Goal: Task Accomplishment & Management: Use online tool/utility

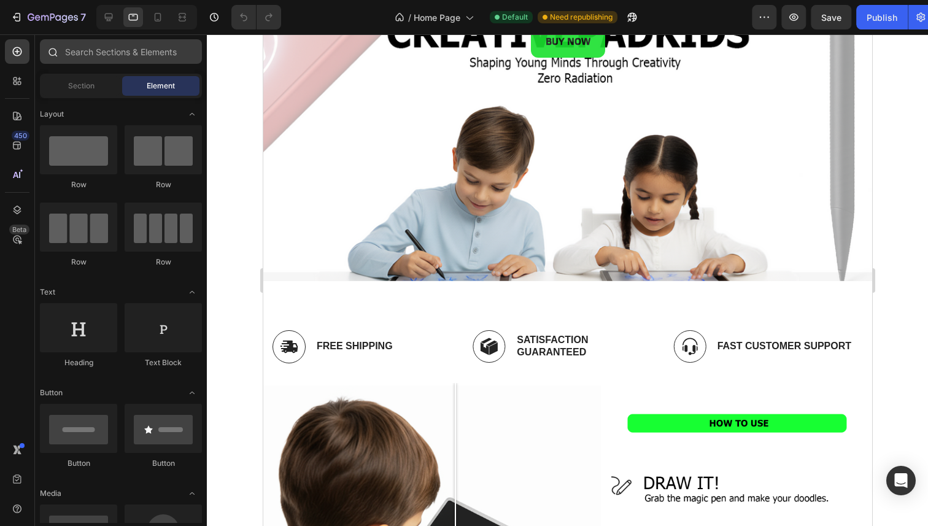
scroll to position [108, 0]
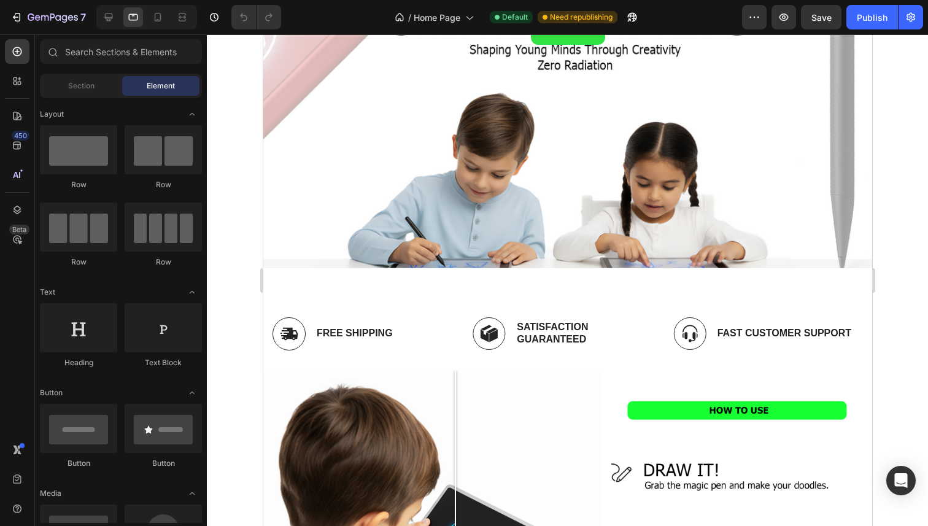
click at [120, 17] on div at bounding box center [146, 17] width 101 height 25
click at [103, 19] on icon at bounding box center [108, 17] width 12 height 12
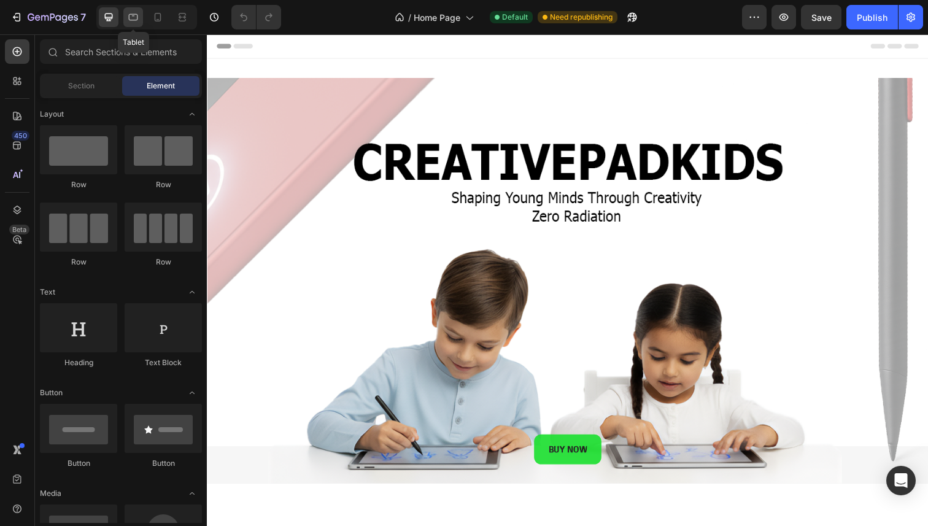
click at [136, 20] on icon at bounding box center [133, 17] width 9 height 7
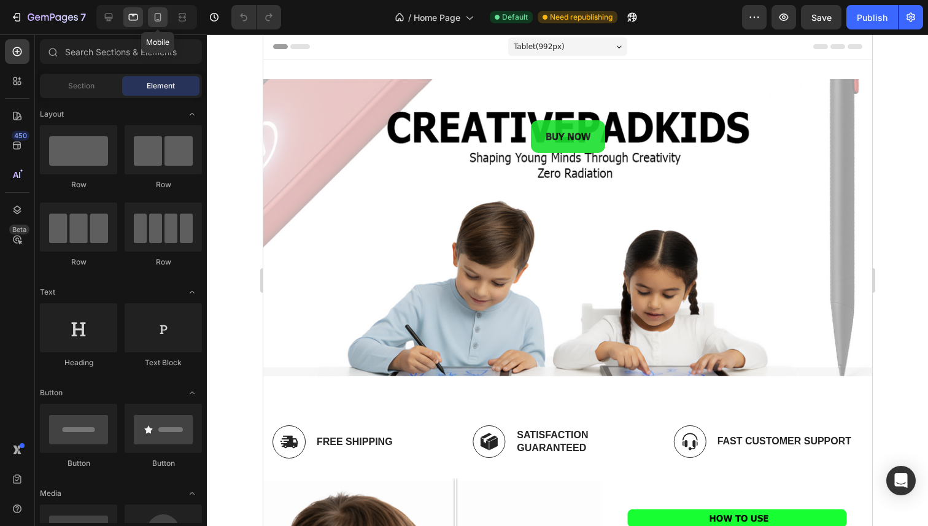
click at [153, 15] on icon at bounding box center [158, 17] width 12 height 12
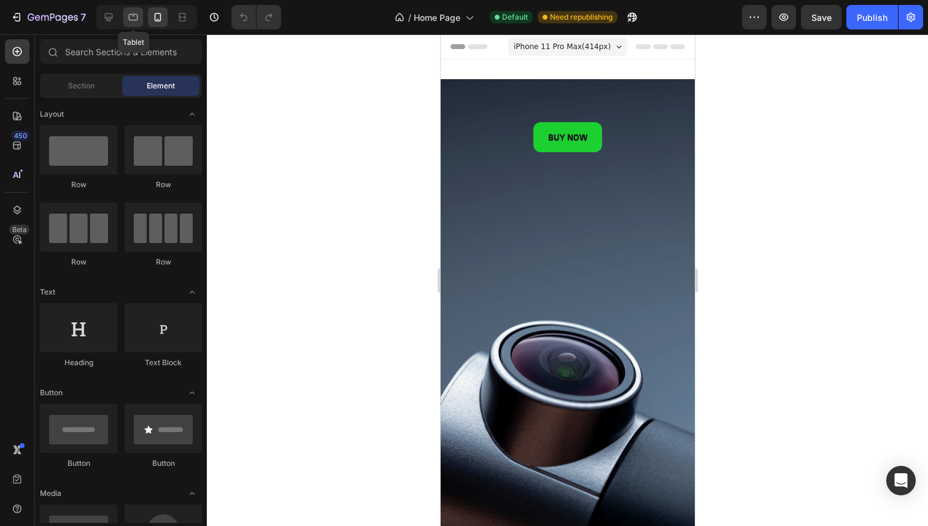
click at [129, 15] on icon at bounding box center [133, 17] width 9 height 7
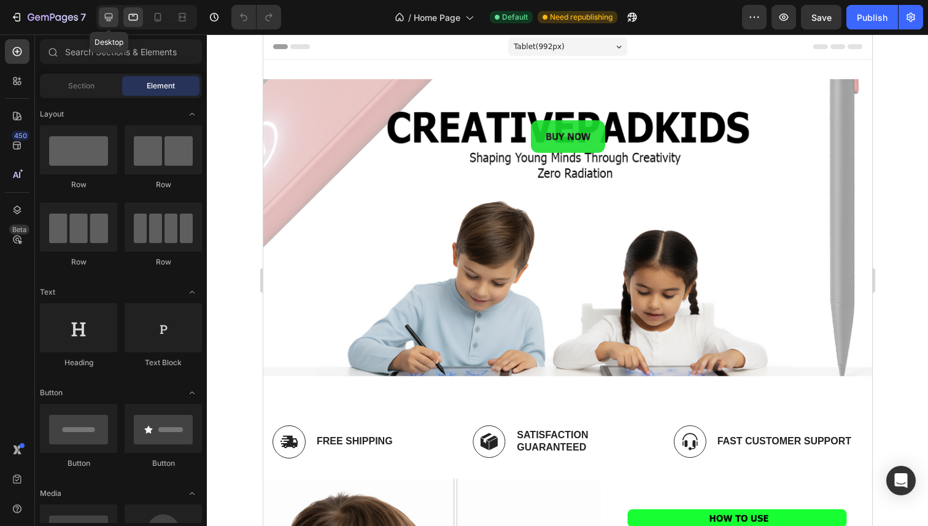
click at [116, 16] on div at bounding box center [109, 17] width 20 height 20
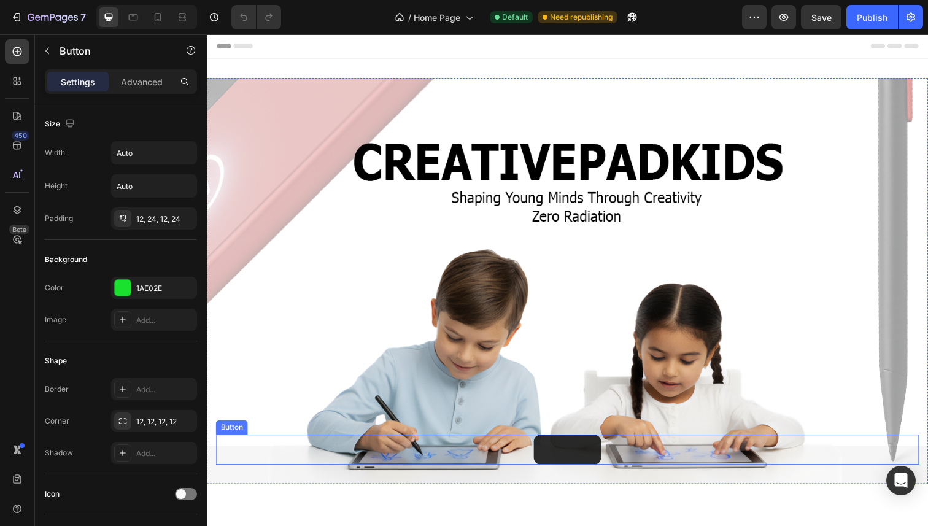
click at [560, 443] on button "BUY NOW" at bounding box center [575, 458] width 69 height 30
click at [144, 22] on div at bounding box center [146, 17] width 101 height 25
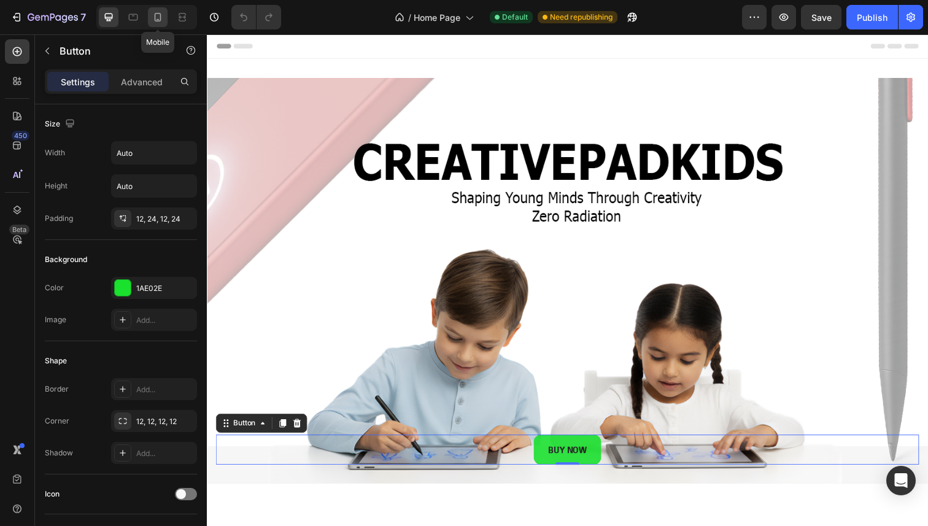
click at [163, 15] on icon at bounding box center [158, 17] width 12 height 12
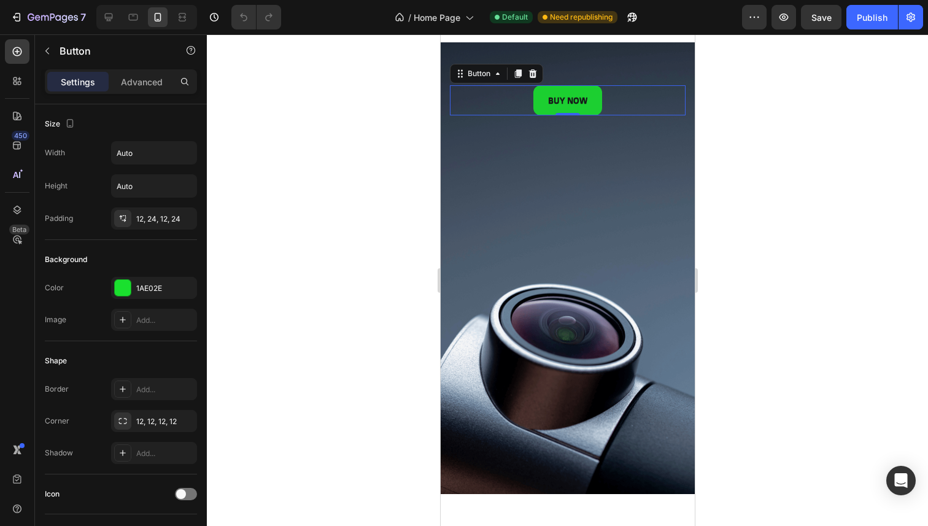
scroll to position [45, 0]
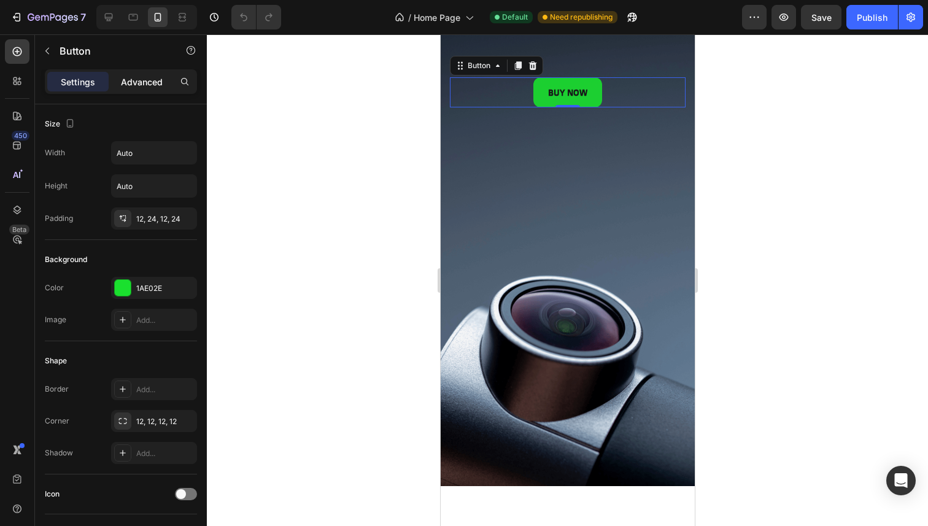
click at [155, 87] on p "Advanced" at bounding box center [142, 81] width 42 height 13
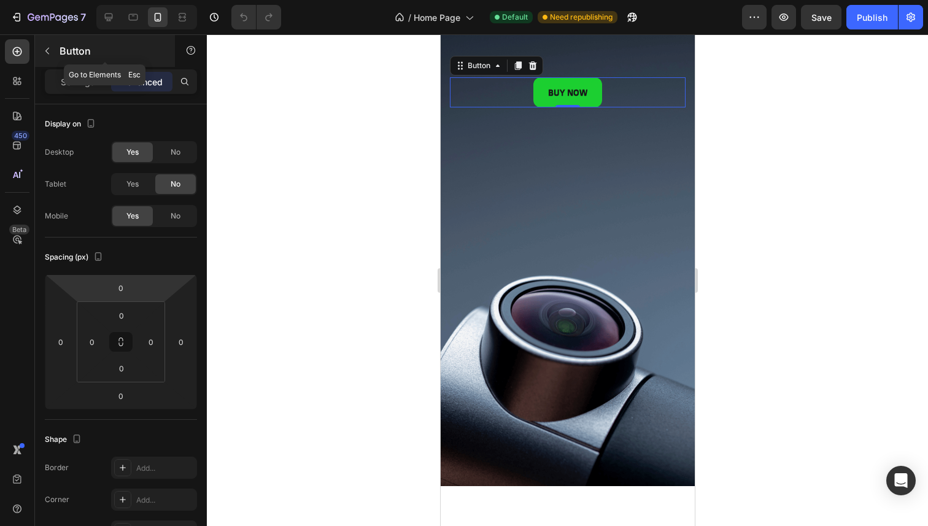
click at [60, 47] on p "Button" at bounding box center [112, 51] width 104 height 15
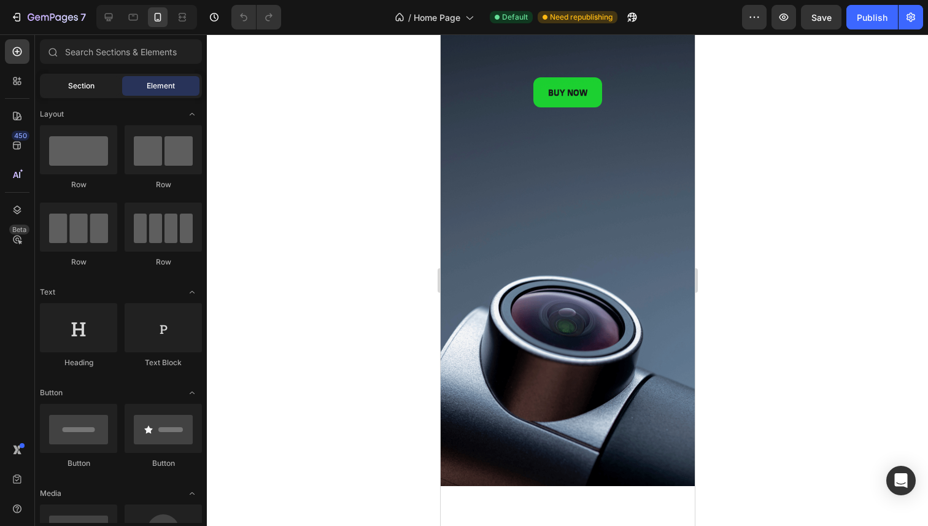
click at [63, 84] on div "Section" at bounding box center [80, 86] width 77 height 20
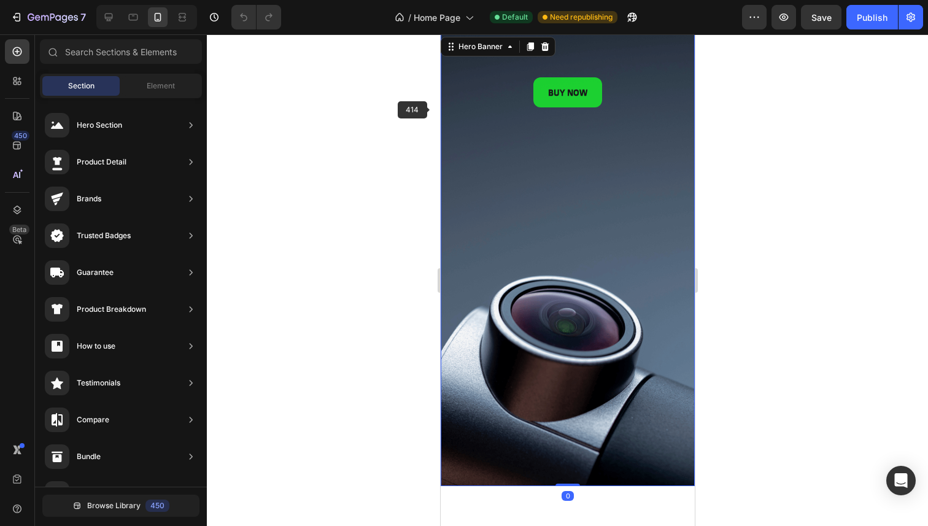
click at [445, 108] on div "BUY NOW Button BUY NOW Button" at bounding box center [567, 75] width 254 height 83
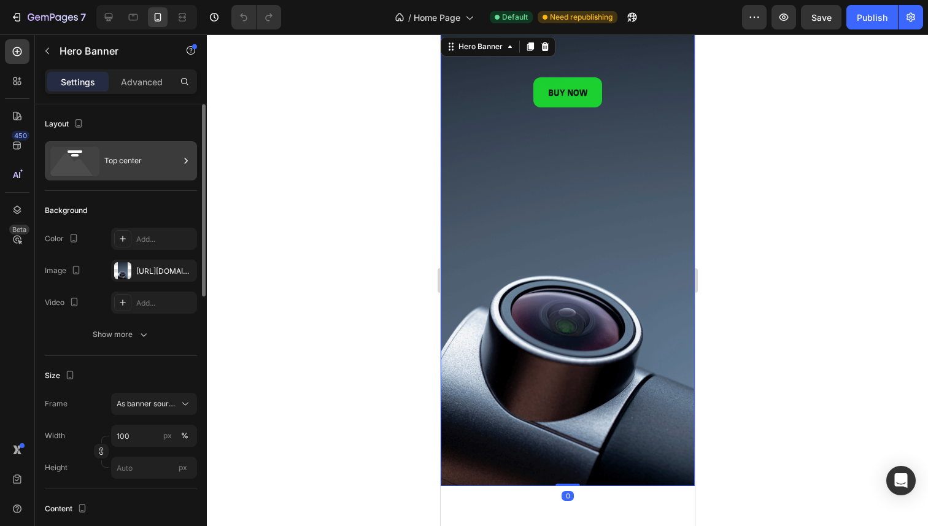
click at [146, 165] on div "Top center" at bounding box center [141, 161] width 75 height 28
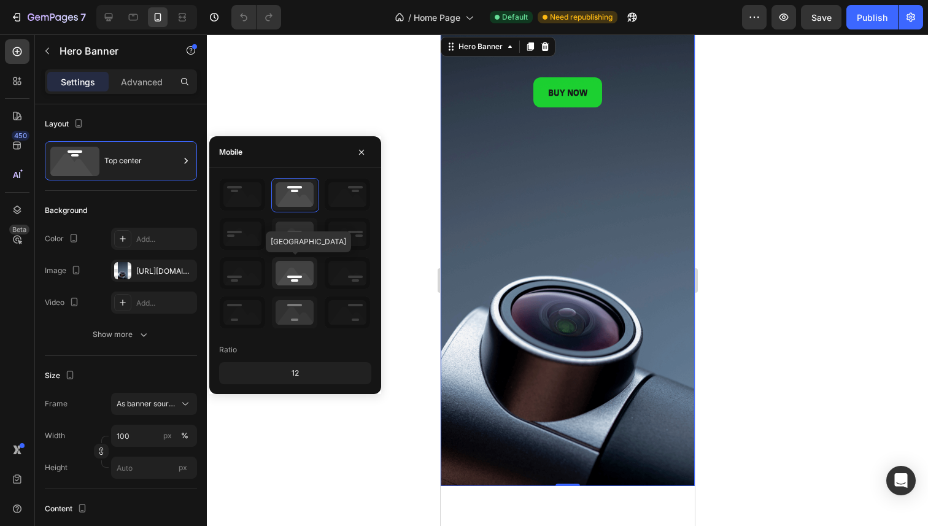
click at [304, 265] on icon at bounding box center [294, 273] width 45 height 32
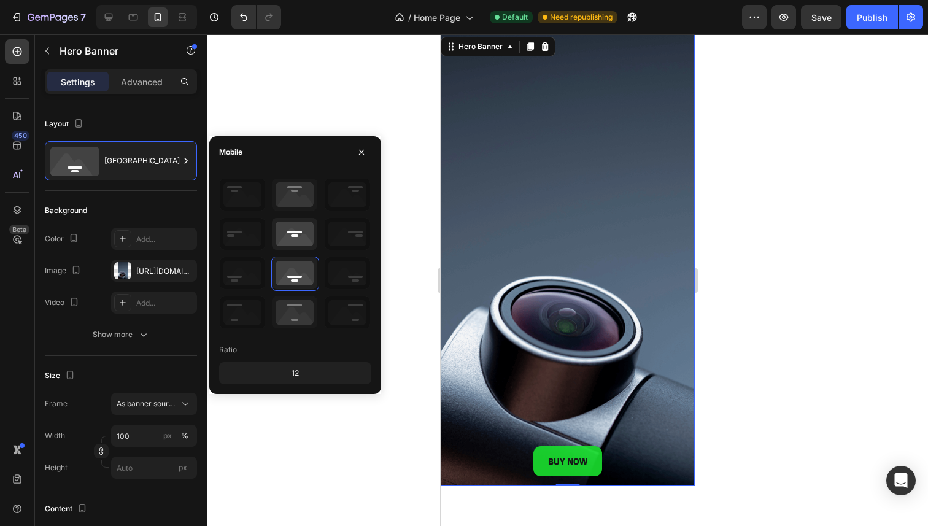
click at [302, 250] on div at bounding box center [294, 234] width 47 height 34
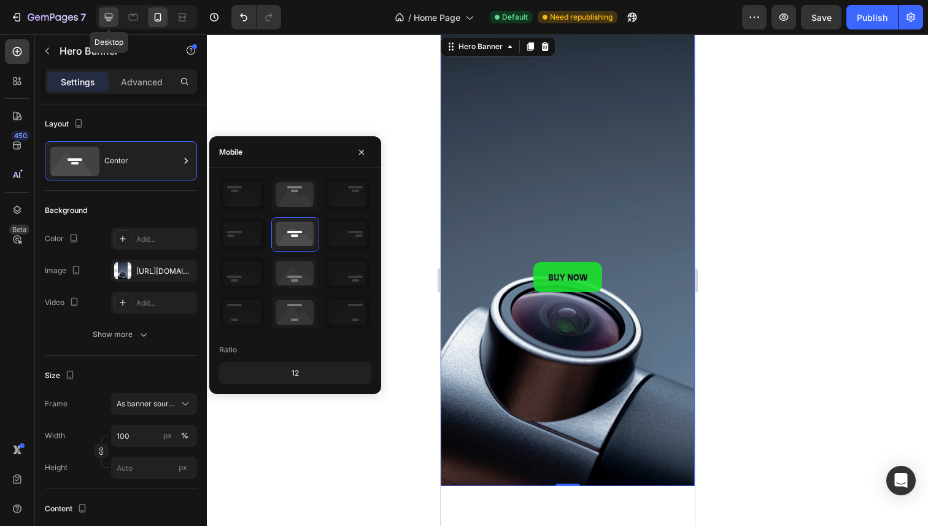
click at [100, 9] on div at bounding box center [109, 17] width 20 height 20
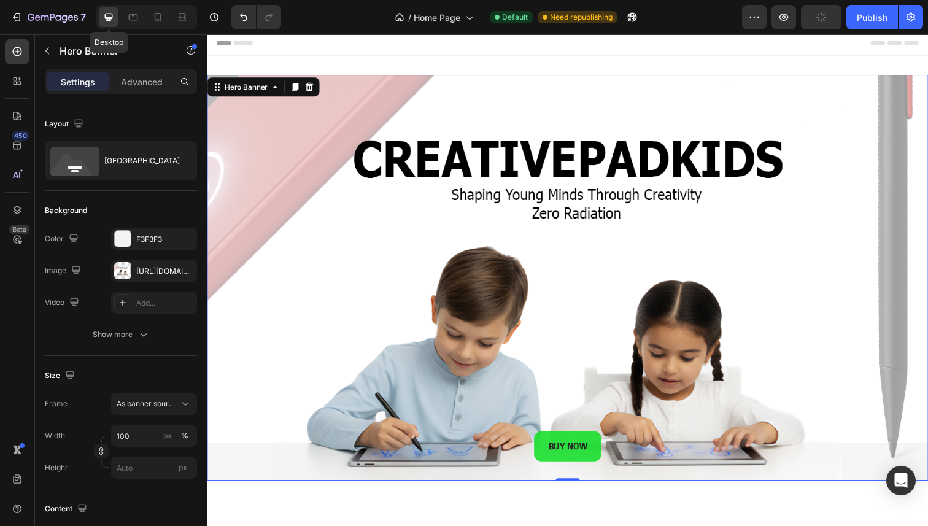
scroll to position [2, 0]
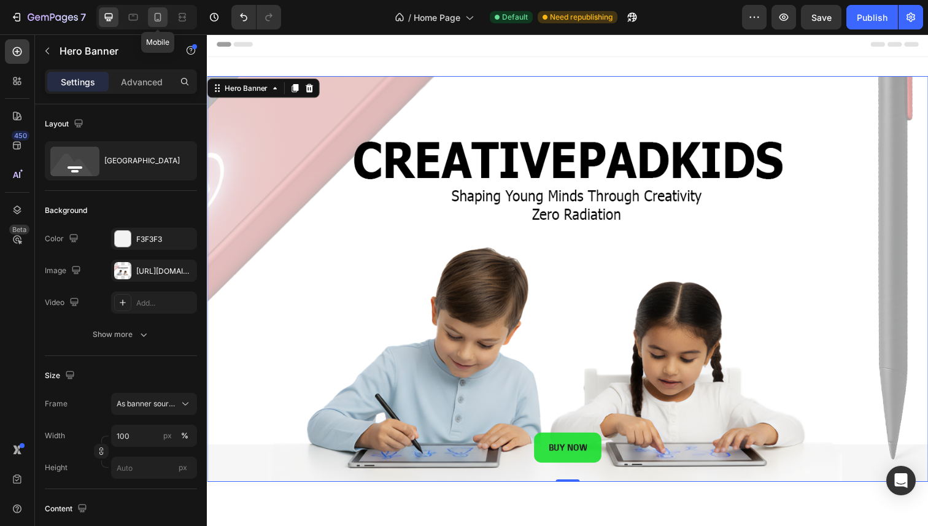
click at [158, 18] on icon at bounding box center [158, 17] width 12 height 12
type input "100%"
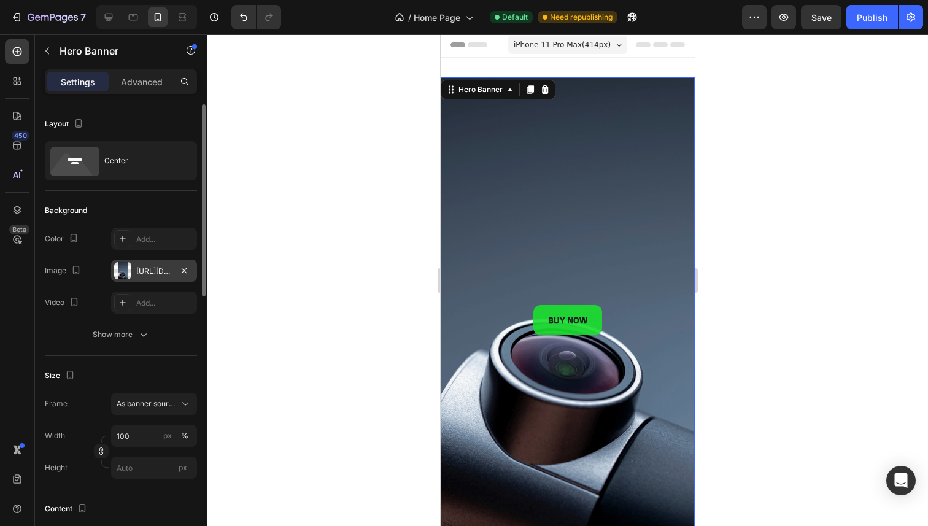
click at [145, 264] on div "https://cdn.shopify.com/s/files/1/0745/0335/6452/files/gempages_585656991708349…" at bounding box center [154, 271] width 86 height 22
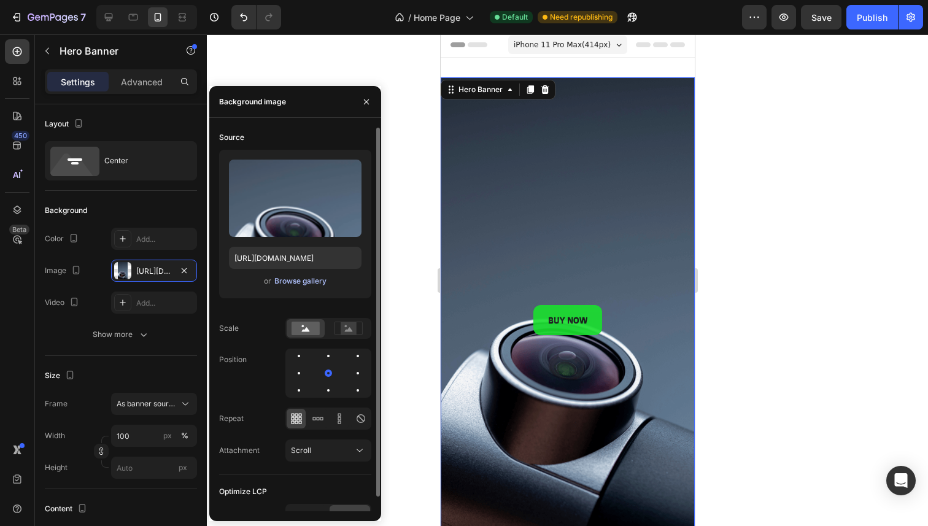
click at [296, 277] on div "Browse gallery" at bounding box center [300, 280] width 52 height 11
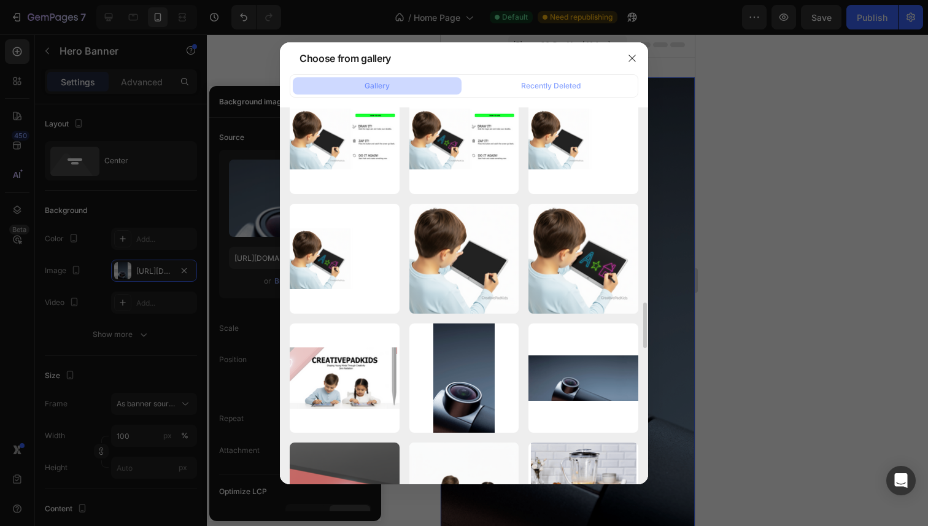
scroll to position [1895, 0]
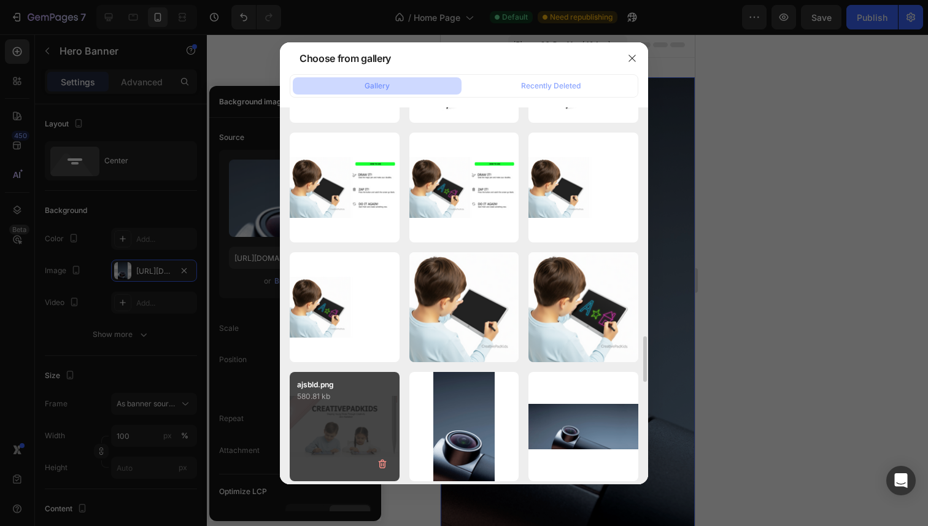
click at [361, 418] on div "ajsbld.png 580.81 kb" at bounding box center [345, 427] width 110 height 110
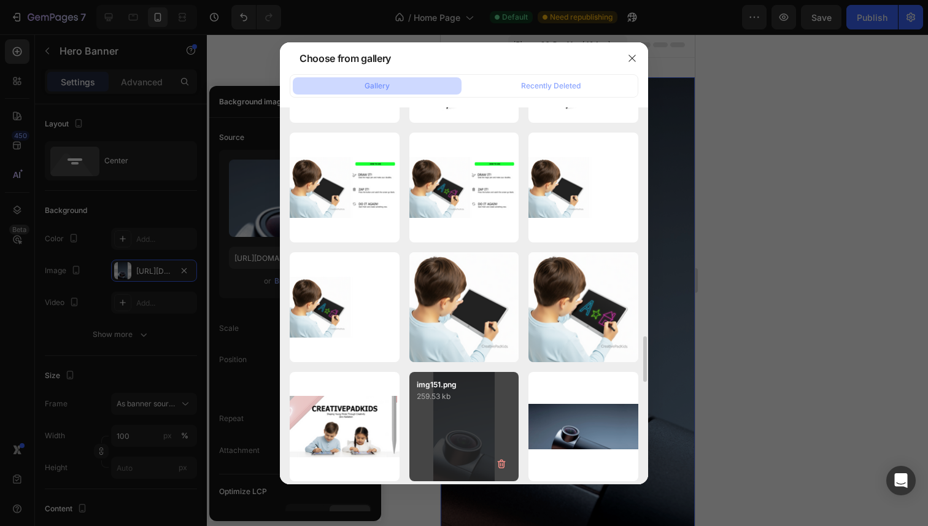
type input "https://cdn.shopify.com/s/files/1/0745/0335/6452/files/gempages_585656991708349…"
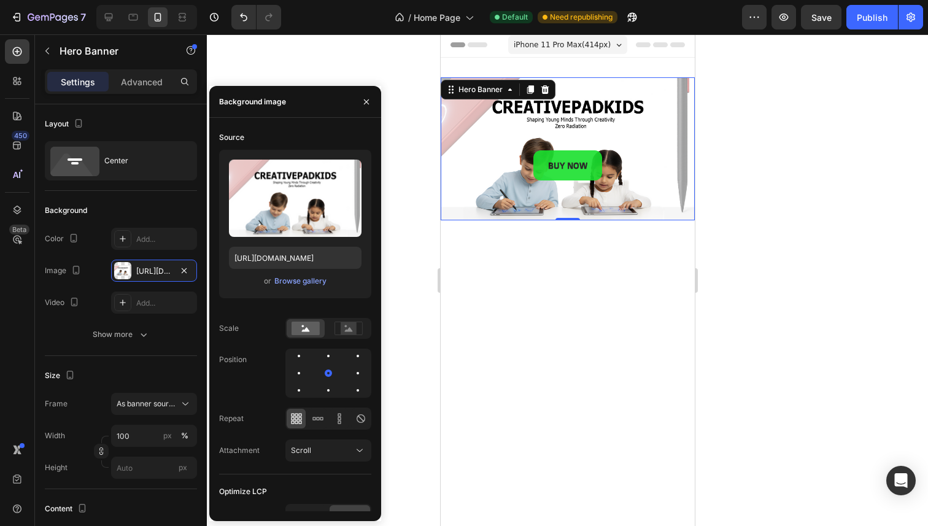
click at [746, 260] on div at bounding box center [567, 279] width 721 height 491
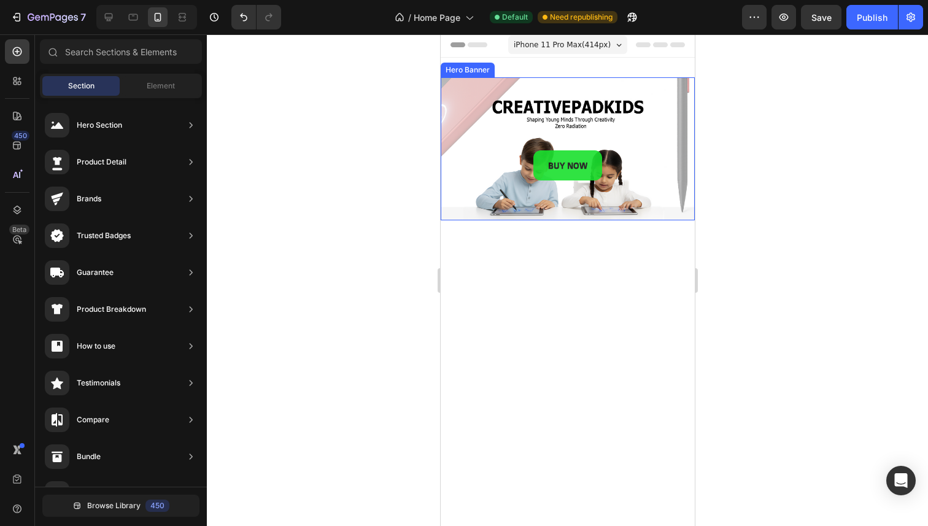
scroll to position [0, 0]
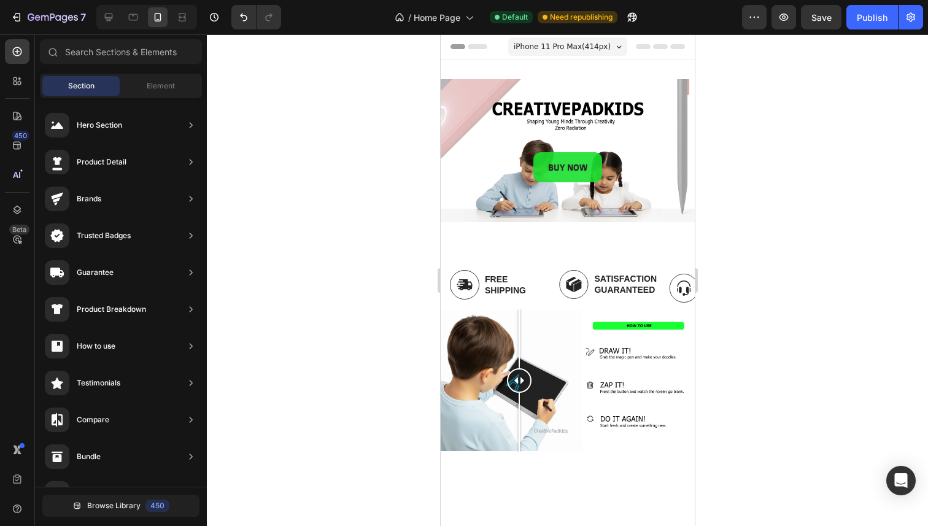
click at [779, 140] on div at bounding box center [567, 279] width 721 height 491
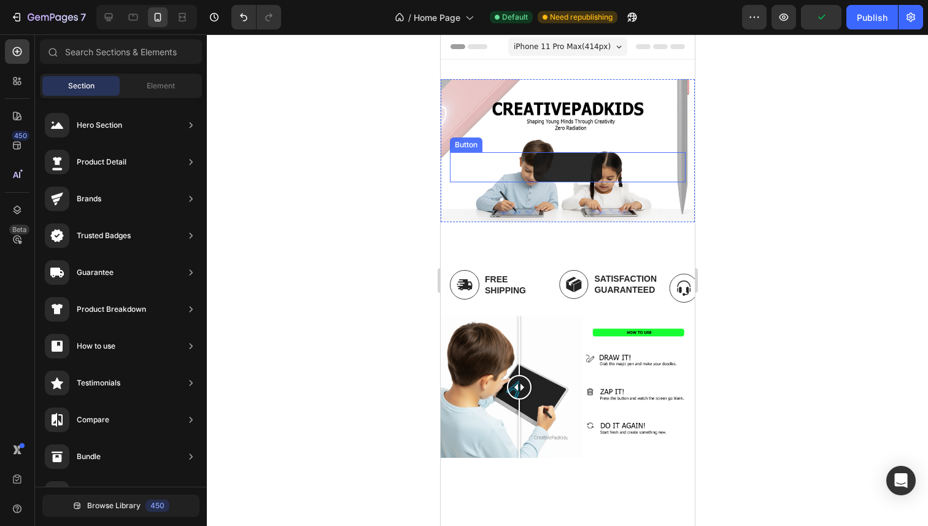
click at [542, 177] on button "BUY NOW" at bounding box center [567, 167] width 69 height 30
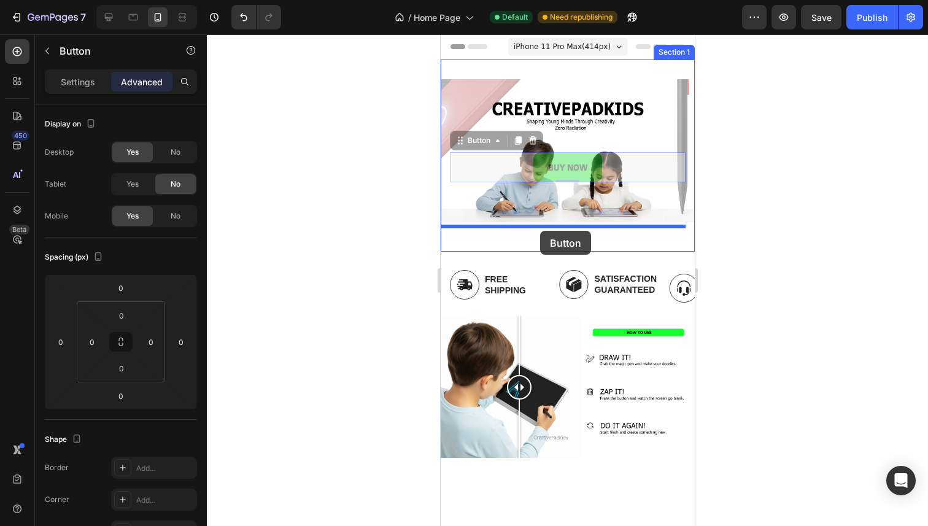
drag, startPoint x: 541, startPoint y: 175, endPoint x: 539, endPoint y: 231, distance: 55.2
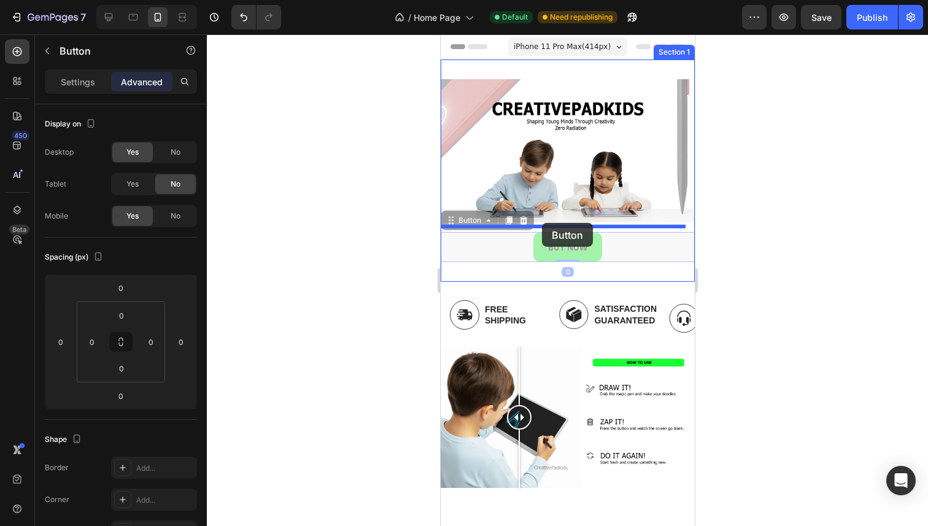
drag, startPoint x: 539, startPoint y: 250, endPoint x: 541, endPoint y: 223, distance: 27.1
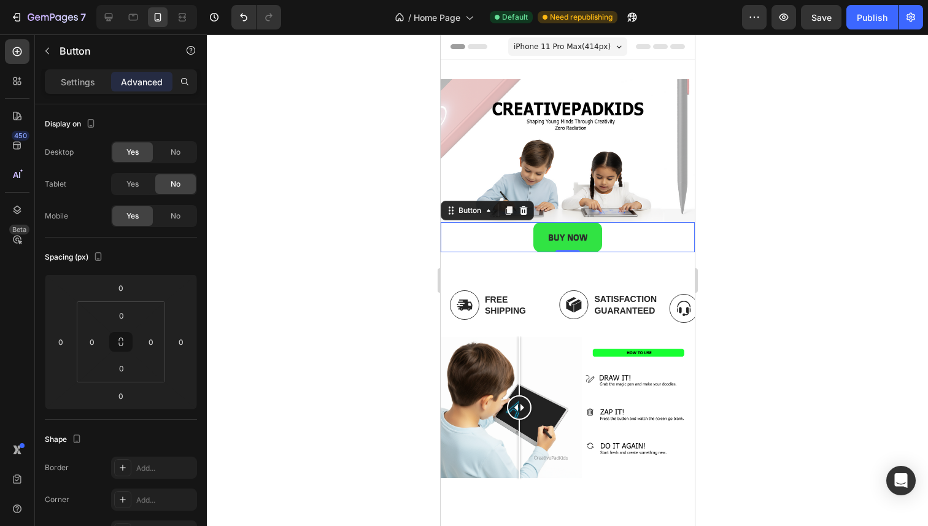
click at [319, 245] on div at bounding box center [567, 279] width 721 height 491
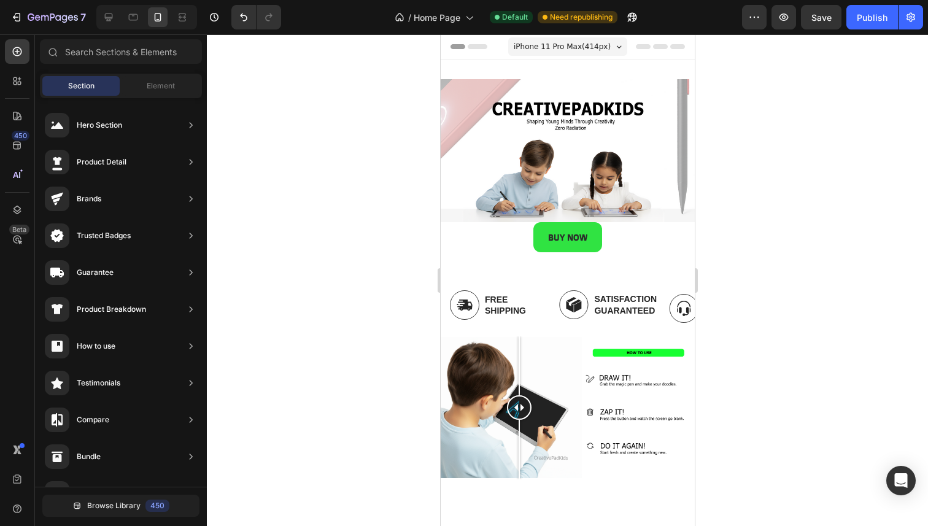
drag, startPoint x: 758, startPoint y: 210, endPoint x: 206, endPoint y: 201, distance: 551.6
click at [758, 210] on div at bounding box center [567, 279] width 721 height 491
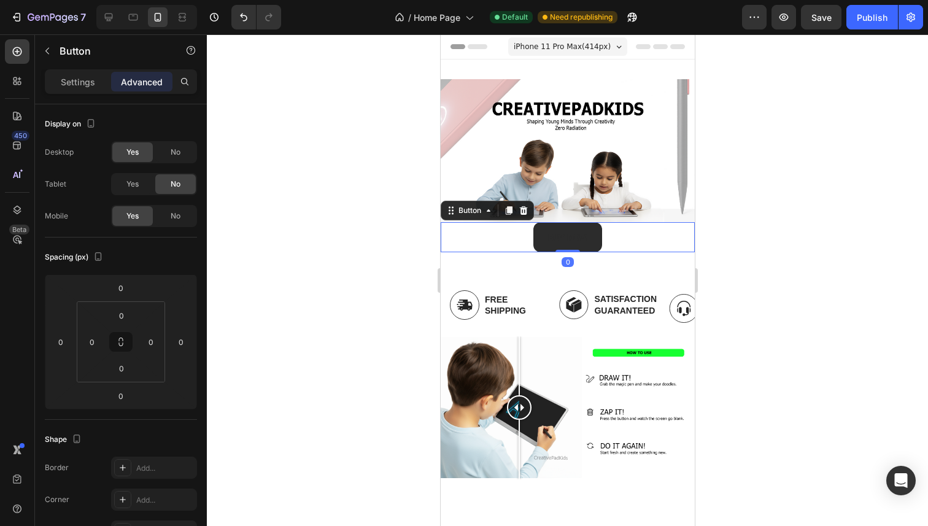
click at [595, 243] on button "BUY NOW" at bounding box center [567, 237] width 69 height 30
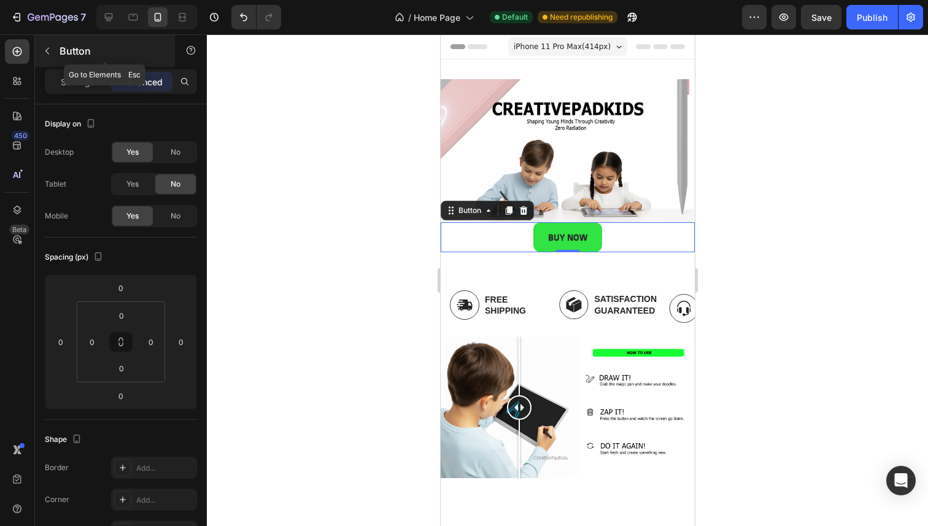
click at [67, 50] on p "Button" at bounding box center [112, 51] width 104 height 15
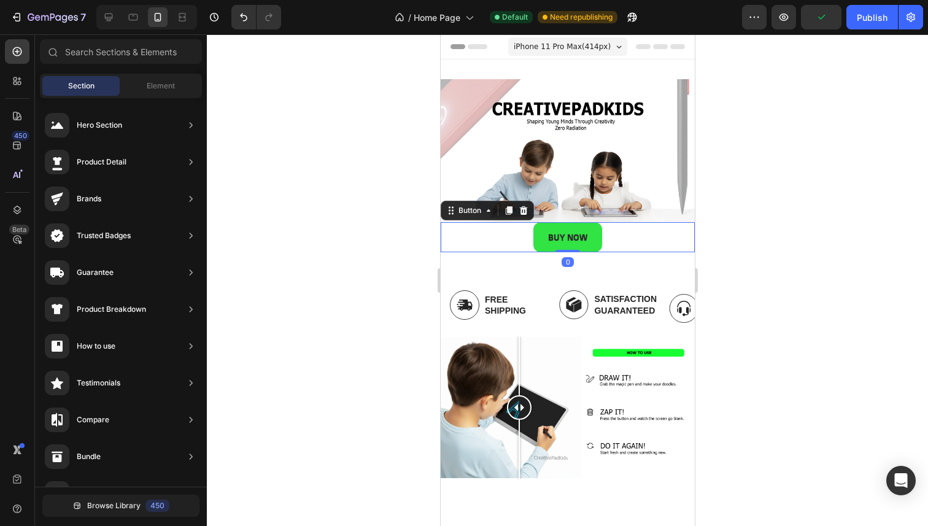
click at [512, 236] on div "BUY NOW Button 0" at bounding box center [567, 237] width 254 height 30
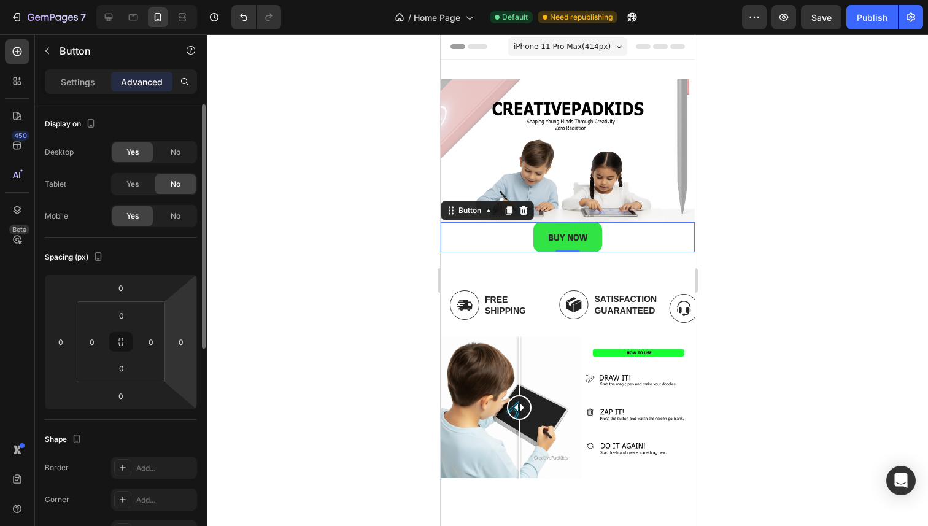
drag, startPoint x: 135, startPoint y: 280, endPoint x: 189, endPoint y: 281, distance: 54.0
click at [189, 281] on div "0 0 0 0" at bounding box center [121, 341] width 152 height 135
click at [128, 296] on input "0" at bounding box center [121, 288] width 25 height 18
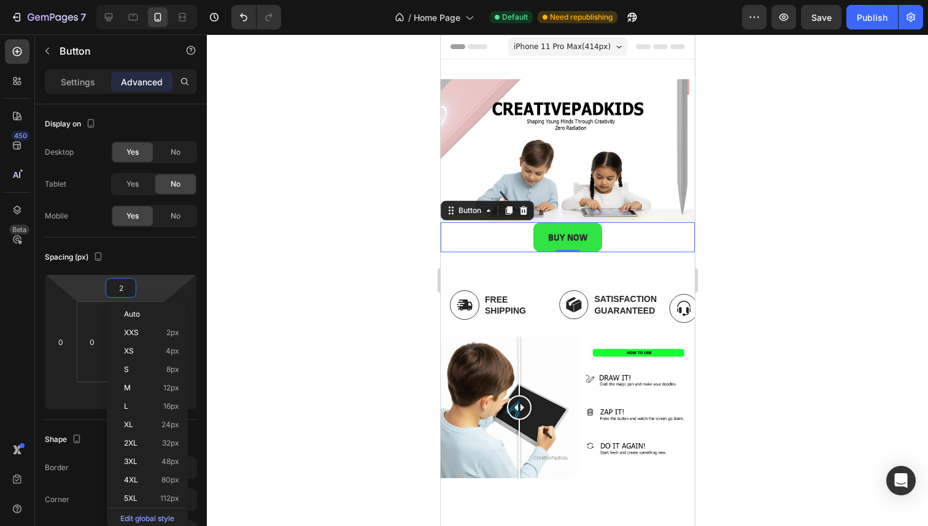
type input "20"
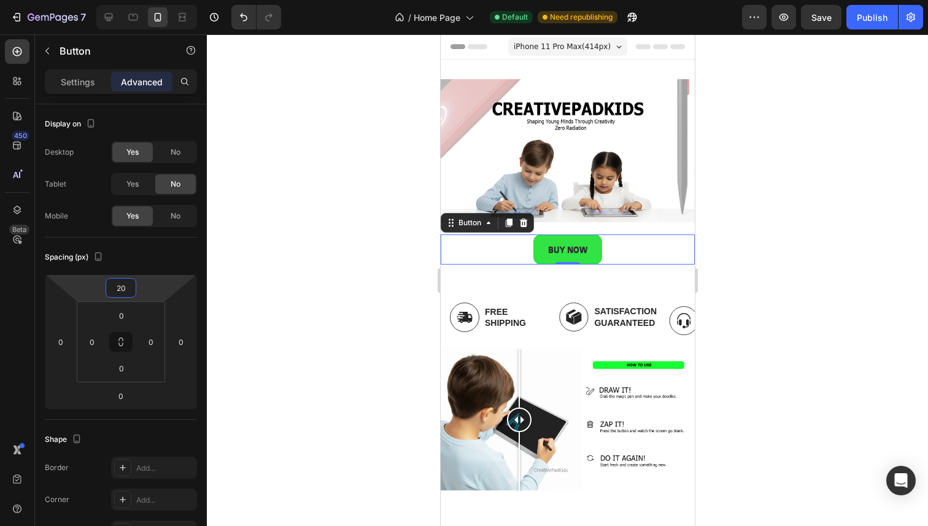
click at [276, 263] on div at bounding box center [567, 279] width 721 height 491
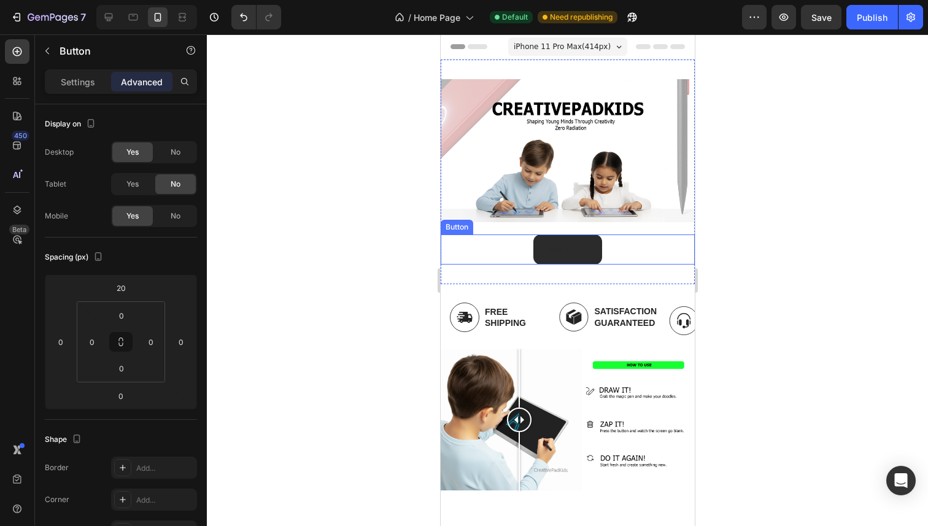
click at [533, 243] on button "BUY NOW" at bounding box center [567, 249] width 69 height 30
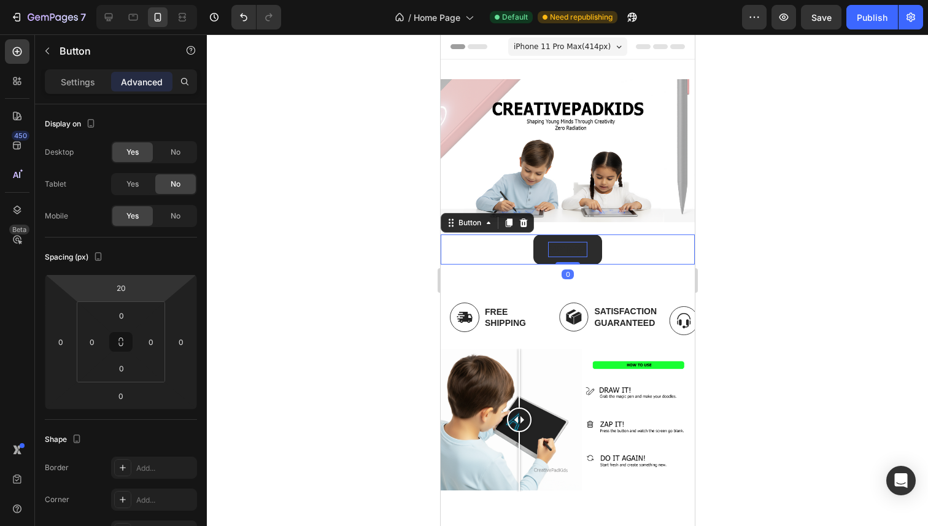
click at [560, 242] on p "BUY NOW" at bounding box center [566, 249] width 39 height 15
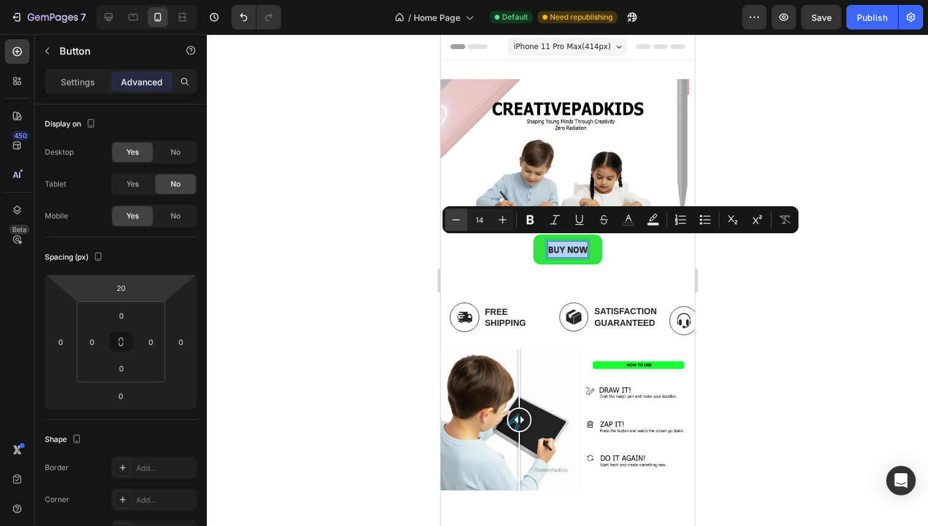
click at [460, 210] on button "Minus" at bounding box center [456, 220] width 22 height 22
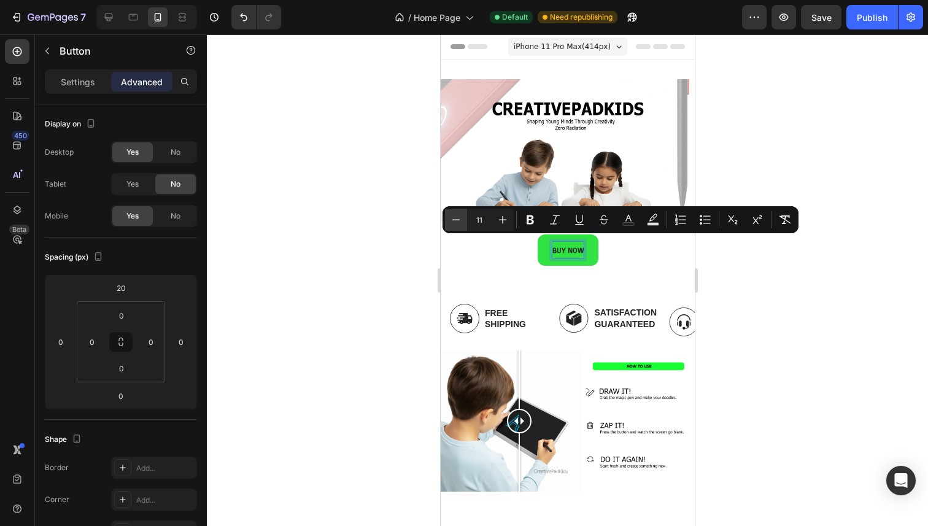
click at [460, 210] on button "Minus" at bounding box center [456, 220] width 22 height 22
click at [502, 218] on icon "Editor contextual toolbar" at bounding box center [503, 220] width 8 height 8
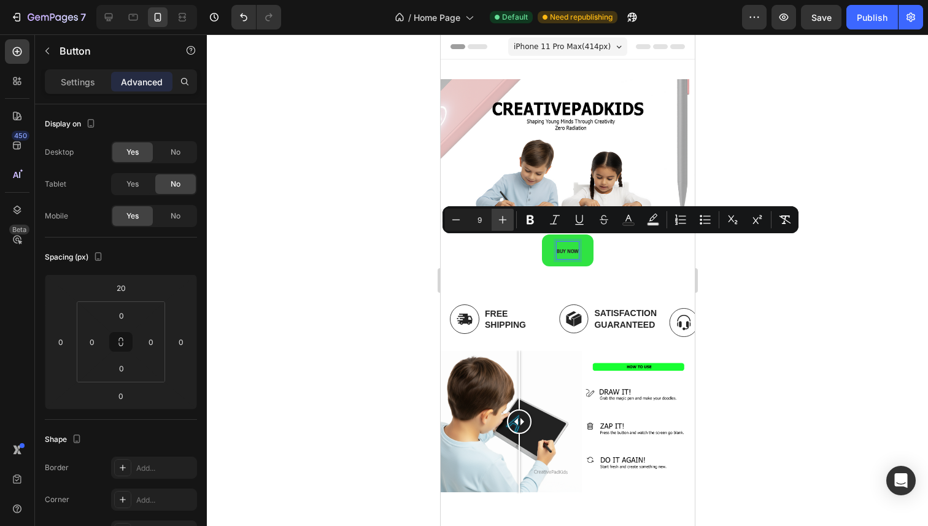
type input "10"
click at [372, 256] on div at bounding box center [567, 279] width 721 height 491
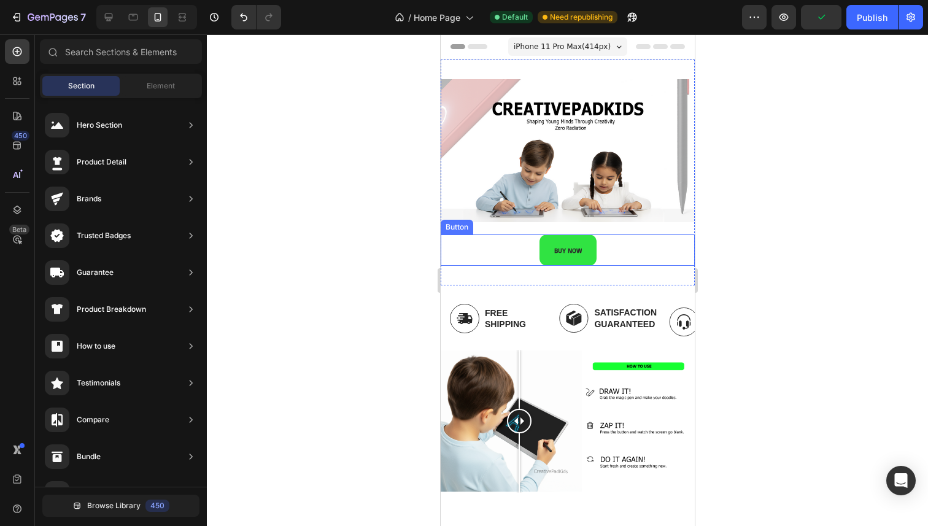
click at [368, 212] on div at bounding box center [567, 279] width 721 height 491
click at [545, 255] on button "BUY NOW" at bounding box center [567, 249] width 57 height 31
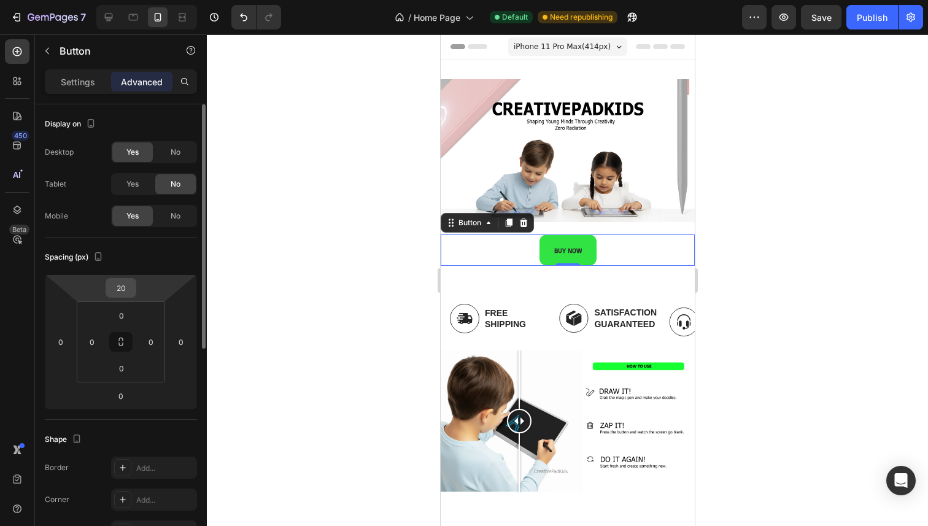
click at [134, 289] on div "20" at bounding box center [121, 288] width 31 height 20
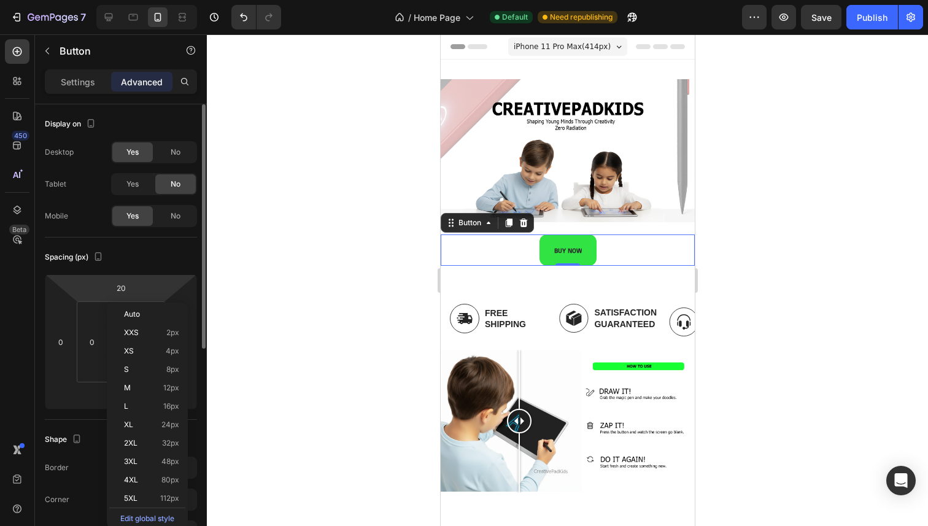
click at [108, 272] on div "Spacing (px) 20 0 0 0 0 0 0 0" at bounding box center [121, 328] width 152 height 182
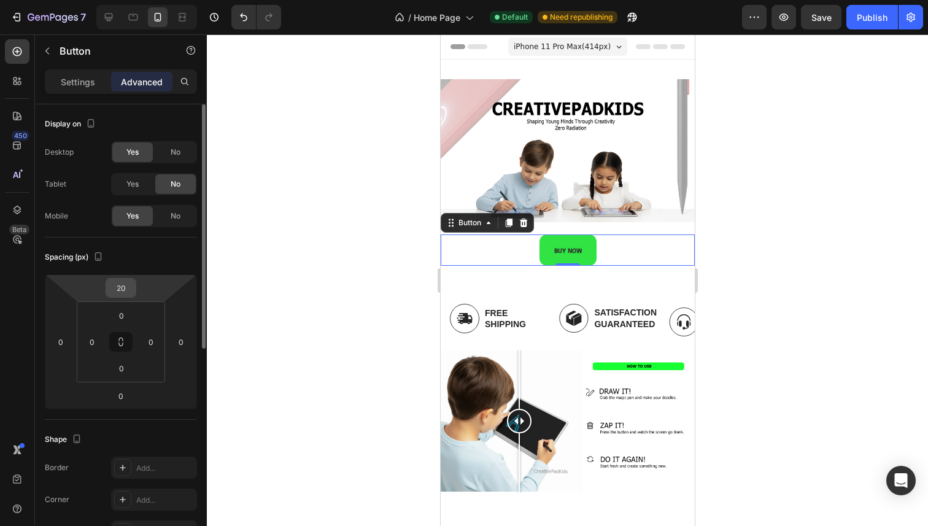
click at [121, 278] on div "20" at bounding box center [121, 288] width 31 height 20
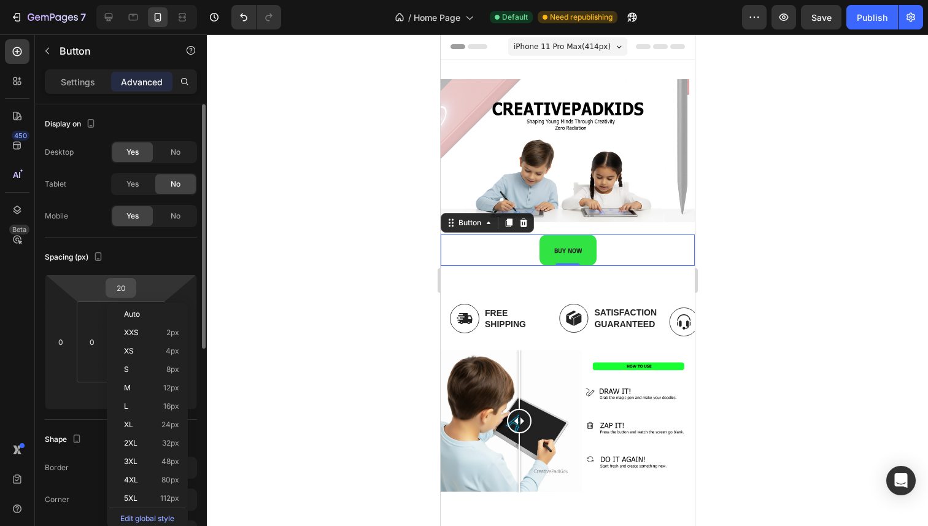
click at [134, 288] on div "20" at bounding box center [121, 288] width 31 height 20
click at [129, 288] on input "20" at bounding box center [121, 288] width 25 height 18
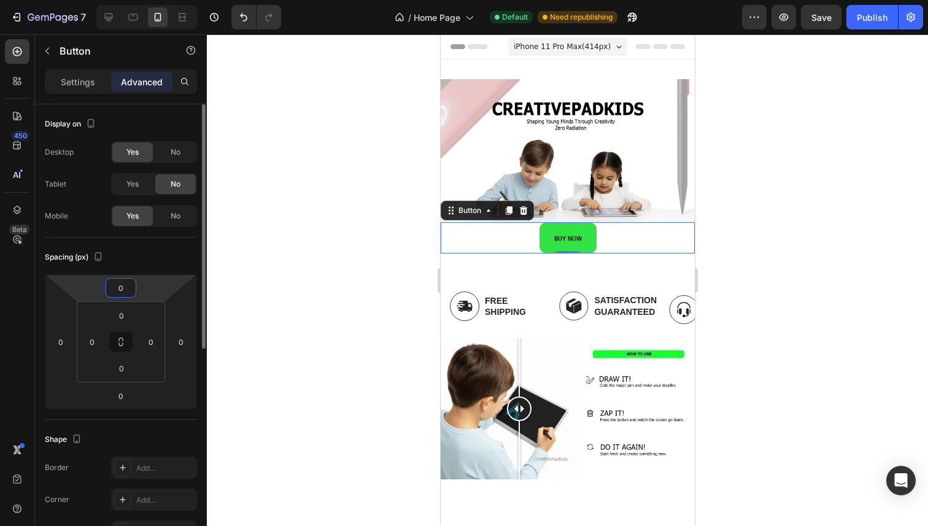
type input "0"
click at [271, 295] on div at bounding box center [567, 279] width 721 height 491
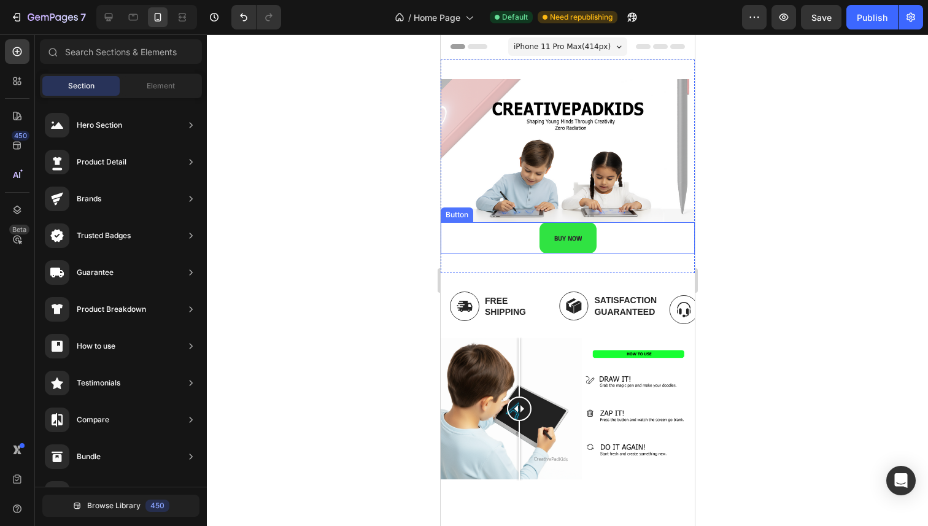
click at [529, 238] on div "BUY NOW Button" at bounding box center [567, 237] width 254 height 31
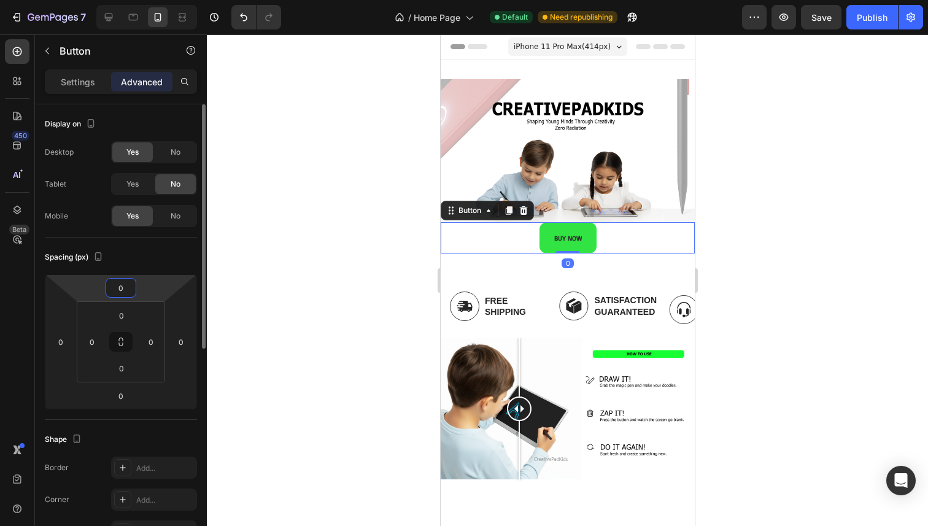
click at [123, 287] on input "0" at bounding box center [121, 288] width 25 height 18
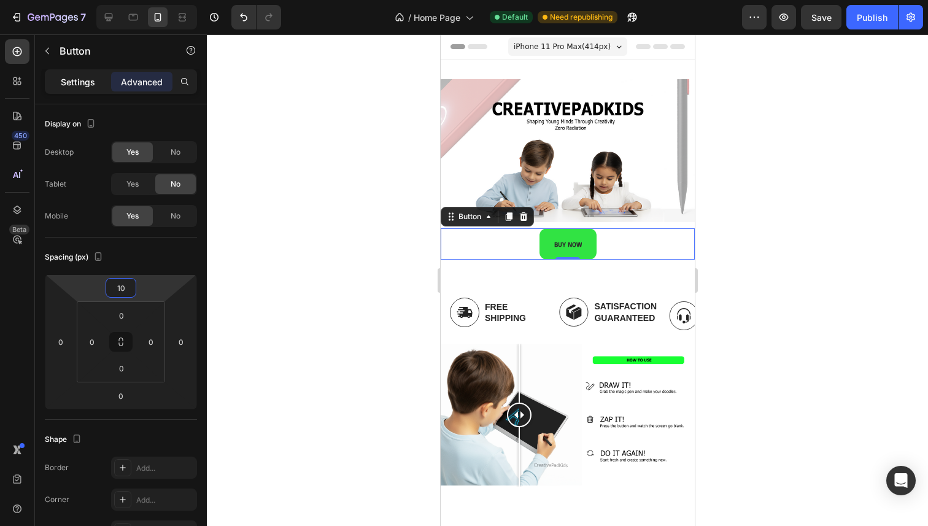
type input "10"
click at [85, 90] on div "Settings" at bounding box center [77, 82] width 61 height 20
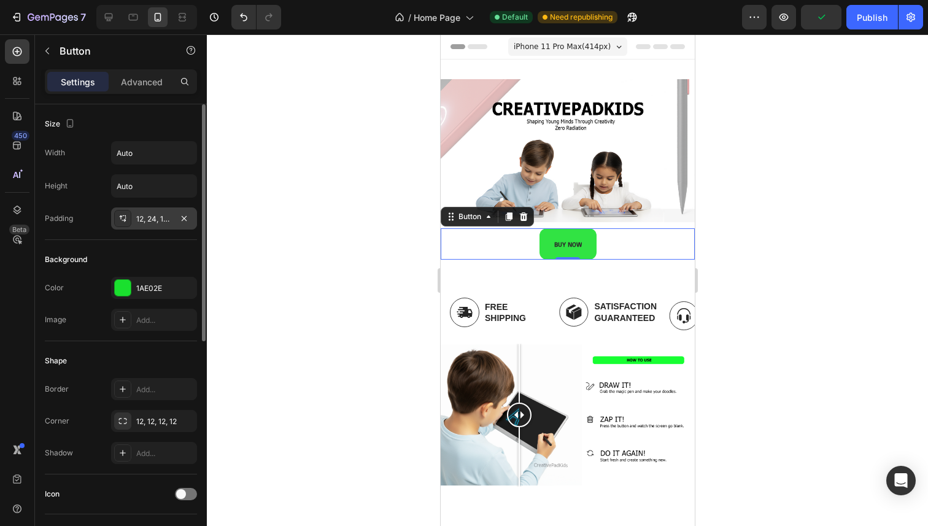
click at [154, 222] on div "12, 24, 12, 24" at bounding box center [154, 219] width 36 height 11
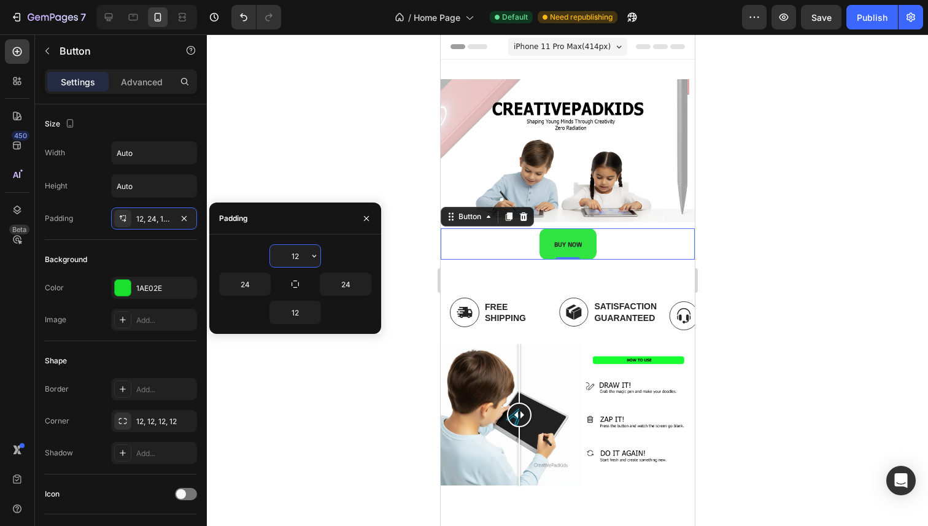
click at [288, 260] on input "12" at bounding box center [295, 256] width 50 height 22
type input "1"
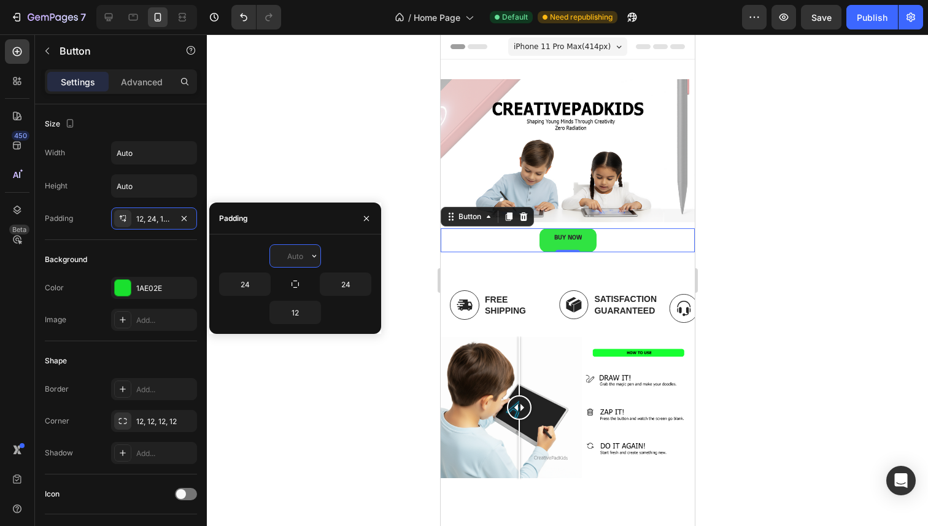
type input "9"
click at [290, 310] on input "12" at bounding box center [295, 312] width 50 height 22
type input "0"
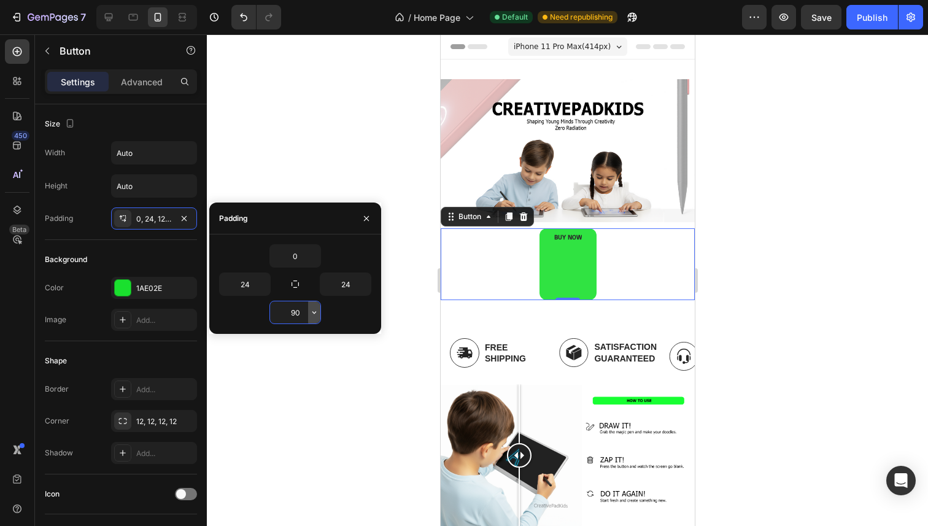
type input "9"
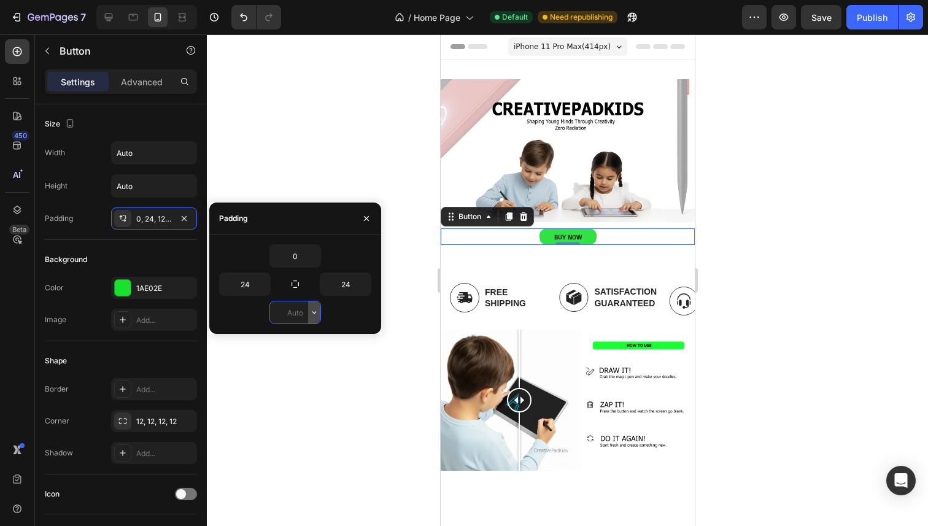
type input "0"
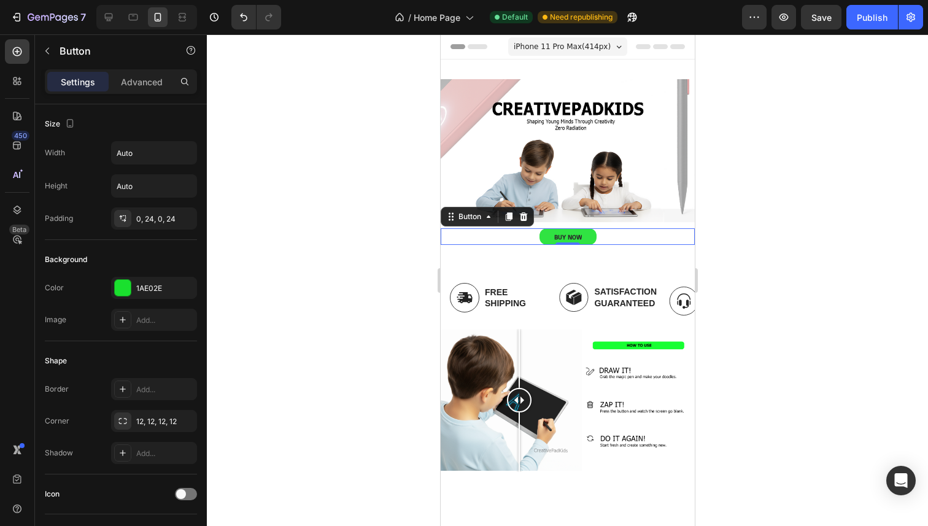
click at [334, 126] on div at bounding box center [567, 279] width 721 height 491
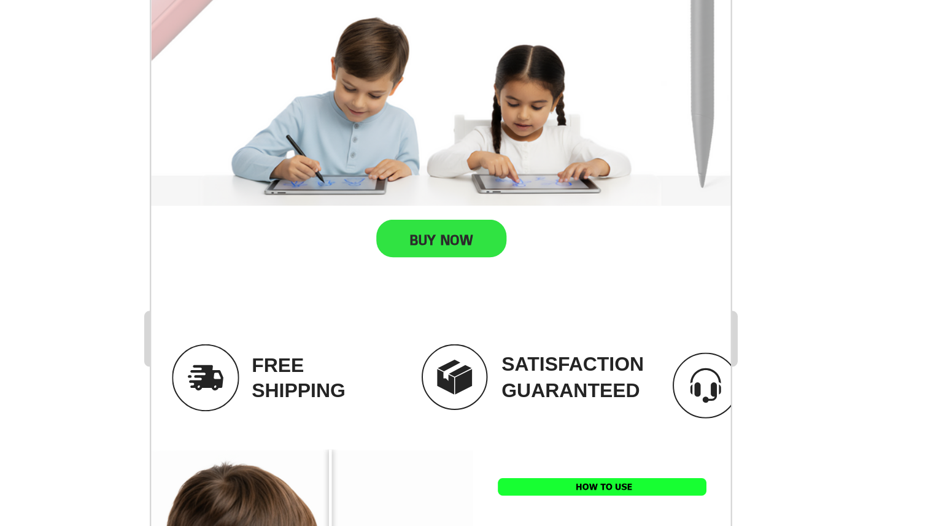
click at [711, 222] on div at bounding box center [567, 279] width 721 height 491
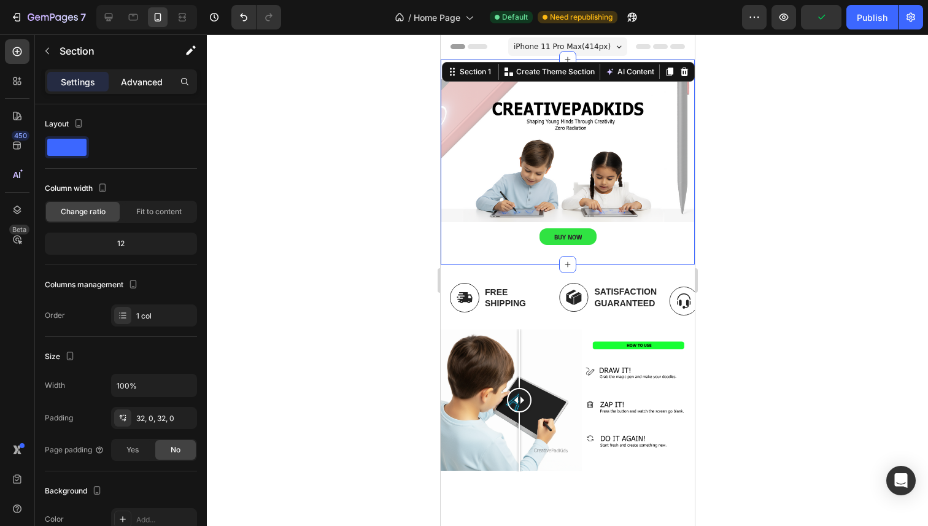
click at [149, 77] on p "Advanced" at bounding box center [142, 81] width 42 height 13
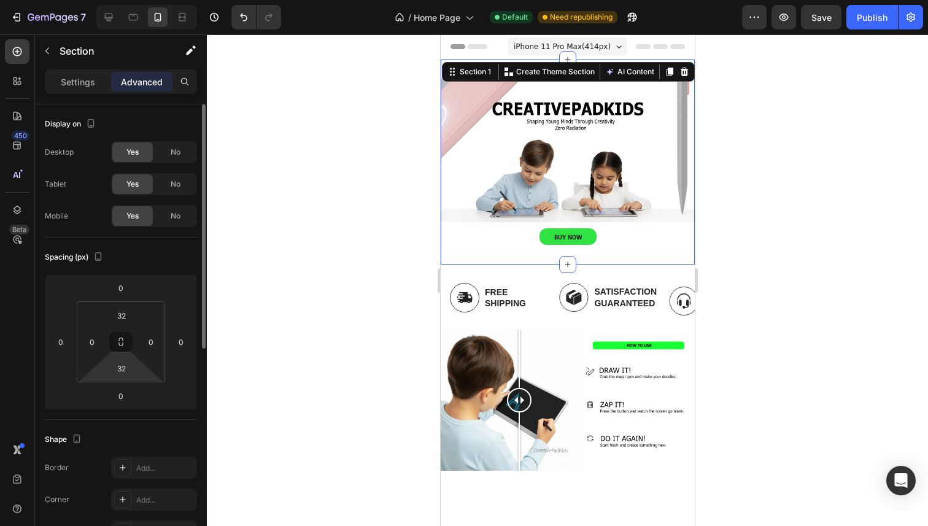
click at [138, 0] on html "7 / Home Page Default Need republishing Preview Save Publish 450 Beta Sections(…" at bounding box center [464, 0] width 928 height 0
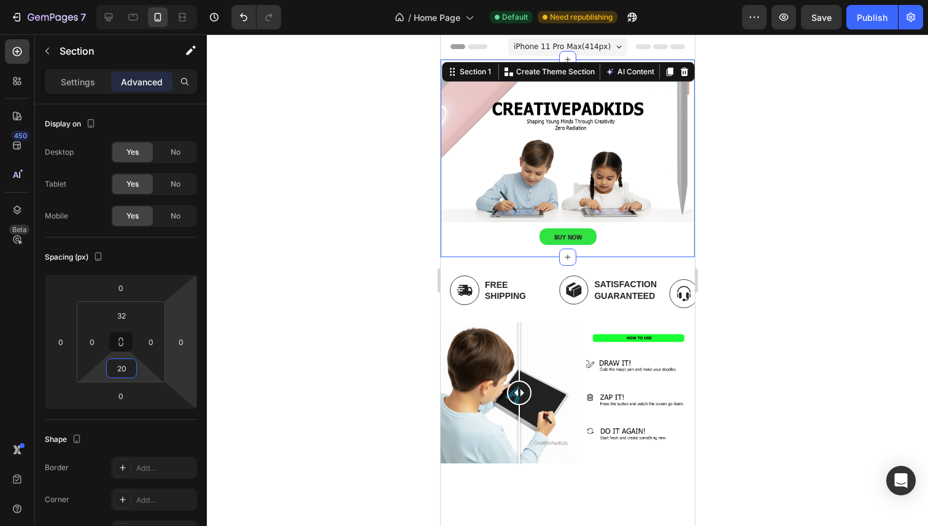
type input "20"
click at [339, 253] on div at bounding box center [567, 279] width 721 height 491
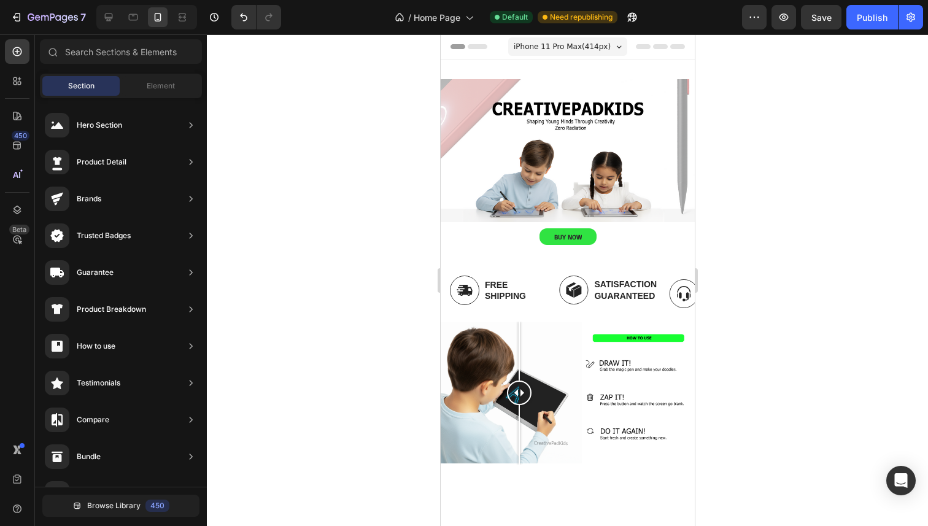
click at [774, 197] on div at bounding box center [567, 279] width 721 height 491
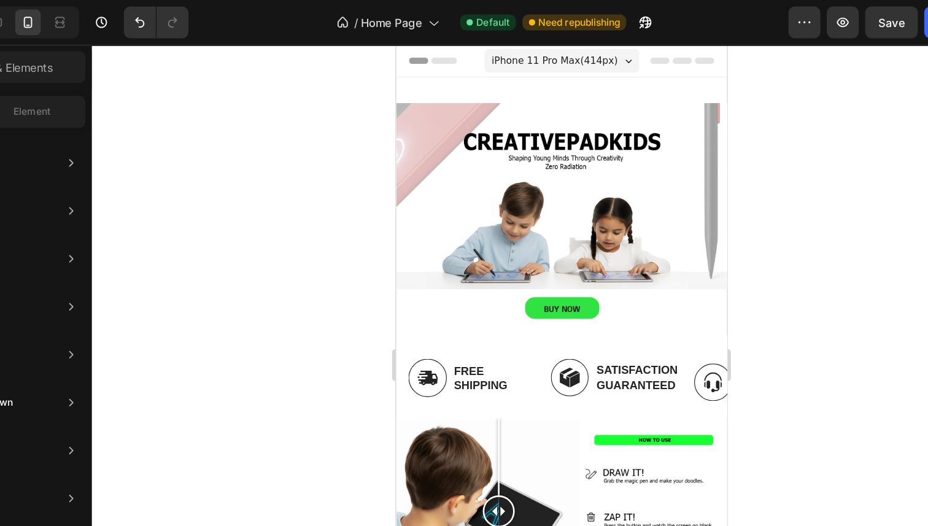
click at [734, 228] on div at bounding box center [567, 279] width 721 height 491
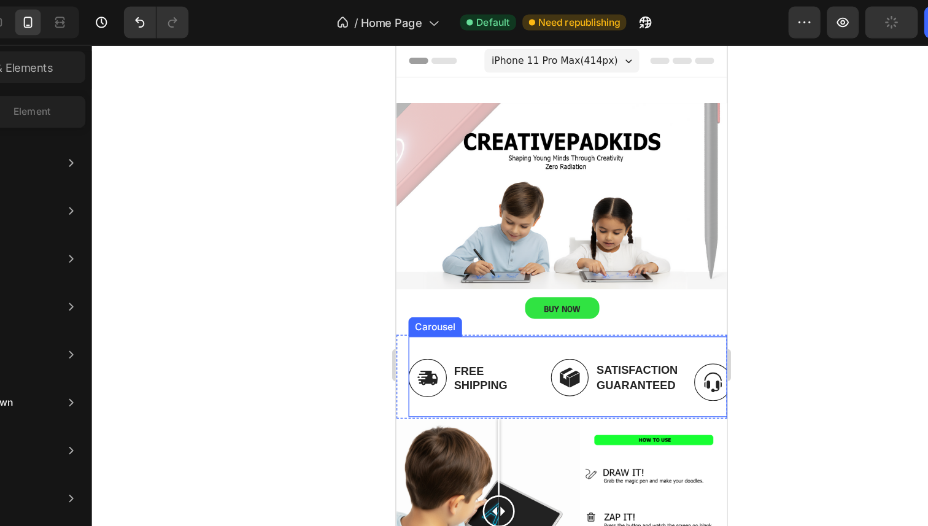
click at [507, 271] on div "Image Free Shipping Text Block Row Image Satisfaction Guaranteed Text Block Row…" at bounding box center [526, 299] width 245 height 62
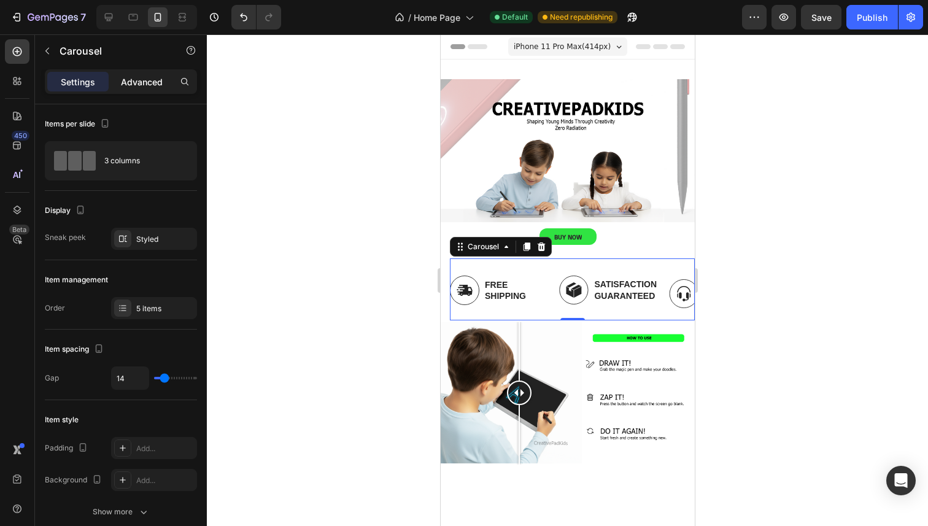
click at [144, 90] on div "Advanced" at bounding box center [141, 82] width 61 height 20
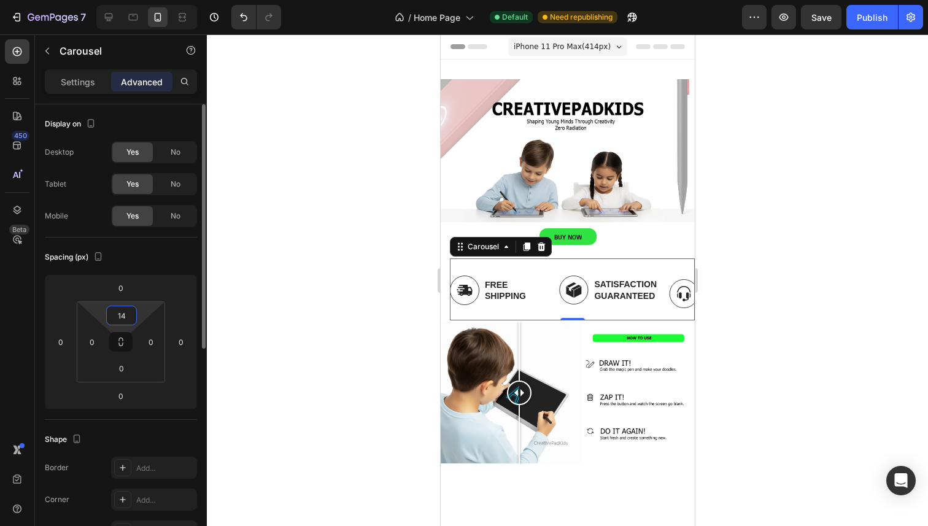
click at [124, 314] on input "14" at bounding box center [121, 315] width 25 height 18
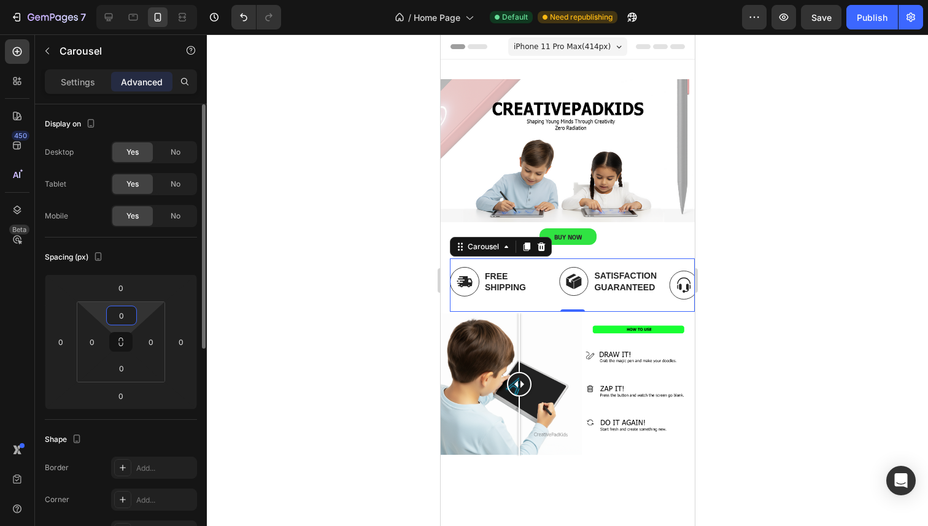
type input "0"
click at [89, 85] on p "Settings" at bounding box center [78, 81] width 34 height 13
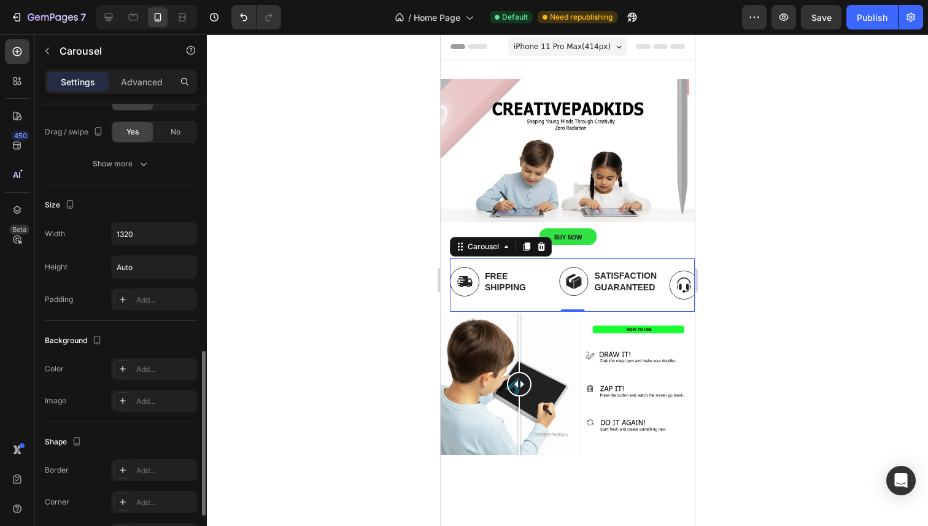
scroll to position [691, 0]
click at [139, 267] on input "Auto" at bounding box center [154, 266] width 85 height 22
click at [163, 272] on input "Auto" at bounding box center [154, 266] width 85 height 22
click at [178, 271] on button "button" at bounding box center [185, 266] width 22 height 22
click at [90, 267] on div "Height Auto" at bounding box center [121, 265] width 152 height 23
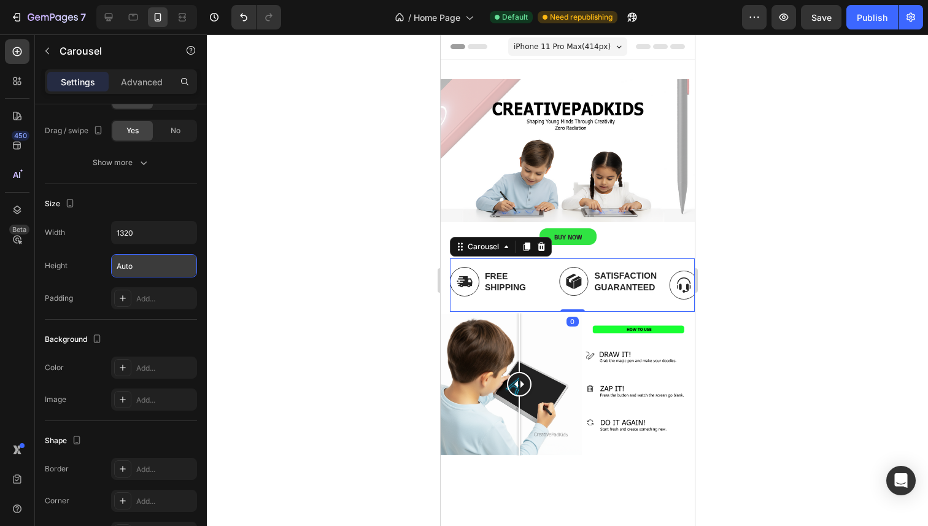
click at [560, 299] on div "Image Free Shipping Text Block Row Image Satisfaction Guaranteed Text Block Row…" at bounding box center [571, 284] width 245 height 53
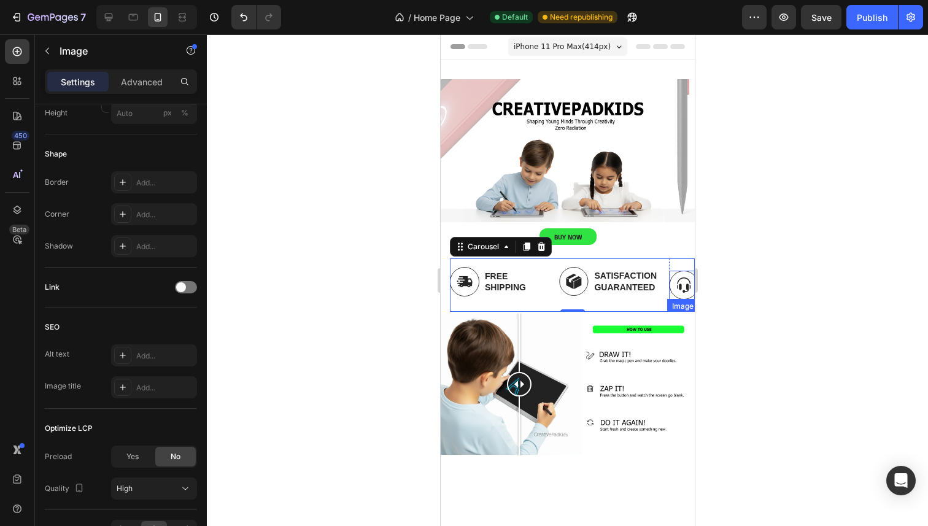
click at [670, 290] on img at bounding box center [682, 285] width 29 height 29
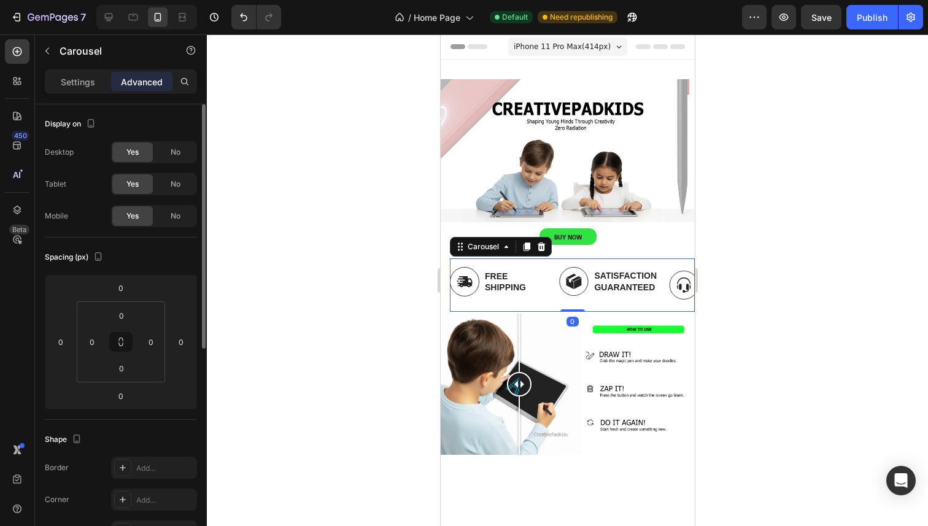
click at [596, 296] on div "Image Satisfaction Guaranteed Text Block Row" at bounding box center [608, 284] width 101 height 53
click at [128, 17] on icon at bounding box center [133, 17] width 12 height 12
type input "16"
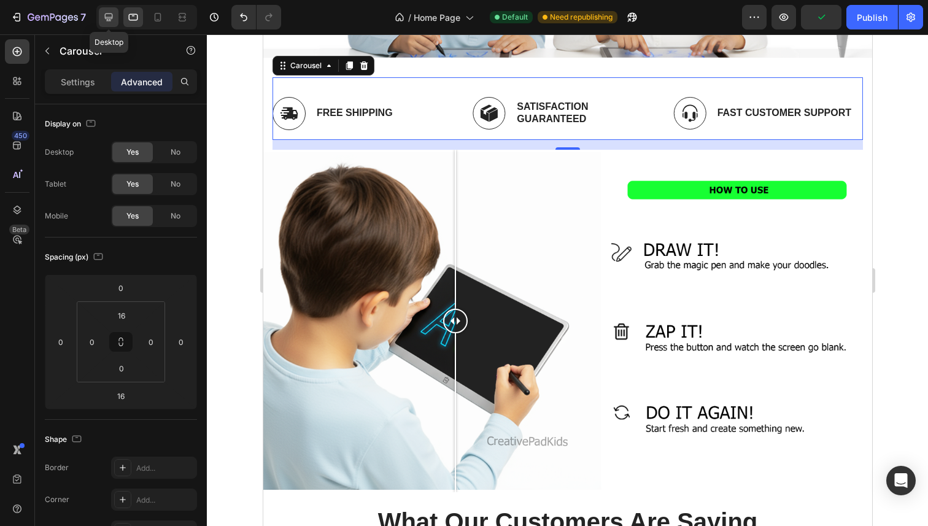
click at [115, 15] on div at bounding box center [109, 17] width 20 height 20
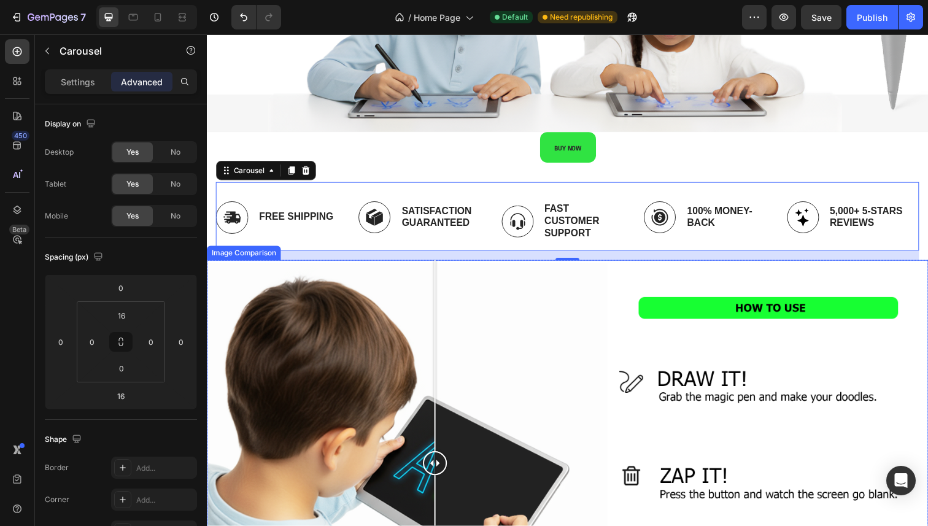
scroll to position [358, 0]
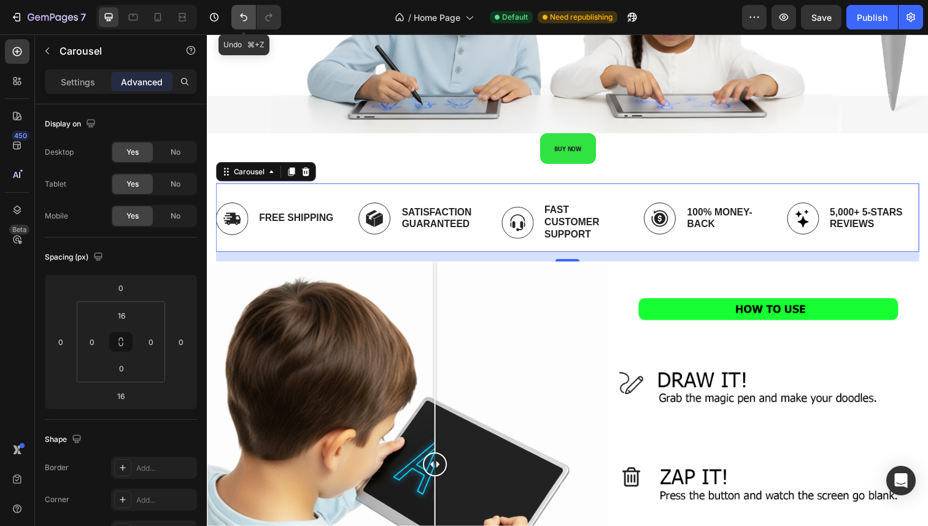
click at [248, 25] on button "Undo/Redo" at bounding box center [243, 17] width 25 height 25
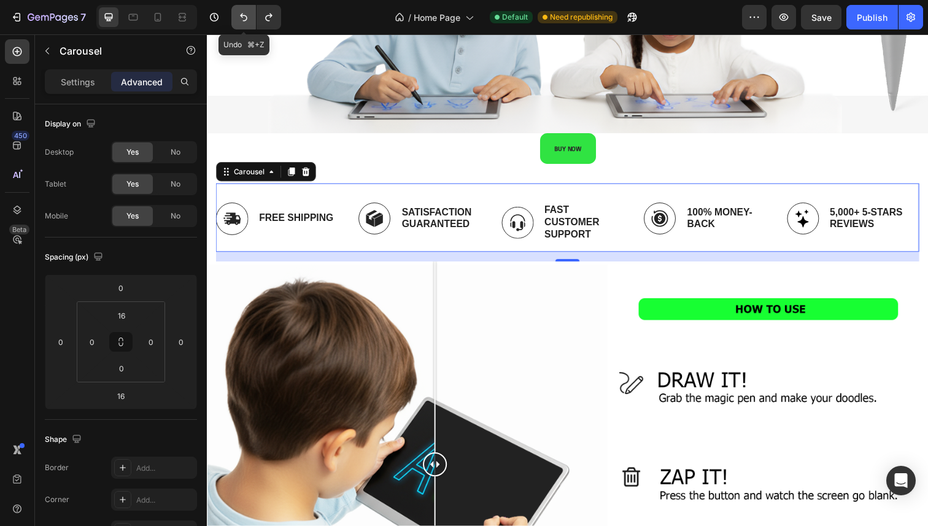
click at [248, 25] on button "Undo/Redo" at bounding box center [243, 17] width 25 height 25
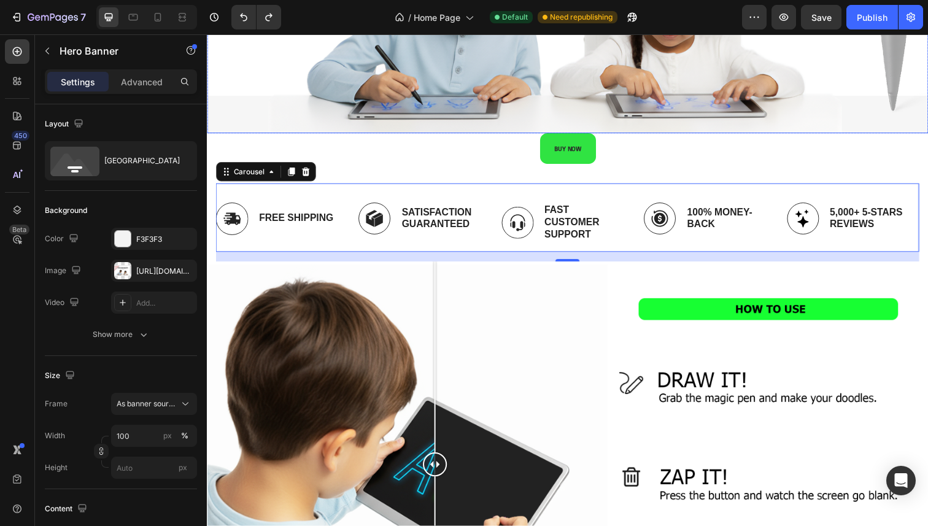
click at [320, 104] on div "BUY NOW Button" at bounding box center [575, 105] width 736 height 61
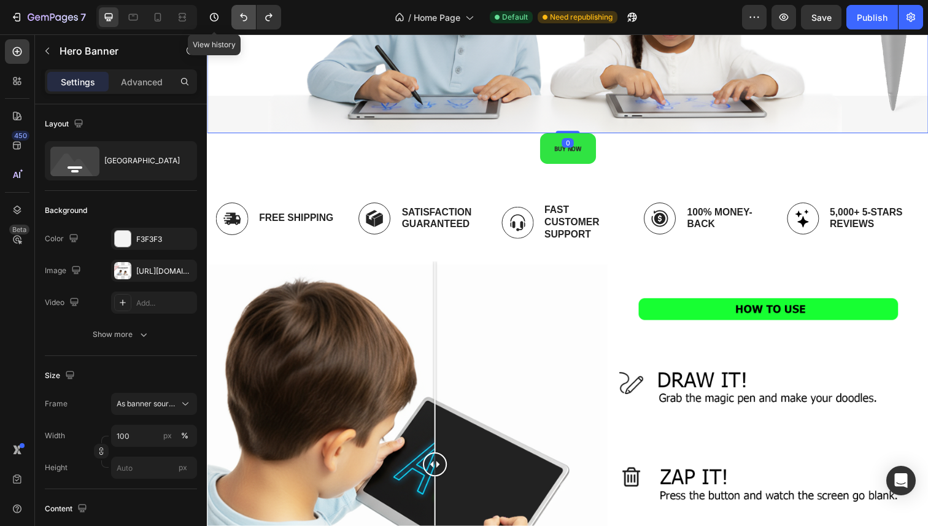
click at [244, 19] on icon "Undo/Redo" at bounding box center [243, 17] width 12 height 12
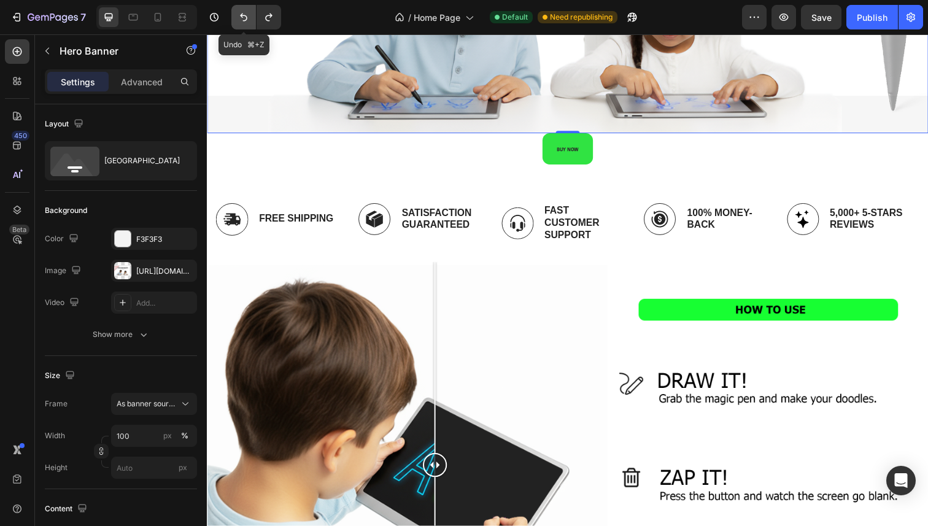
click at [244, 19] on icon "Undo/Redo" at bounding box center [243, 17] width 12 height 12
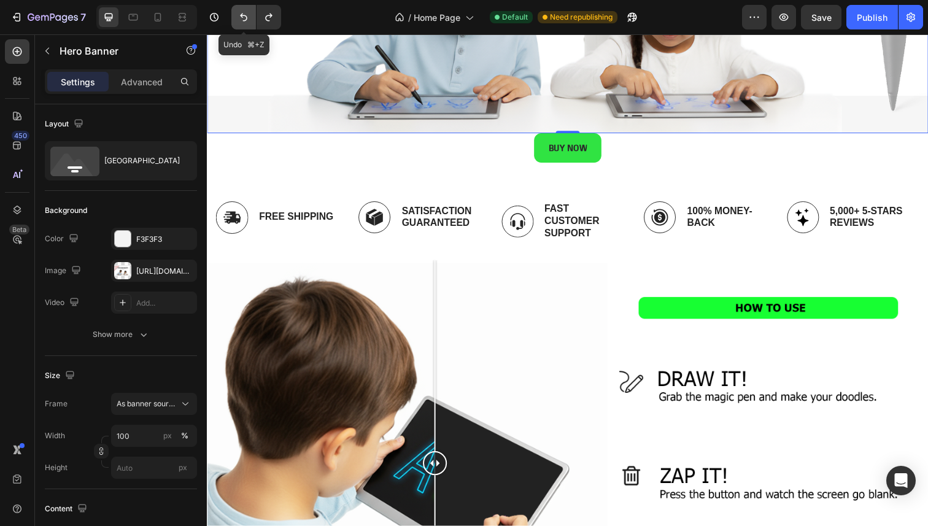
click at [244, 19] on icon "Undo/Redo" at bounding box center [243, 17] width 12 height 12
click at [183, 20] on icon at bounding box center [182, 17] width 12 height 12
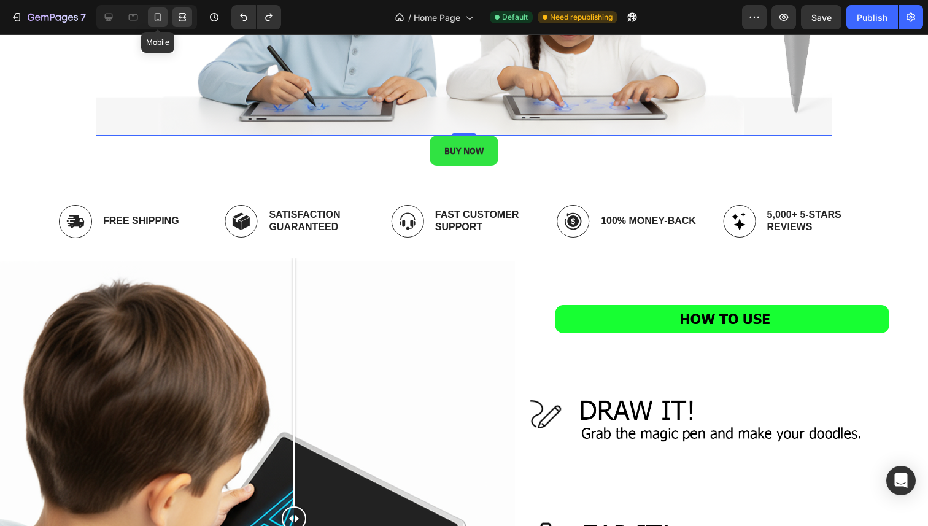
click at [158, 17] on icon at bounding box center [158, 17] width 12 height 12
type input "100%"
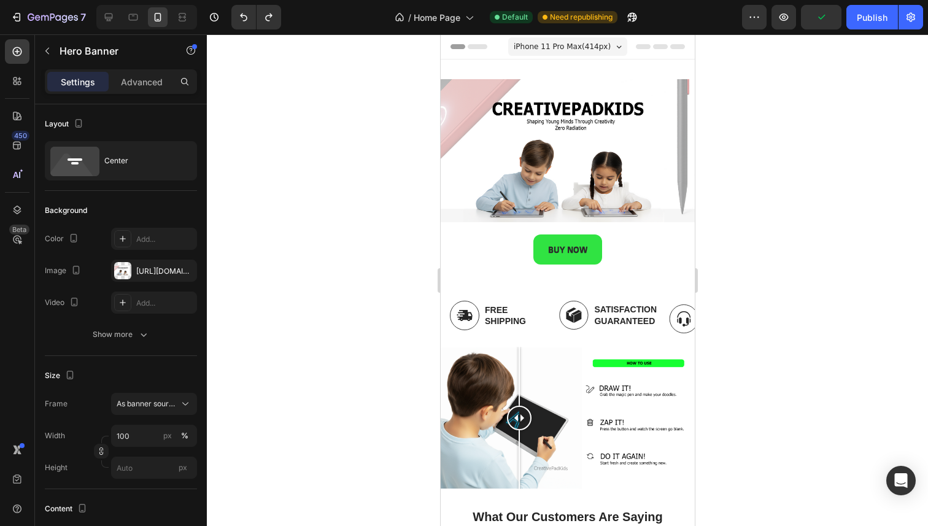
click at [731, 229] on div at bounding box center [567, 279] width 721 height 491
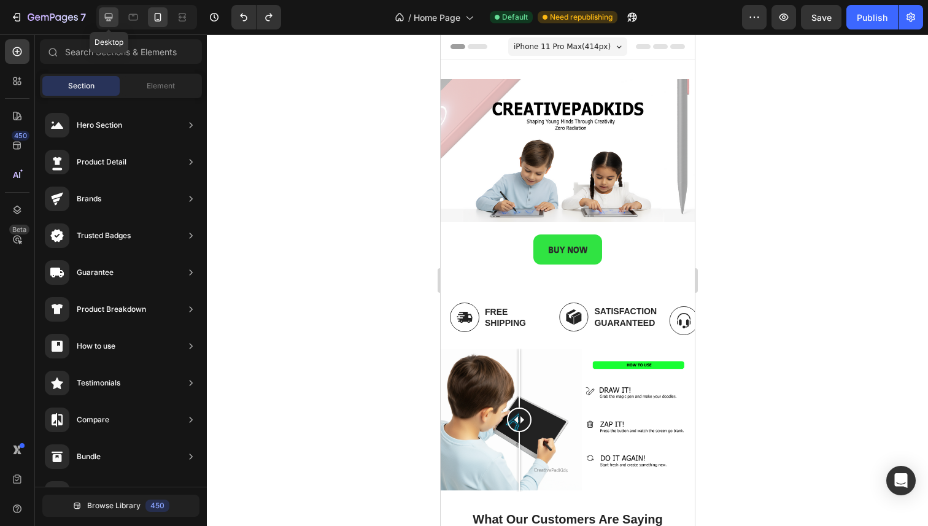
click at [109, 12] on icon at bounding box center [108, 17] width 12 height 12
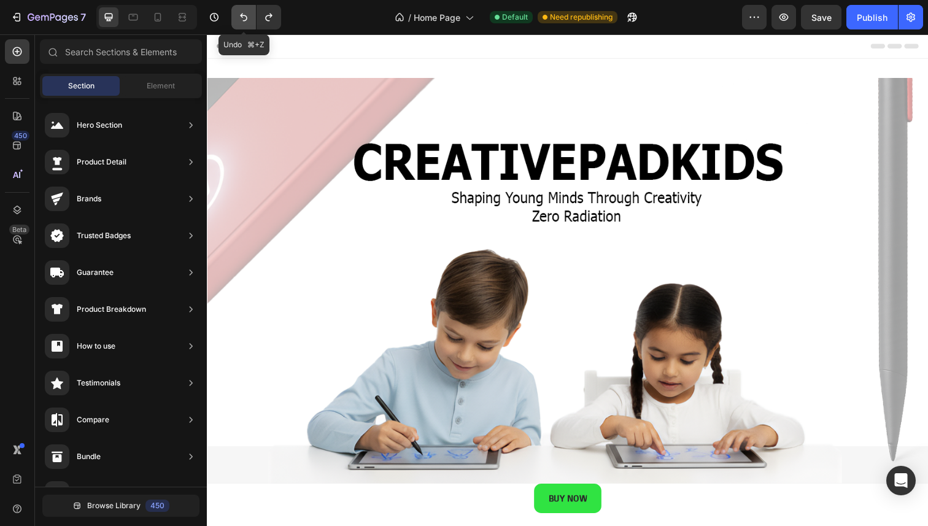
click at [243, 17] on icon "Undo/Redo" at bounding box center [243, 17] width 12 height 12
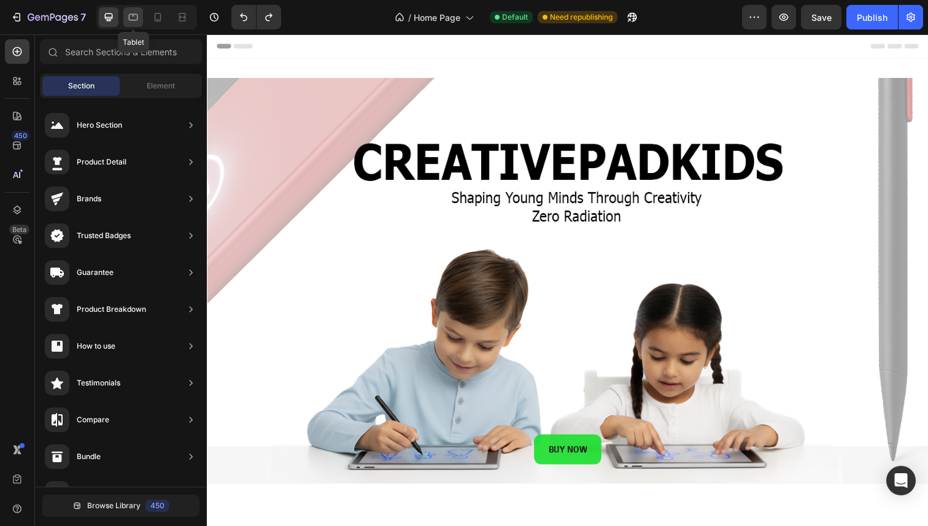
click at [134, 22] on icon at bounding box center [133, 17] width 12 height 12
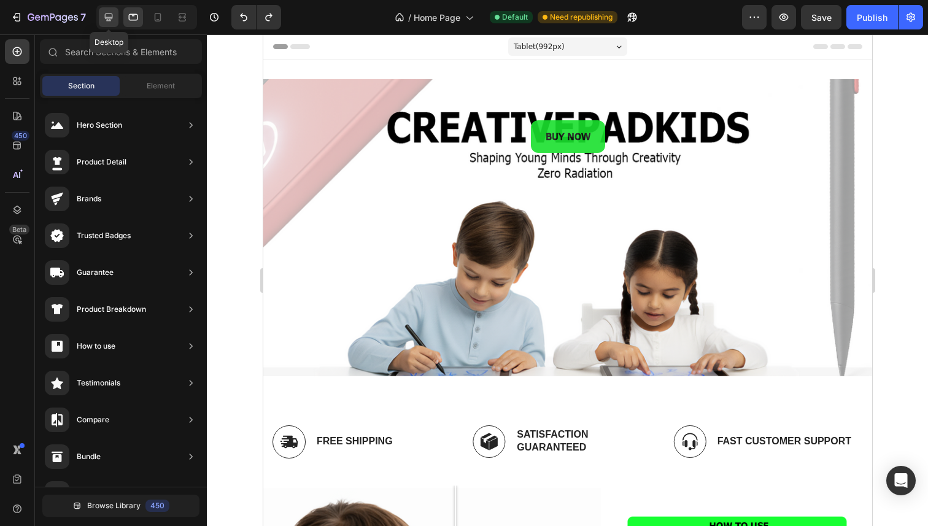
click at [107, 20] on icon at bounding box center [109, 17] width 8 height 8
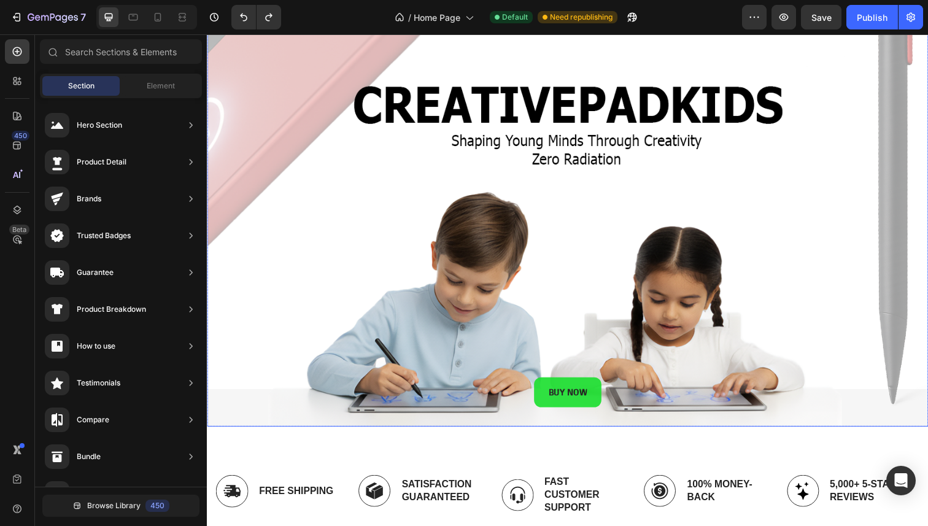
scroll to position [61, 0]
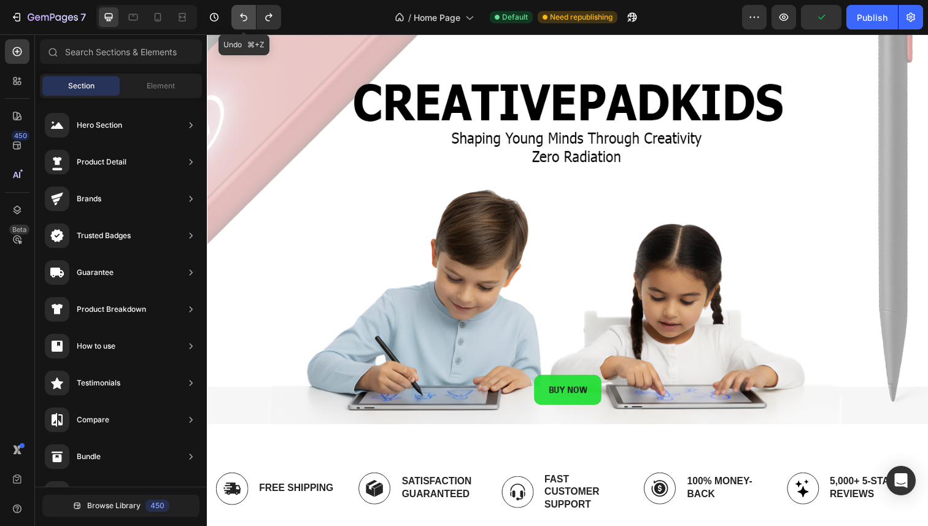
click at [238, 17] on icon "Undo/Redo" at bounding box center [243, 17] width 12 height 12
click at [261, 20] on button "Undo/Redo" at bounding box center [268, 17] width 25 height 25
click at [155, 24] on div at bounding box center [158, 17] width 20 height 20
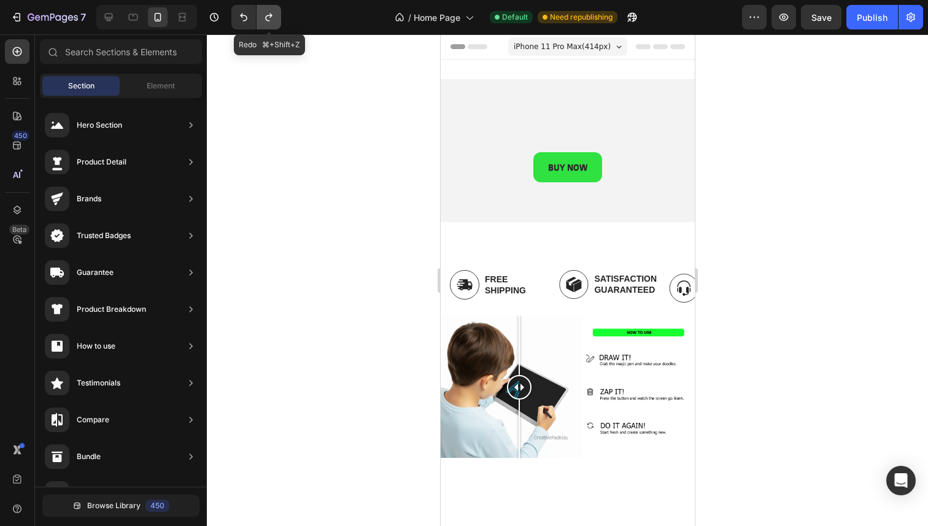
click at [279, 26] on button "Undo/Redo" at bounding box center [268, 17] width 25 height 25
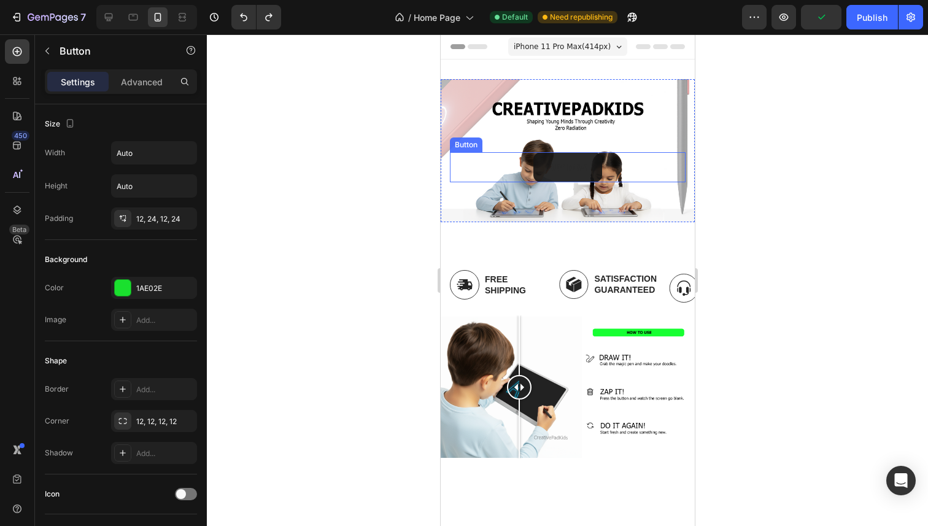
click at [548, 175] on button "BUY NOW" at bounding box center [567, 167] width 69 height 30
click at [125, 80] on p "Advanced" at bounding box center [142, 81] width 42 height 13
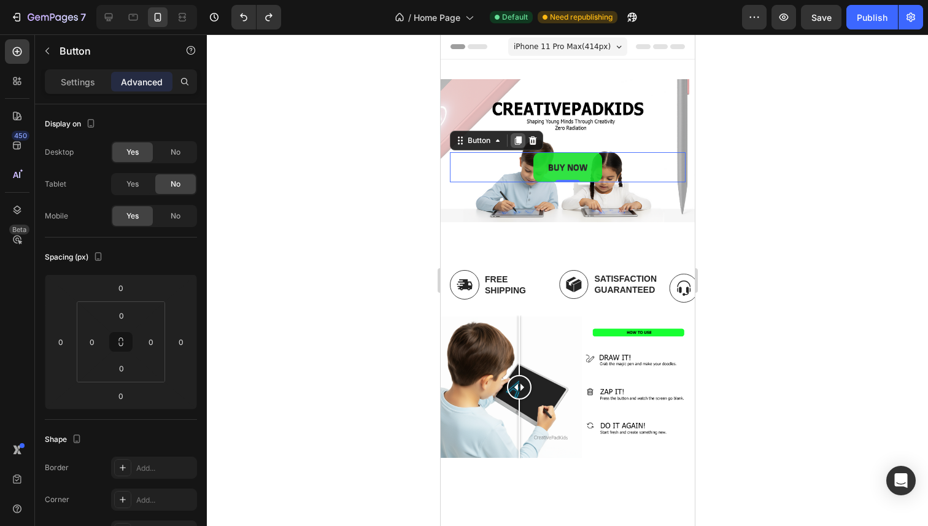
click at [513, 136] on icon at bounding box center [517, 141] width 10 height 10
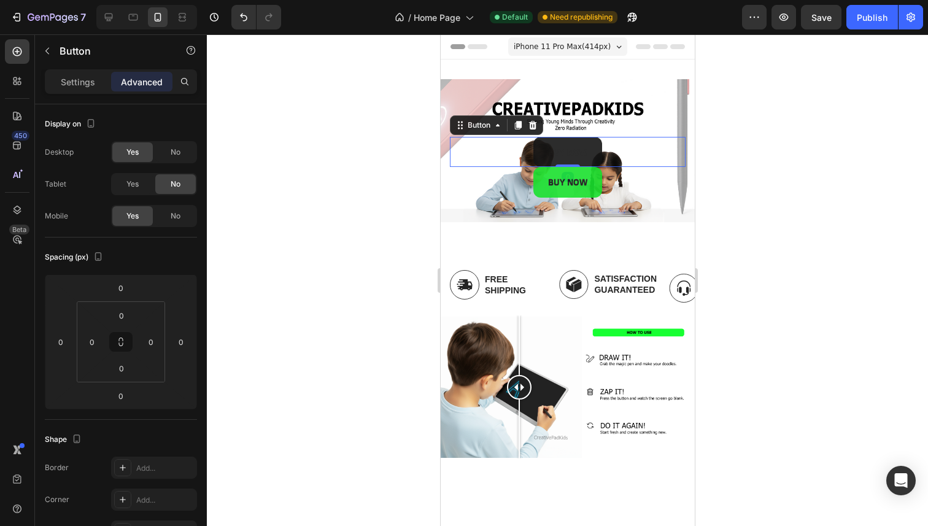
click at [591, 143] on button "BUY NOW" at bounding box center [567, 152] width 69 height 30
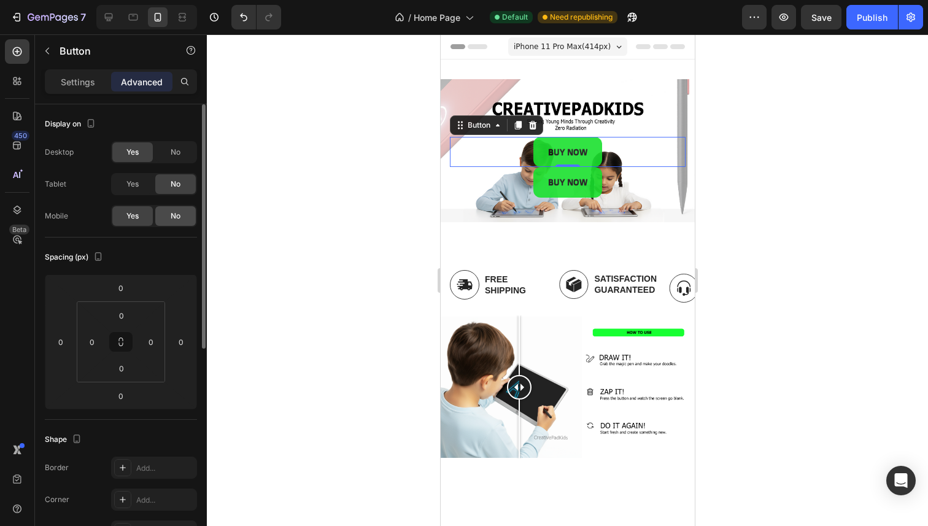
click at [183, 215] on div "No" at bounding box center [175, 216] width 40 height 20
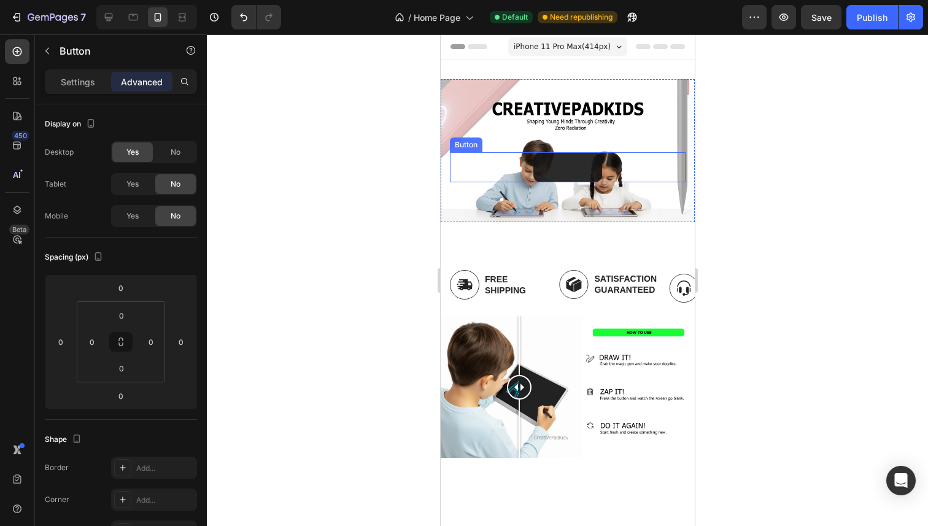
click at [534, 178] on button "BUY NOW" at bounding box center [567, 167] width 69 height 30
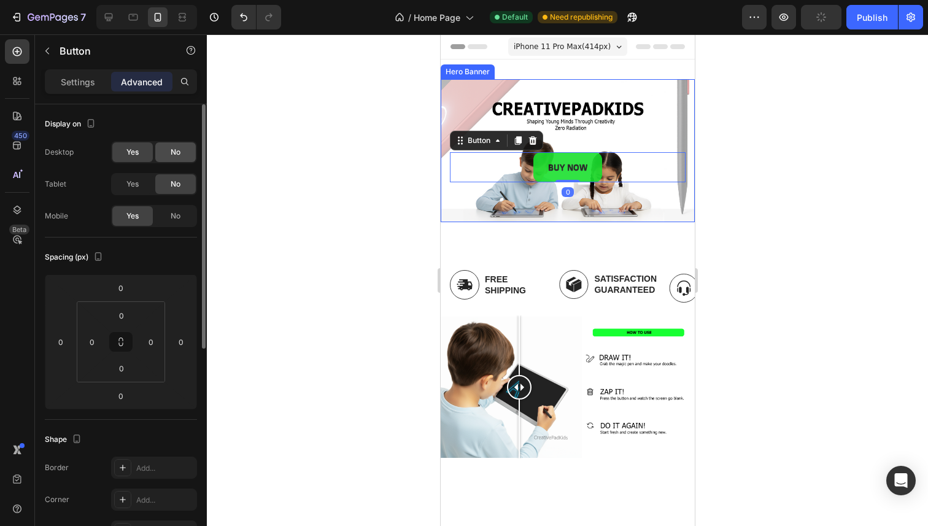
click at [166, 147] on div "No" at bounding box center [175, 152] width 40 height 20
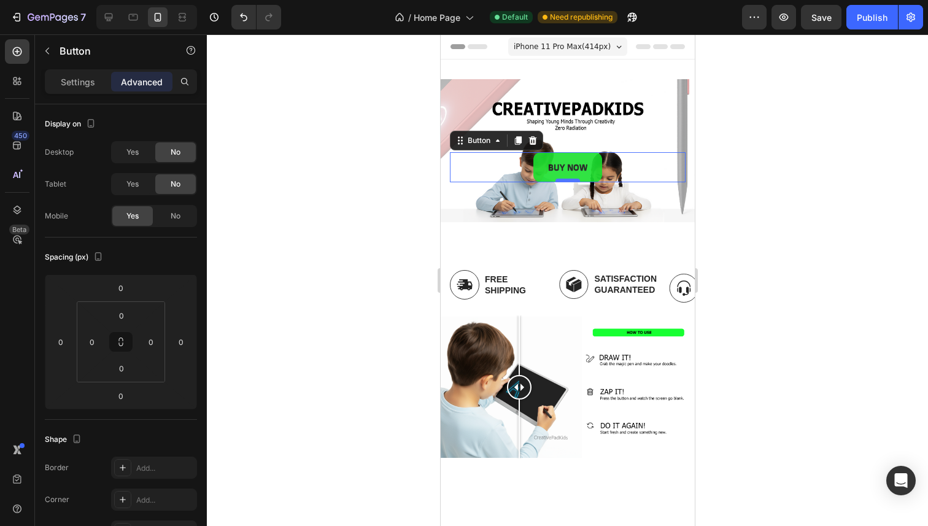
click at [555, 179] on div at bounding box center [567, 181] width 25 height 4
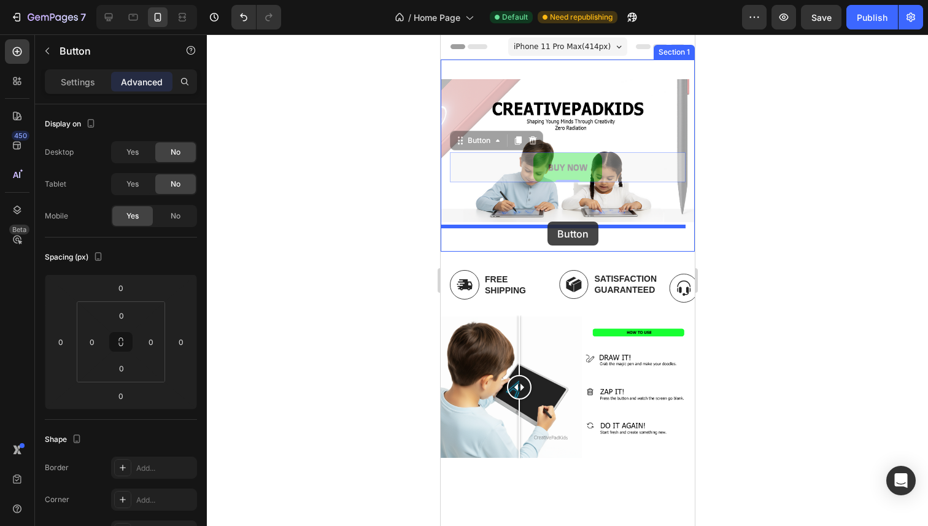
drag, startPoint x: 540, startPoint y: 172, endPoint x: 547, endPoint y: 221, distance: 50.2
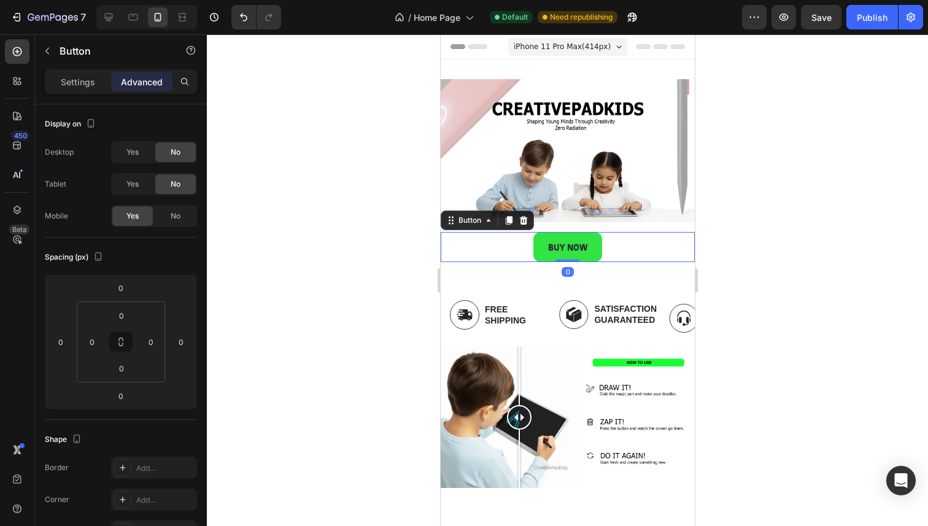
drag, startPoint x: 753, startPoint y: 234, endPoint x: 163, endPoint y: 204, distance: 591.0
click at [753, 234] on div at bounding box center [567, 279] width 721 height 491
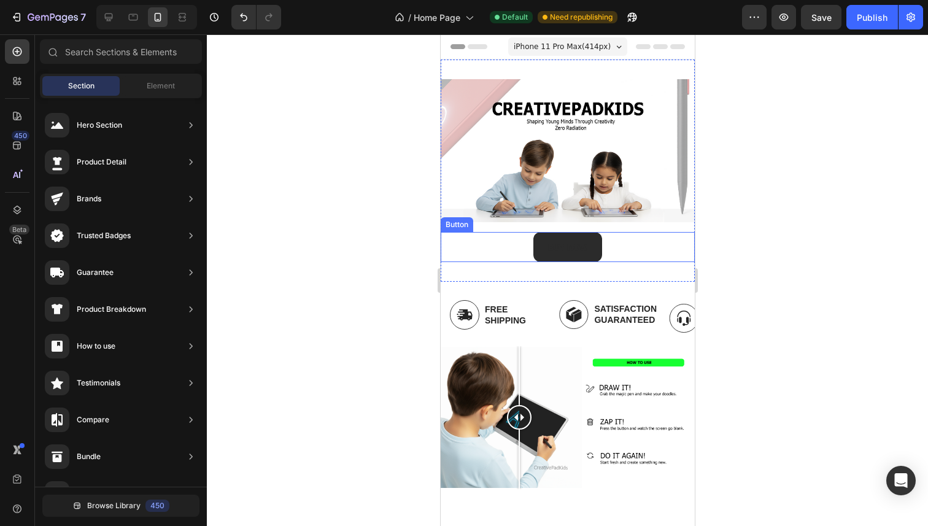
click at [583, 241] on button "BUY NOW" at bounding box center [567, 247] width 69 height 30
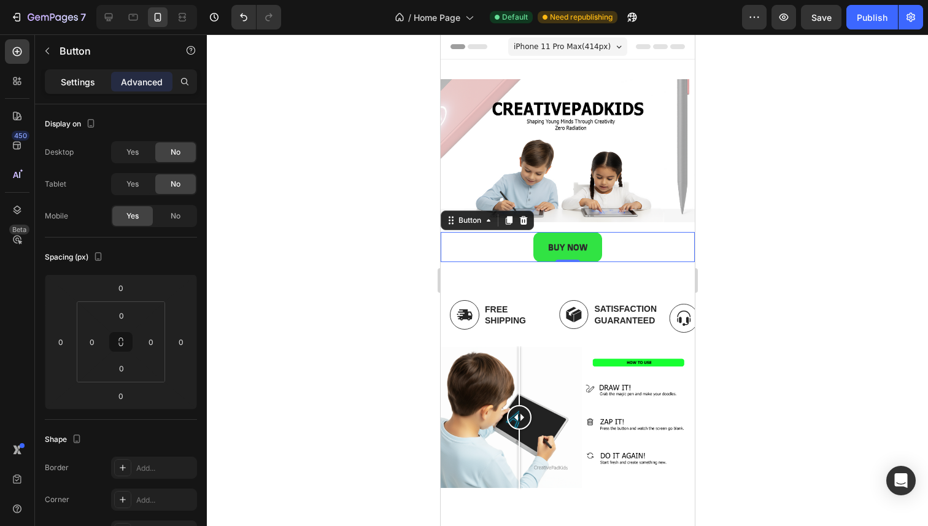
click at [88, 73] on div "Settings" at bounding box center [77, 82] width 61 height 20
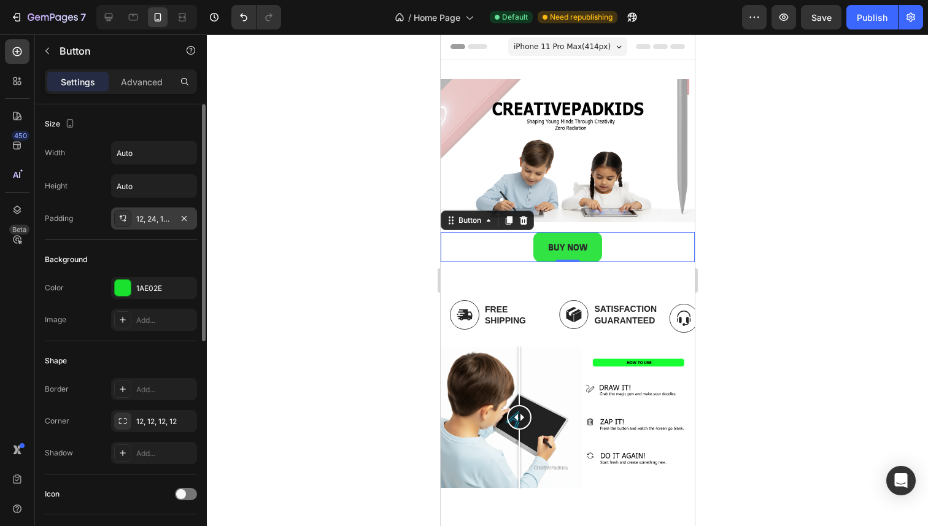
click at [143, 223] on div "12, 24, 12, 24" at bounding box center [154, 219] width 36 height 11
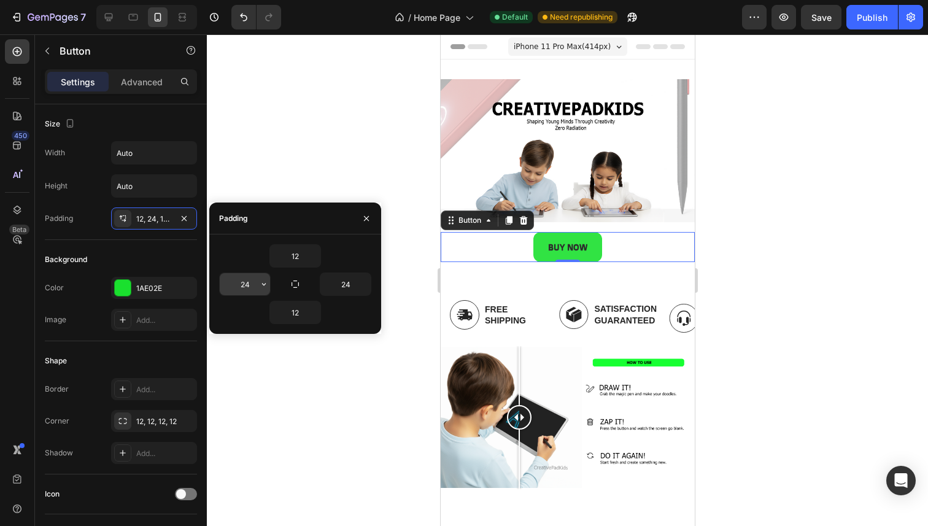
click at [250, 281] on input "24" at bounding box center [245, 284] width 50 height 22
type input "70"
click at [347, 280] on input "24" at bounding box center [345, 284] width 50 height 22
type input "70"
click at [306, 317] on input "12" at bounding box center [295, 312] width 50 height 22
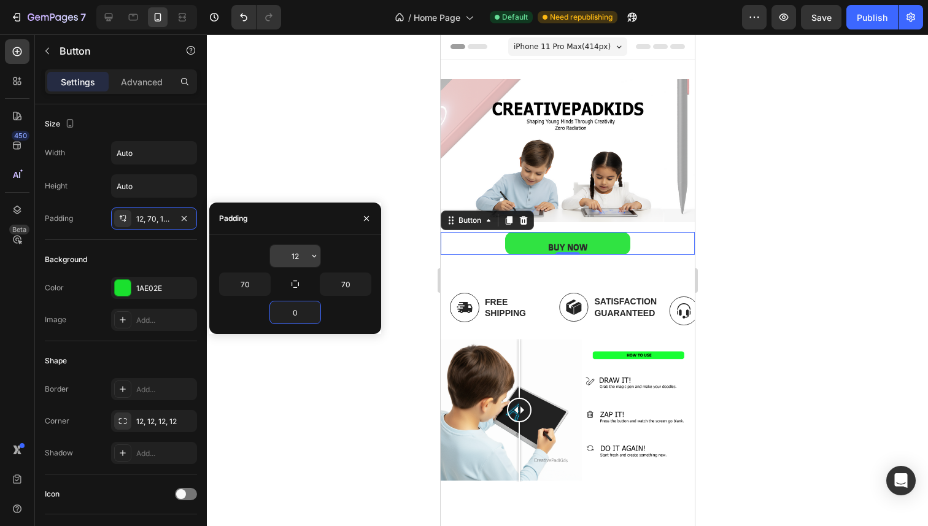
type input "0"
click at [289, 260] on input "12" at bounding box center [295, 256] width 50 height 22
type input "0"
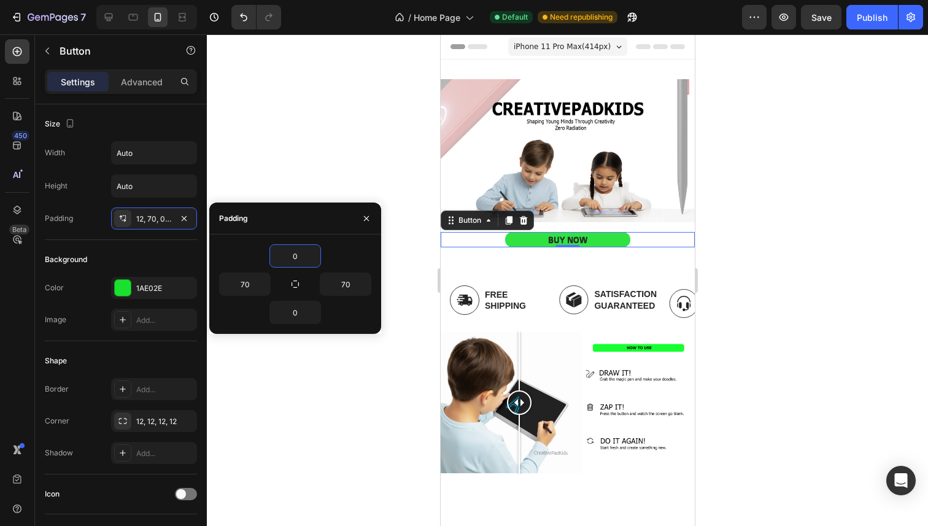
click at [363, 143] on div at bounding box center [567, 279] width 721 height 491
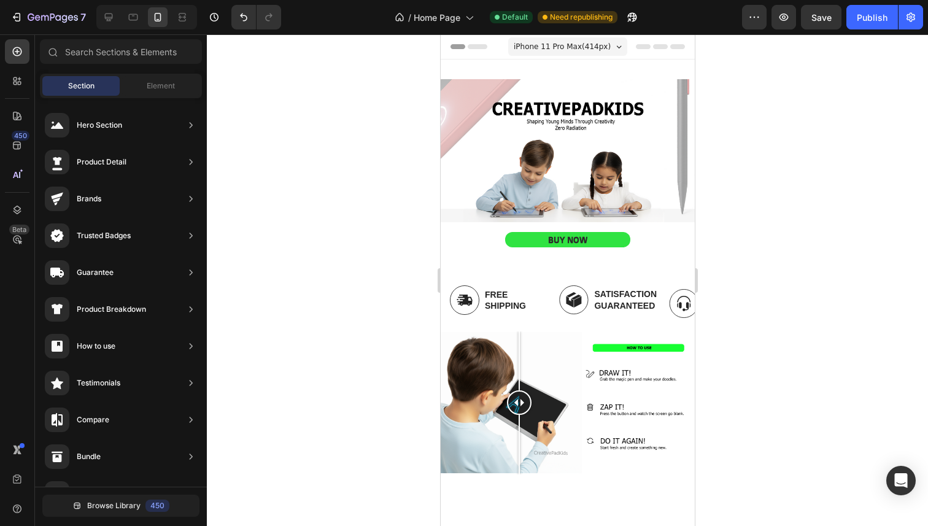
click at [811, 215] on div at bounding box center [567, 279] width 721 height 491
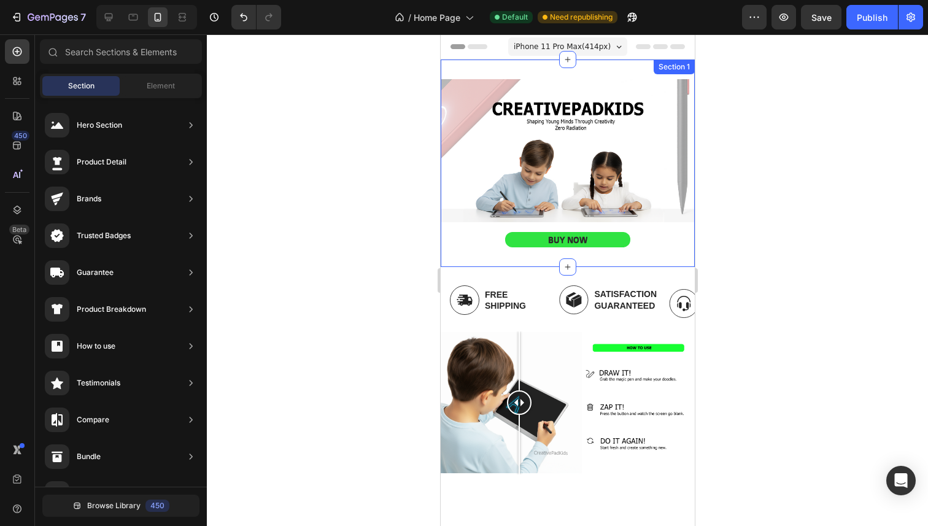
click at [608, 221] on div "BUY NOW Button BUY NOW Button Hero Banner Row BUY NOW Button" at bounding box center [567, 163] width 254 height 168
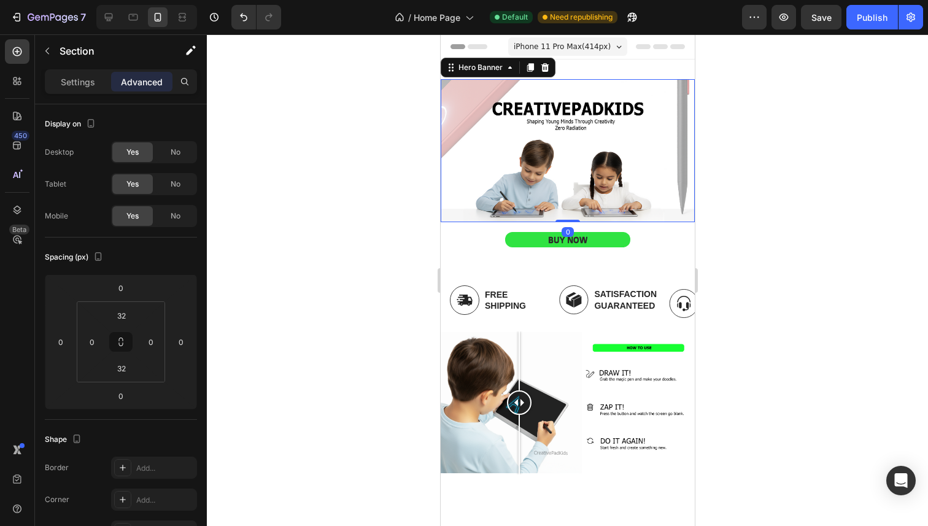
click at [585, 204] on div "Background Image" at bounding box center [567, 150] width 254 height 143
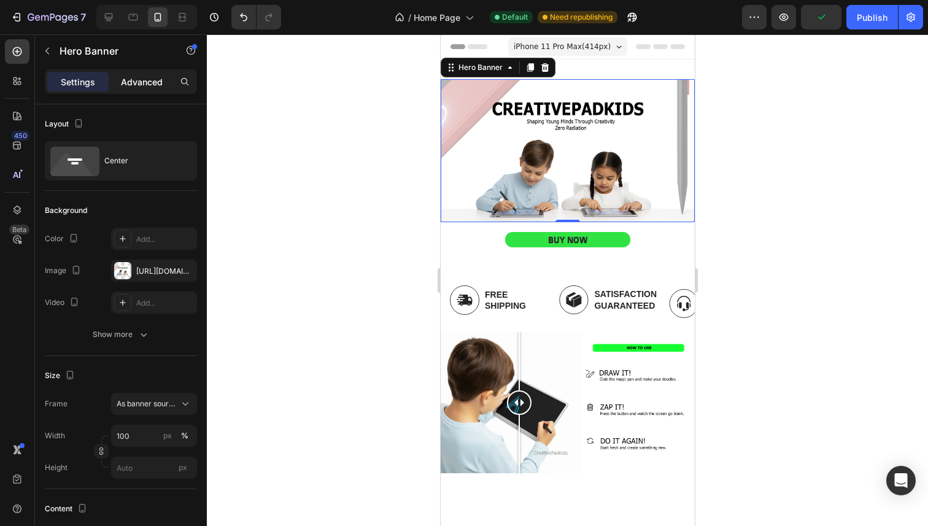
click at [132, 80] on p "Advanced" at bounding box center [142, 81] width 42 height 13
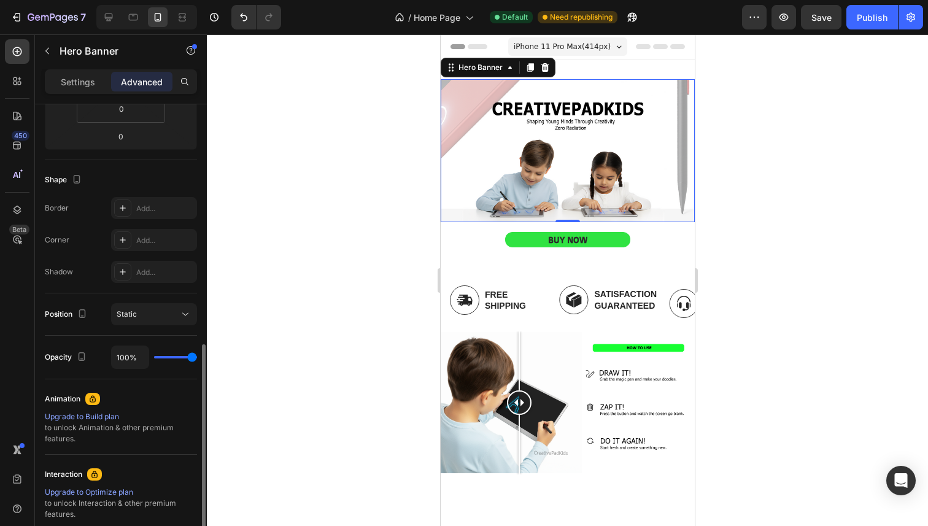
scroll to position [325, 0]
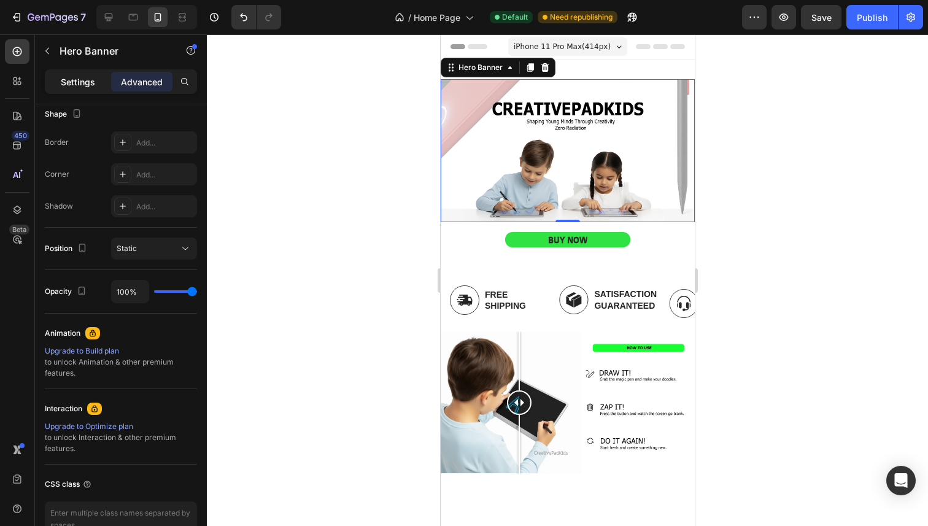
click at [102, 86] on div "Settings" at bounding box center [77, 82] width 61 height 20
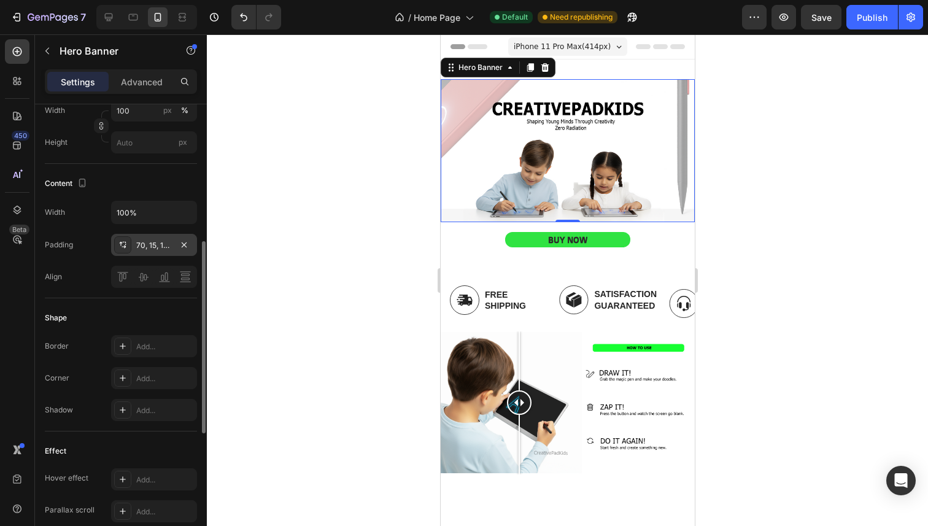
click at [160, 251] on div "70, 15, 16, 15" at bounding box center [154, 245] width 86 height 22
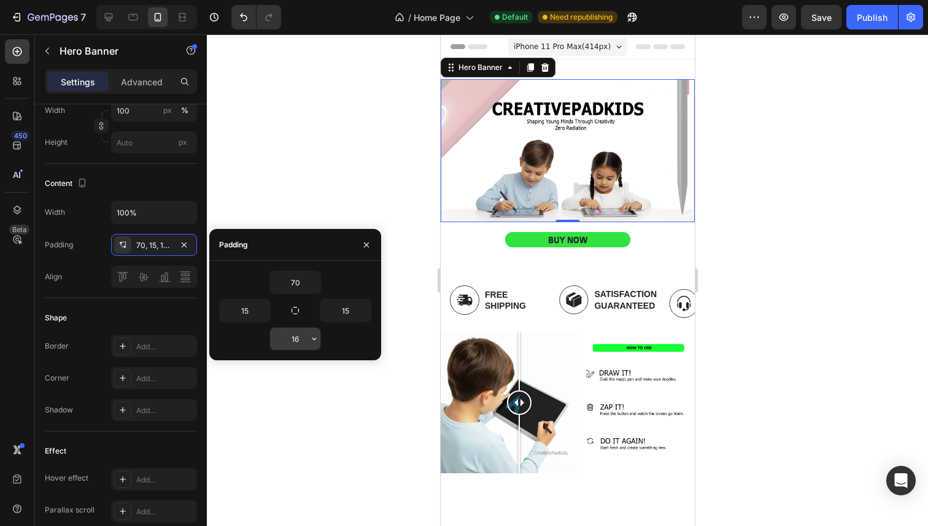
click at [307, 344] on input "16" at bounding box center [295, 339] width 50 height 22
type input "0"
click at [306, 163] on div at bounding box center [567, 279] width 721 height 491
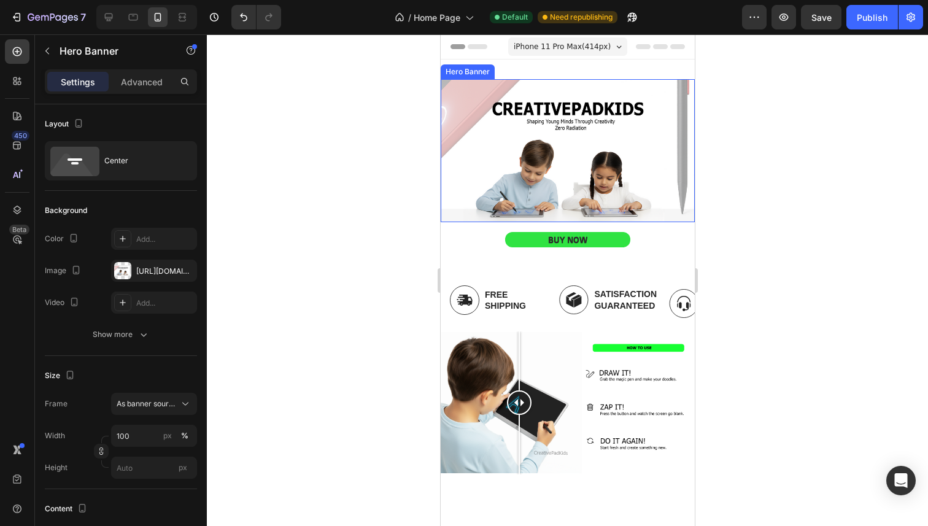
click at [537, 211] on div "Background Image" at bounding box center [567, 150] width 254 height 143
click at [145, 86] on p "Advanced" at bounding box center [142, 81] width 42 height 13
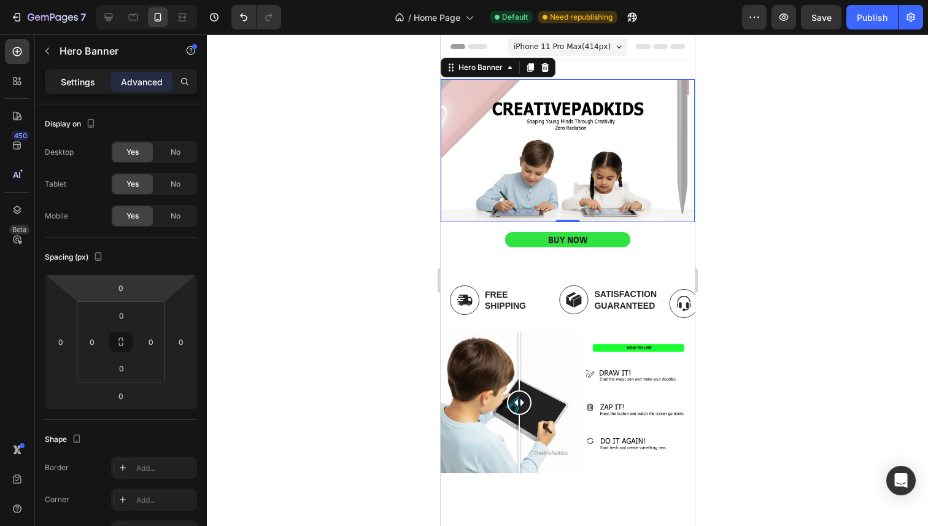
click at [81, 77] on p "Settings" at bounding box center [78, 81] width 34 height 13
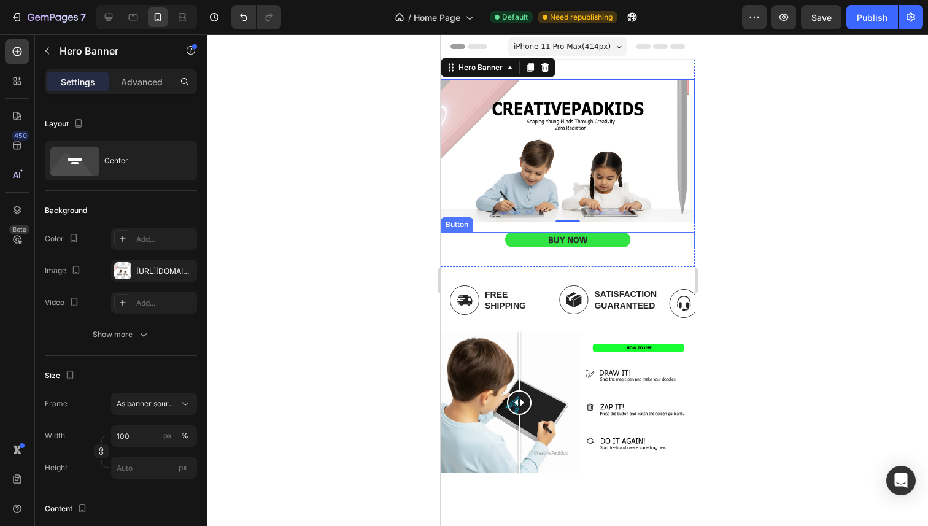
click at [482, 233] on div "BUY NOW Button" at bounding box center [567, 239] width 254 height 15
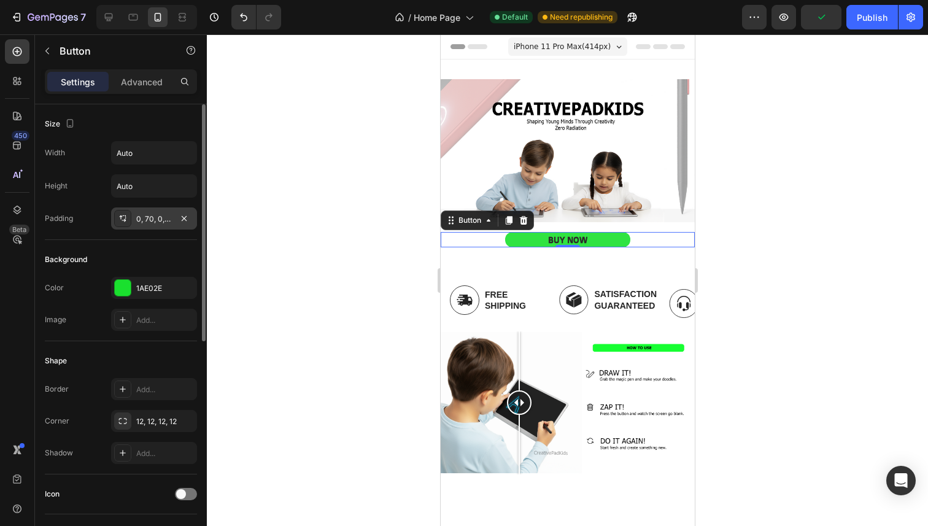
click at [148, 221] on div "0, 70, 0, 70" at bounding box center [154, 219] width 36 height 11
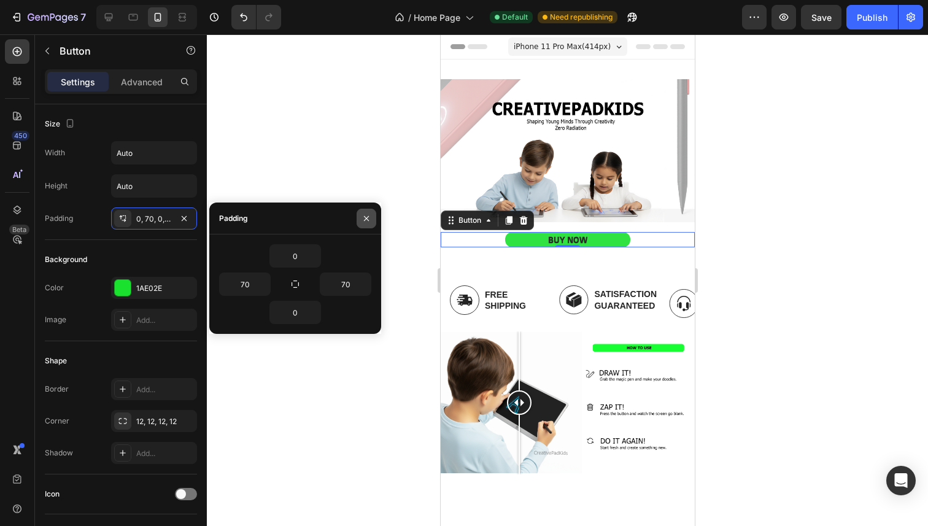
click at [363, 215] on icon "button" at bounding box center [366, 219] width 10 height 10
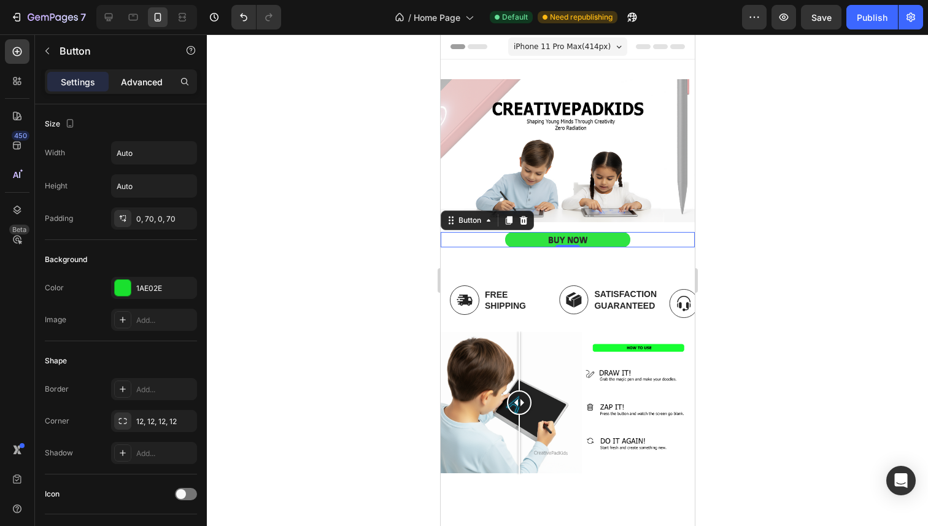
click at [154, 84] on p "Advanced" at bounding box center [142, 81] width 42 height 13
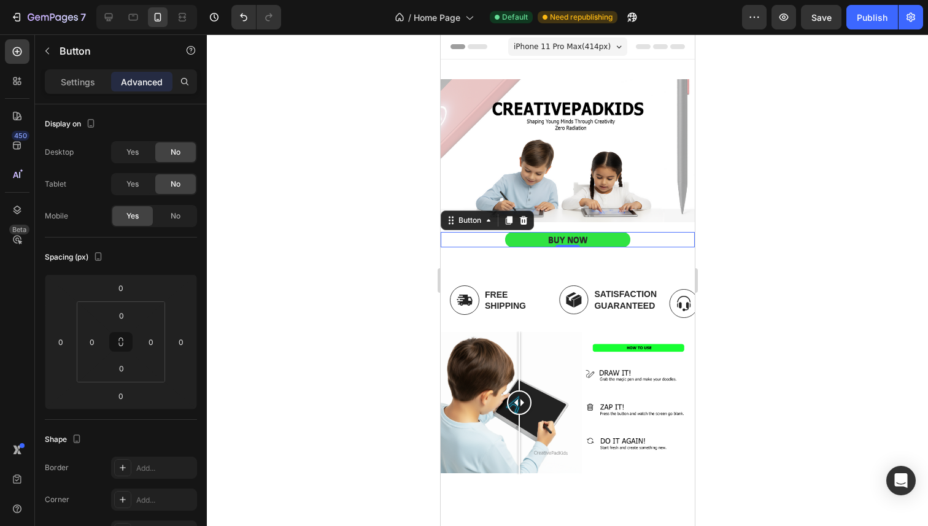
click at [356, 217] on div at bounding box center [567, 279] width 721 height 491
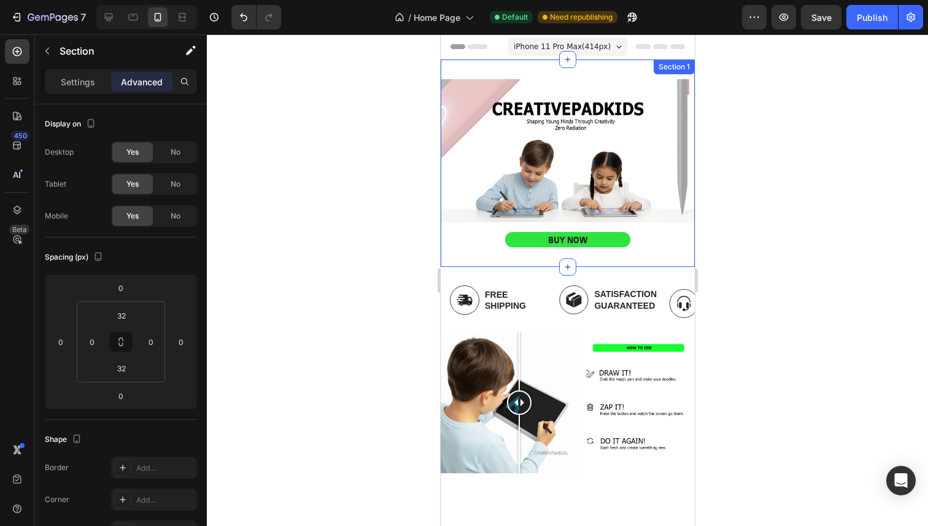
click at [553, 220] on div "BUY NOW Button BUY NOW Button Hero Banner Row BUY NOW Button" at bounding box center [567, 163] width 254 height 168
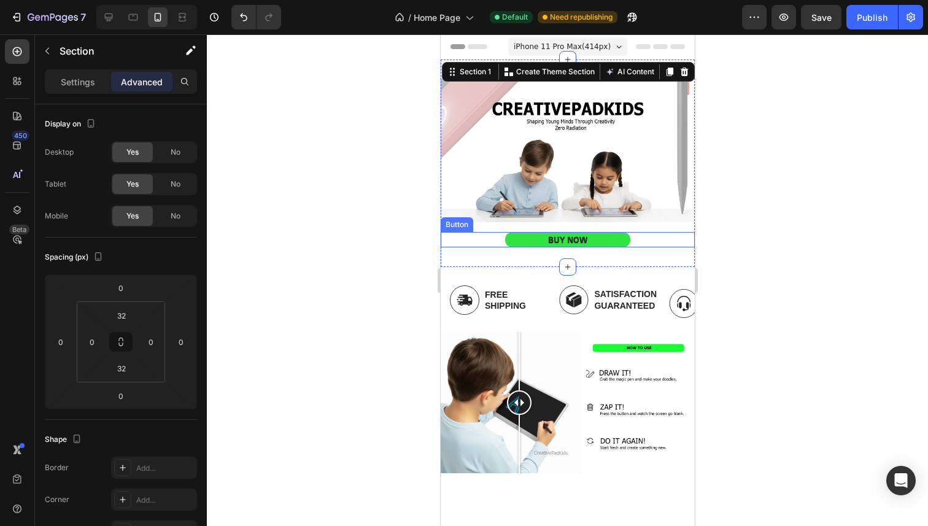
click at [490, 248] on div "BUY NOW Button BUY NOW Button Hero Banner Row BUY NOW Button Section 1 You can …" at bounding box center [567, 163] width 254 height 207
click at [482, 237] on div "BUY NOW Button" at bounding box center [567, 239] width 254 height 15
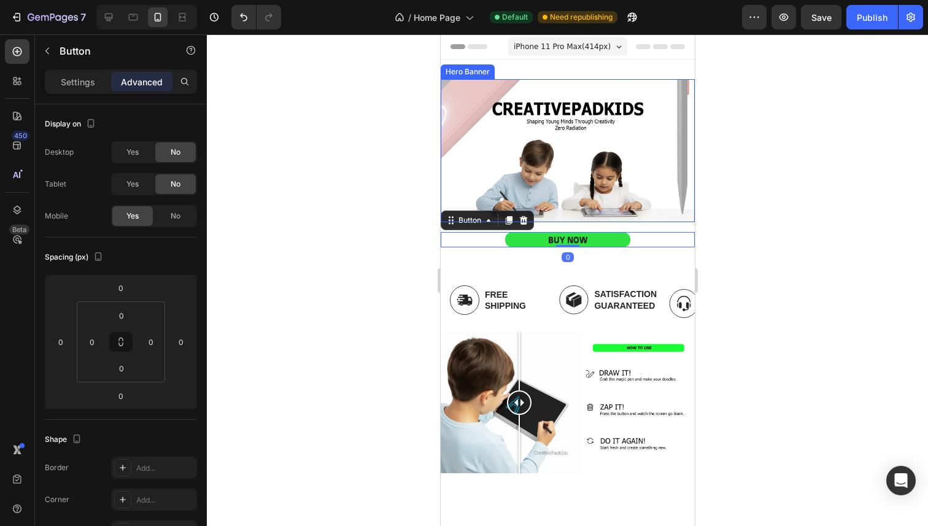
click at [626, 207] on div "Background Image" at bounding box center [567, 150] width 254 height 143
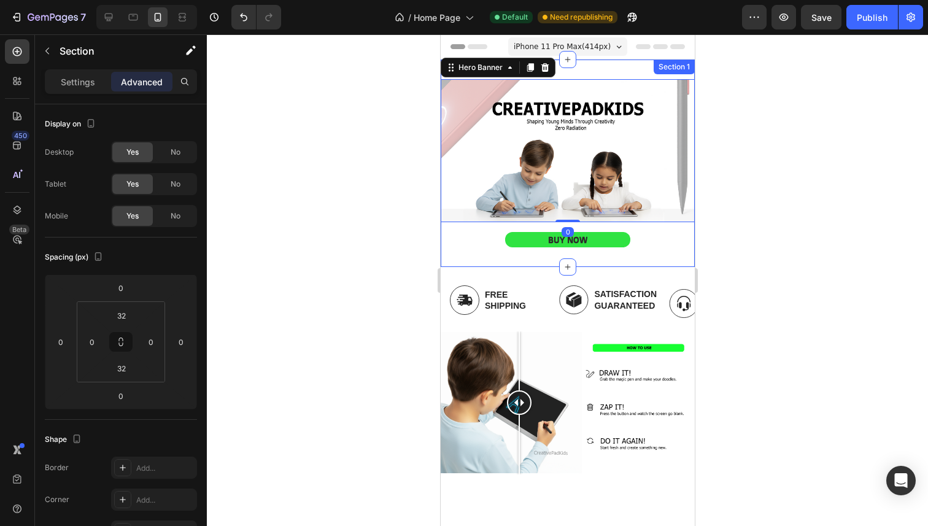
click at [626, 221] on div "BUY NOW Button BUY NOW Button Hero Banner 0 Row BUY NOW Button" at bounding box center [567, 163] width 254 height 168
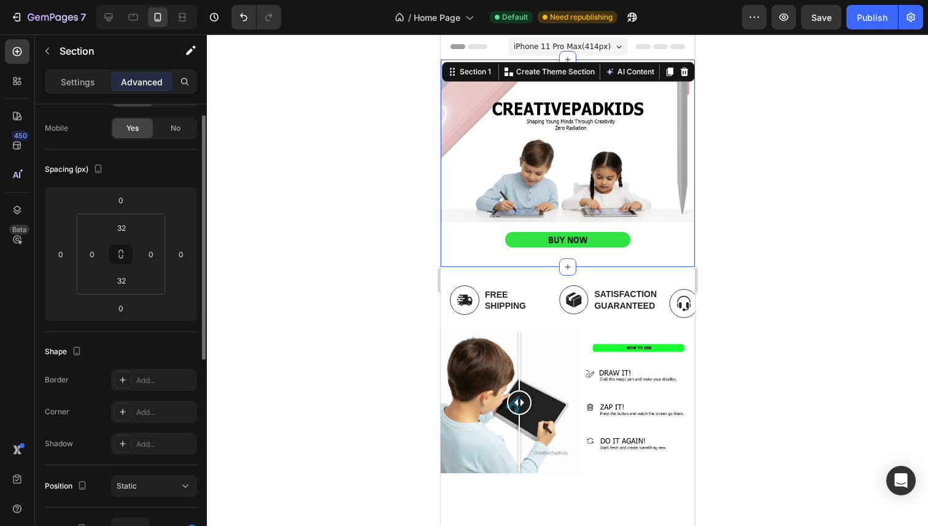
scroll to position [89, 0]
click at [133, 231] on input "32" at bounding box center [121, 226] width 25 height 18
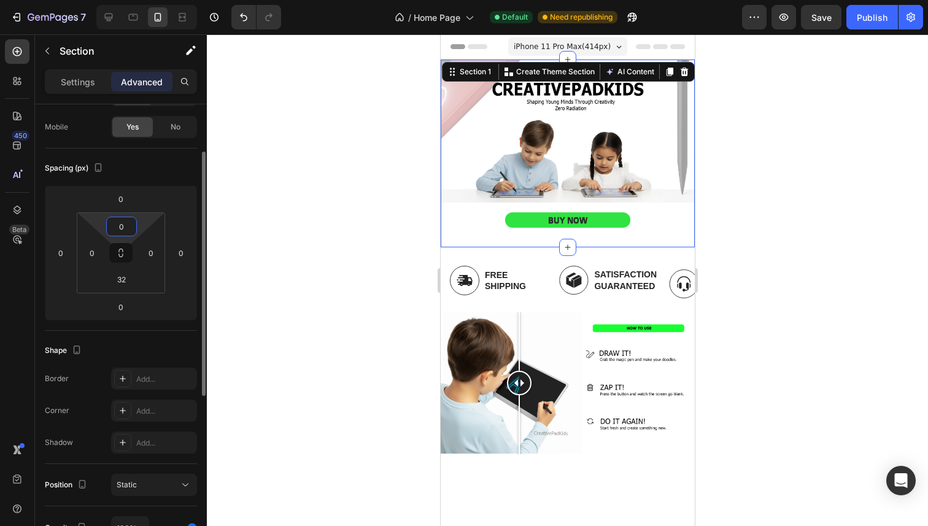
type input "0"
click at [293, 220] on div at bounding box center [567, 279] width 721 height 491
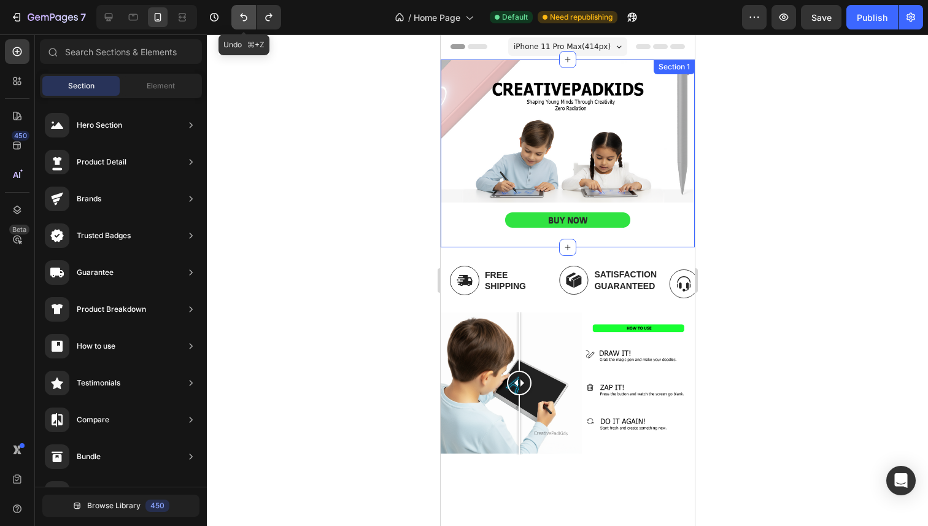
click at [240, 20] on icon "Undo/Redo" at bounding box center [243, 17] width 12 height 12
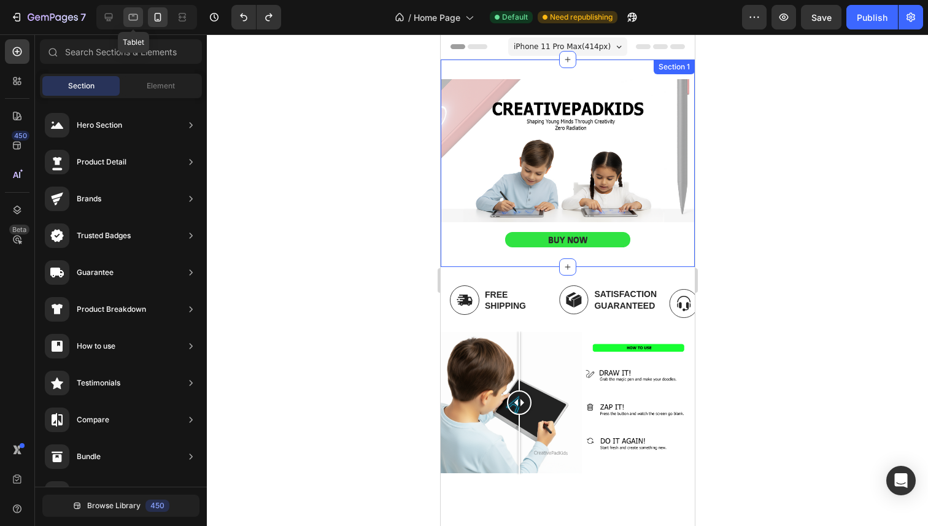
click at [136, 16] on icon at bounding box center [133, 17] width 12 height 12
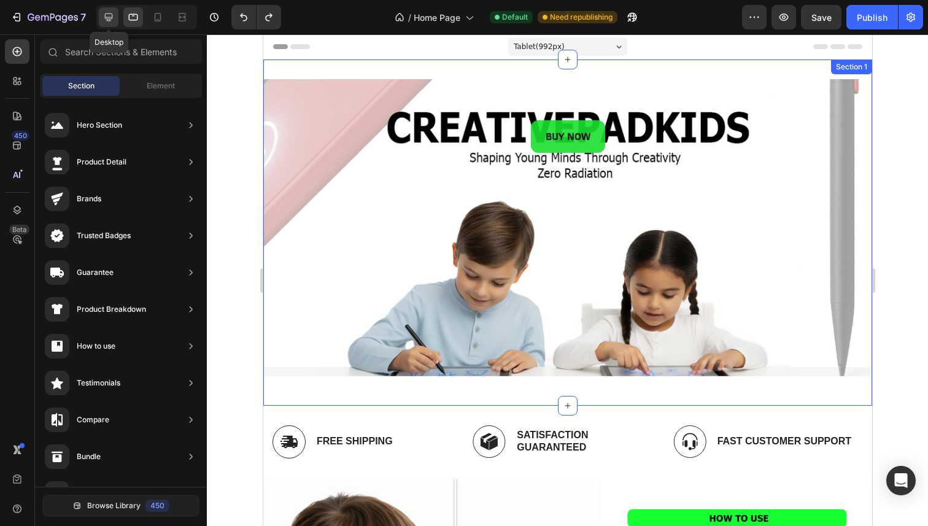
click at [115, 15] on div at bounding box center [109, 17] width 20 height 20
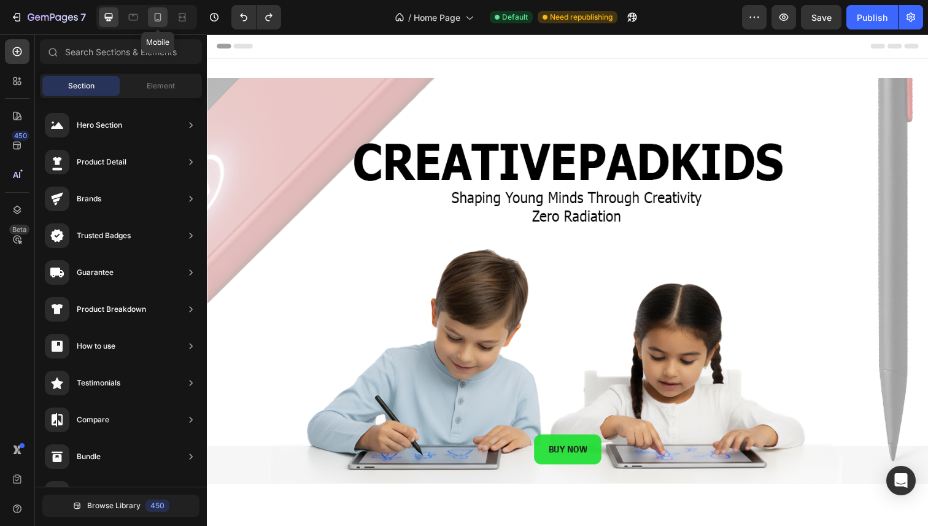
click at [157, 13] on icon at bounding box center [158, 17] width 7 height 9
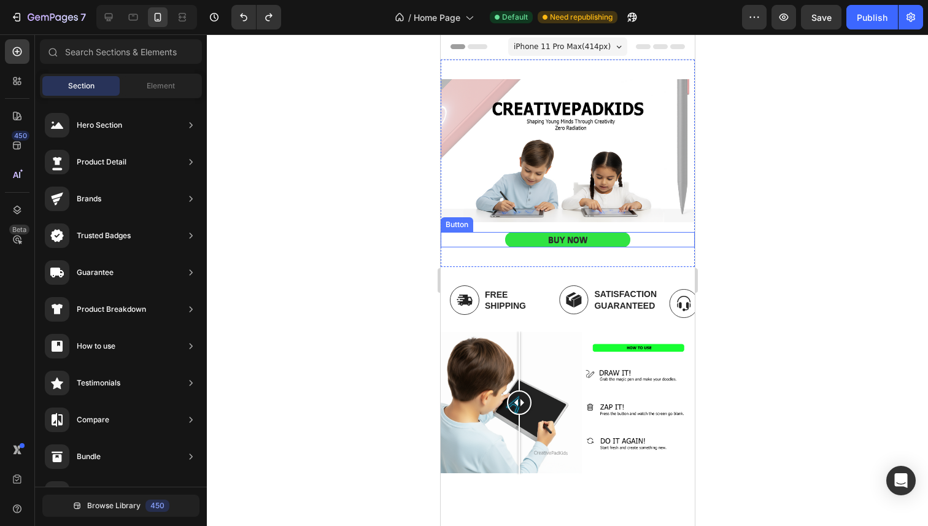
click at [482, 237] on div "BUY NOW Button" at bounding box center [567, 239] width 254 height 15
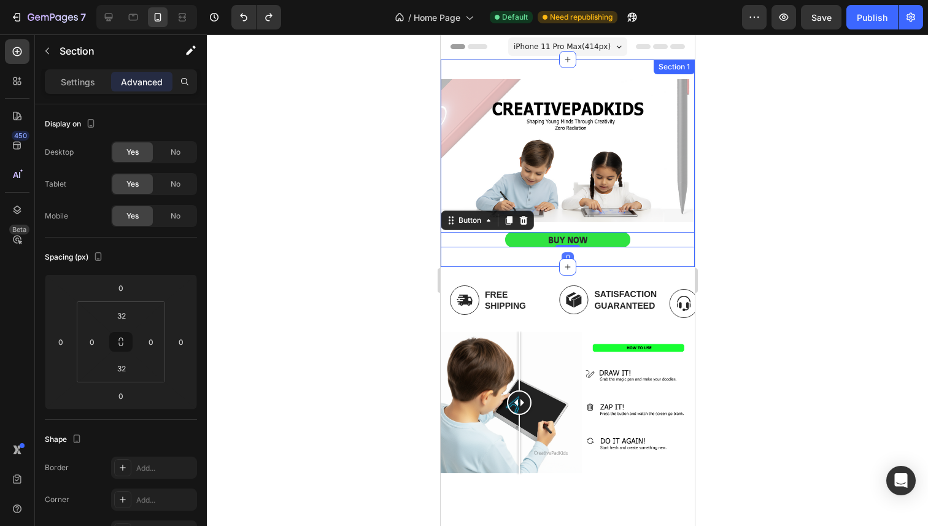
click at [466, 250] on div "BUY NOW Button BUY NOW Button Hero Banner Row BUY NOW Button 0 Section 1" at bounding box center [567, 163] width 254 height 207
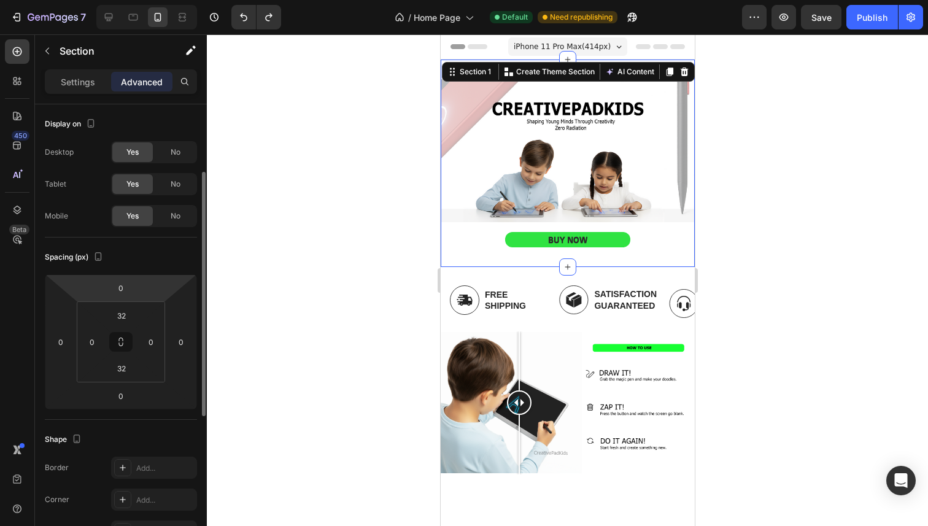
scroll to position [50, 0]
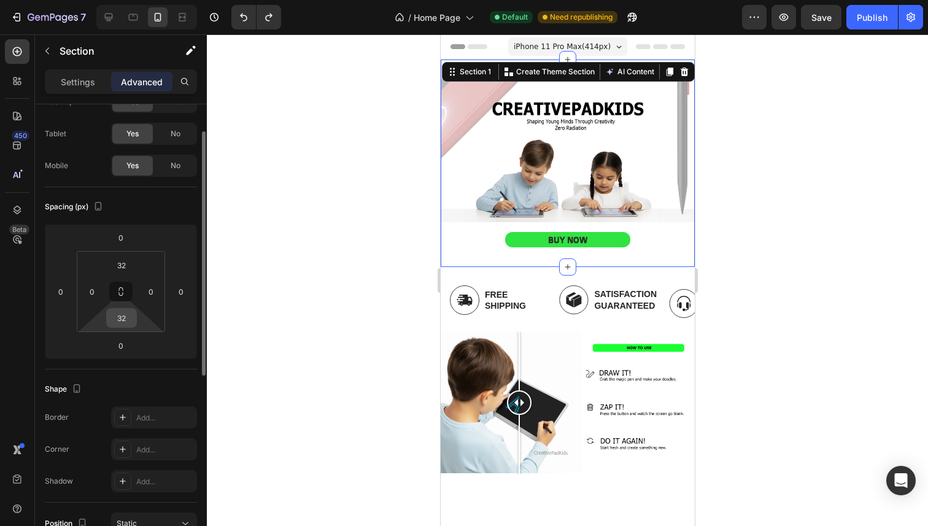
click at [122, 323] on input "32" at bounding box center [121, 318] width 25 height 18
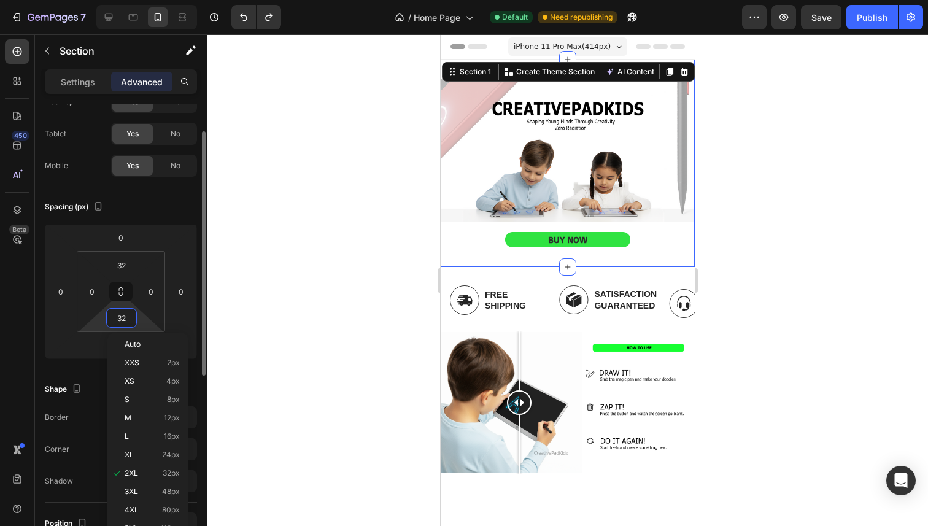
type input "0"
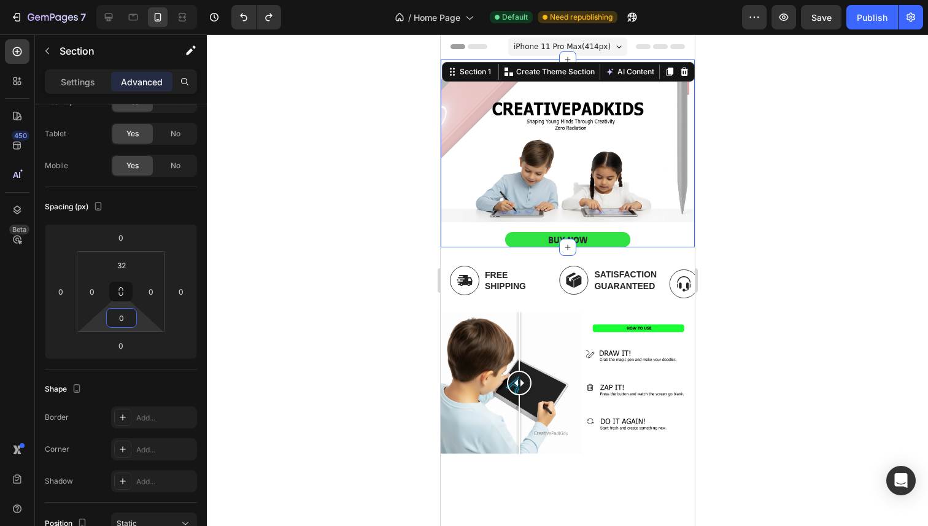
click at [303, 313] on div at bounding box center [567, 279] width 721 height 491
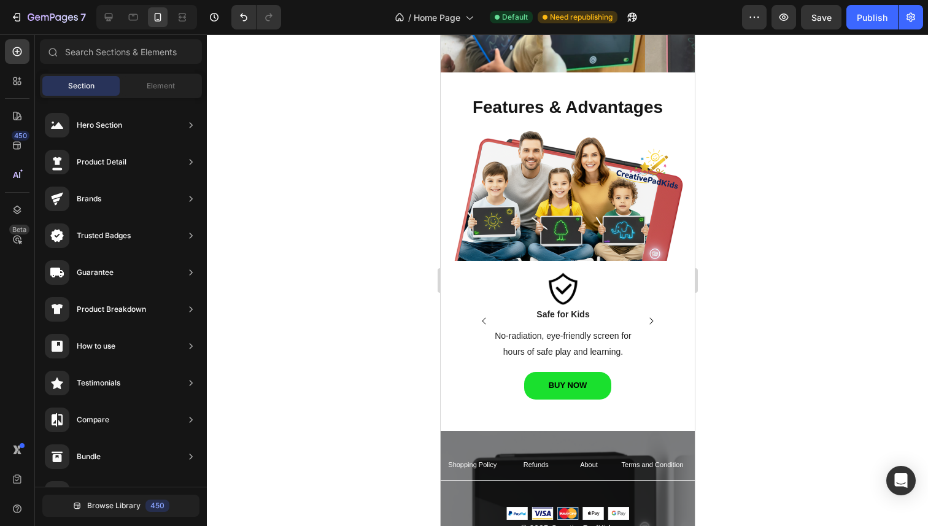
scroll to position [1106, 0]
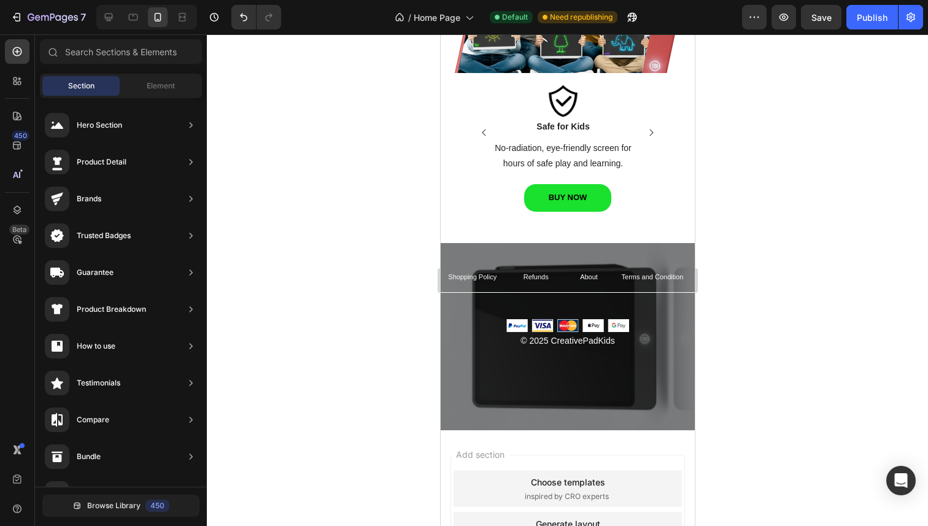
click at [740, 247] on div at bounding box center [567, 279] width 721 height 491
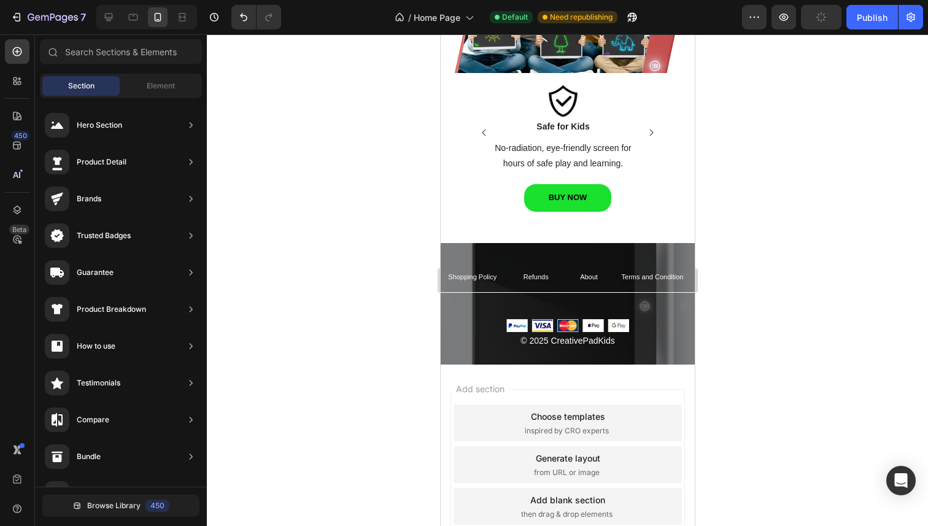
click at [749, 310] on div at bounding box center [567, 279] width 721 height 491
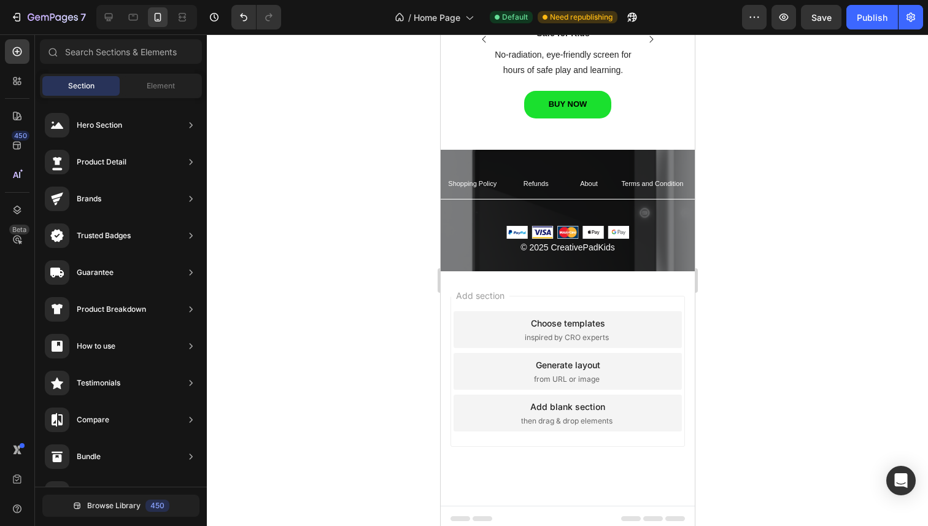
click at [385, 201] on div at bounding box center [567, 279] width 721 height 491
click at [382, 288] on div at bounding box center [567, 279] width 721 height 491
click at [466, 384] on div "Add section Choose templates inspired by CRO experts Generate layout from URL o…" at bounding box center [567, 371] width 234 height 151
click at [677, 318] on div "Add section Choose templates inspired by CRO experts Generate layout from URL o…" at bounding box center [567, 388] width 254 height 234
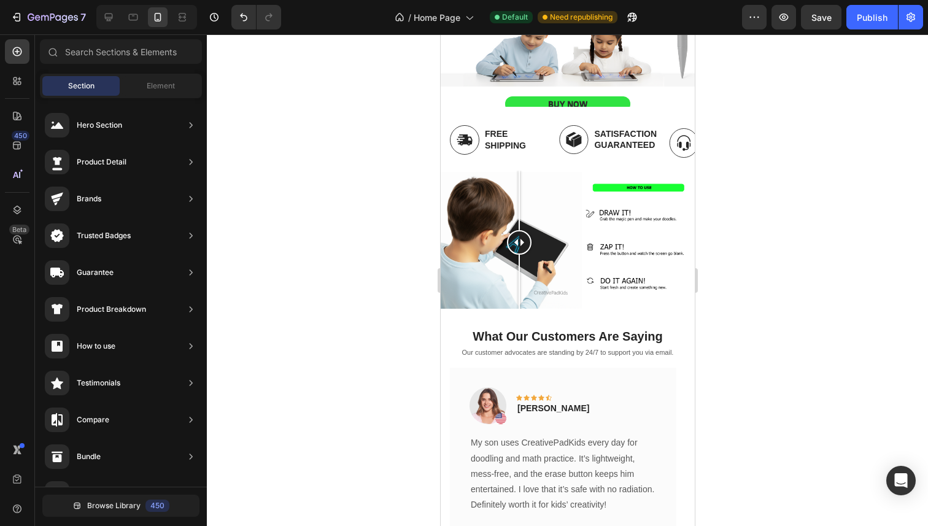
scroll to position [0, 0]
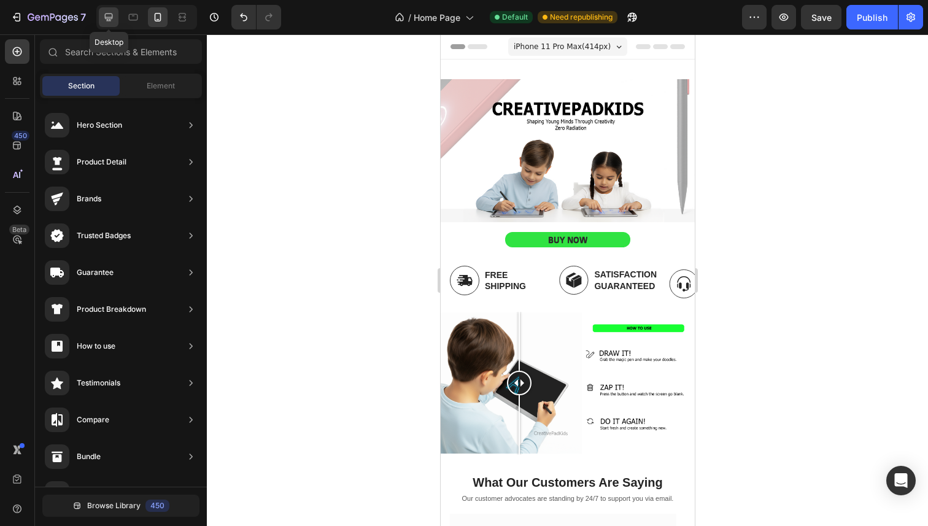
click at [109, 14] on icon at bounding box center [108, 17] width 12 height 12
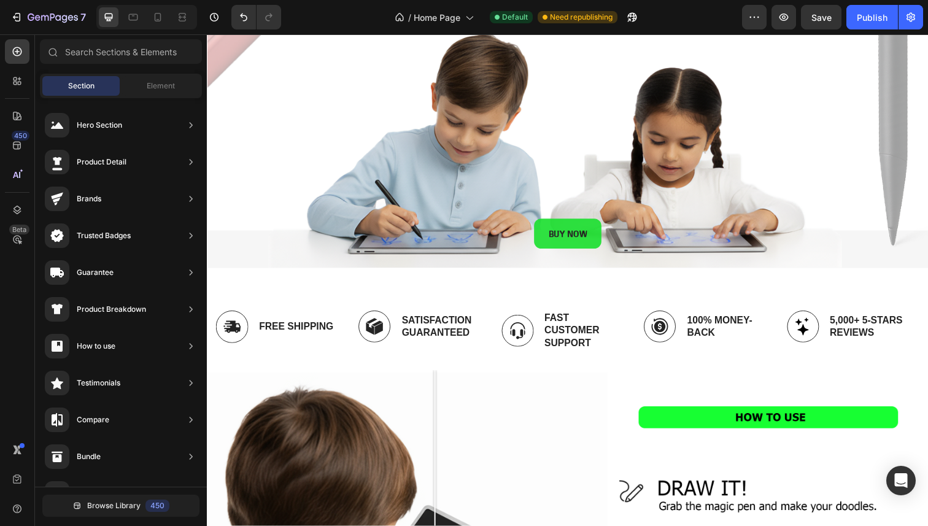
scroll to position [215, 0]
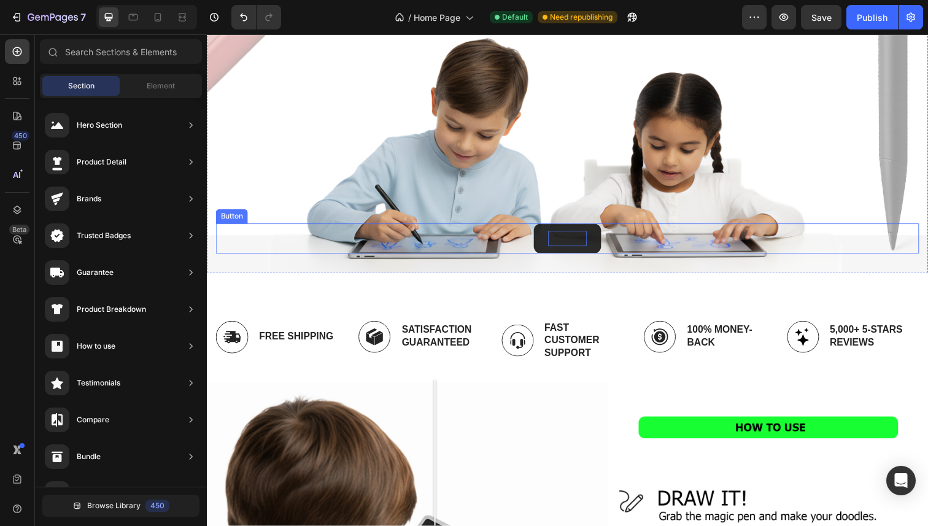
click at [563, 236] on p "BUY NOW" at bounding box center [574, 242] width 39 height 15
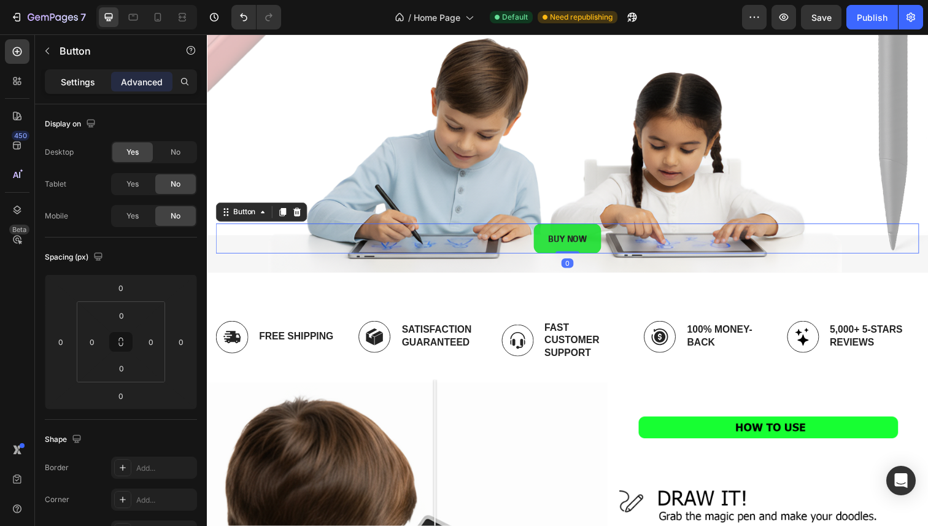
click at [74, 79] on p "Settings" at bounding box center [78, 81] width 34 height 13
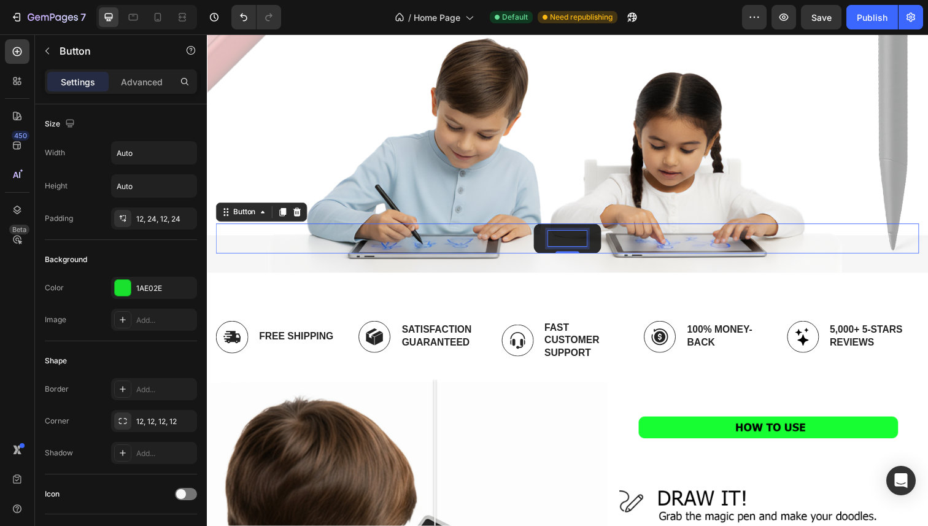
click at [575, 236] on p "BUY NOW" at bounding box center [574, 242] width 39 height 15
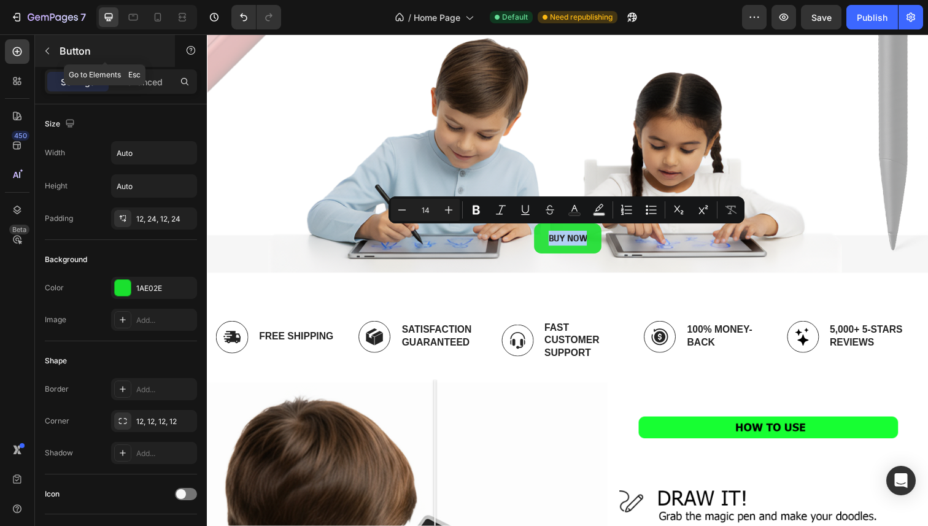
click at [68, 45] on p "Button" at bounding box center [112, 51] width 104 height 15
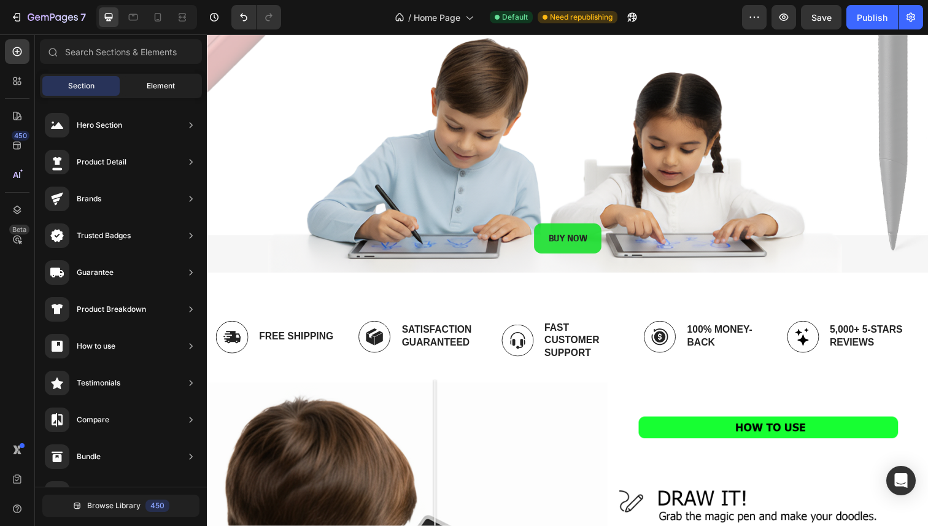
click at [164, 84] on span "Element" at bounding box center [161, 85] width 28 height 11
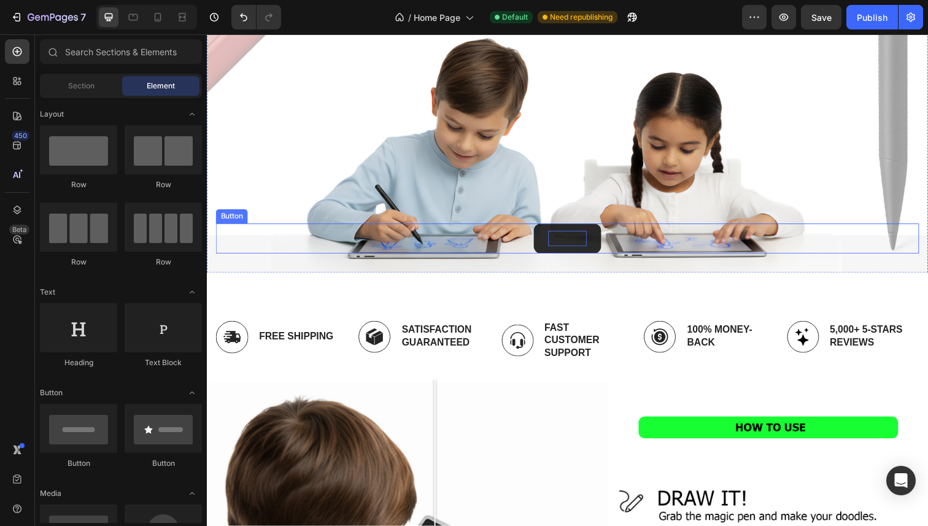
click at [555, 244] on p "BUY NOW" at bounding box center [574, 242] width 39 height 15
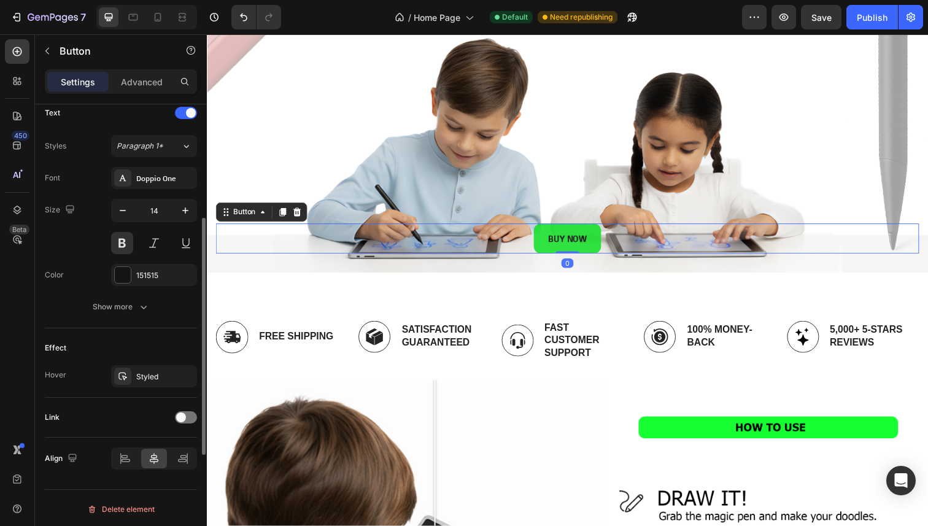
scroll to position [423, 0]
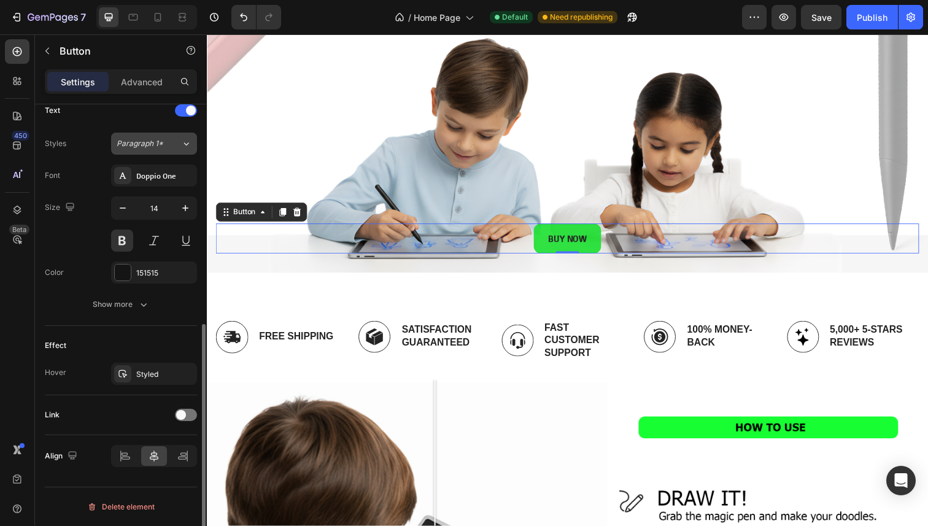
click at [172, 136] on button "Paragraph 1*" at bounding box center [154, 144] width 86 height 22
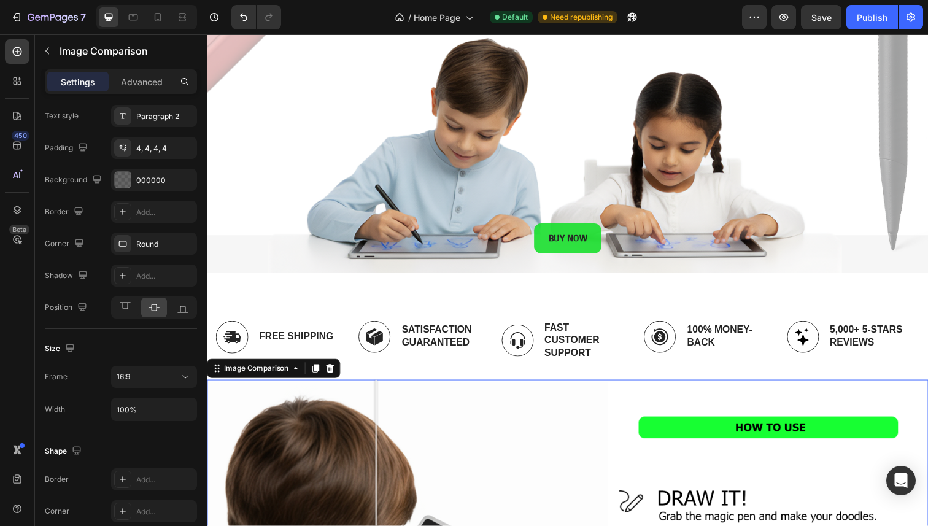
scroll to position [0, 0]
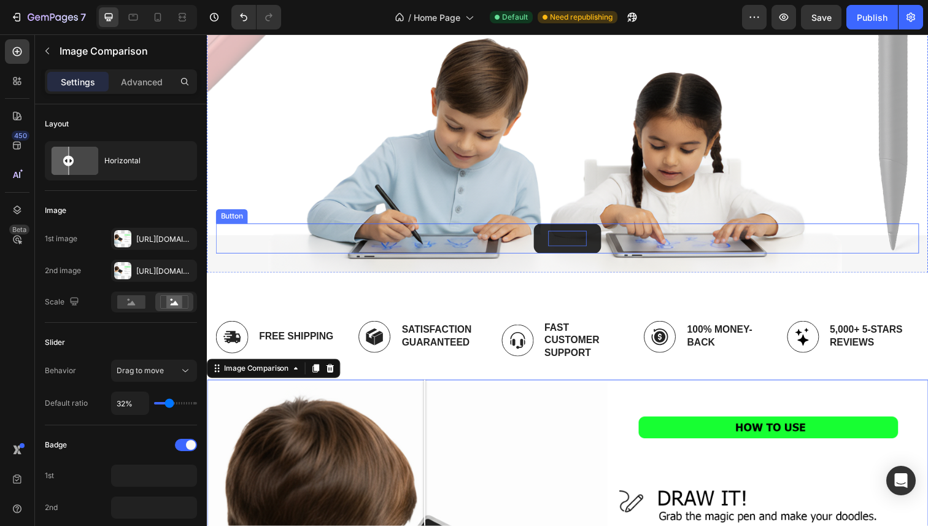
click at [573, 240] on p "BUY NOW" at bounding box center [574, 242] width 39 height 15
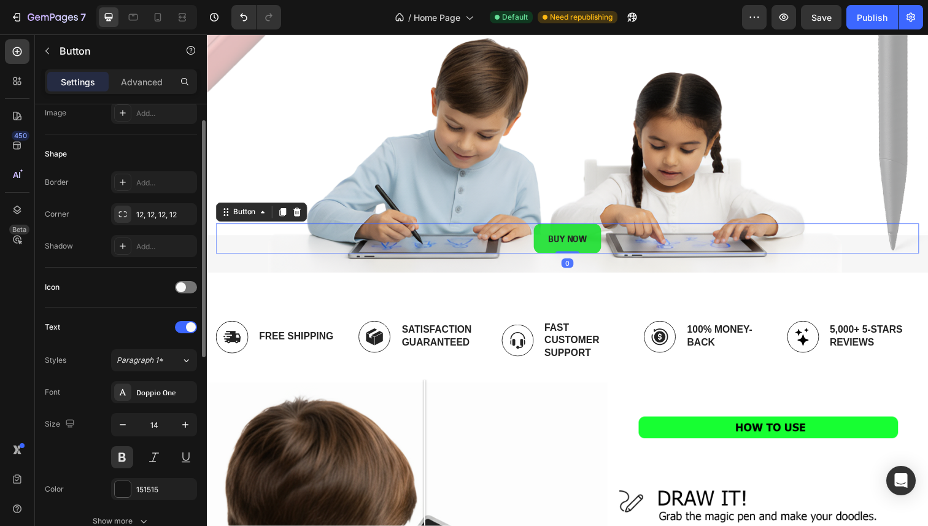
scroll to position [234, 0]
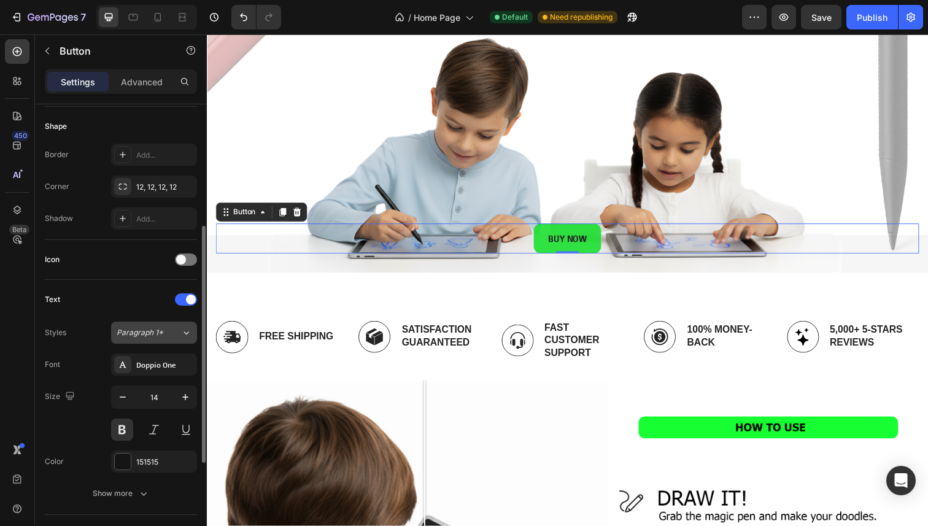
click at [130, 331] on span "Paragraph 1*" at bounding box center [140, 332] width 47 height 11
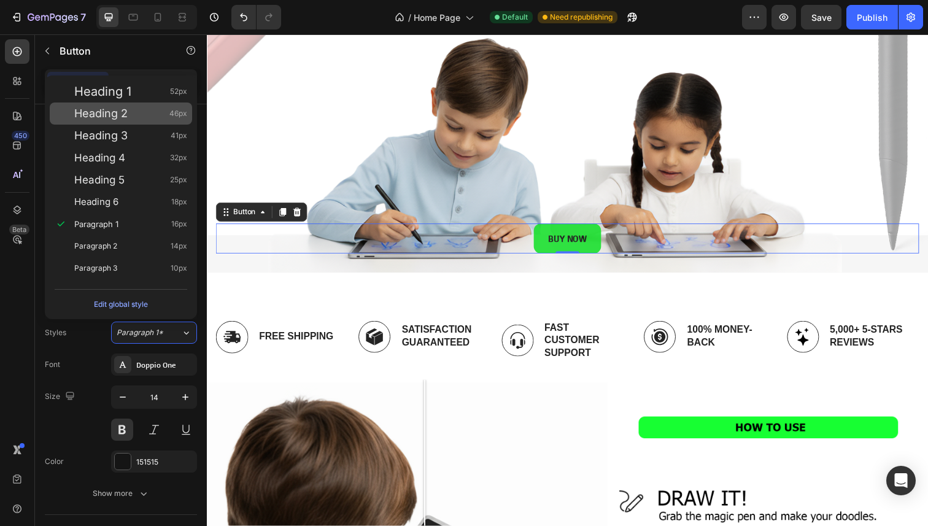
click at [112, 118] on span "Heading 2" at bounding box center [100, 113] width 53 height 12
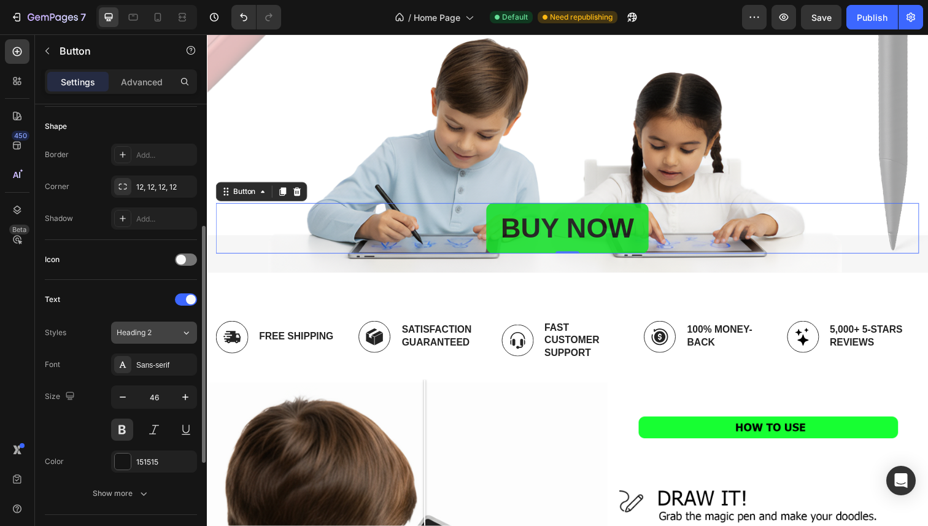
click at [140, 335] on span "Heading 2" at bounding box center [134, 332] width 35 height 11
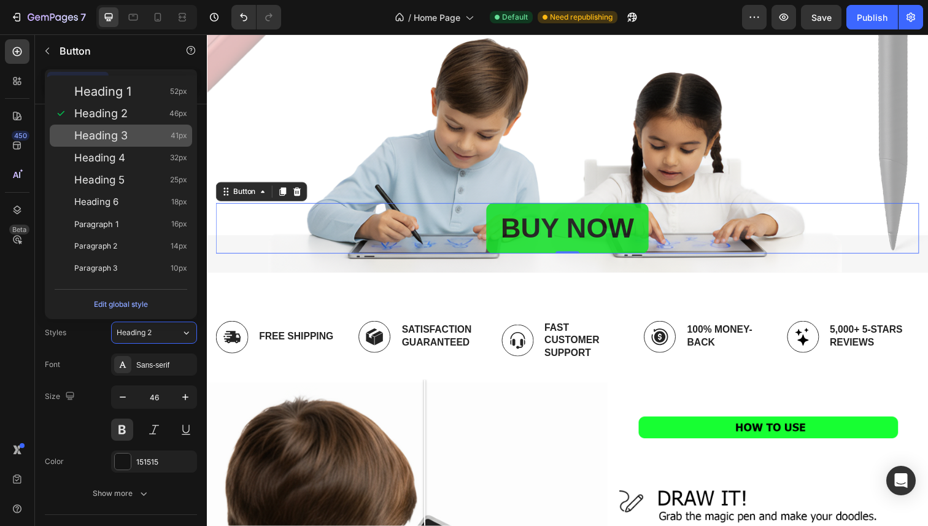
click at [143, 133] on div "Heading 3 41px" at bounding box center [130, 135] width 113 height 12
type input "41"
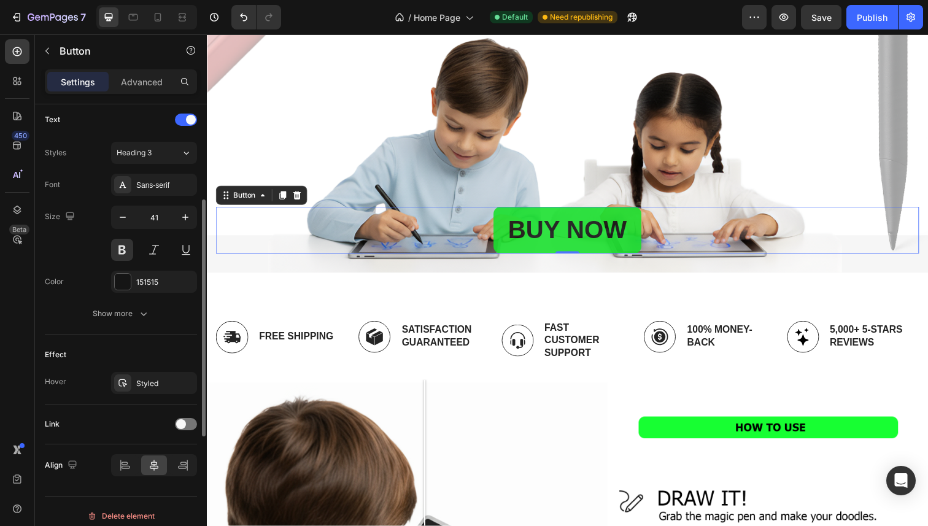
scroll to position [418, 0]
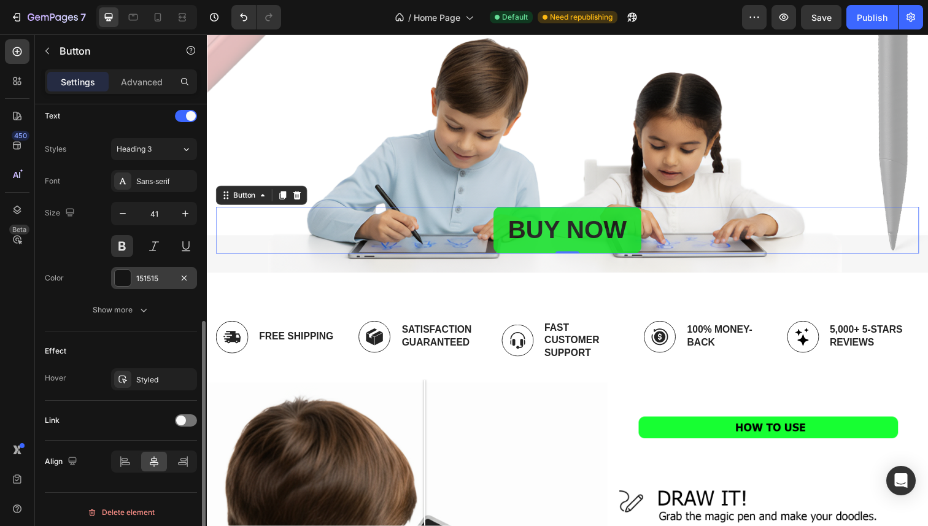
click at [126, 279] on div at bounding box center [123, 278] width 16 height 16
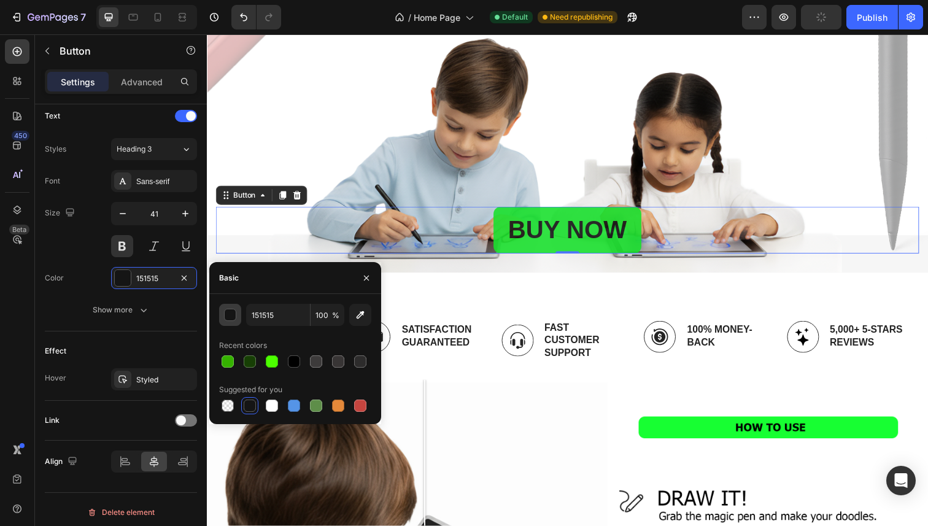
click at [229, 312] on div "button" at bounding box center [231, 315] width 12 height 12
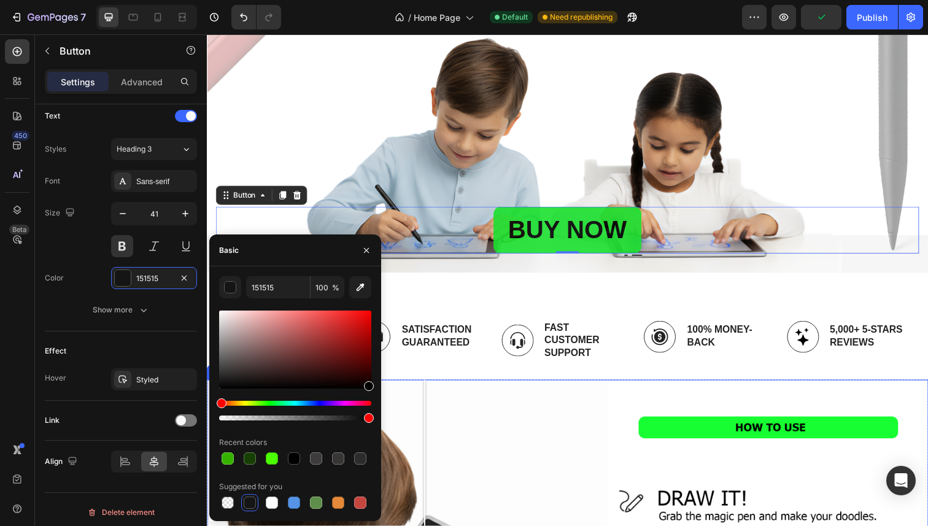
drag, startPoint x: 452, startPoint y: 390, endPoint x: 469, endPoint y: 475, distance: 87.0
type input "000000"
click at [368, 252] on icon "button" at bounding box center [366, 249] width 5 height 5
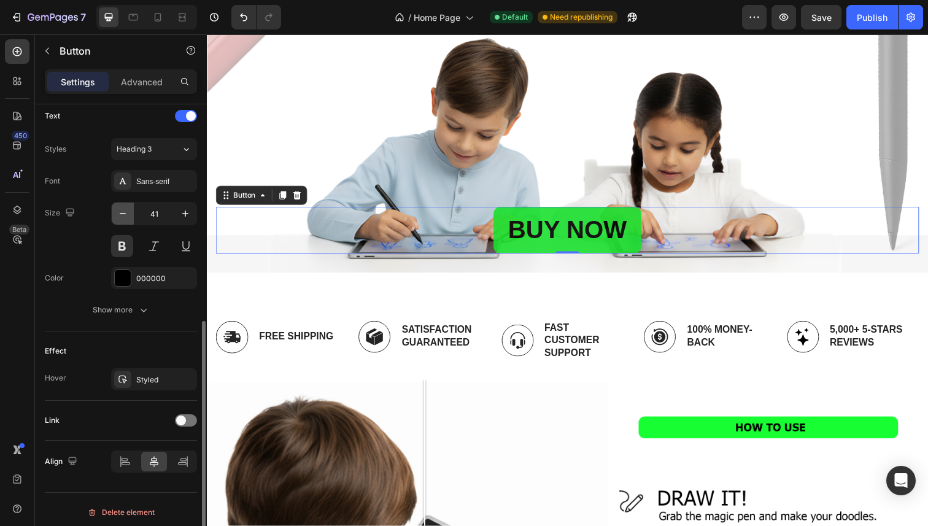
click at [118, 218] on icon "button" at bounding box center [123, 213] width 12 height 12
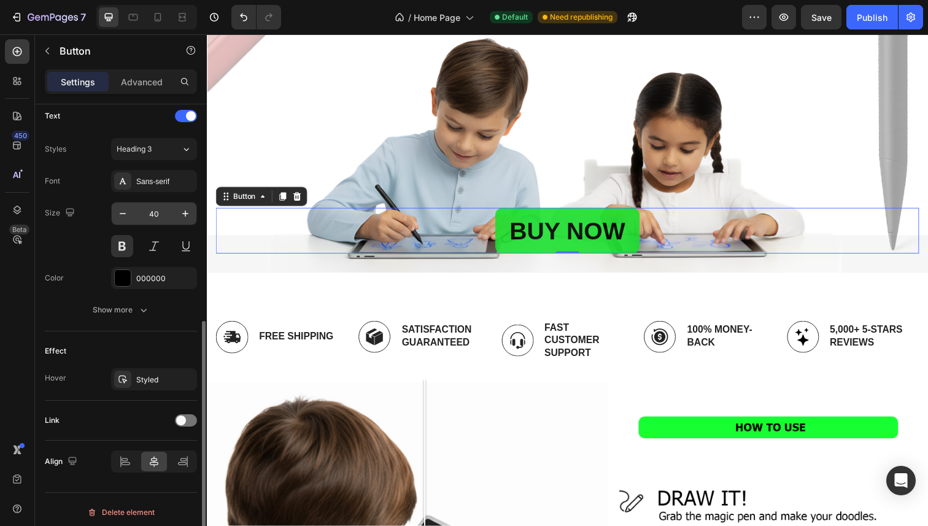
click at [148, 220] on input "40" at bounding box center [154, 213] width 40 height 22
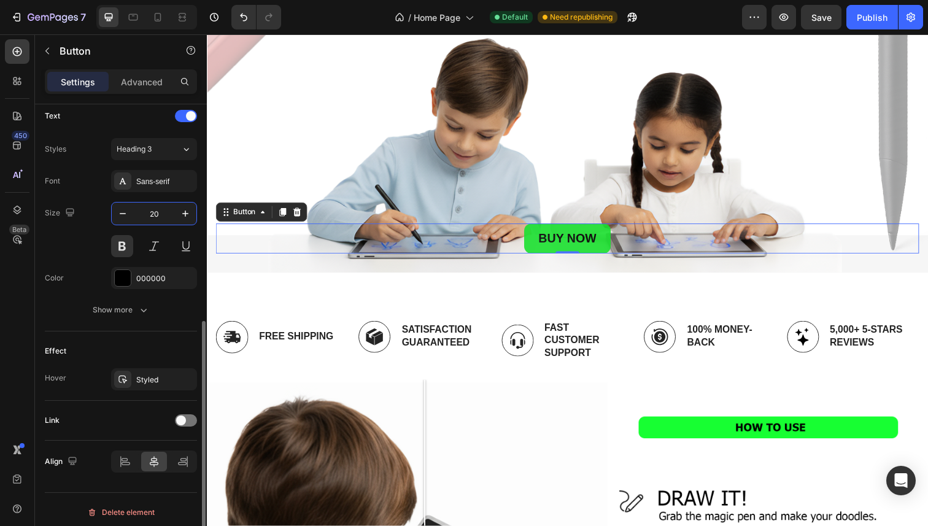
type input "2"
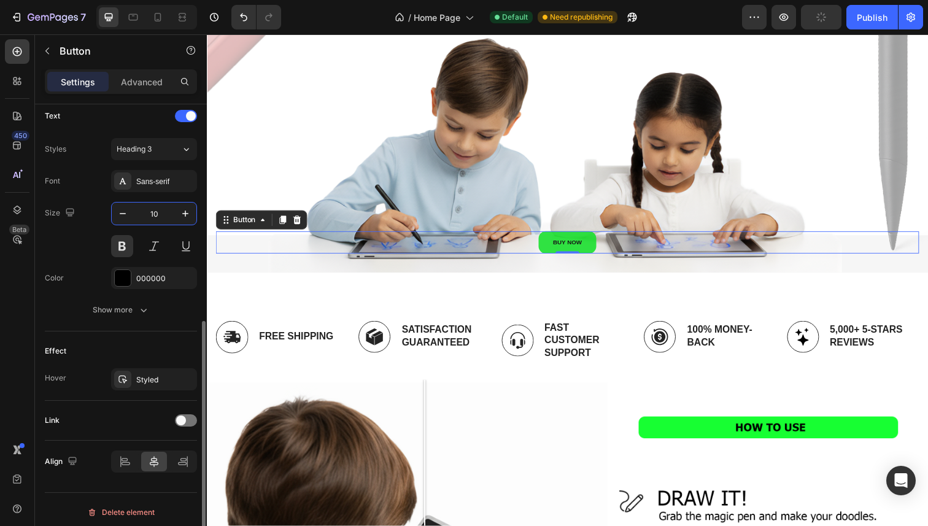
type input "1"
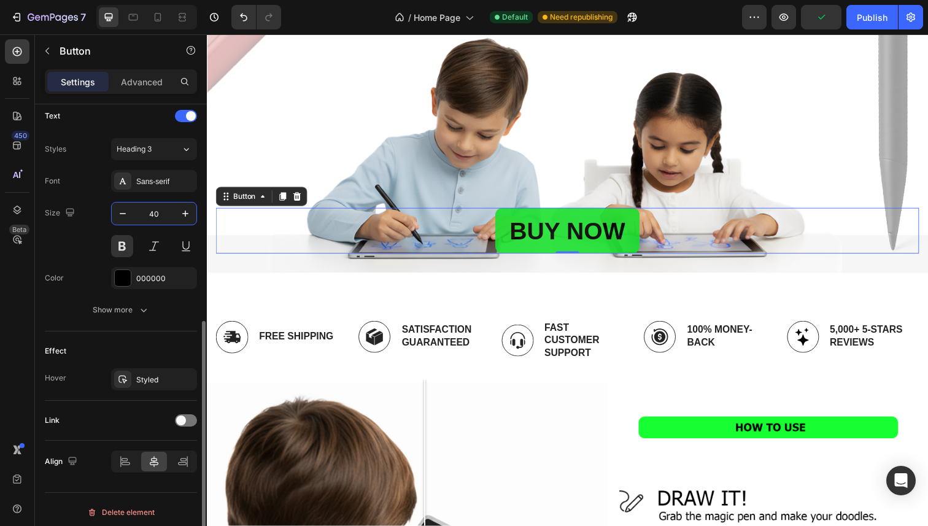
type input "4"
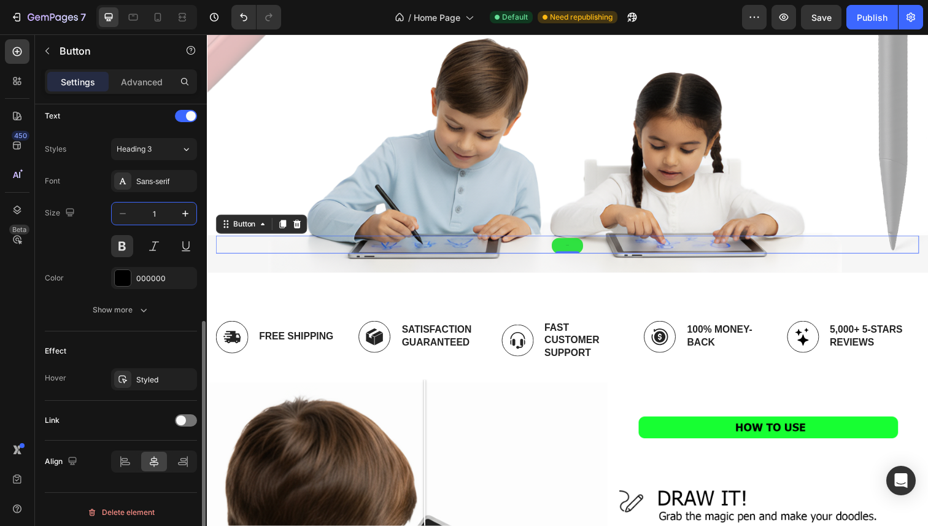
type input "15"
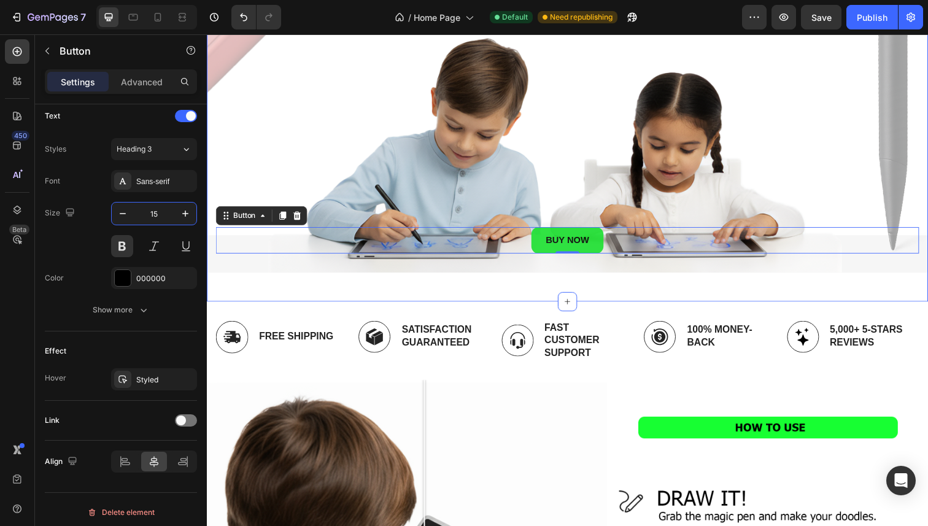
click at [509, 294] on div "BUY NOW Button 0 BUY NOW Button Hero Banner Row BUY NOW Button Section 1" at bounding box center [575, 75] width 736 height 463
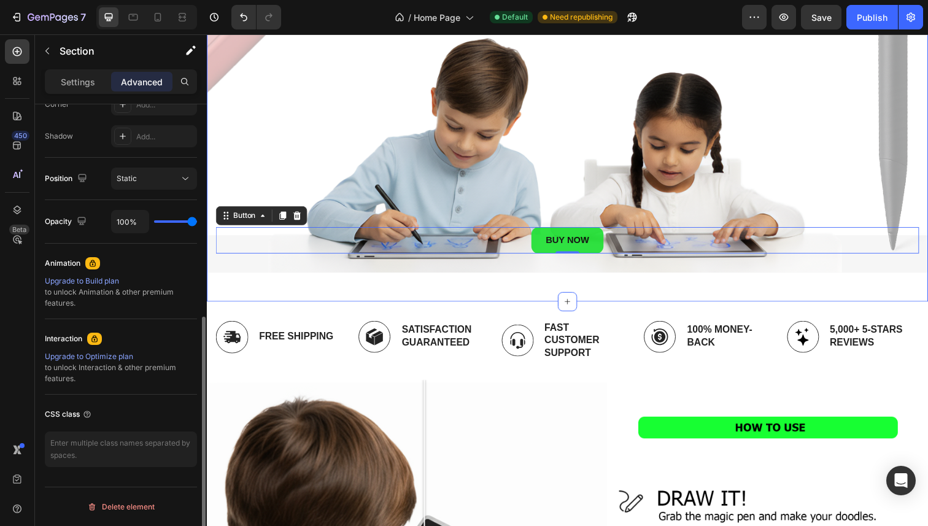
scroll to position [0, 0]
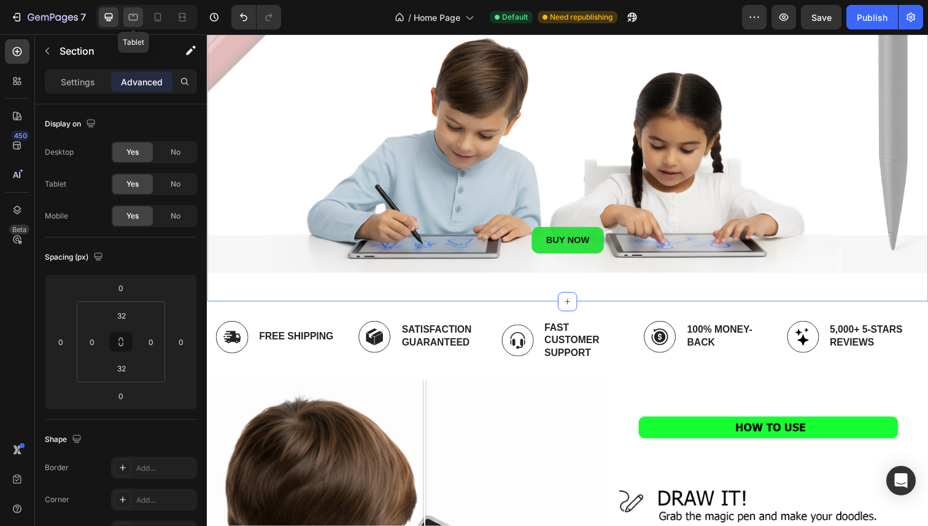
click at [138, 14] on icon at bounding box center [133, 17] width 12 height 12
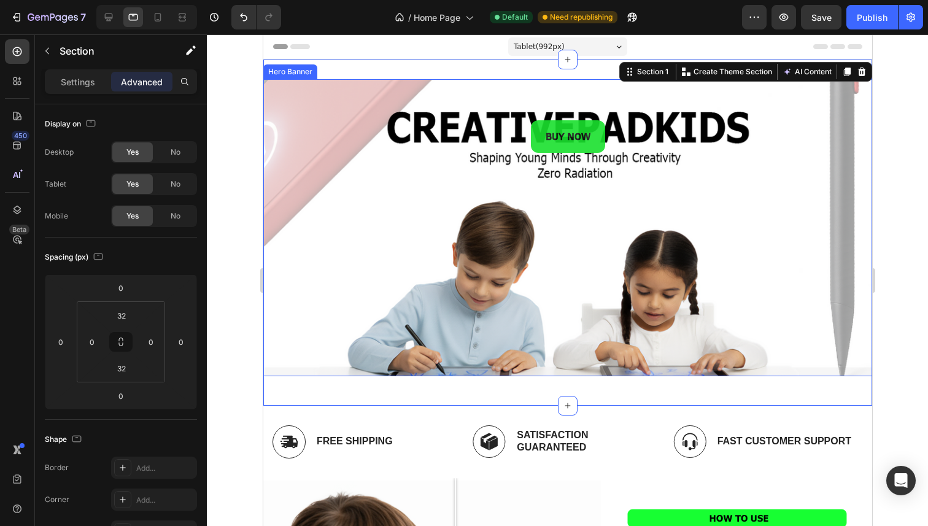
click at [215, 148] on div at bounding box center [567, 279] width 721 height 491
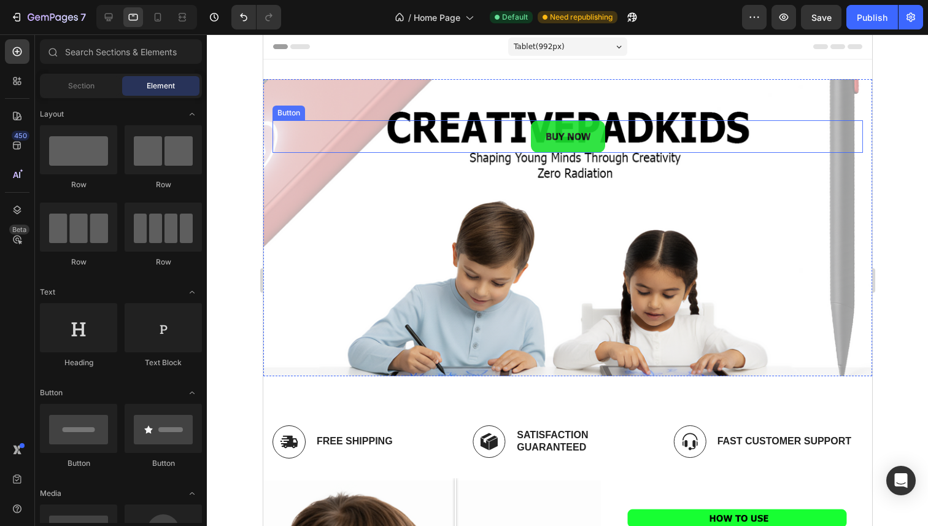
click at [511, 145] on div "BUY NOW Button" at bounding box center [567, 136] width 590 height 33
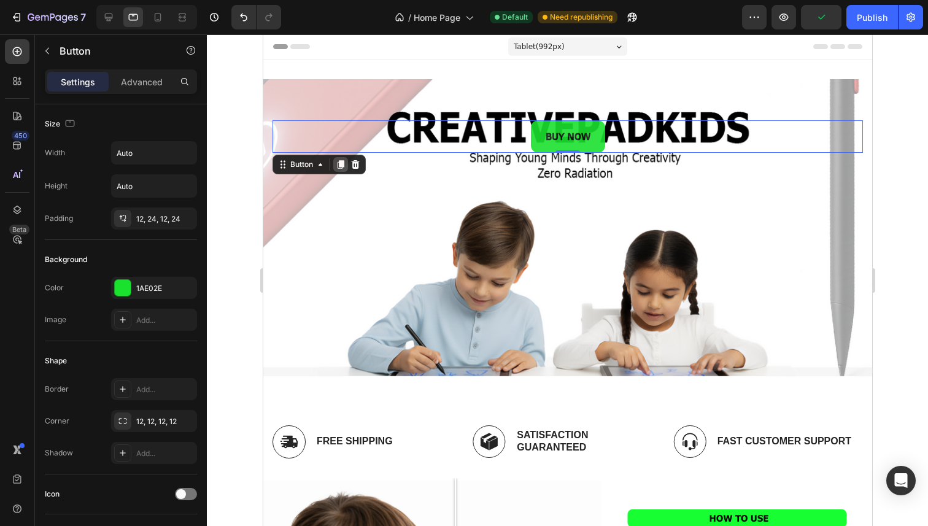
click at [340, 167] on icon at bounding box center [340, 165] width 10 height 10
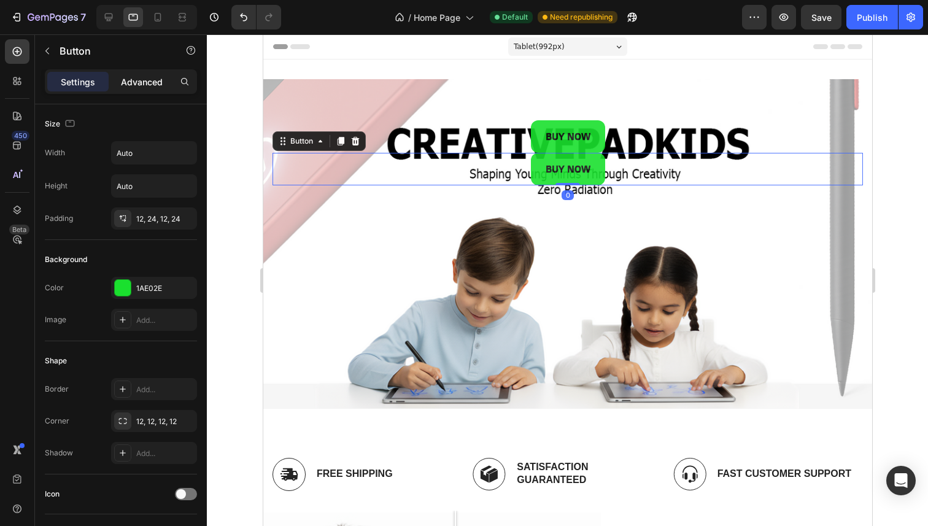
click at [155, 83] on p "Advanced" at bounding box center [142, 81] width 42 height 13
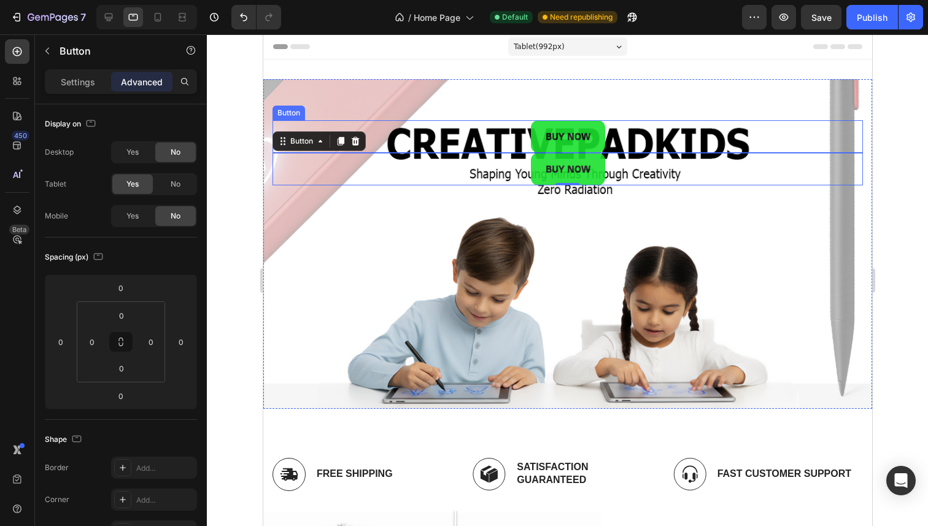
click at [430, 142] on div "BUY NOW Button" at bounding box center [567, 136] width 590 height 33
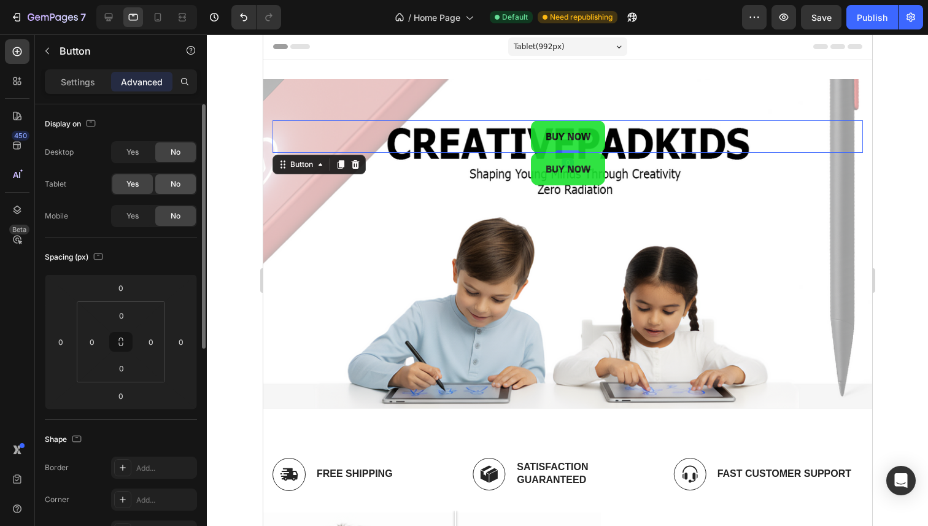
click at [178, 183] on span "No" at bounding box center [176, 184] width 10 height 11
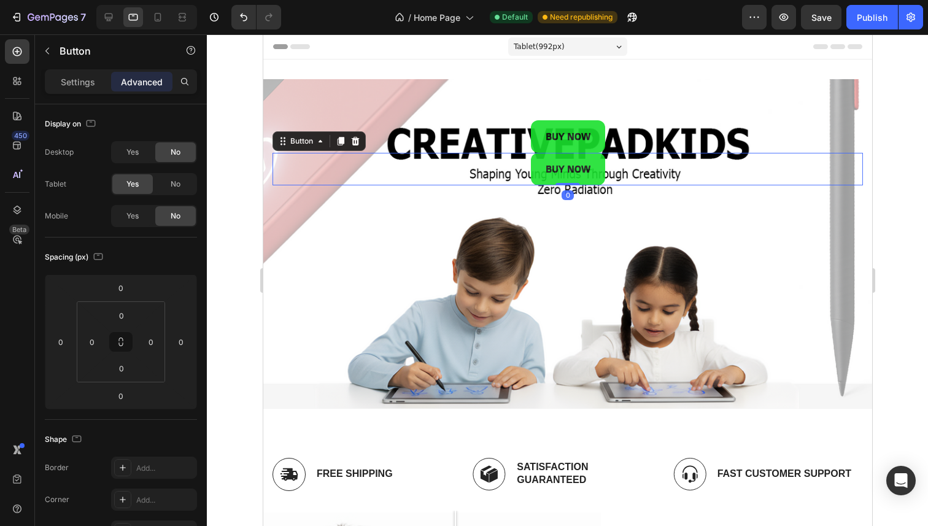
click at [496, 174] on div "BUY NOW Button 0" at bounding box center [567, 169] width 590 height 33
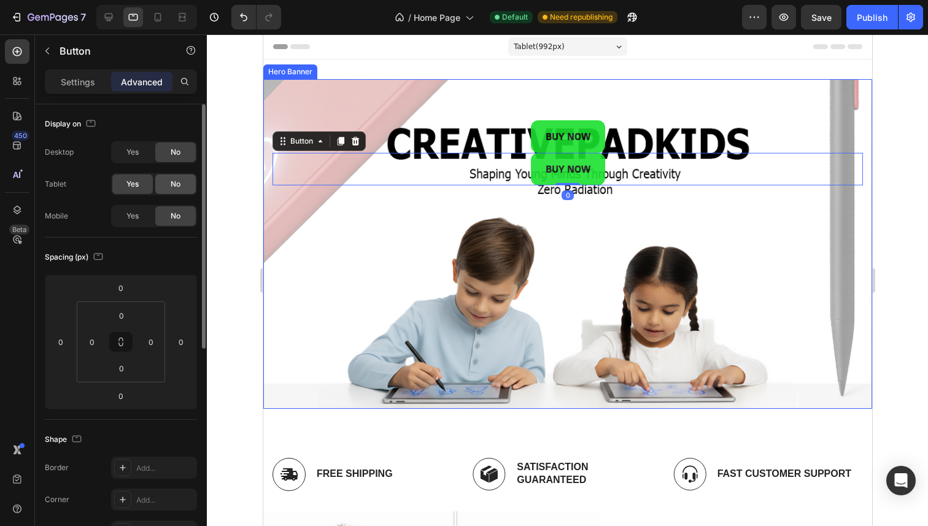
click at [170, 187] on div "No" at bounding box center [175, 184] width 40 height 20
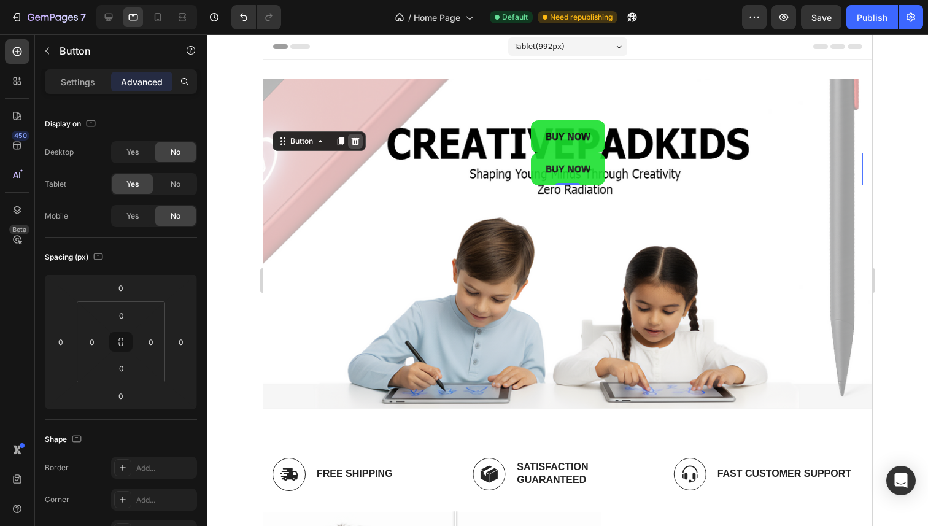
click at [358, 140] on icon at bounding box center [355, 141] width 10 height 10
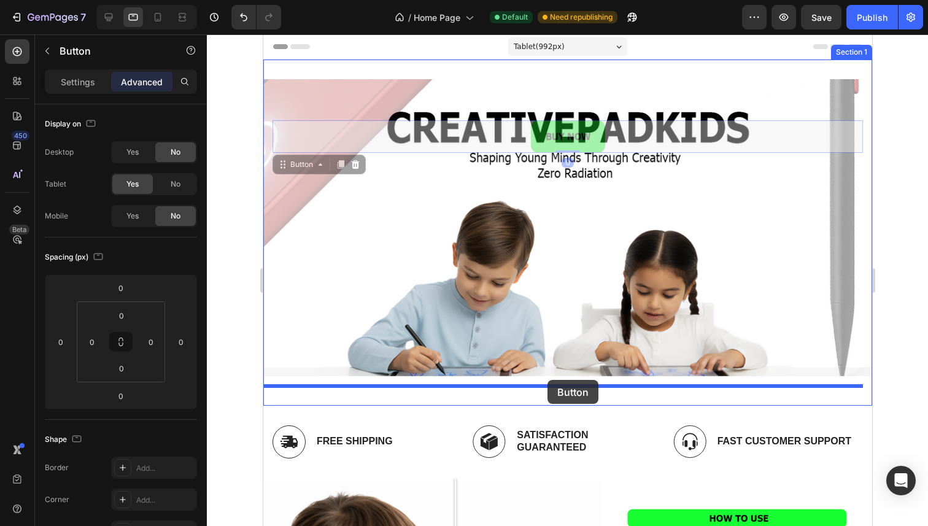
drag, startPoint x: 509, startPoint y: 147, endPoint x: 547, endPoint y: 378, distance: 233.7
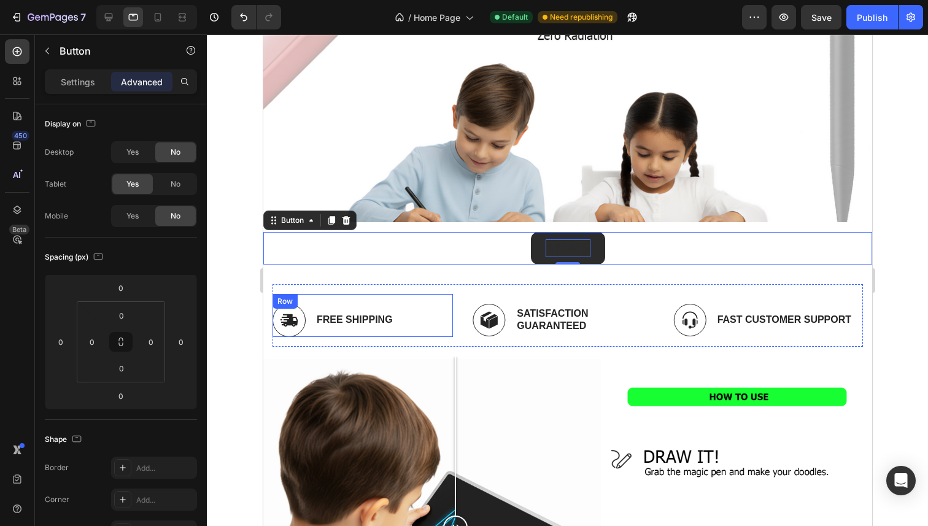
scroll to position [126, 0]
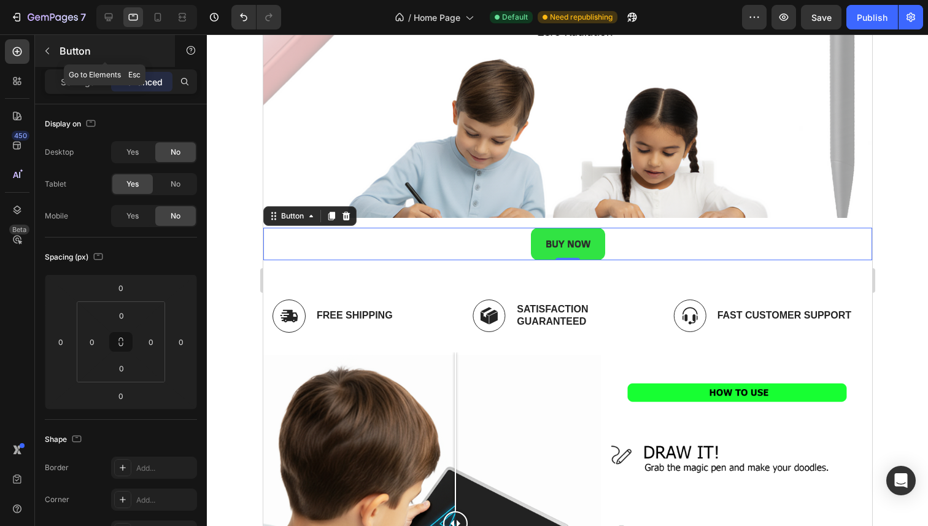
click at [71, 52] on p "Button" at bounding box center [112, 51] width 104 height 15
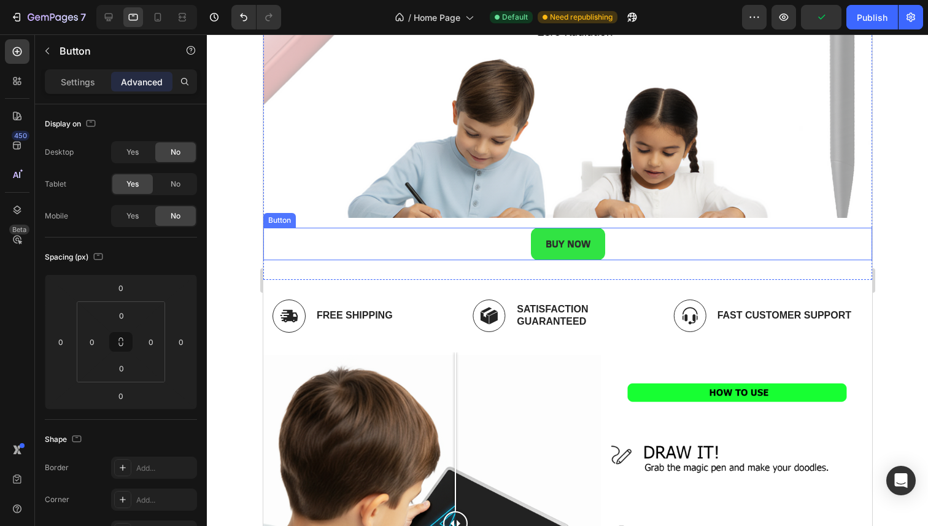
click at [519, 239] on div "BUY NOW Button" at bounding box center [567, 244] width 609 height 33
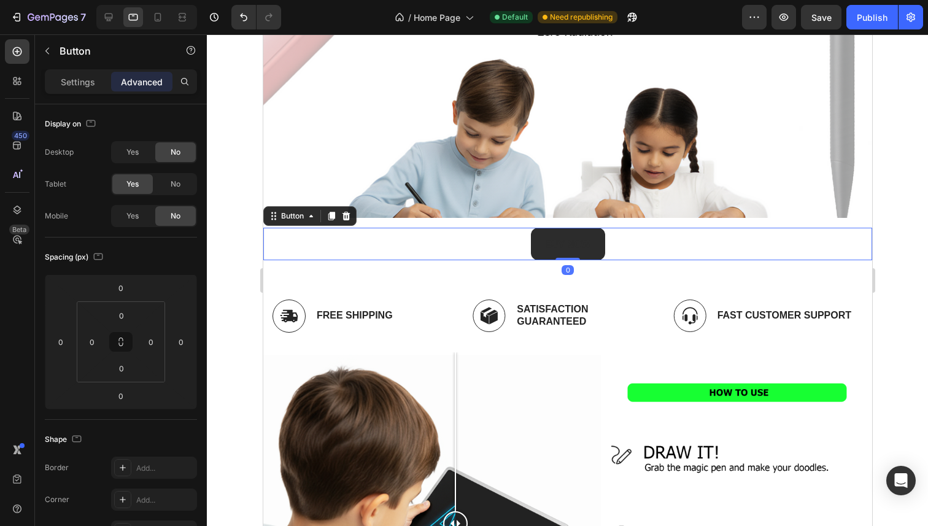
click at [533, 248] on button "BUY NOW" at bounding box center [567, 244] width 74 height 33
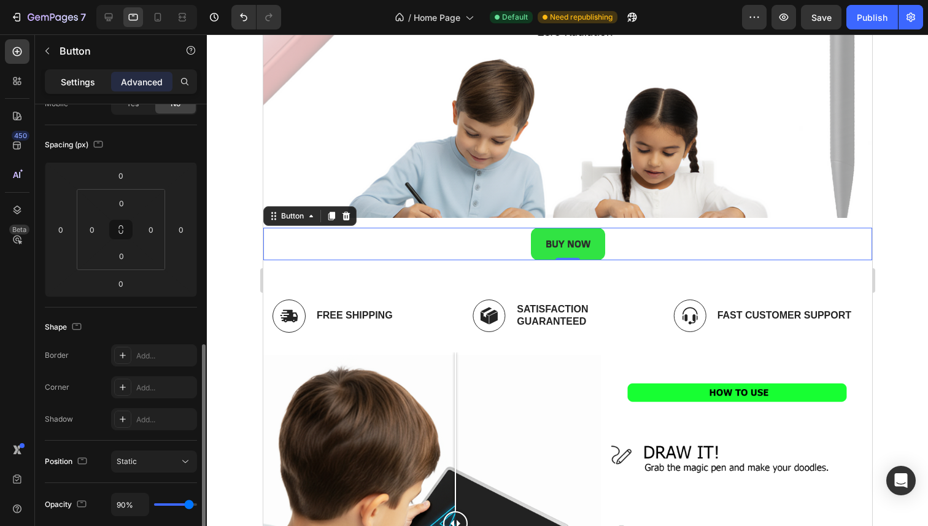
scroll to position [0, 0]
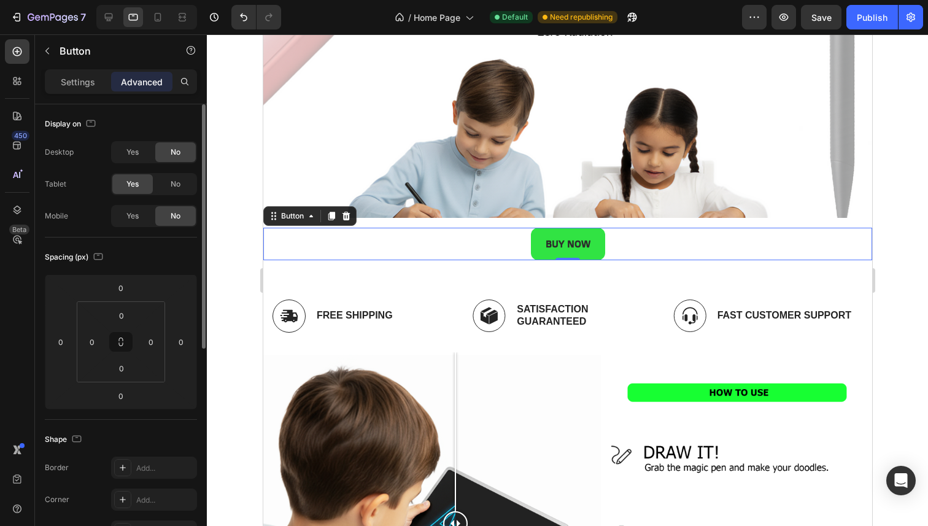
click at [80, 69] on div "Settings Advanced" at bounding box center [121, 81] width 152 height 25
click at [74, 91] on div "Settings Advanced" at bounding box center [121, 81] width 152 height 25
click at [90, 82] on p "Settings" at bounding box center [78, 81] width 34 height 13
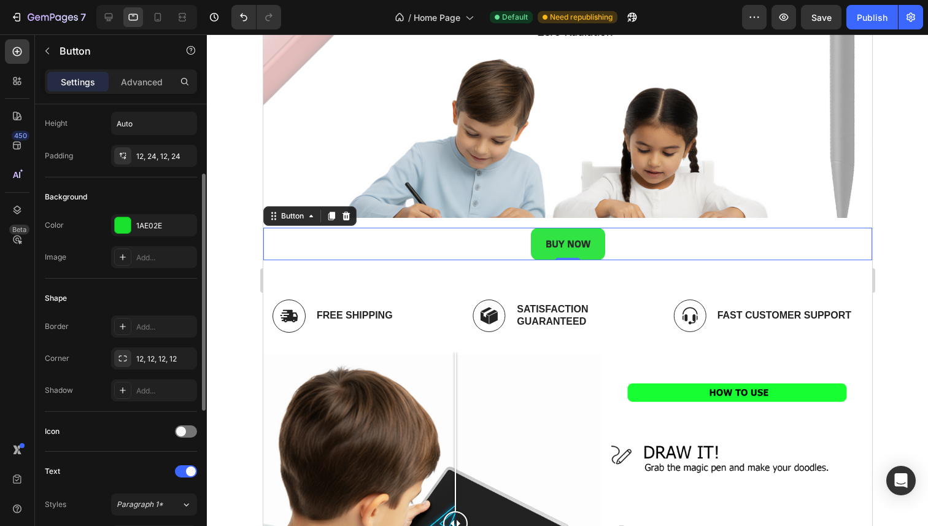
scroll to position [55, 0]
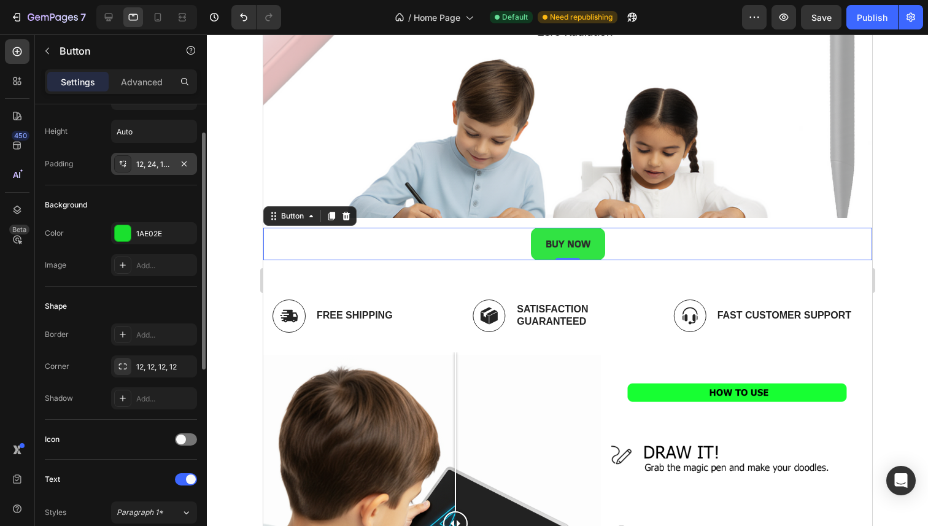
click at [126, 165] on icon at bounding box center [123, 164] width 10 height 10
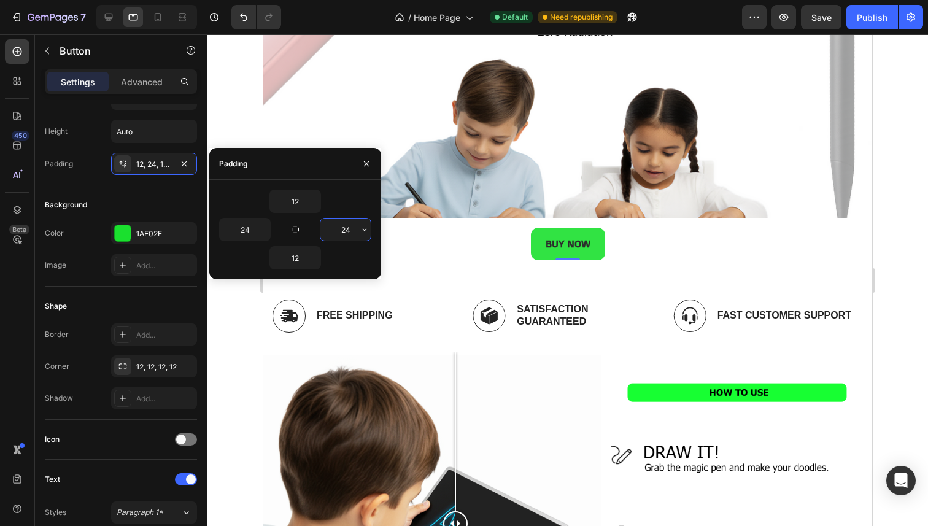
click at [331, 227] on input "24" at bounding box center [345, 229] width 50 height 22
type input "60"
click at [261, 230] on icon "button" at bounding box center [264, 230] width 10 height 10
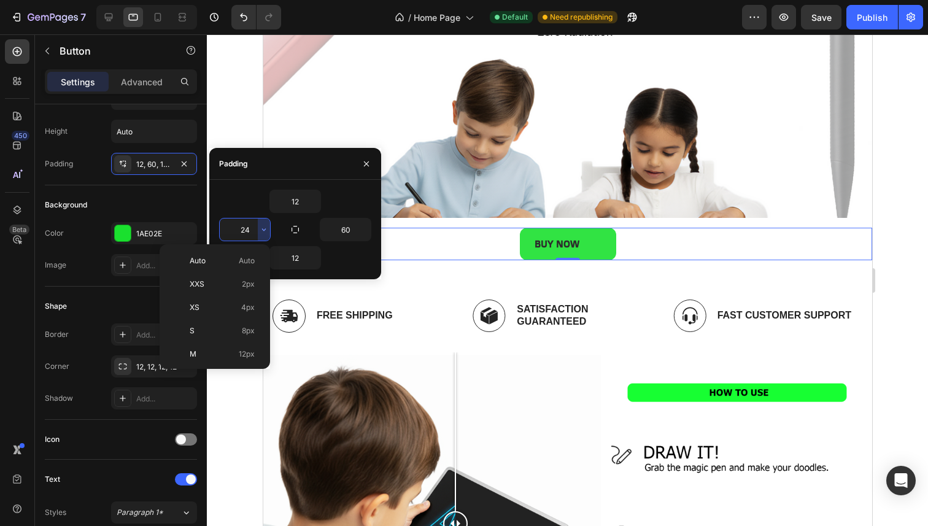
click at [250, 230] on input "24" at bounding box center [245, 229] width 50 height 22
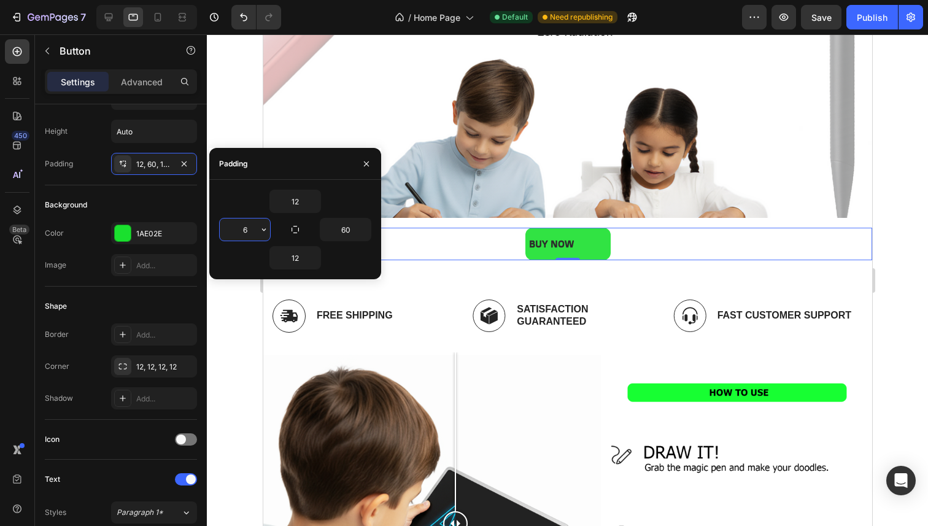
type input "60"
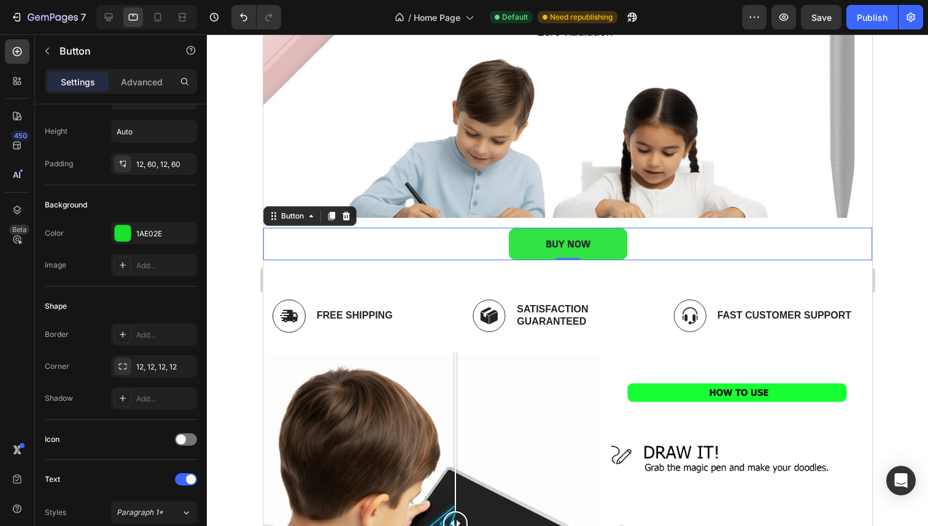
click at [253, 299] on div at bounding box center [567, 279] width 721 height 491
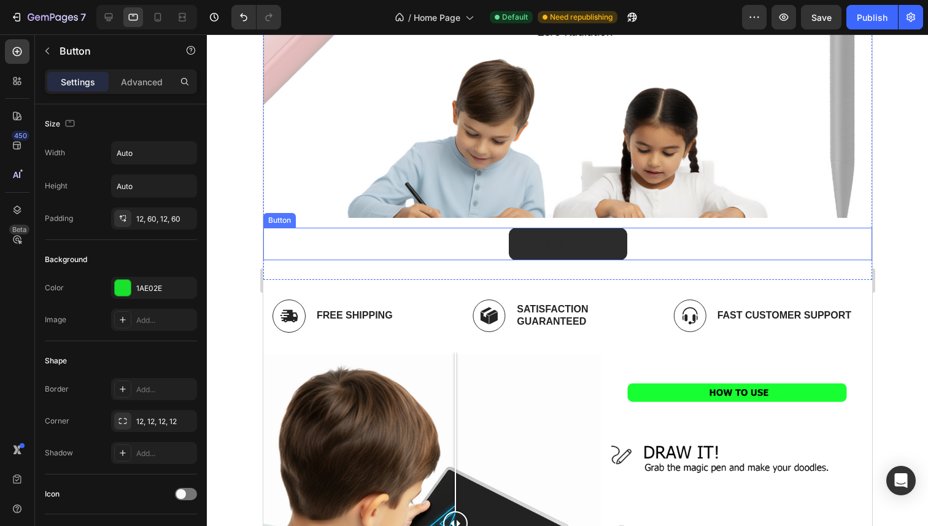
click at [605, 236] on button "BUY NOW" at bounding box center [567, 244] width 118 height 33
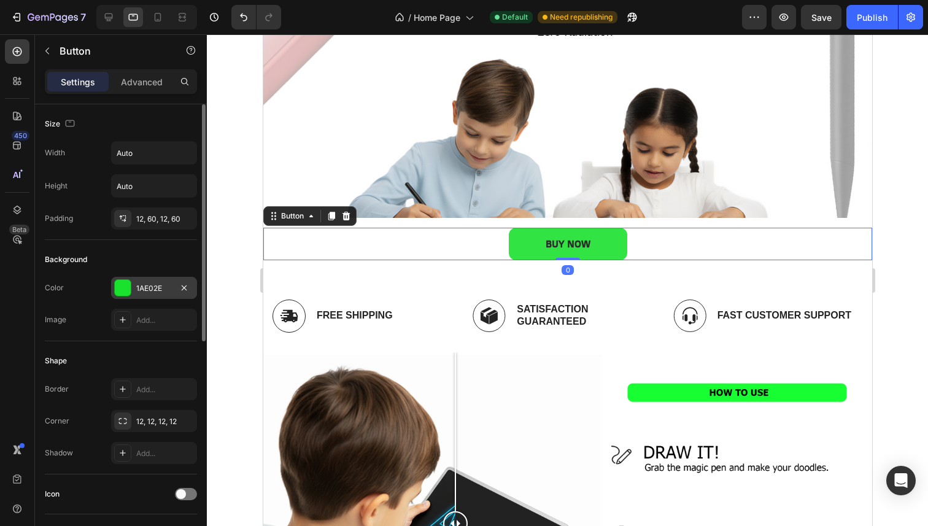
click at [141, 288] on div "1AE02E" at bounding box center [154, 288] width 36 height 11
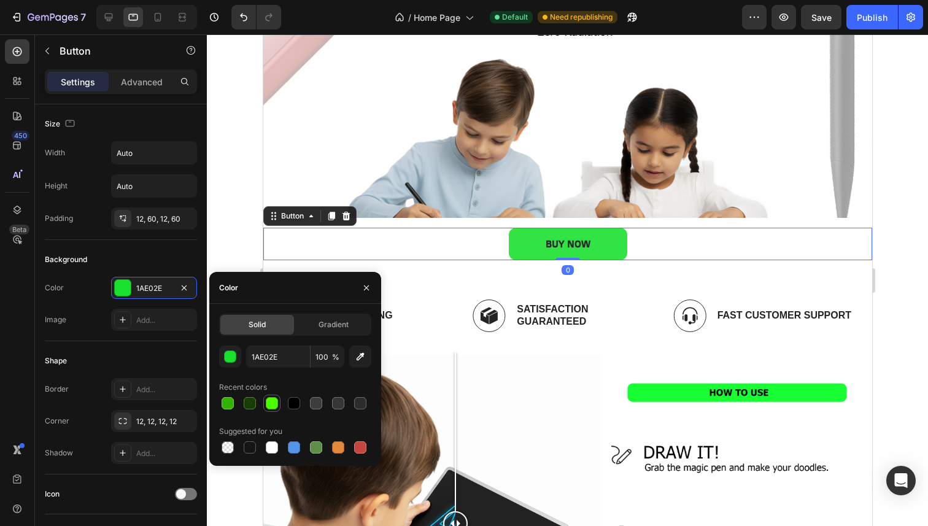
click at [274, 400] on div at bounding box center [272, 403] width 12 height 12
click at [231, 352] on div "button" at bounding box center [231, 357] width 12 height 12
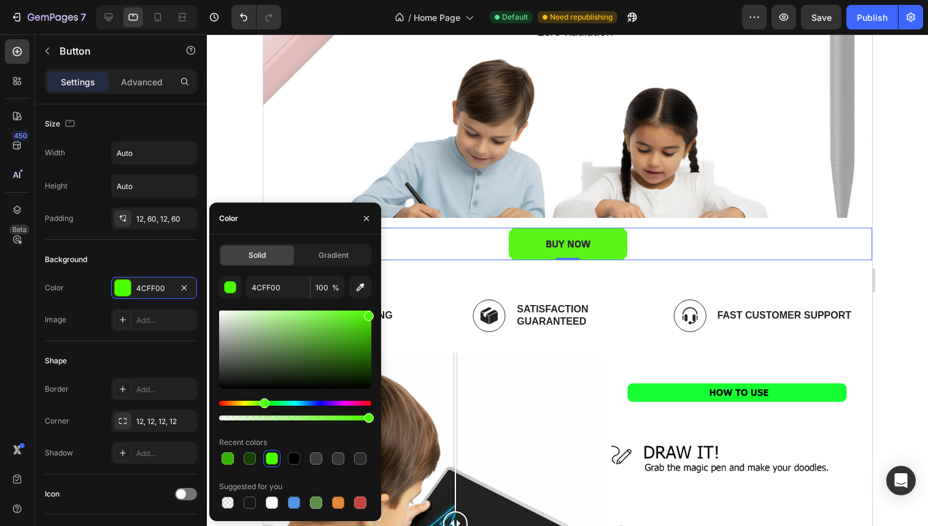
type input "49F400"
drag, startPoint x: 367, startPoint y: 323, endPoint x: 375, endPoint y: 313, distance: 13.0
click at [375, 313] on div "Solid Gradient 49F400 100 % Recent colors Suggested for you" at bounding box center [295, 377] width 172 height 267
click at [370, 215] on icon "button" at bounding box center [366, 219] width 10 height 10
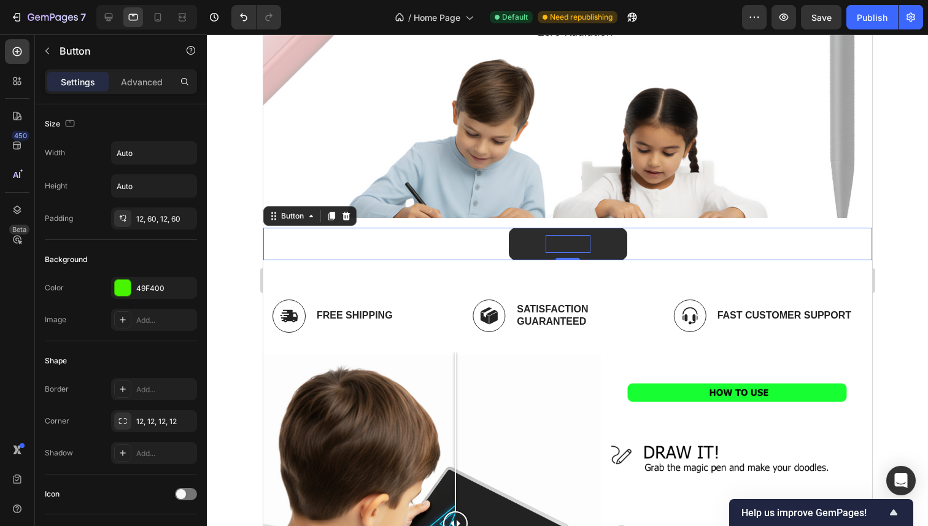
click at [567, 240] on p "BUY NOW" at bounding box center [567, 244] width 45 height 18
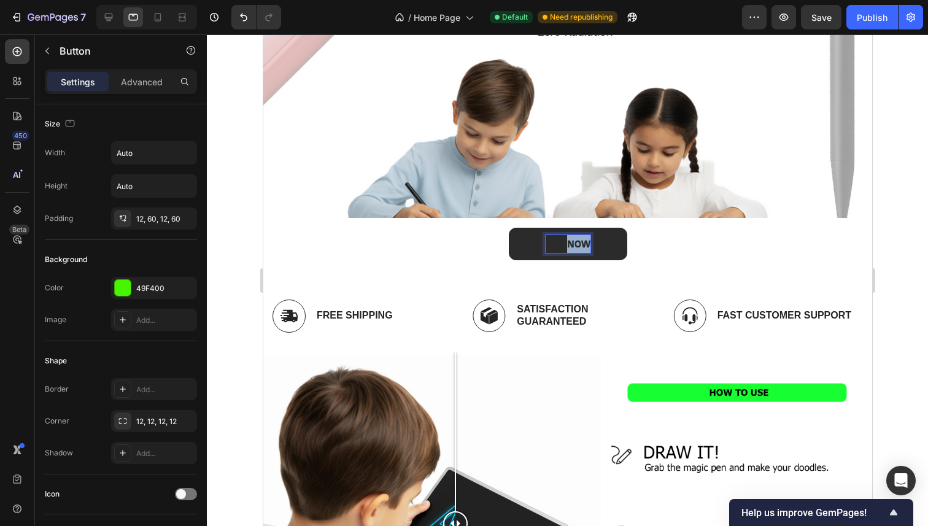
click at [567, 240] on p "BUY NOW" at bounding box center [567, 244] width 45 height 18
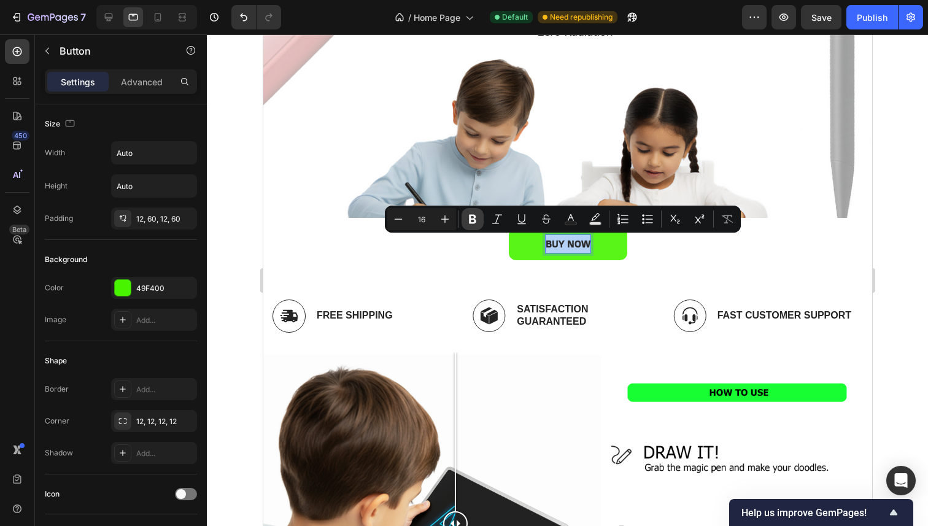
click at [471, 215] on icon "Editor contextual toolbar" at bounding box center [472, 219] width 7 height 9
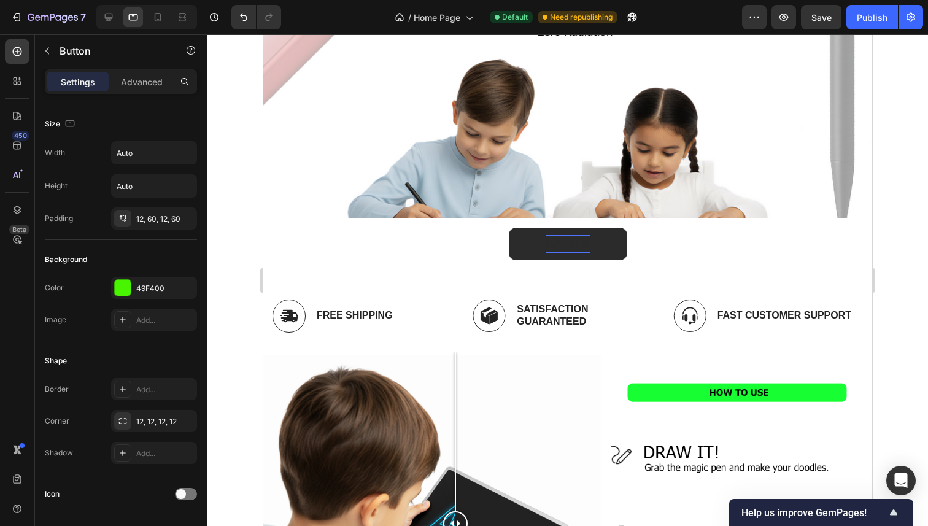
click at [561, 239] on strong "BUY NOW" at bounding box center [567, 243] width 45 height 12
click at [569, 245] on strong "BUY NOW" at bounding box center [567, 243] width 45 height 12
click at [545, 236] on p "BUY NOW" at bounding box center [567, 244] width 45 height 18
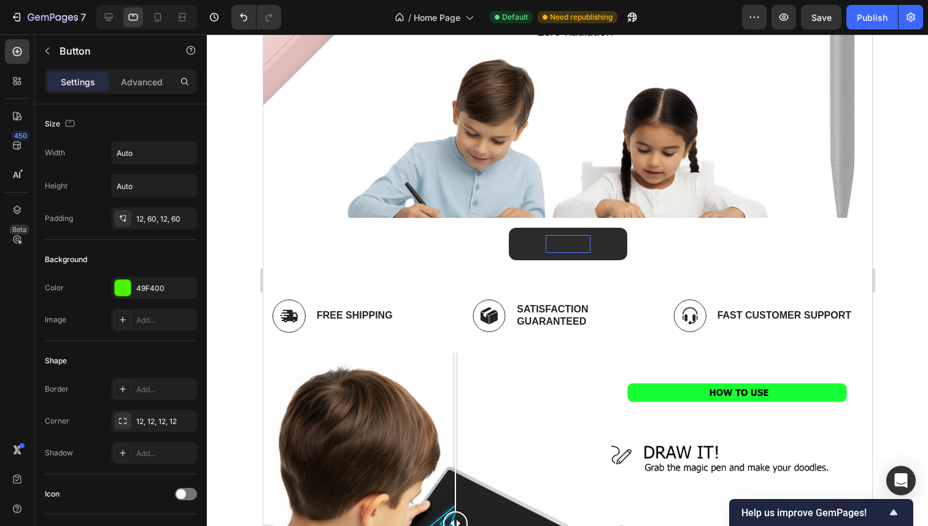
click at [583, 241] on strong "BUY NOW" at bounding box center [567, 243] width 45 height 12
click at [561, 241] on strong "BUY NOW" at bounding box center [567, 243] width 45 height 12
click at [215, 228] on div at bounding box center [567, 279] width 721 height 491
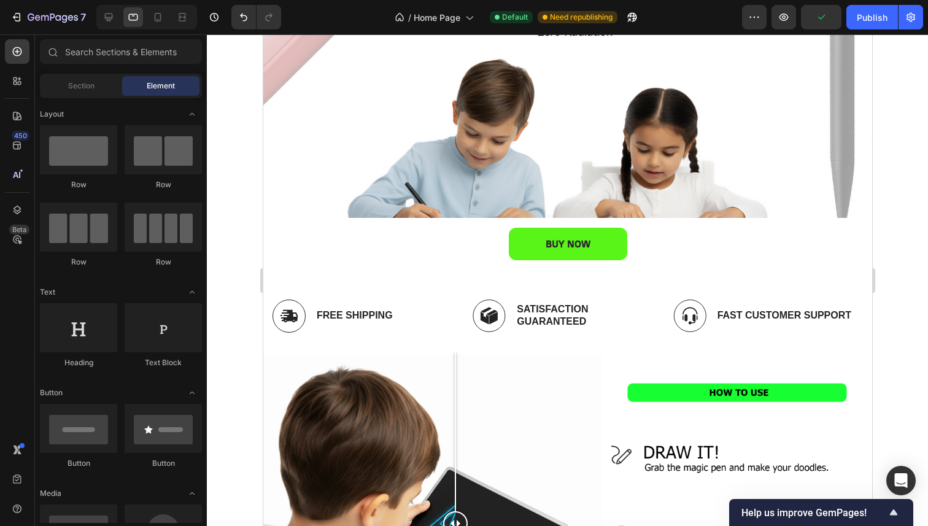
click at [250, 228] on div at bounding box center [567, 279] width 721 height 491
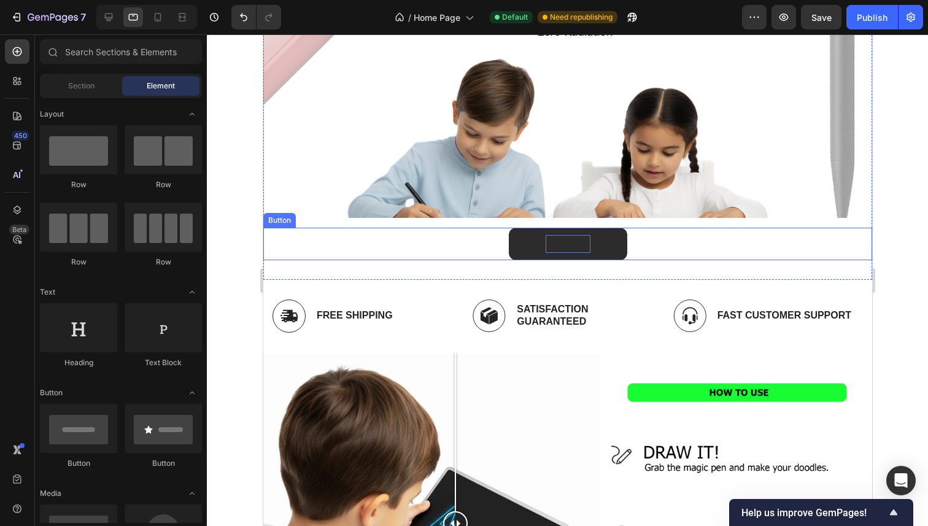
click at [563, 244] on strong "BUY NOW" at bounding box center [567, 243] width 45 height 12
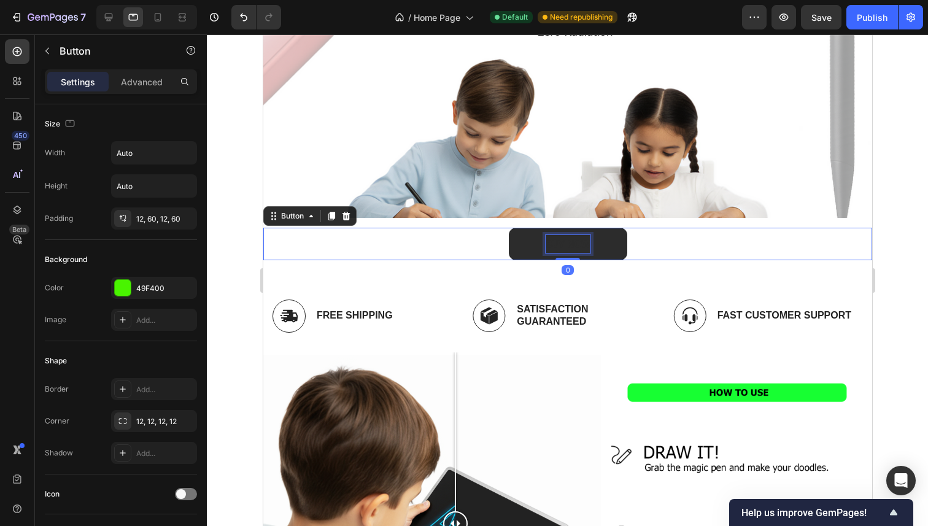
click at [559, 244] on strong "BUY NOW" at bounding box center [567, 243] width 45 height 12
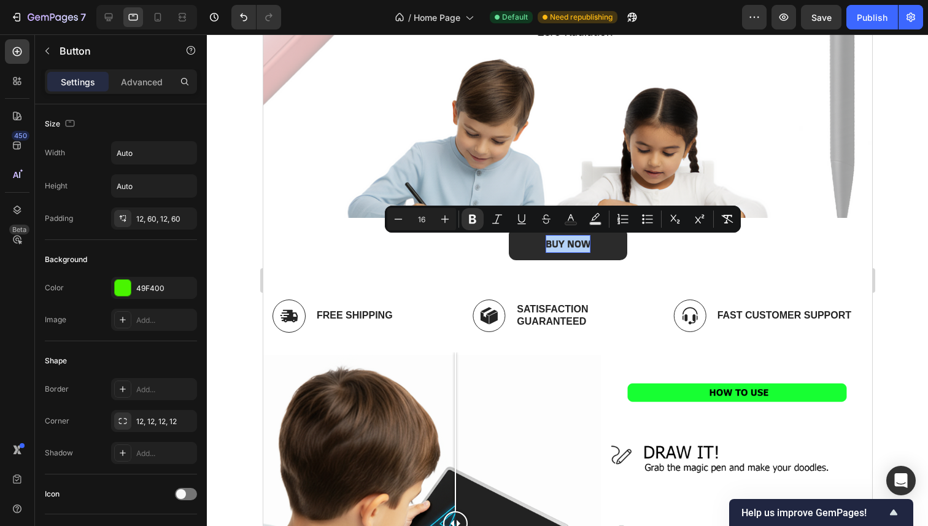
click at [231, 223] on div at bounding box center [567, 279] width 721 height 491
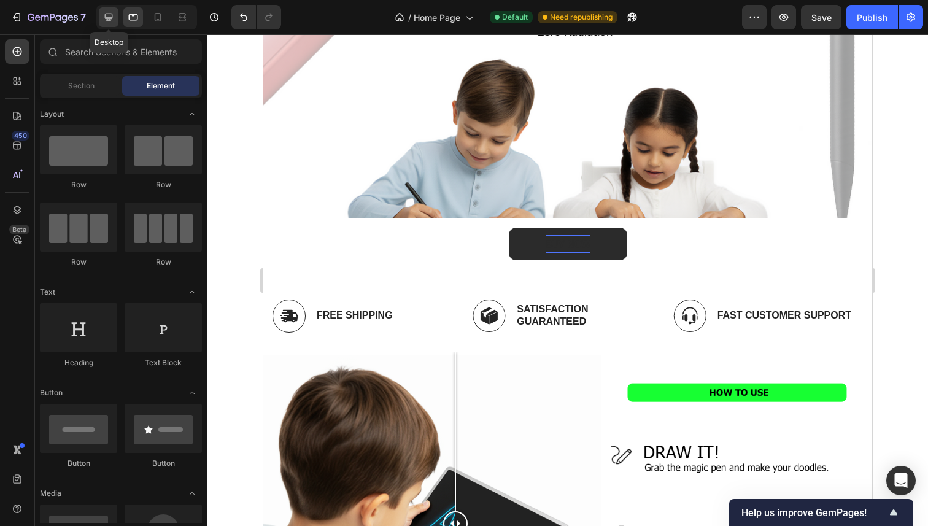
click at [114, 13] on icon at bounding box center [108, 17] width 12 height 12
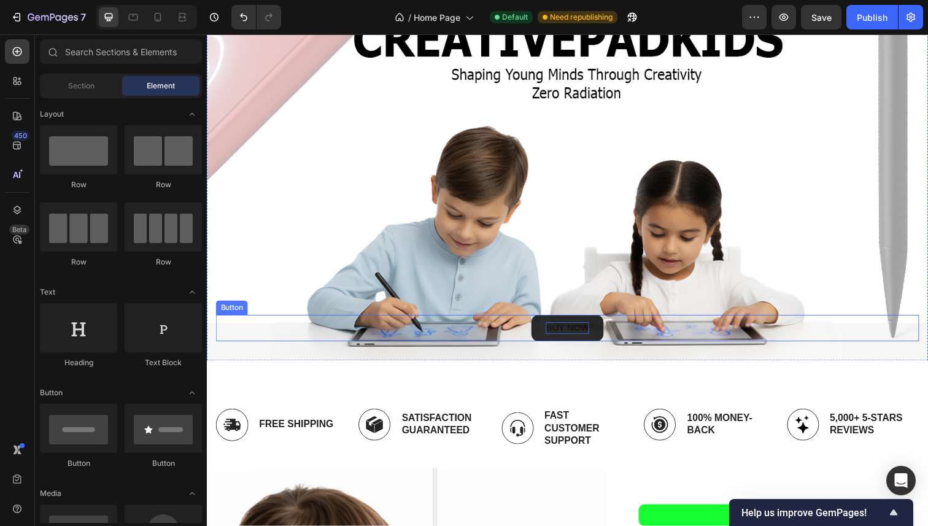
click at [564, 328] on p "BUY NOW" at bounding box center [575, 334] width 44 height 12
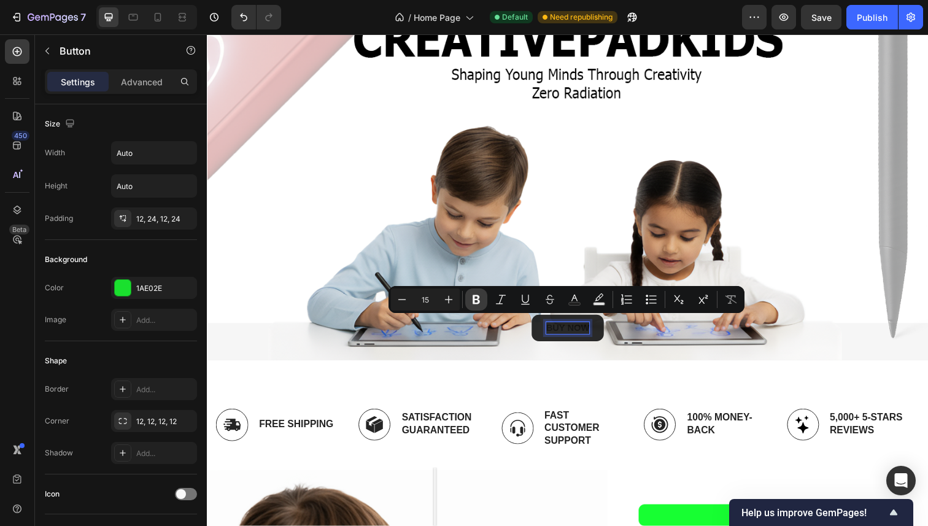
click at [481, 293] on icon "Editor contextual toolbar" at bounding box center [476, 299] width 12 height 12
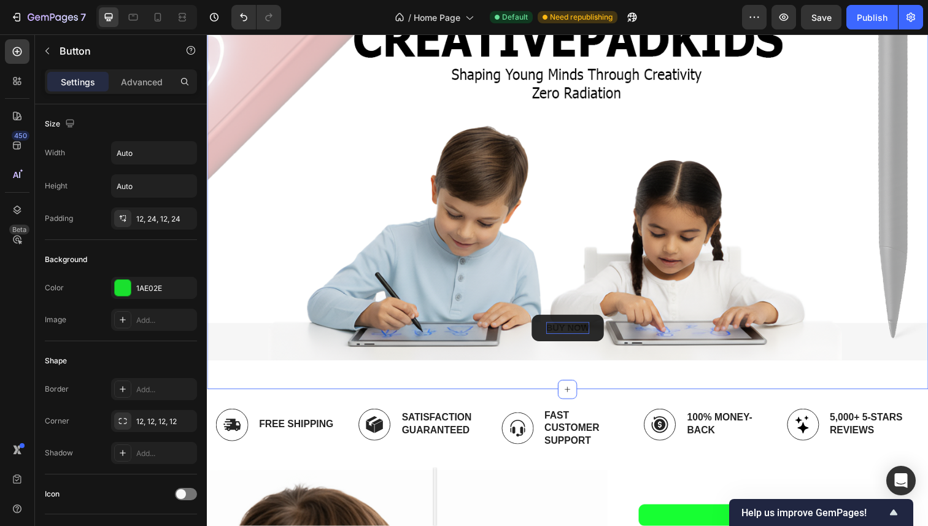
click at [472, 377] on div "BUY NOW Button 0 Hero Banner Row BUY NOW Button BUY NOW Button Section 1" at bounding box center [575, 165] width 736 height 463
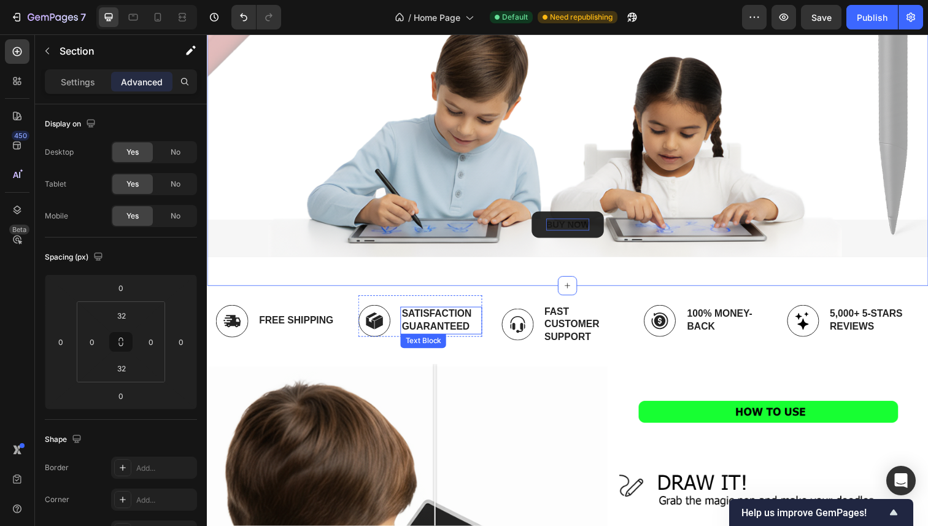
scroll to position [232, 0]
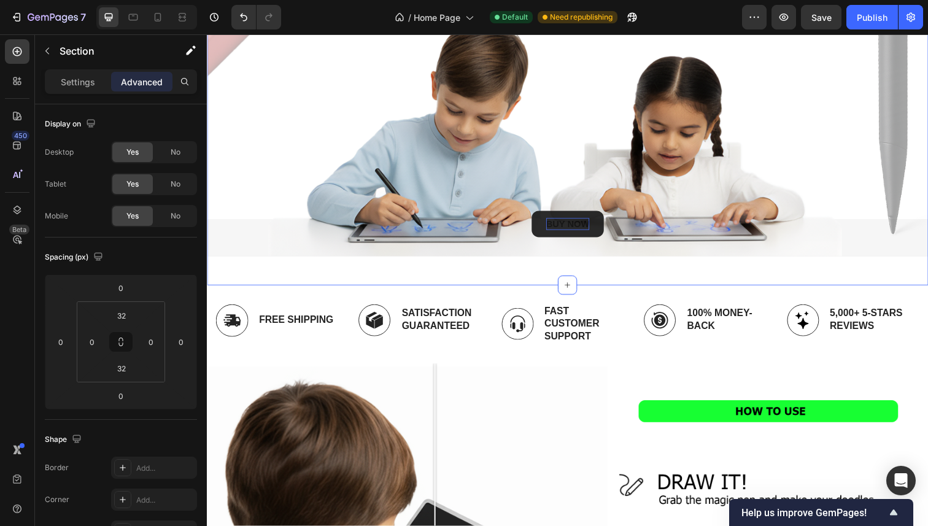
click at [147, 15] on div at bounding box center [146, 17] width 101 height 25
click at [154, 15] on icon at bounding box center [158, 17] width 12 height 12
type input "0"
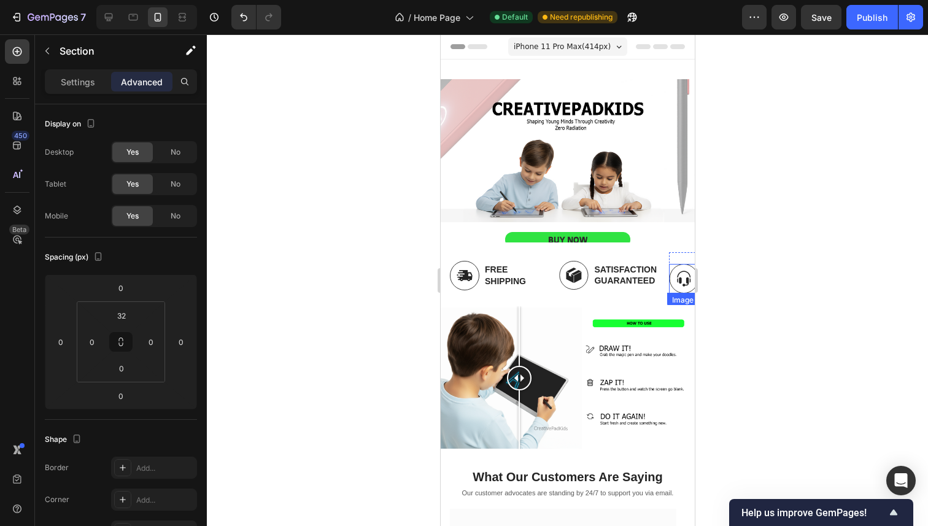
click at [764, 255] on div at bounding box center [567, 279] width 721 height 491
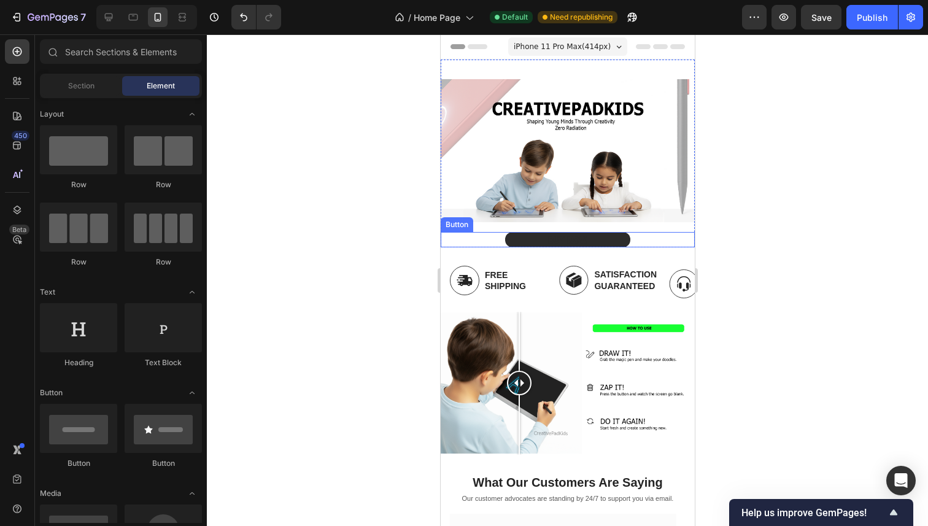
click at [616, 233] on button "BUY NOW" at bounding box center [566, 239] width 125 height 15
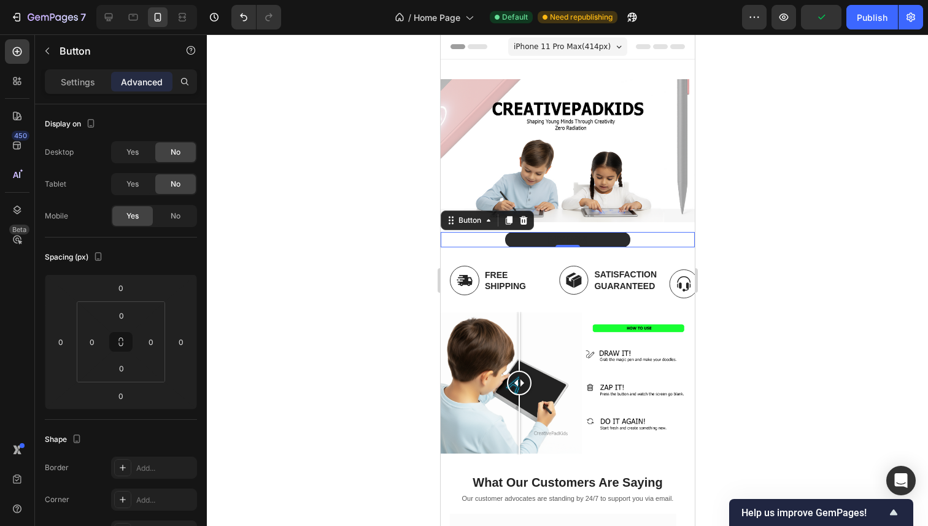
click at [518, 235] on button "BUY NOW" at bounding box center [566, 239] width 125 height 15
click at [77, 85] on p "Settings" at bounding box center [78, 81] width 34 height 13
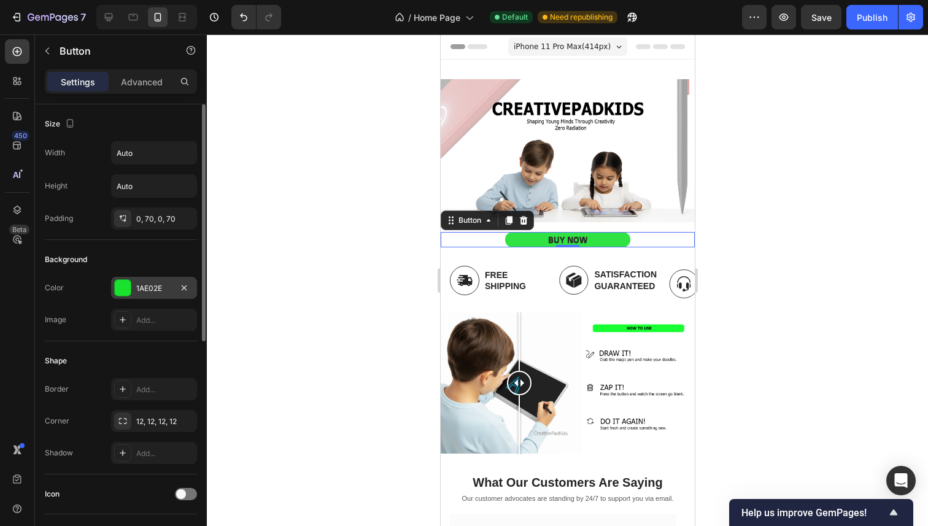
click at [120, 290] on div at bounding box center [123, 288] width 16 height 16
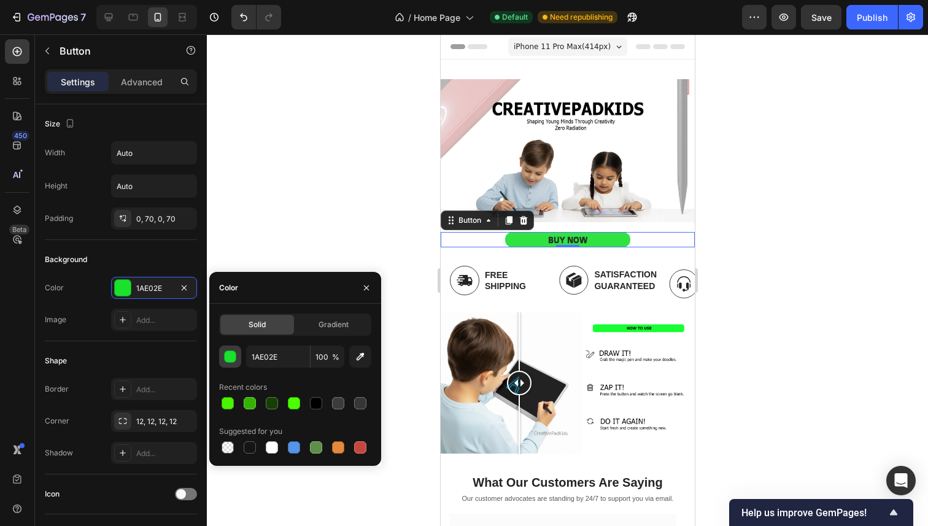
click at [229, 351] on div "button" at bounding box center [231, 357] width 12 height 12
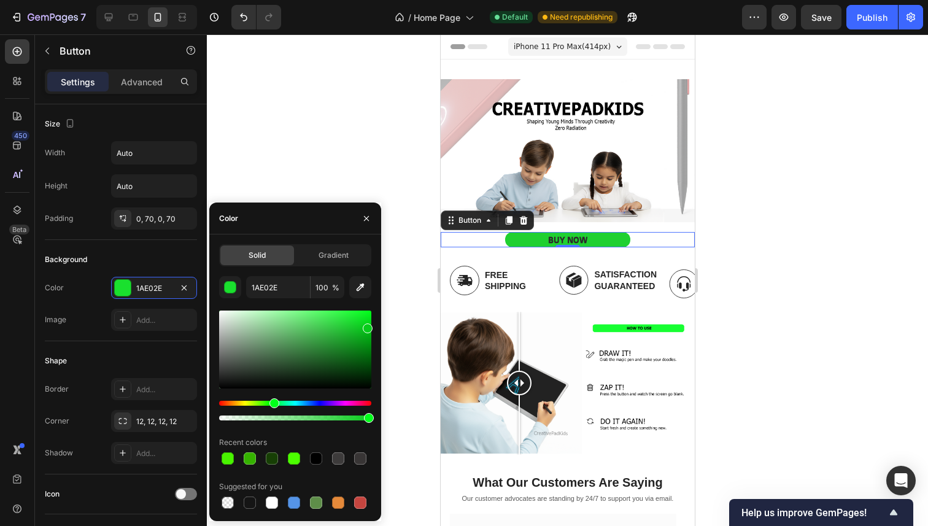
click at [366, 326] on div at bounding box center [295, 349] width 152 height 78
drag, startPoint x: 368, startPoint y: 321, endPoint x: 371, endPoint y: 293, distance: 28.5
click at [371, 293] on div "Solid Gradient 08CC1B 100 % Recent colors Suggested for you" at bounding box center [295, 377] width 172 height 267
type input "00FF19"
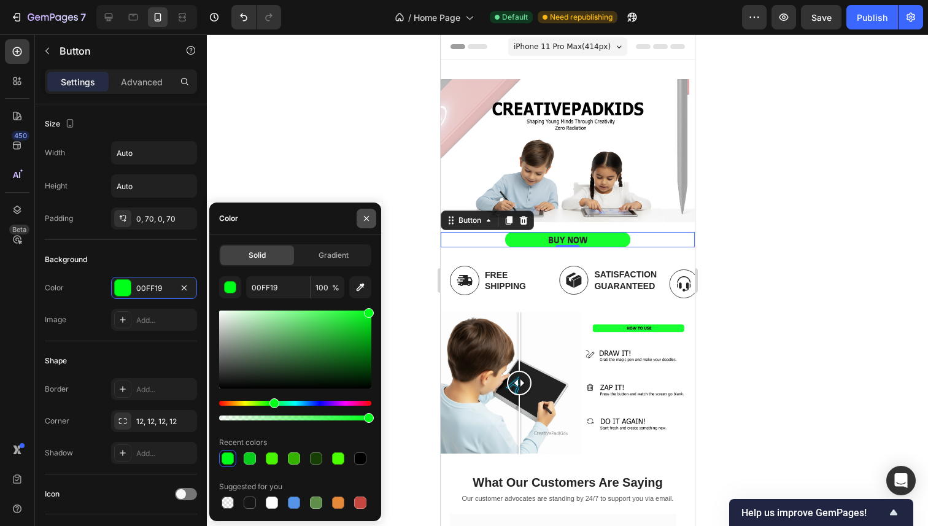
click at [368, 214] on icon "button" at bounding box center [366, 219] width 10 height 10
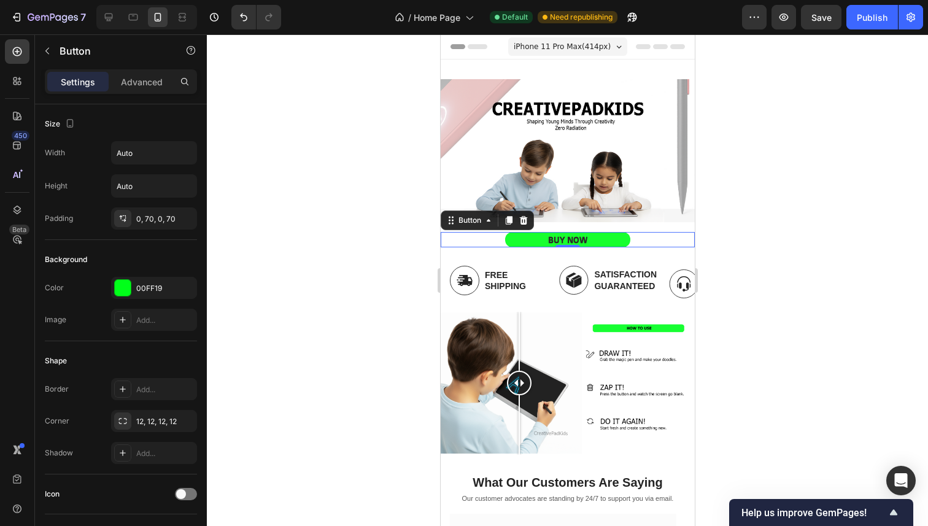
click at [394, 222] on div at bounding box center [567, 279] width 721 height 491
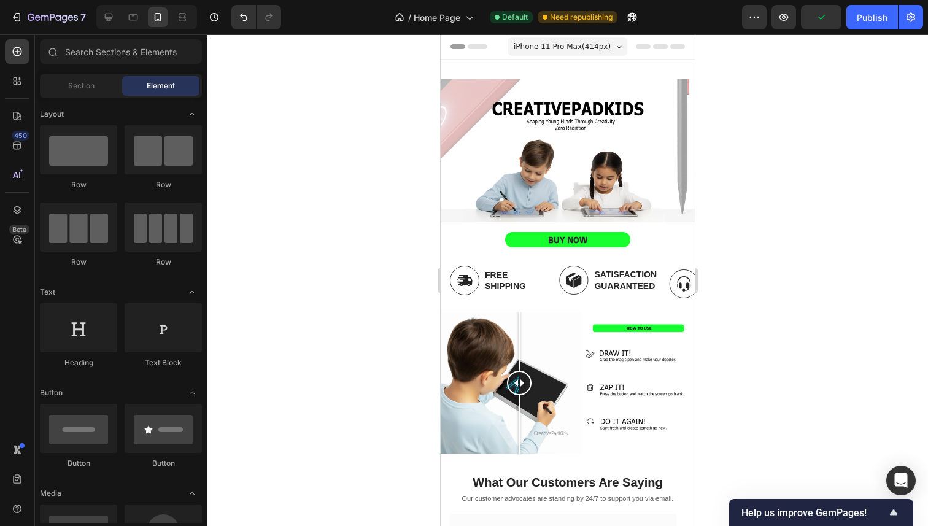
click at [775, 229] on div at bounding box center [567, 279] width 721 height 491
click at [755, 279] on div at bounding box center [567, 279] width 721 height 491
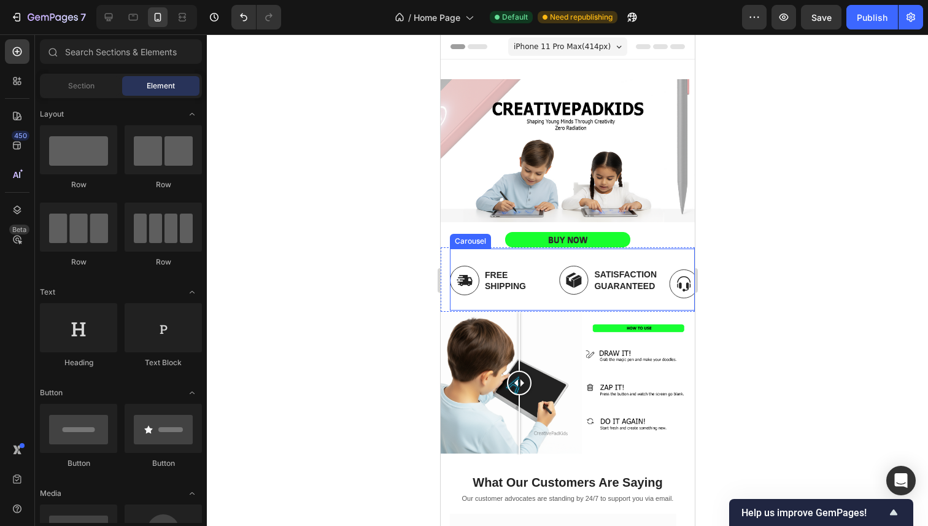
click at [571, 293] on div "Image Satisfaction Guaranteed Text Block Row" at bounding box center [608, 283] width 101 height 53
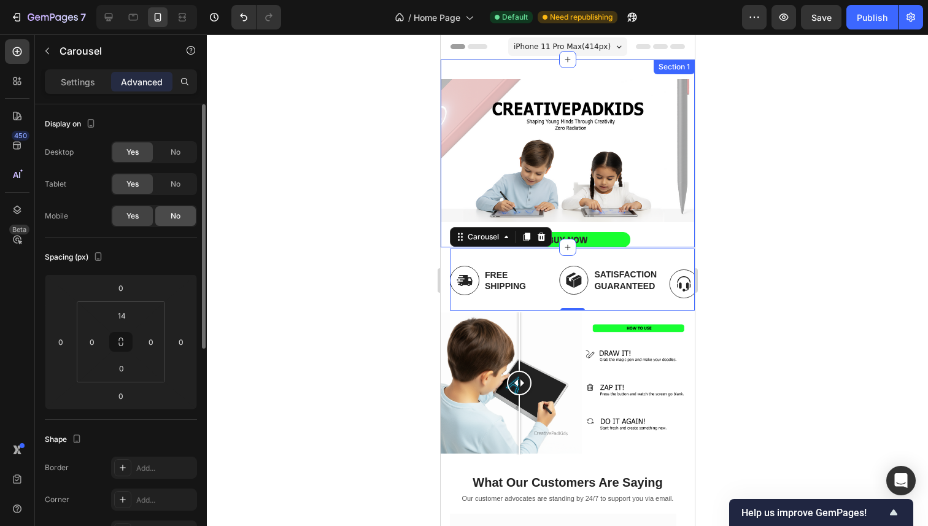
click at [175, 221] on span "No" at bounding box center [176, 215] width 10 height 11
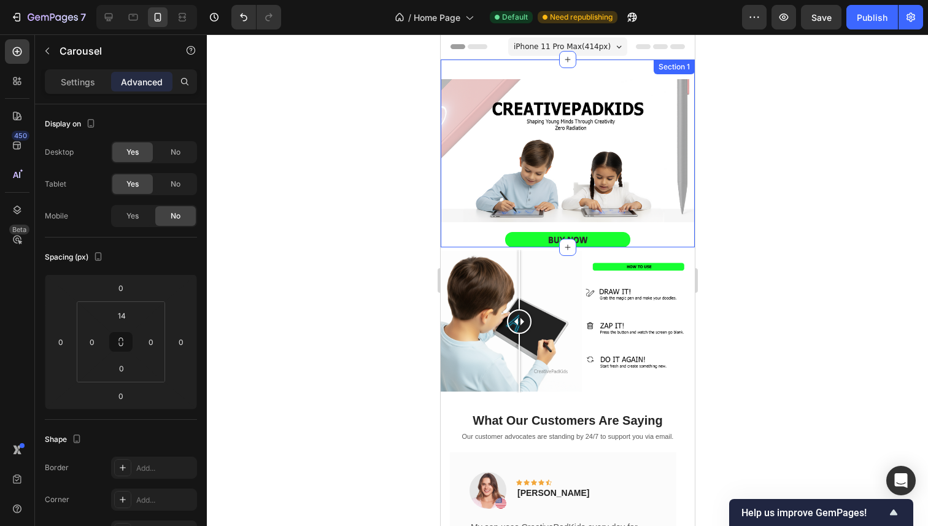
click at [355, 191] on div at bounding box center [567, 279] width 721 height 491
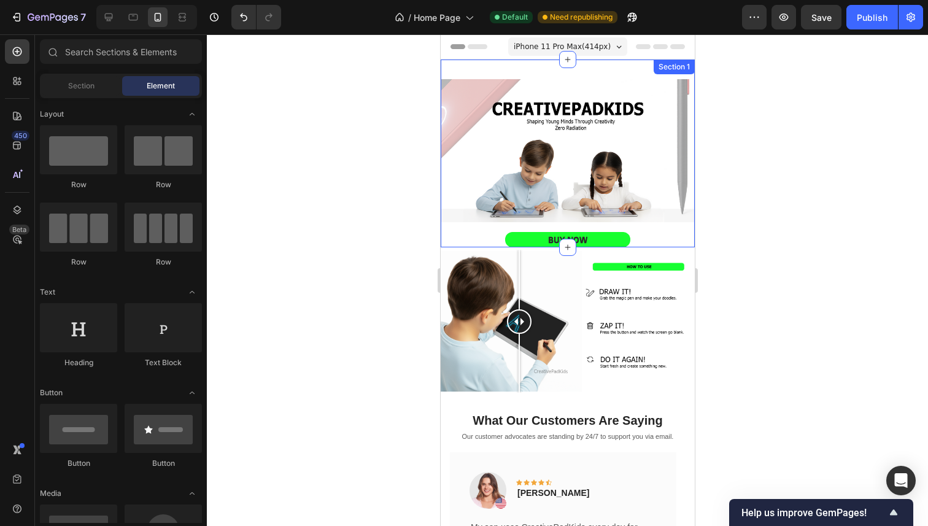
click at [395, 280] on div at bounding box center [567, 279] width 721 height 491
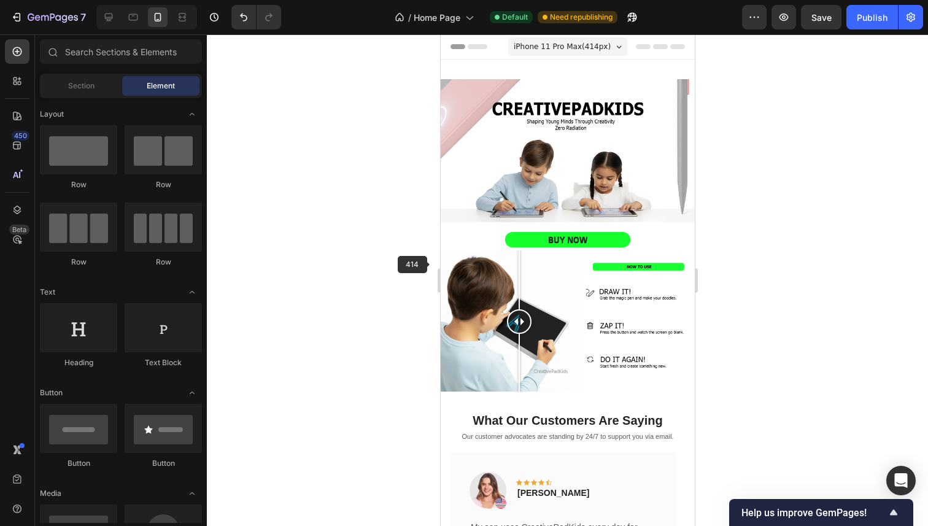
click at [915, 288] on div at bounding box center [567, 279] width 721 height 491
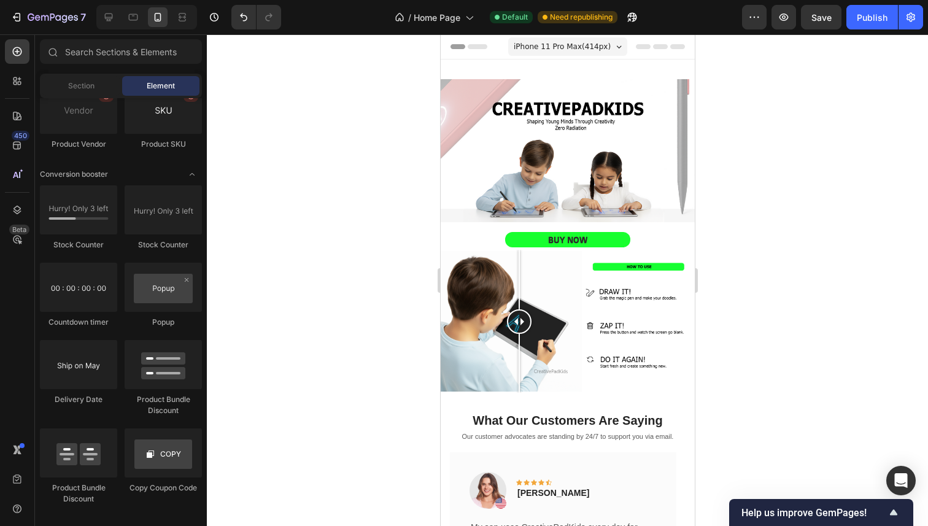
scroll to position [2785, 0]
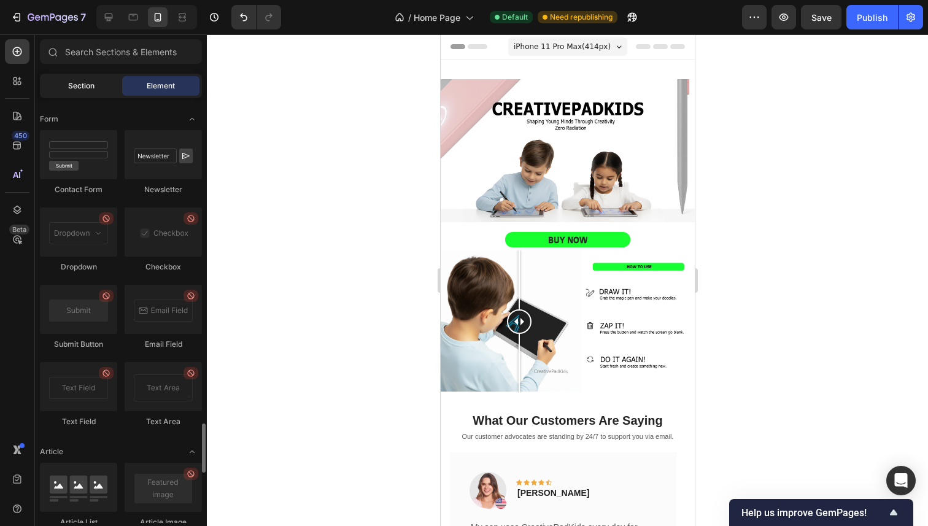
click at [107, 86] on div "Section" at bounding box center [80, 86] width 77 height 20
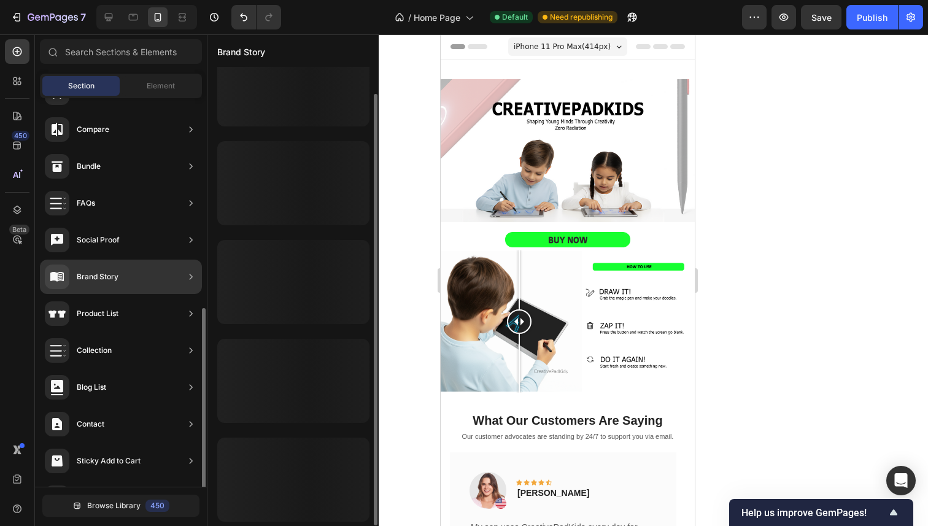
scroll to position [323, 0]
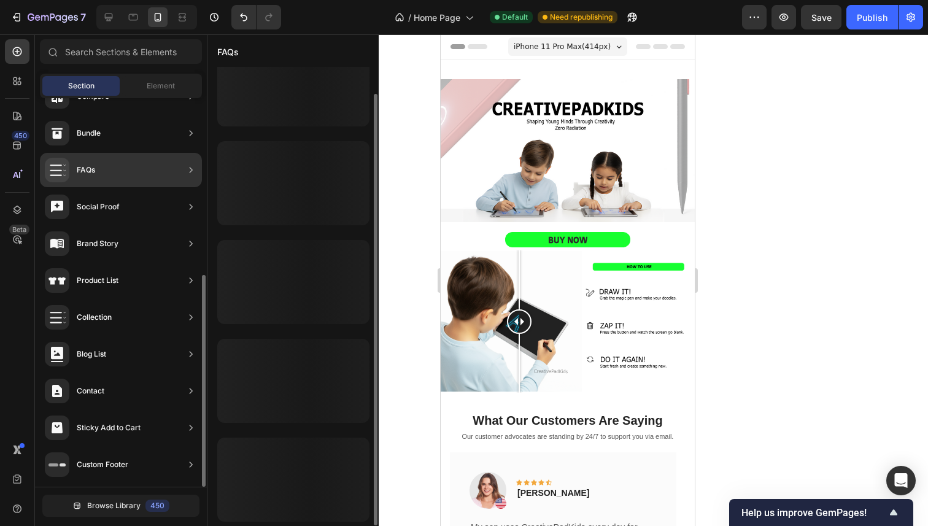
click at [131, 151] on div "Hero Section Product Detail Brands Trusted Badges Guarantee Product Breakdown H…" at bounding box center [121, 131] width 172 height 712
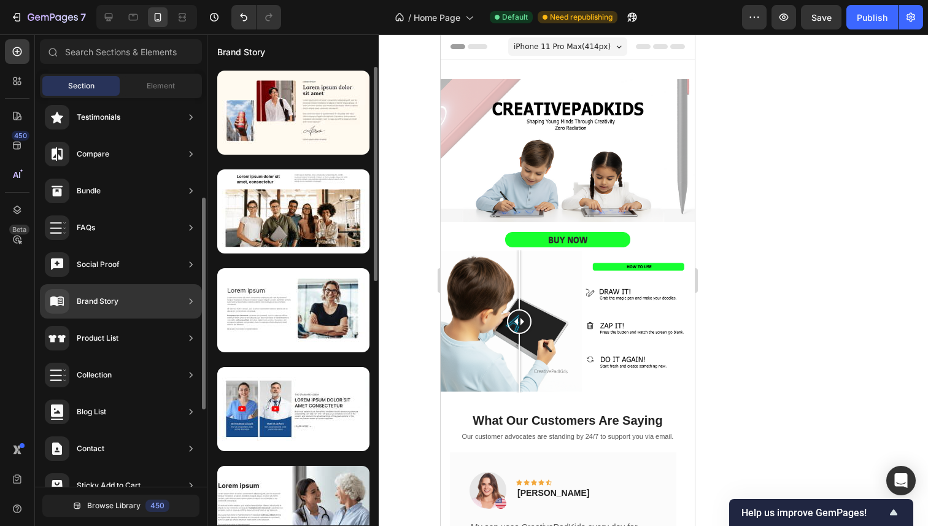
scroll to position [307, 0]
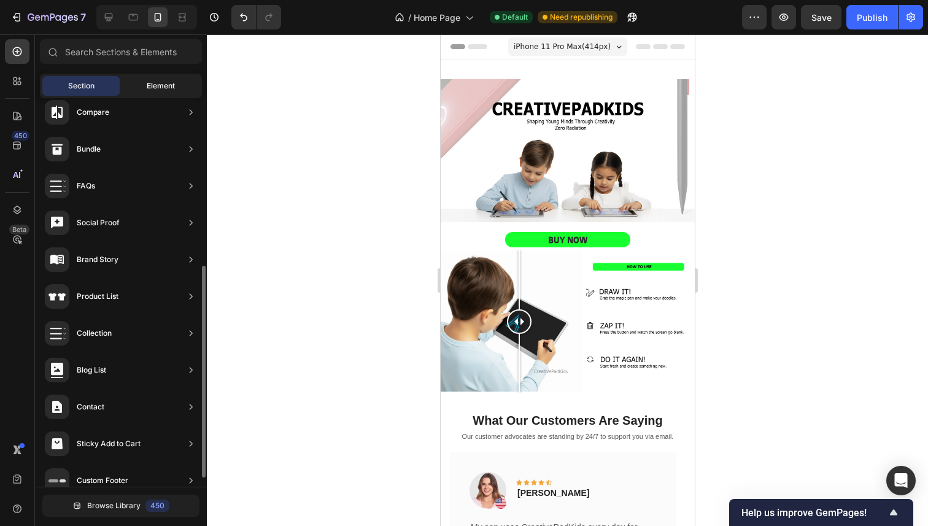
click at [172, 85] on span "Element" at bounding box center [161, 85] width 28 height 11
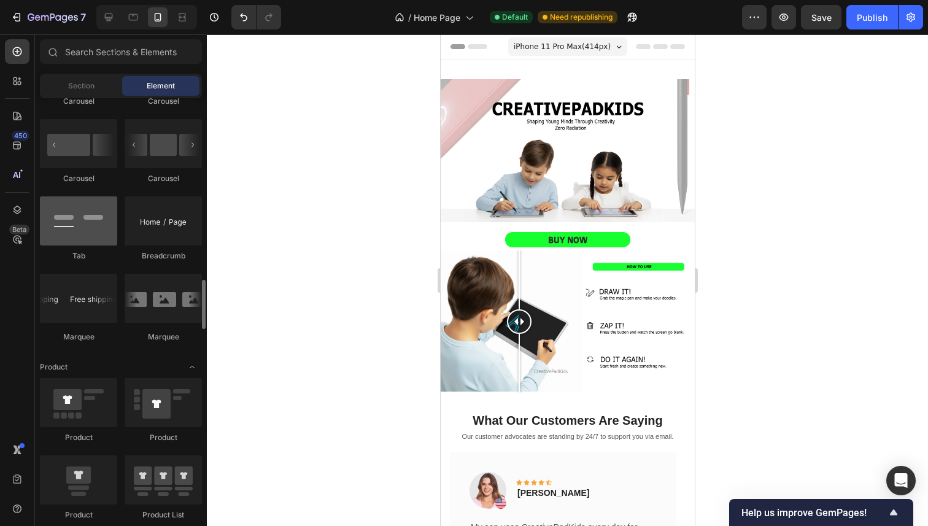
scroll to position [1347, 0]
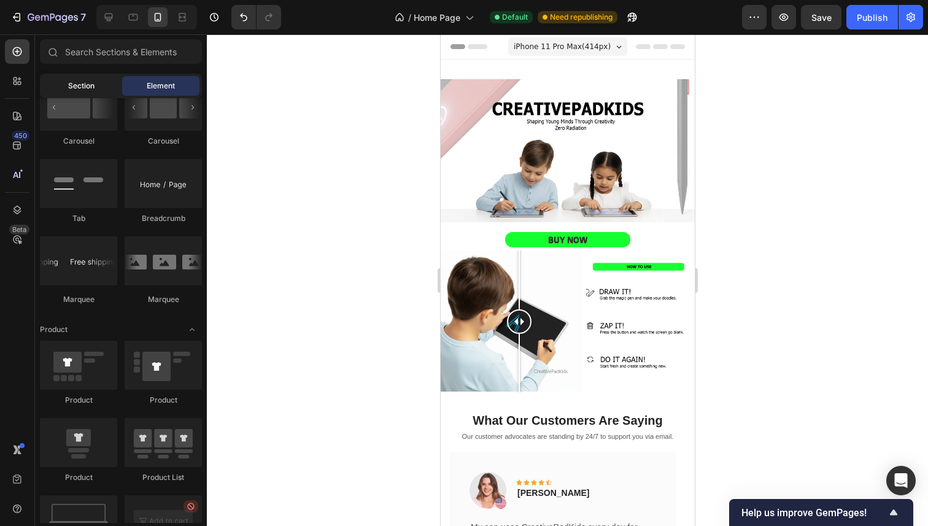
click at [73, 79] on div "Section" at bounding box center [80, 86] width 77 height 20
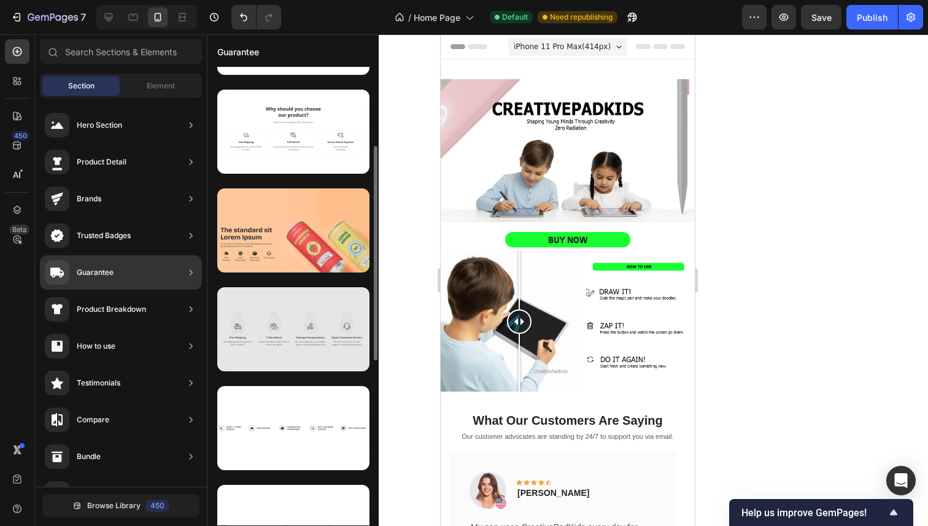
scroll to position [111, 0]
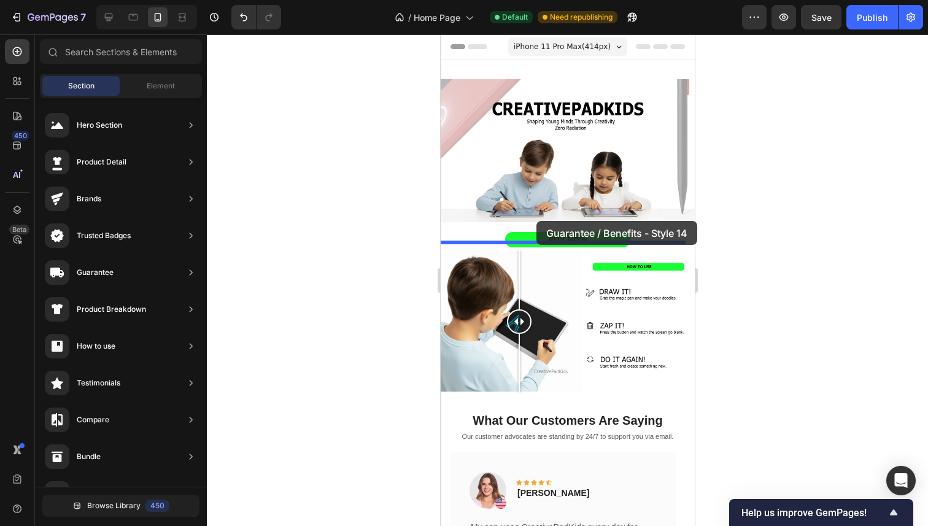
drag, startPoint x: 717, startPoint y: 343, endPoint x: 535, endPoint y: 220, distance: 219.5
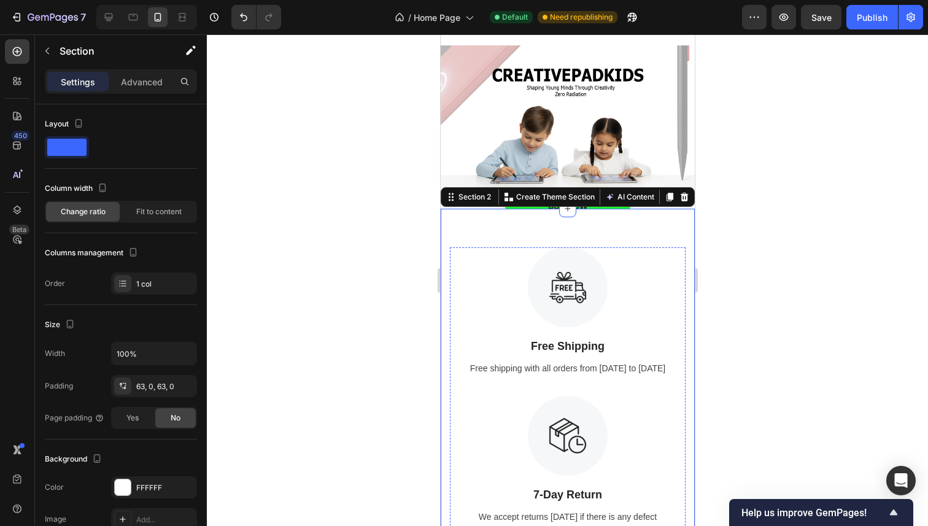
scroll to position [0, 0]
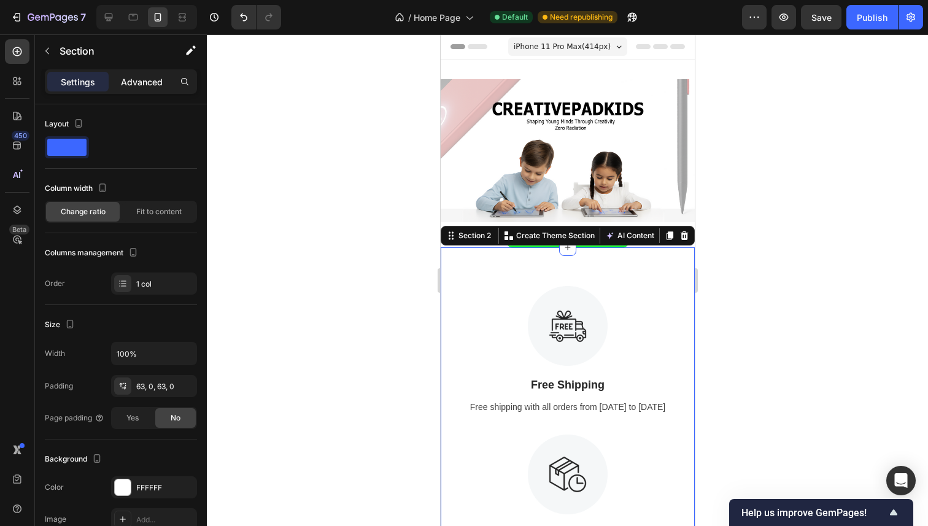
click at [128, 72] on div "Advanced" at bounding box center [141, 82] width 61 height 20
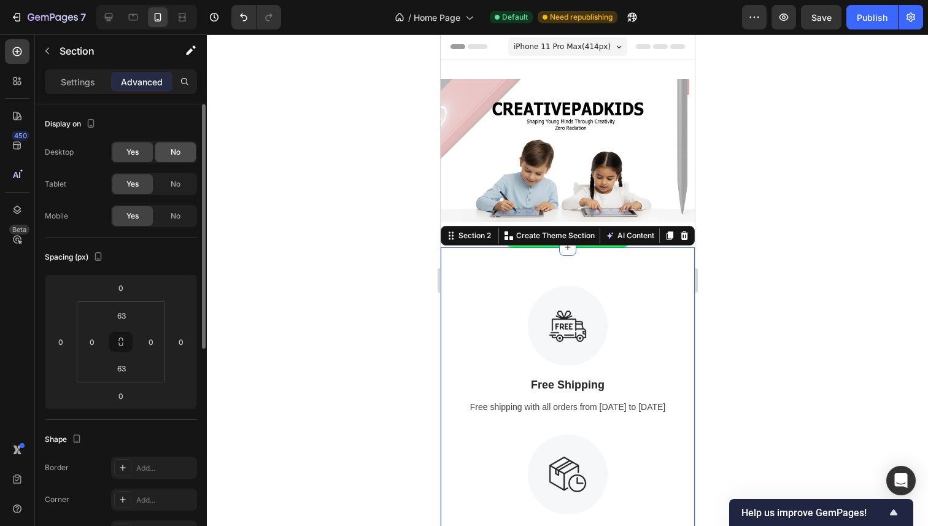
click at [163, 157] on div "No" at bounding box center [175, 152] width 40 height 20
click at [167, 179] on div "No" at bounding box center [175, 184] width 40 height 20
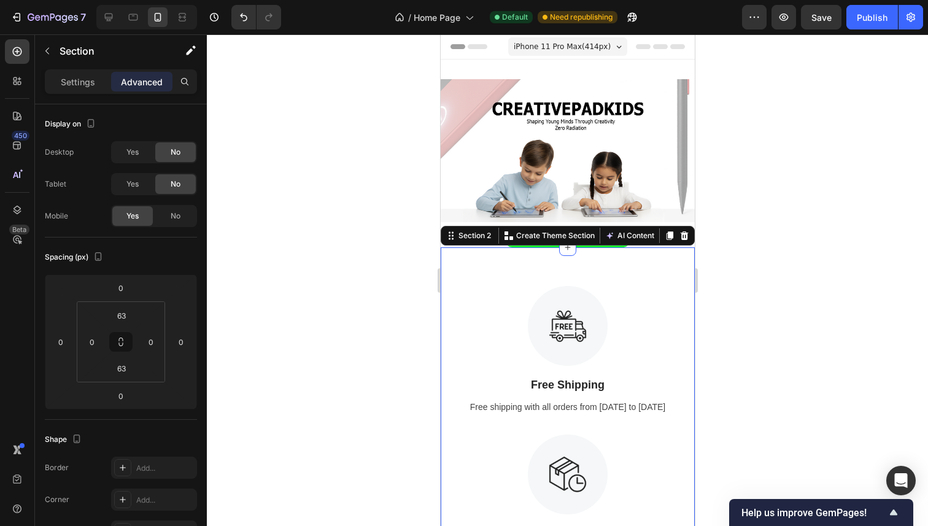
click at [71, 94] on div "Settings Advanced" at bounding box center [121, 86] width 172 height 35
click at [130, 316] on input "63" at bounding box center [121, 315] width 25 height 18
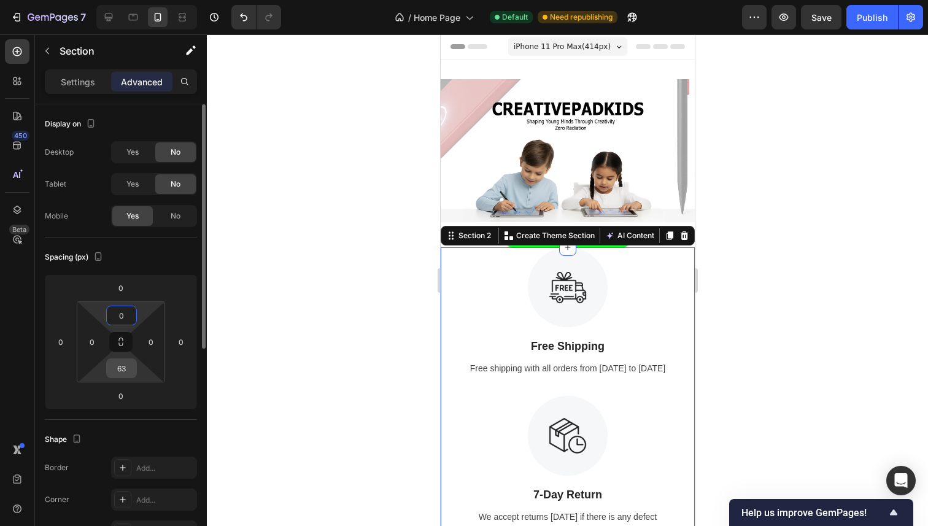
type input "0"
click at [120, 374] on input "63" at bounding box center [121, 368] width 25 height 18
type input "0"
click at [212, 333] on div at bounding box center [567, 279] width 721 height 491
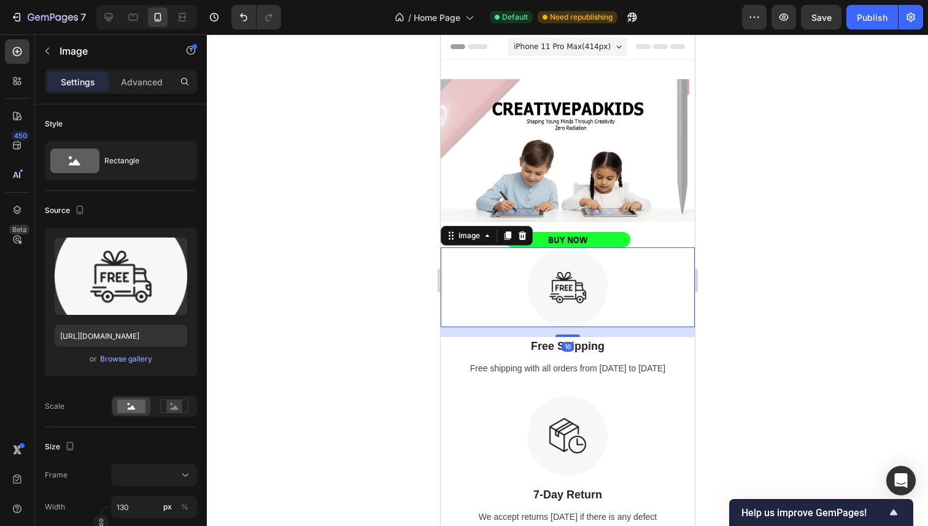
click at [460, 253] on div at bounding box center [567, 287] width 254 height 80
click at [456, 230] on div "Image" at bounding box center [468, 235] width 26 height 11
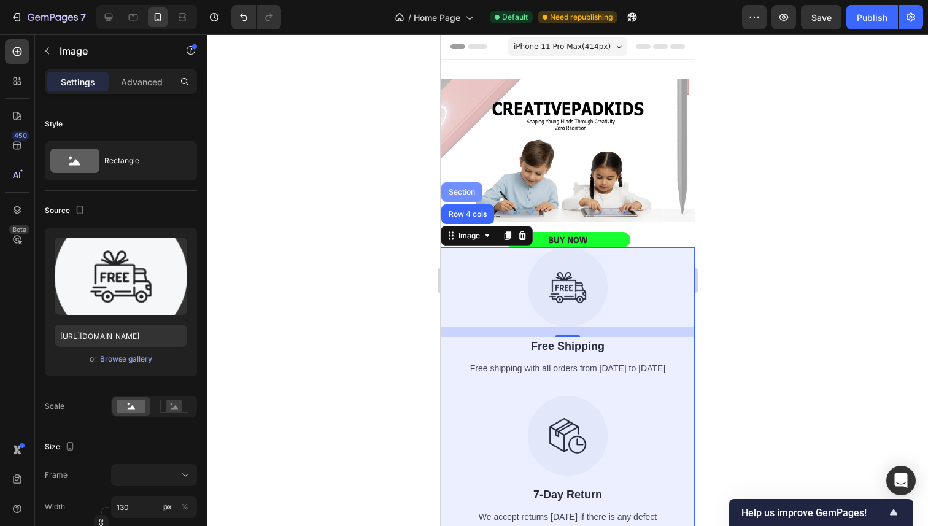
click at [467, 188] on div "Section" at bounding box center [460, 191] width 31 height 7
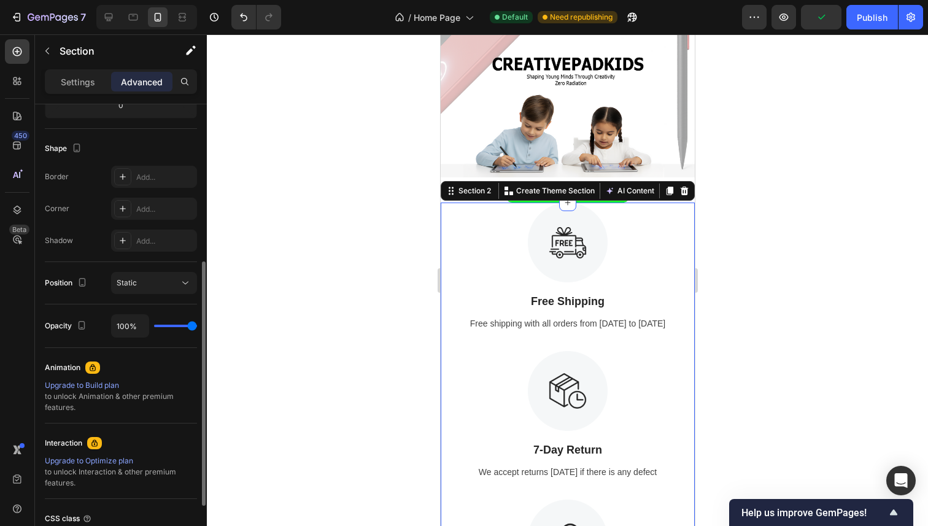
scroll to position [291, 0]
click at [89, 88] on div "Settings" at bounding box center [77, 82] width 61 height 20
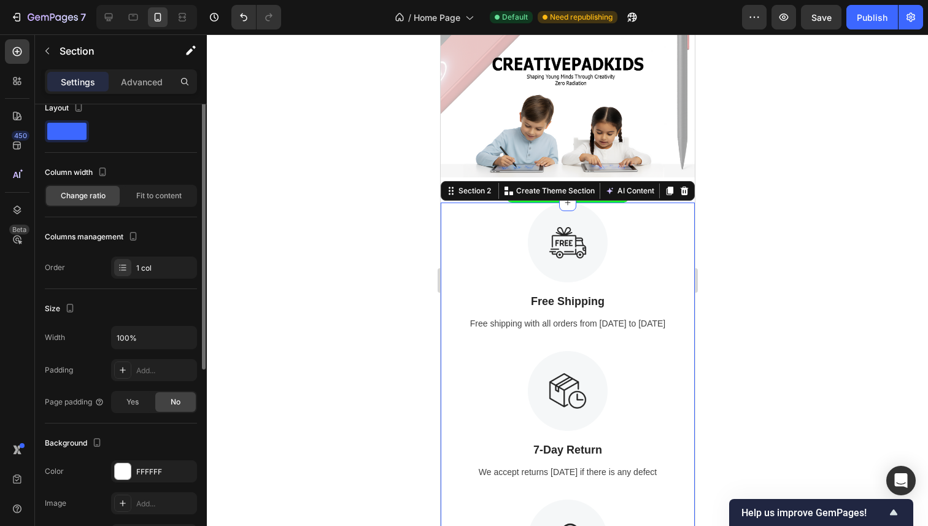
scroll to position [0, 0]
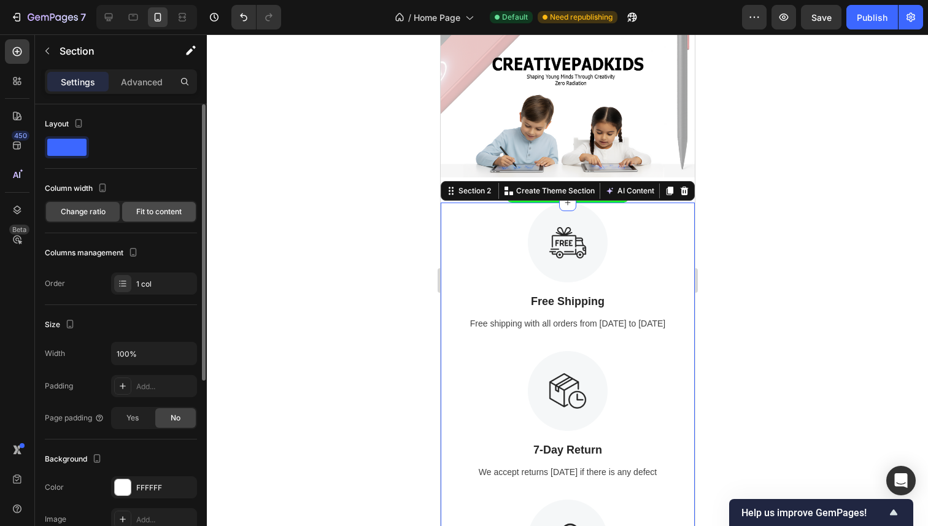
click at [170, 220] on div "Fit to content" at bounding box center [159, 212] width 74 height 20
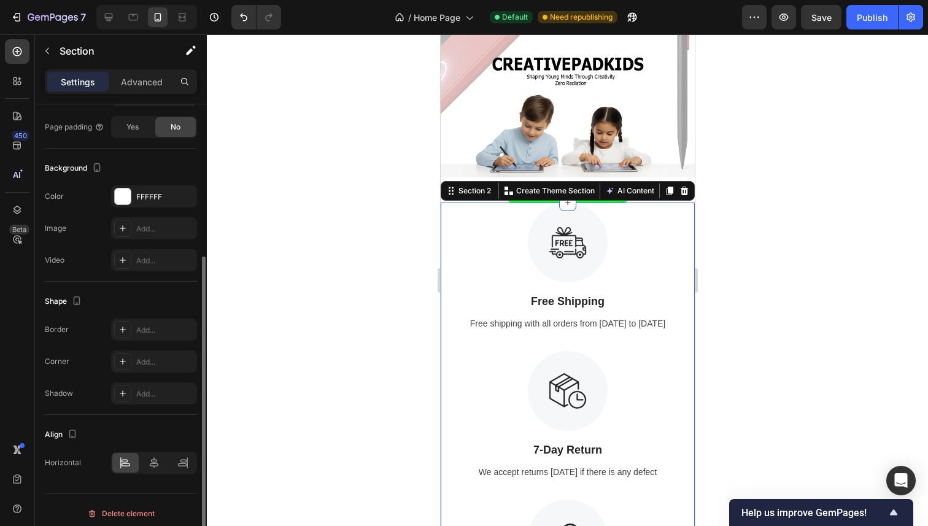
scroll to position [298, 0]
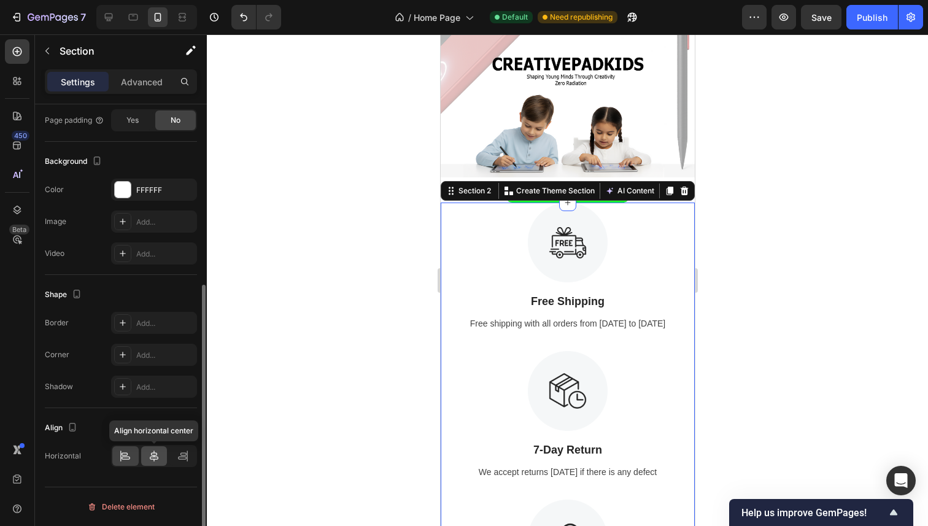
click at [153, 450] on icon at bounding box center [154, 456] width 12 height 12
click at [192, 461] on div at bounding box center [182, 456] width 26 height 20
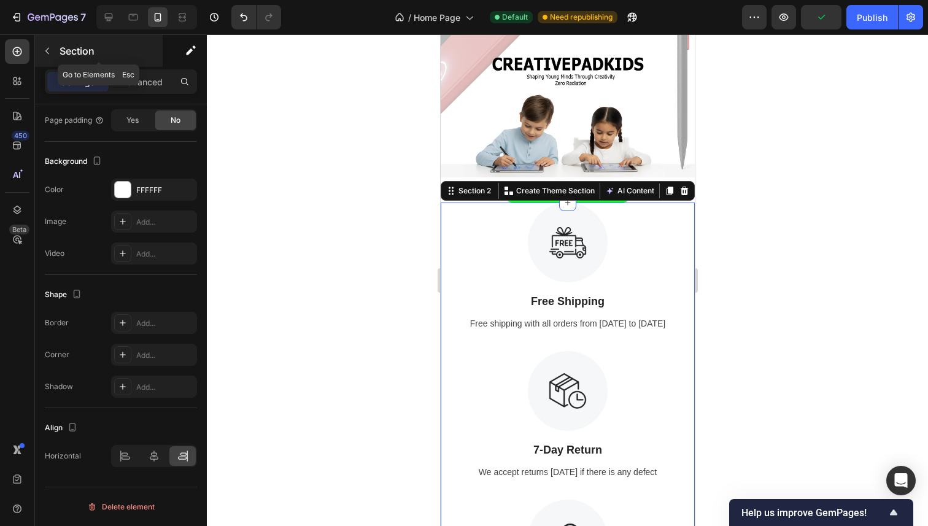
click at [101, 53] on p "Section" at bounding box center [110, 51] width 101 height 15
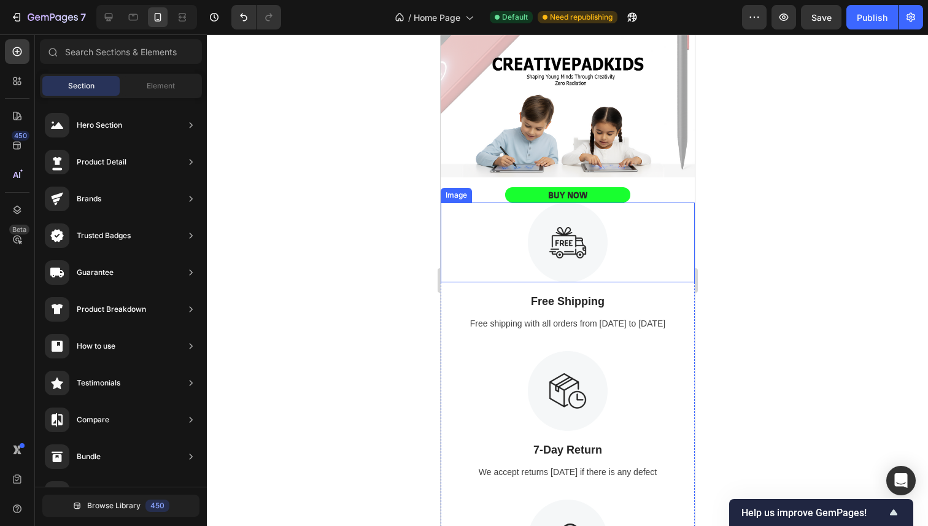
click at [462, 202] on div at bounding box center [567, 242] width 254 height 80
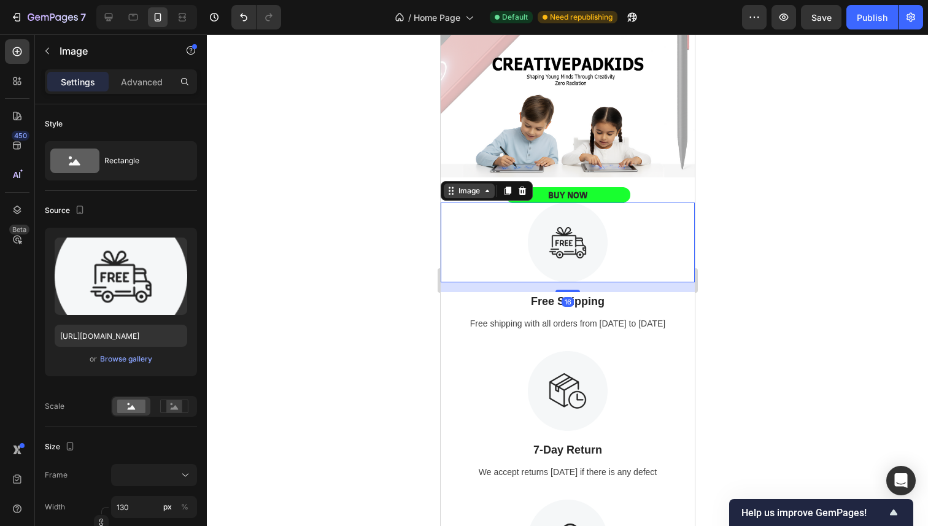
click at [464, 190] on div "Image" at bounding box center [468, 190] width 26 height 11
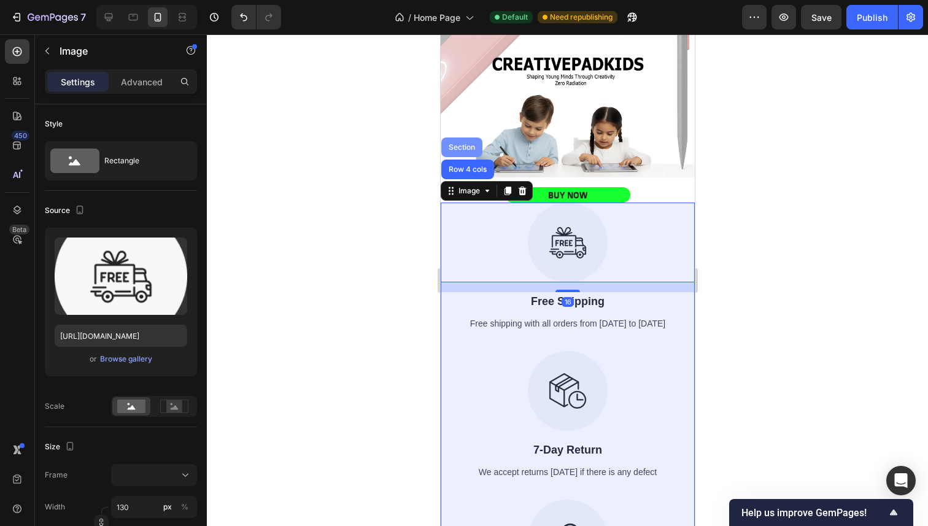
click at [467, 144] on div "Section" at bounding box center [460, 147] width 31 height 7
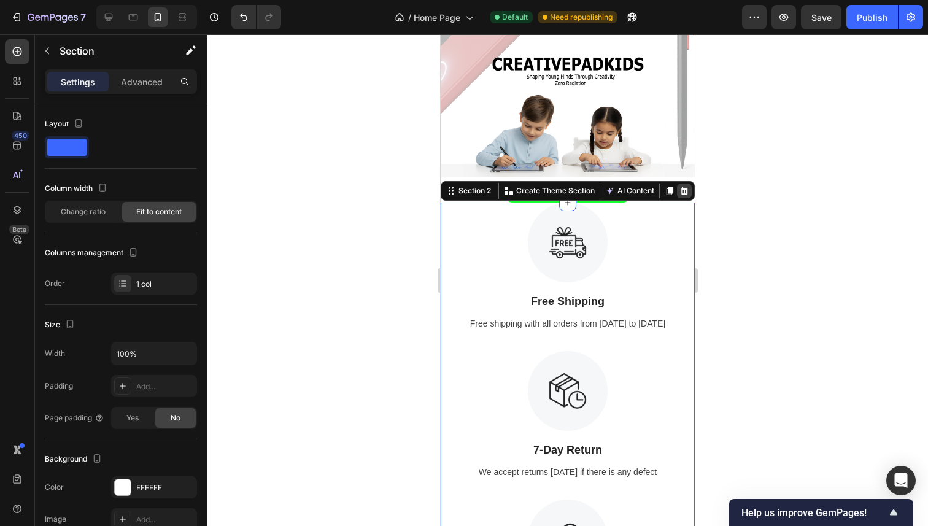
click at [680, 187] on icon at bounding box center [684, 191] width 8 height 9
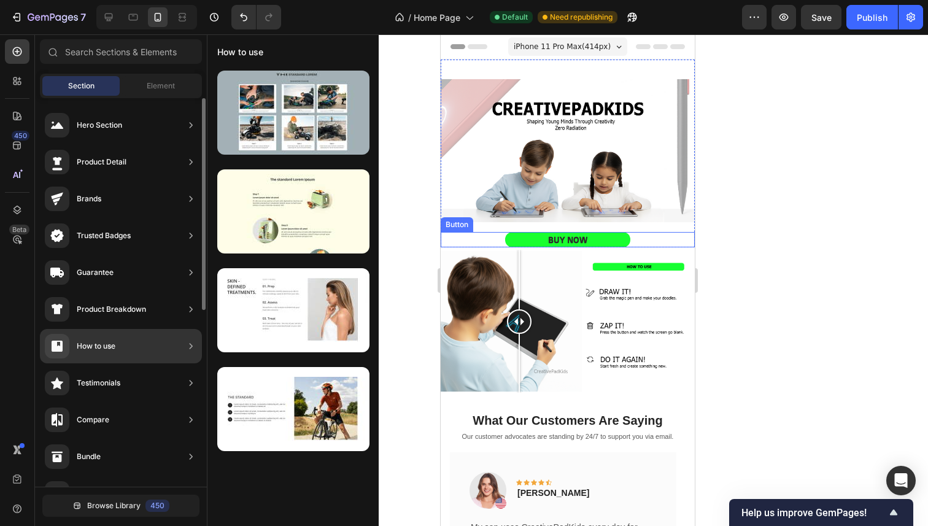
scroll to position [0, 0]
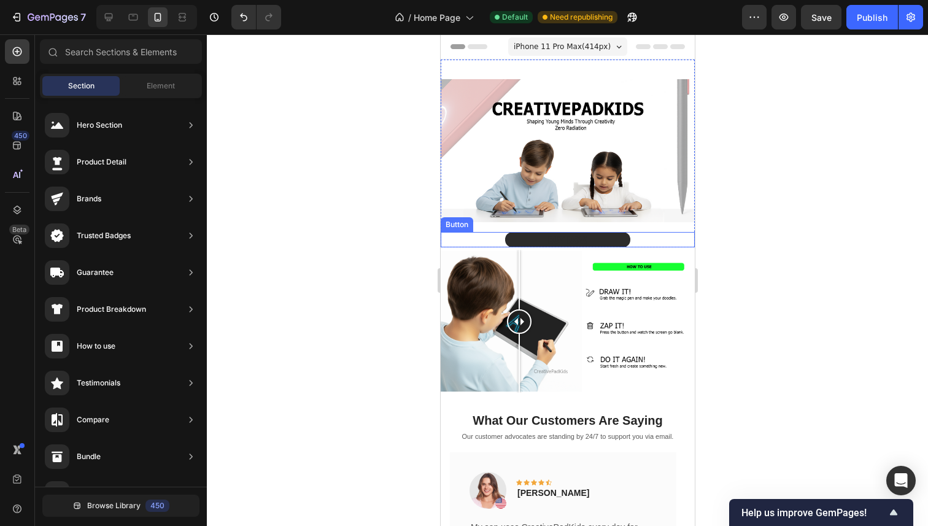
click at [507, 233] on button "BUY NOW" at bounding box center [566, 239] width 125 height 15
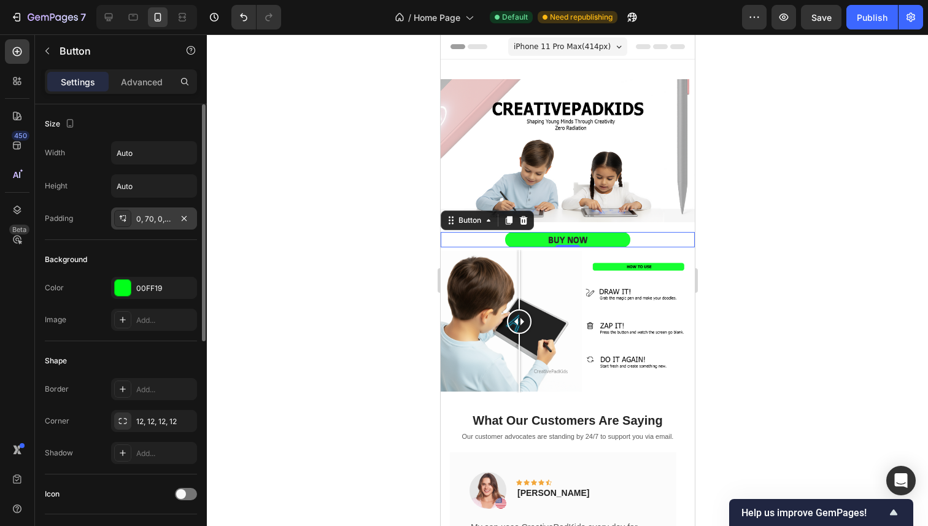
click at [147, 225] on div "0, 70, 0, 70" at bounding box center [154, 218] width 86 height 22
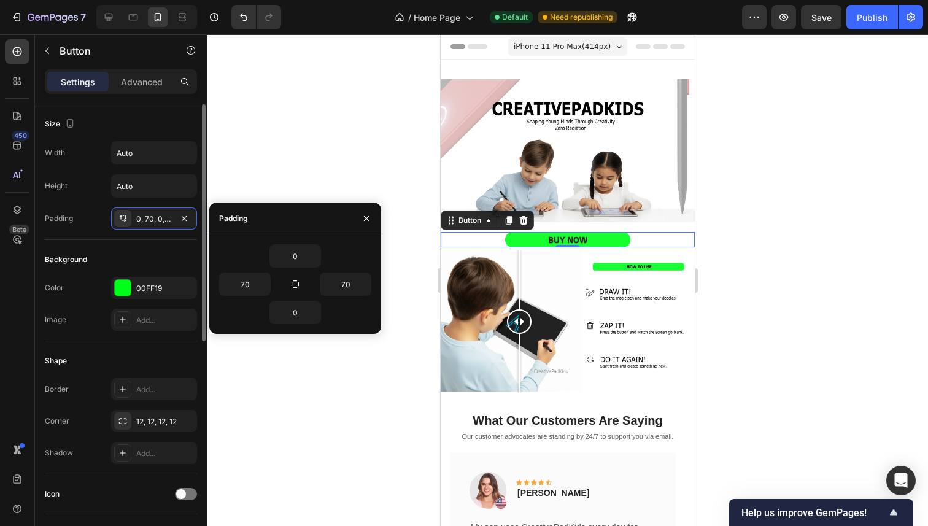
click at [90, 250] on div "Background" at bounding box center [121, 260] width 152 height 20
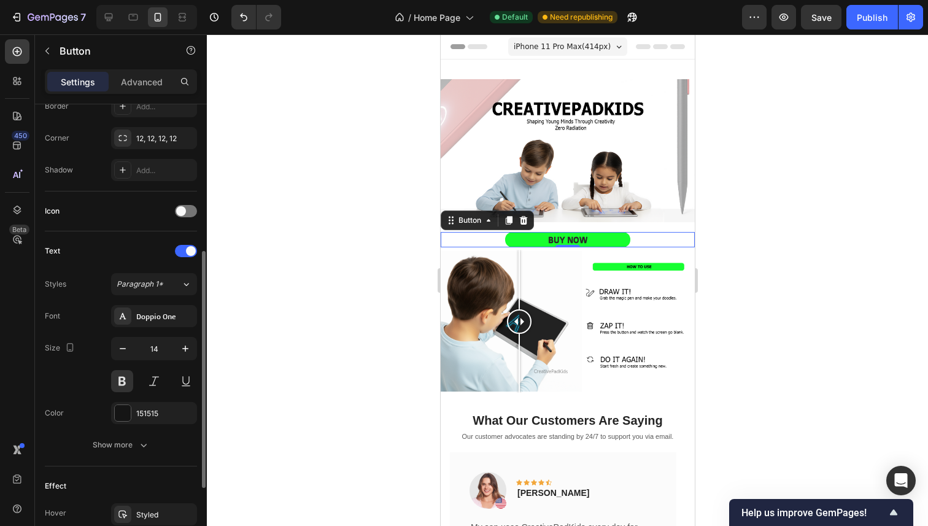
scroll to position [287, 0]
click at [145, 312] on div "Doppio One" at bounding box center [165, 312] width 58 height 11
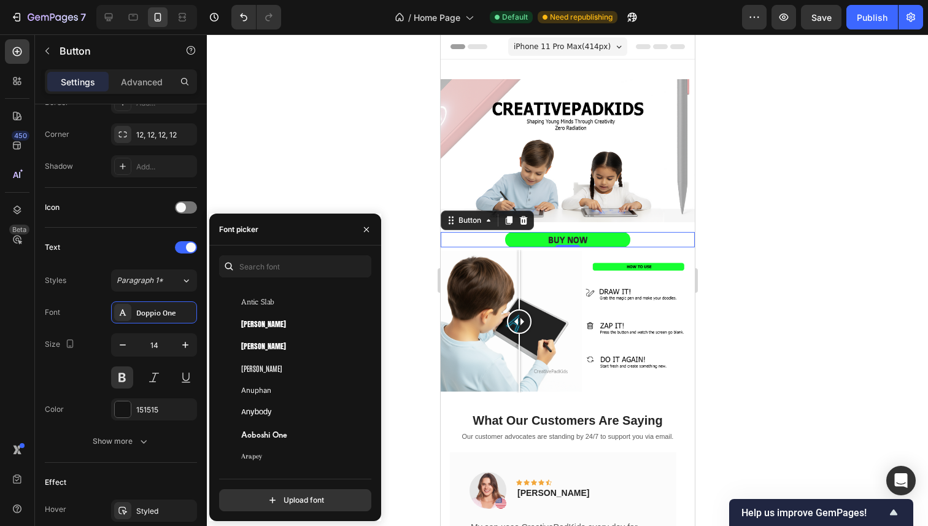
scroll to position [2078, 0]
click at [307, 316] on div "Anton" at bounding box center [303, 321] width 124 height 11
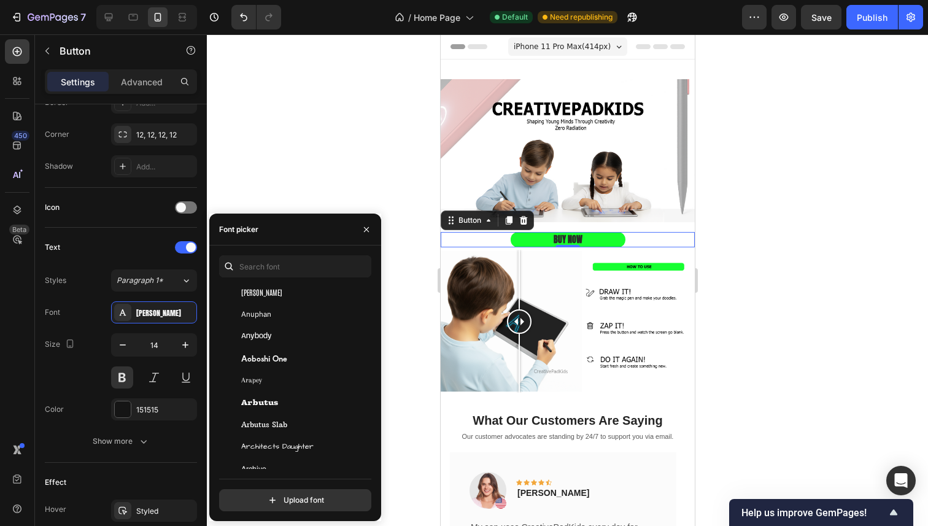
scroll to position [2156, 0]
click at [291, 355] on div "Aoboshi One" at bounding box center [303, 353] width 124 height 11
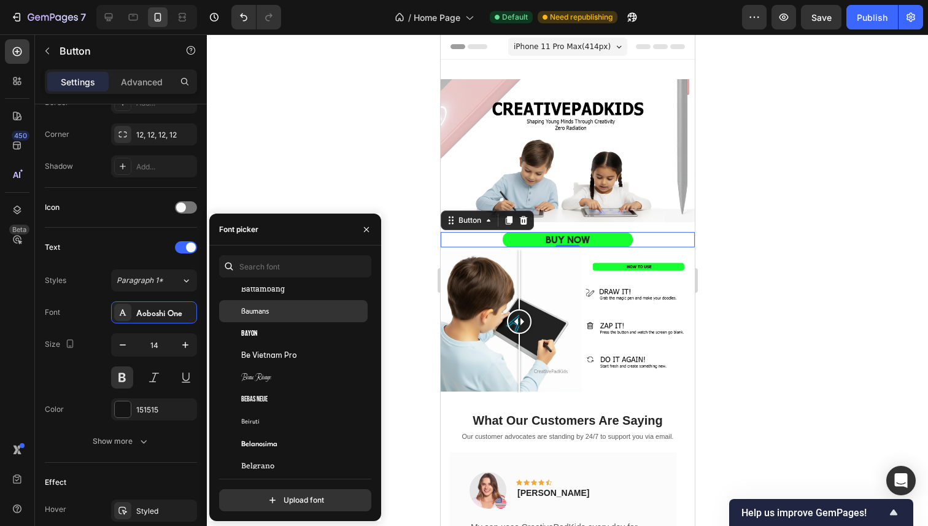
scroll to position [4038, 0]
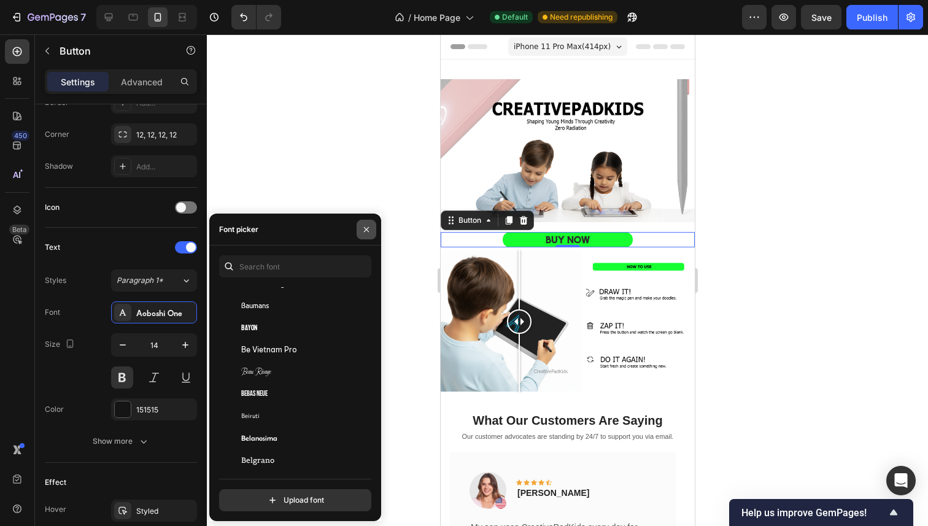
click at [364, 231] on icon "button" at bounding box center [366, 230] width 10 height 10
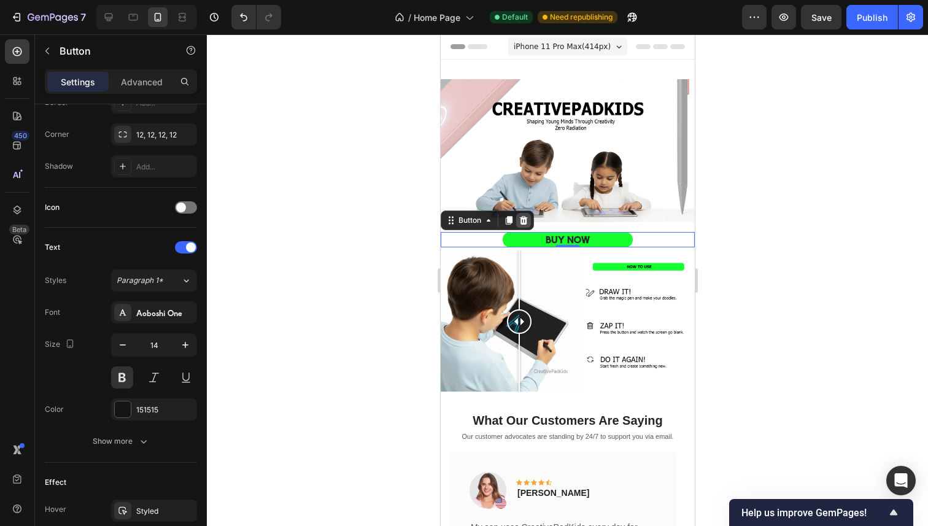
click at [526, 215] on icon at bounding box center [523, 220] width 10 height 10
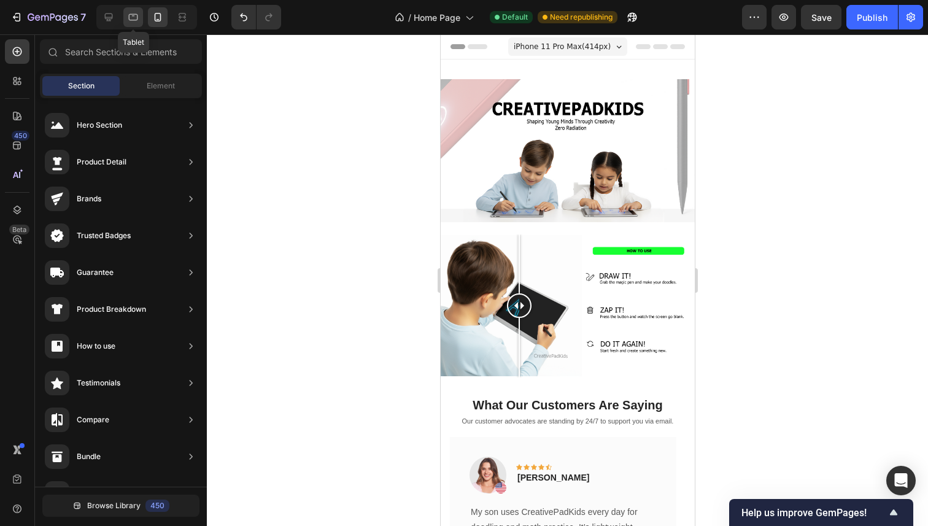
click at [133, 17] on icon at bounding box center [133, 17] width 12 height 12
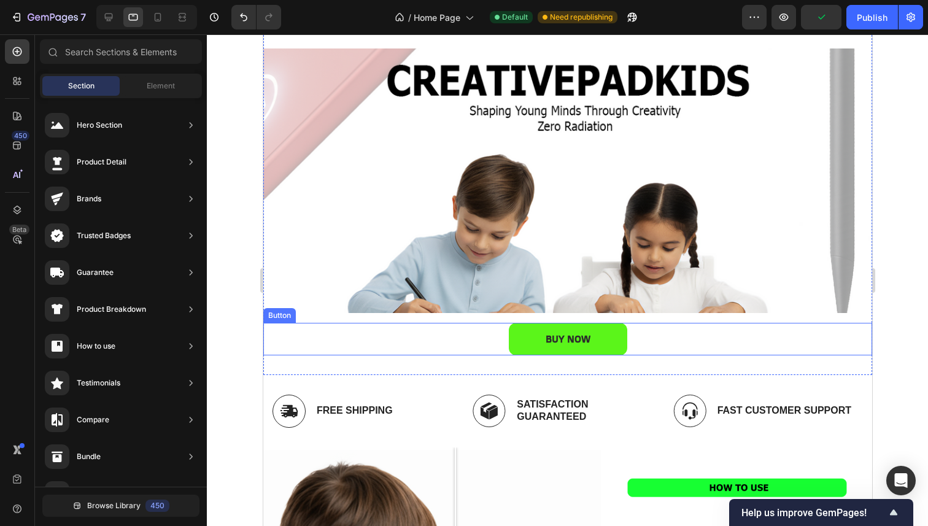
scroll to position [39, 0]
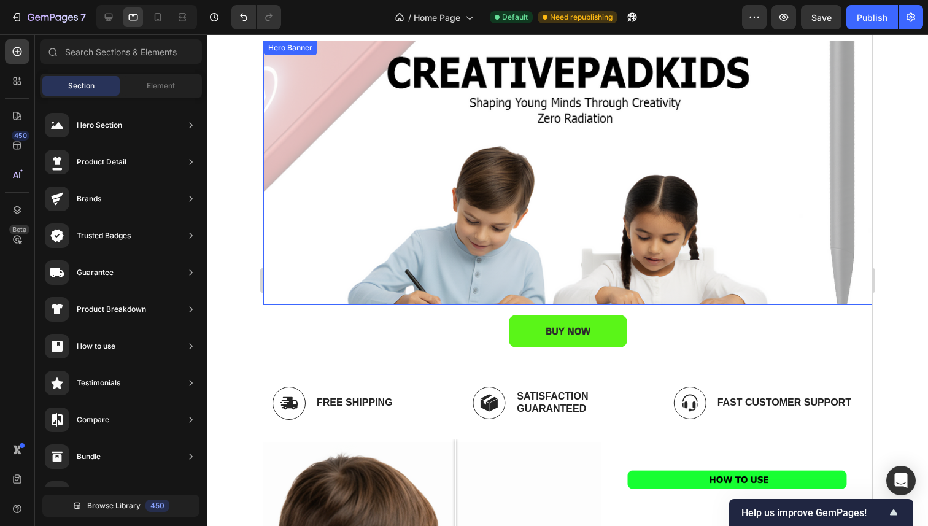
click at [491, 285] on div "BUY NOW Button" at bounding box center [567, 172] width 609 height 264
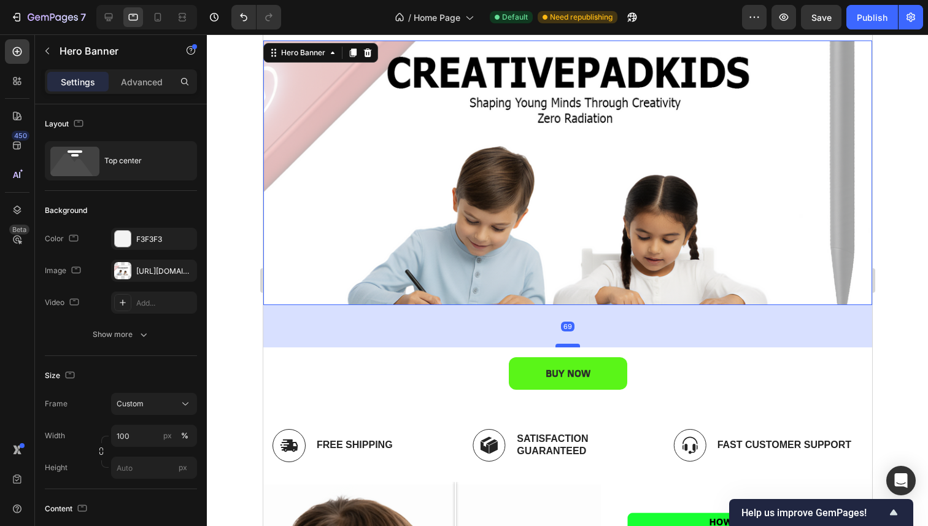
drag, startPoint x: 560, startPoint y: 302, endPoint x: 556, endPoint y: 354, distance: 52.3
click at [556, 347] on div at bounding box center [567, 346] width 25 height 4
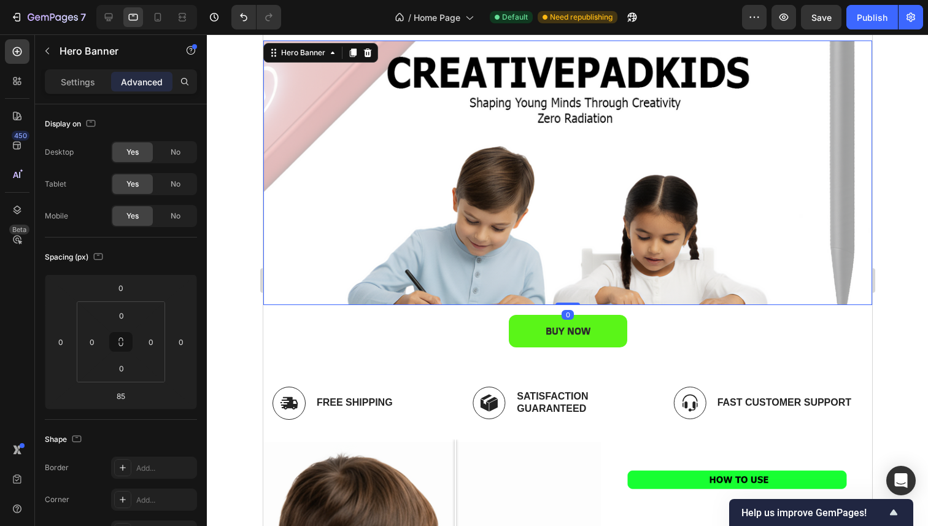
drag, startPoint x: 556, startPoint y: 354, endPoint x: 569, endPoint y: 279, distance: 76.6
click at [564, 284] on div "BUY NOW Button Hero Banner 0" at bounding box center [567, 172] width 609 height 264
type input "0"
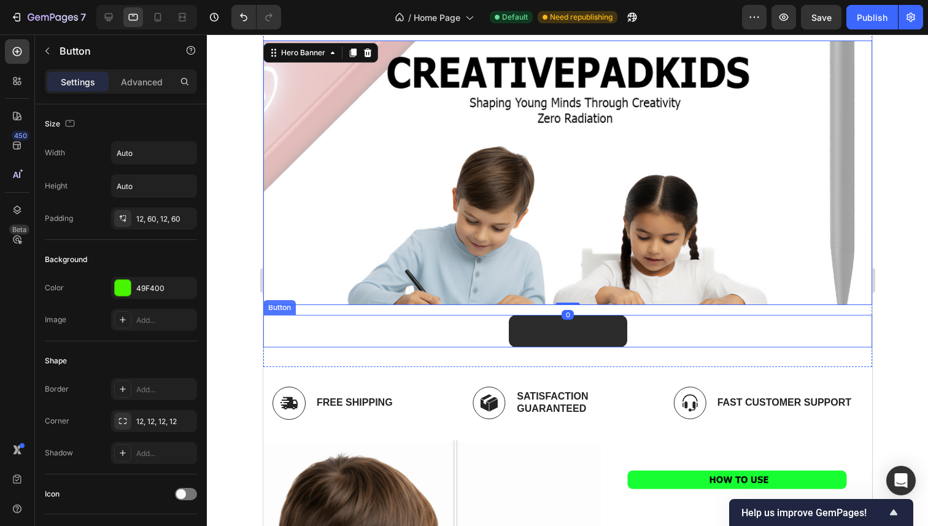
click at [508, 339] on button "BUY NOW" at bounding box center [567, 331] width 118 height 33
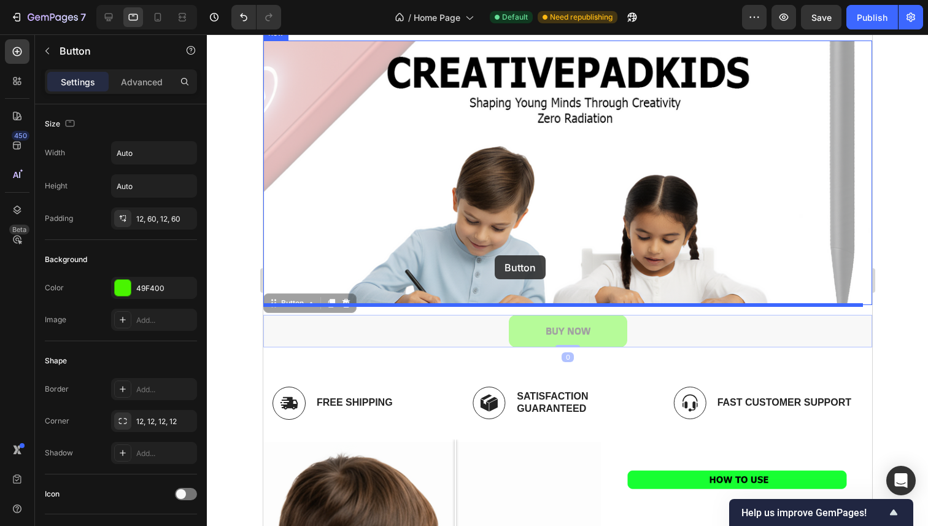
drag, startPoint x: 488, startPoint y: 340, endPoint x: 494, endPoint y: 254, distance: 86.1
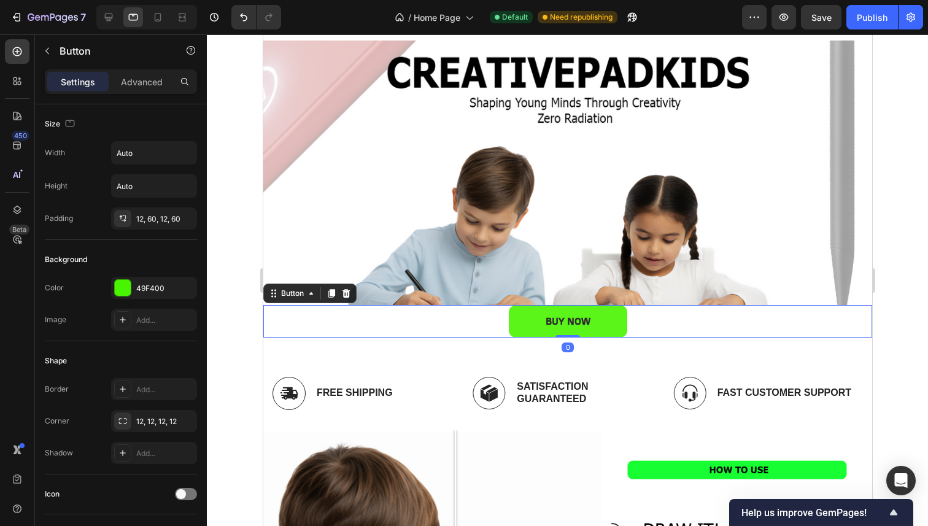
click at [246, 320] on div at bounding box center [567, 279] width 721 height 491
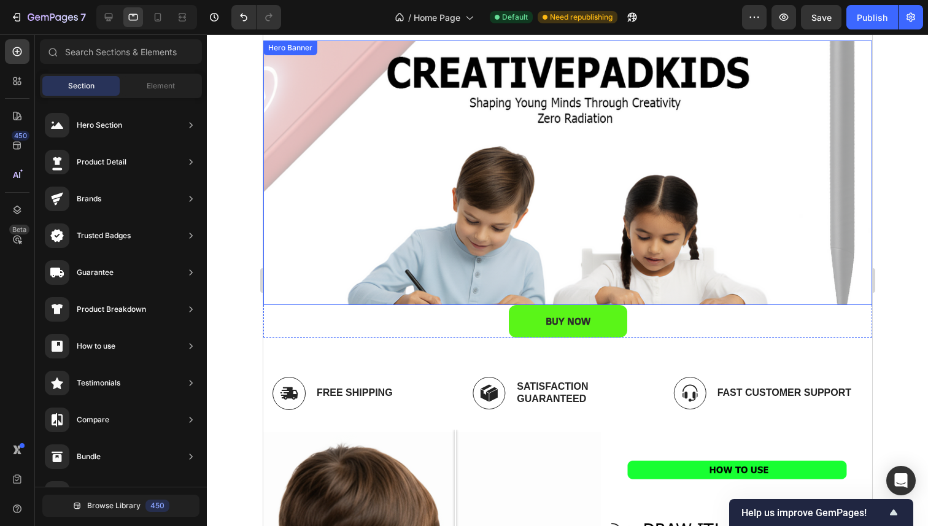
scroll to position [0, 0]
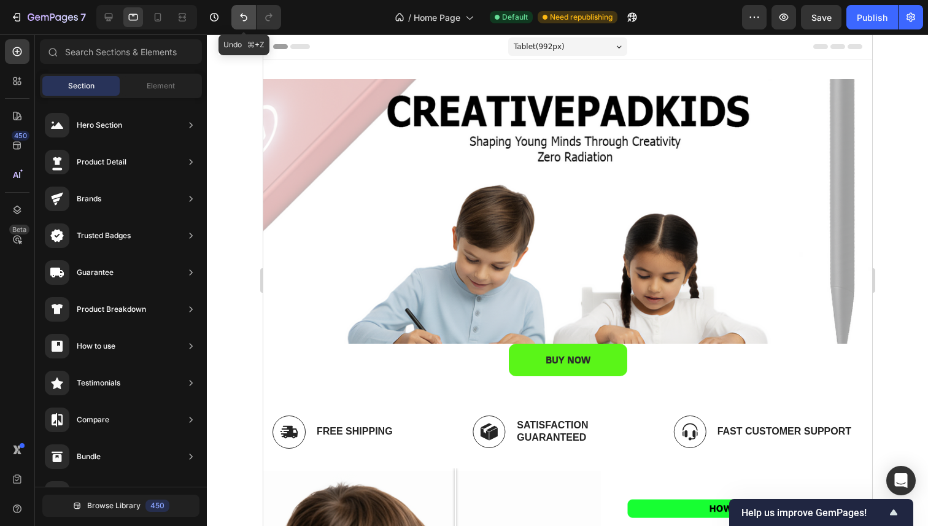
click at [239, 7] on button "Undo/Redo" at bounding box center [243, 17] width 25 height 25
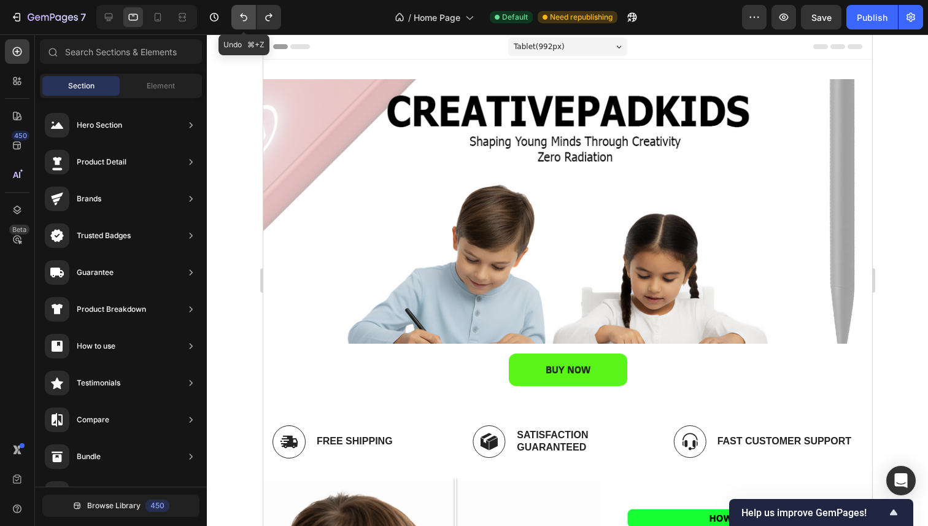
click at [239, 7] on button "Undo/Redo" at bounding box center [243, 17] width 25 height 25
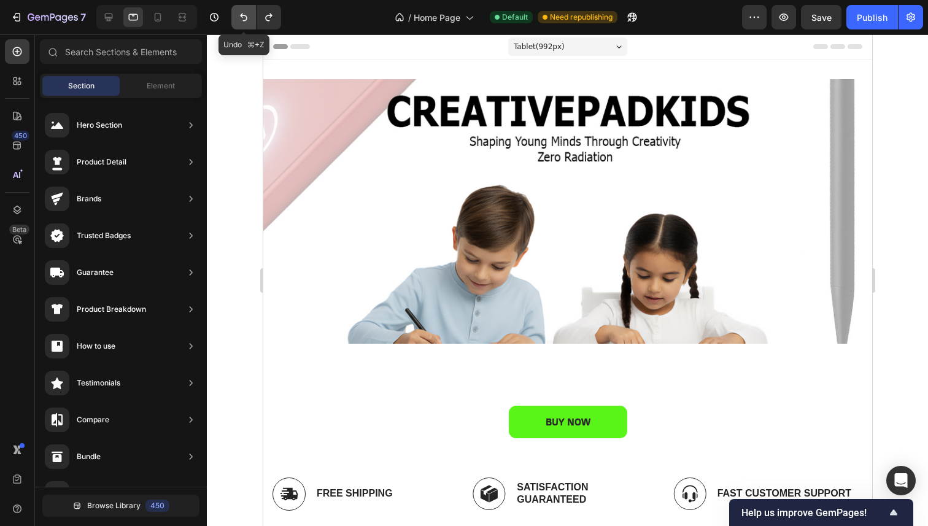
click at [239, 7] on button "Undo/Redo" at bounding box center [243, 17] width 25 height 25
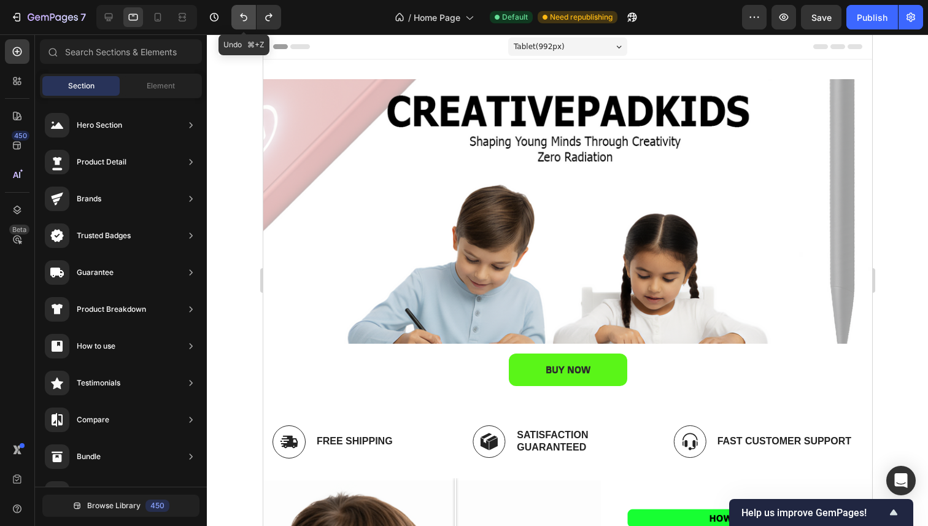
click at [239, 7] on button "Undo/Redo" at bounding box center [243, 17] width 25 height 25
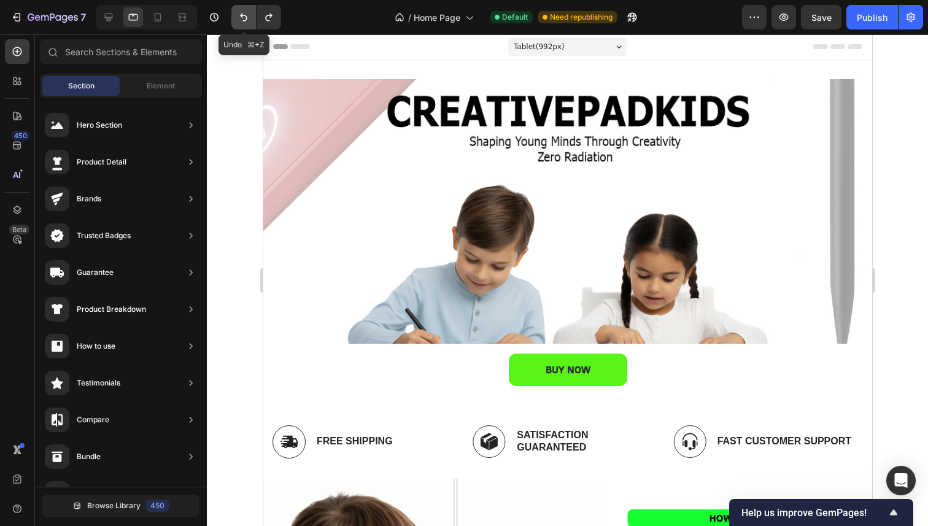
click at [239, 7] on button "Undo/Redo" at bounding box center [243, 17] width 25 height 25
click at [244, 15] on icon "Undo/Redo" at bounding box center [243, 17] width 7 height 8
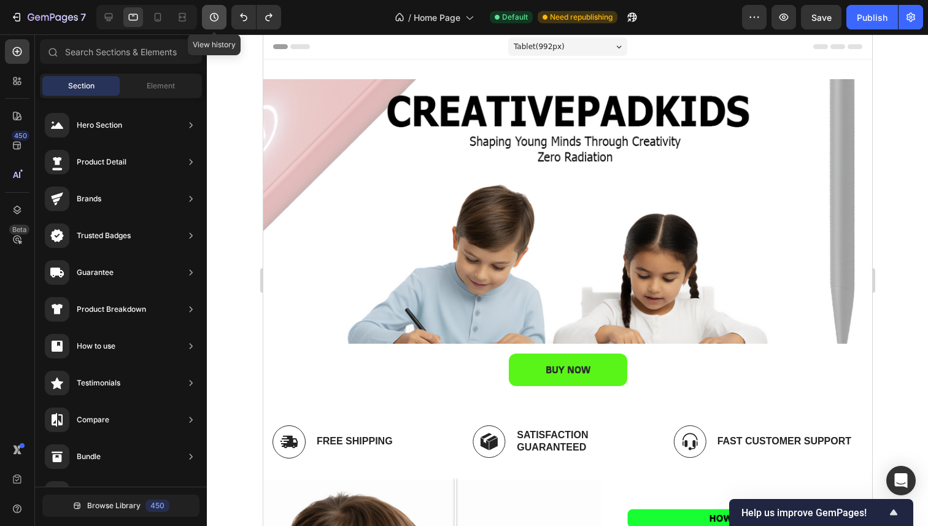
click at [219, 15] on icon "button" at bounding box center [214, 17] width 12 height 12
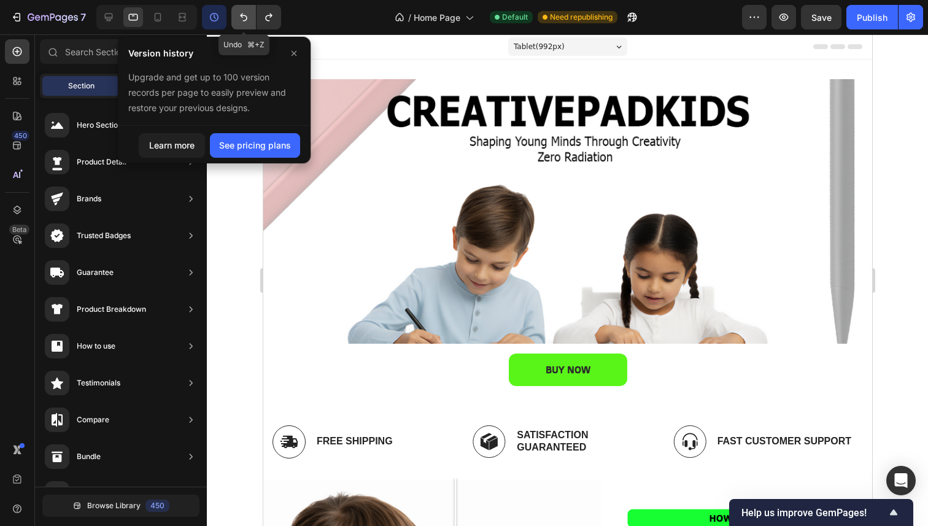
click at [241, 15] on icon "Undo/Redo" at bounding box center [243, 17] width 7 height 8
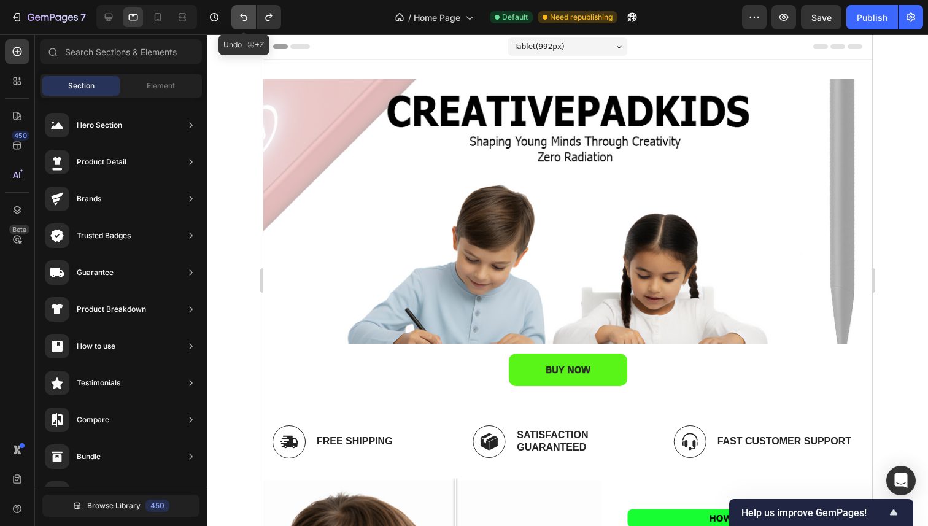
click at [241, 15] on icon "Undo/Redo" at bounding box center [243, 17] width 7 height 8
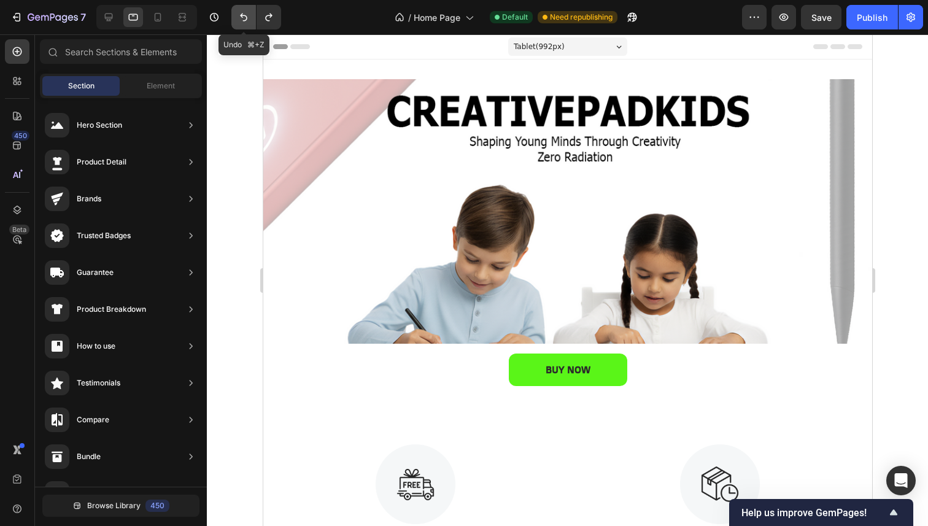
click at [241, 15] on icon "Undo/Redo" at bounding box center [243, 17] width 7 height 8
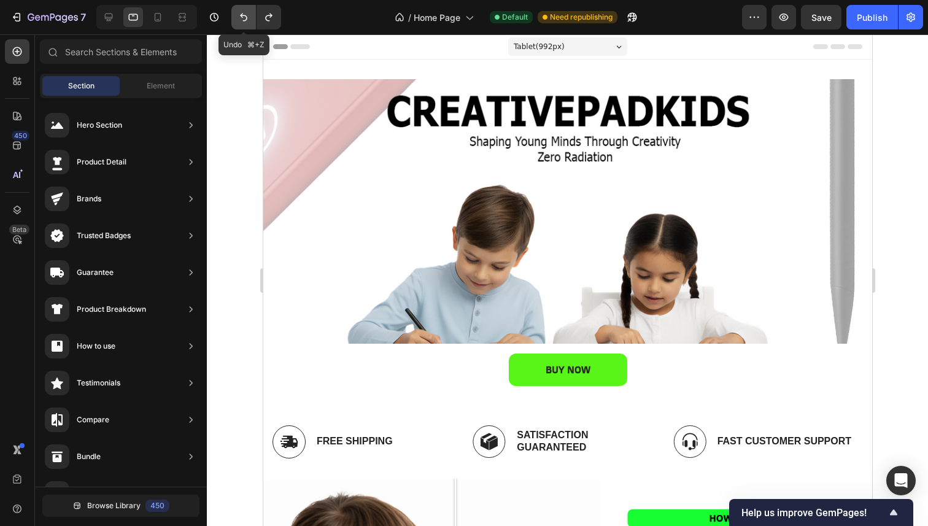
click at [241, 15] on icon "Undo/Redo" at bounding box center [243, 17] width 7 height 8
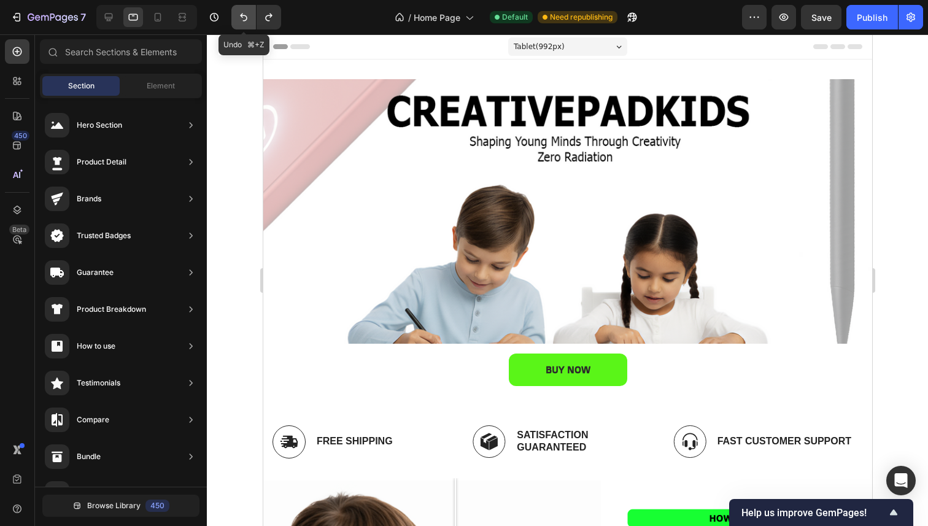
click at [241, 15] on icon "Undo/Redo" at bounding box center [243, 17] width 7 height 8
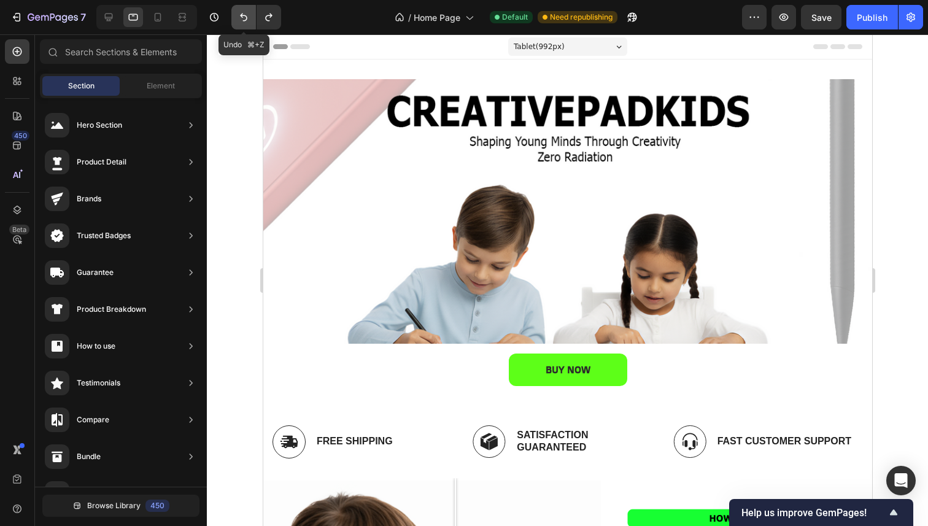
click at [241, 15] on icon "Undo/Redo" at bounding box center [243, 17] width 7 height 8
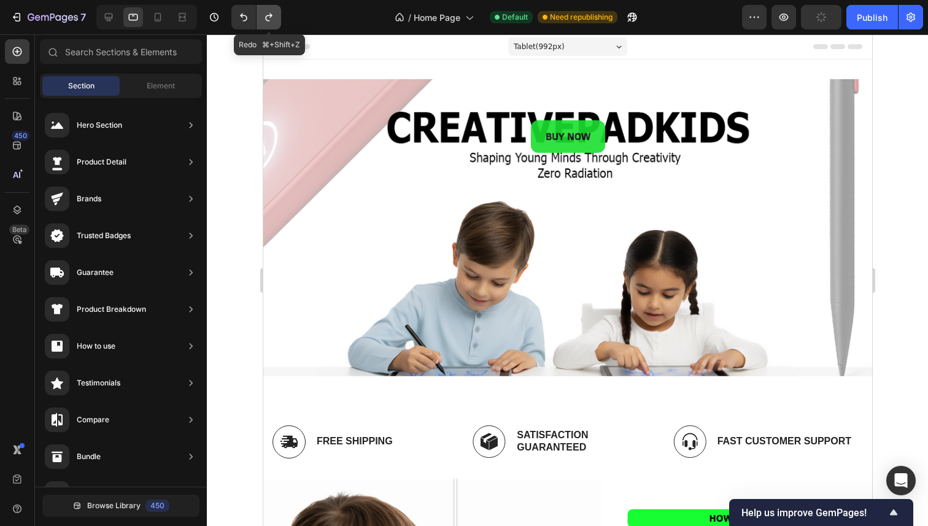
click at [269, 17] on icon "Undo/Redo" at bounding box center [269, 17] width 12 height 12
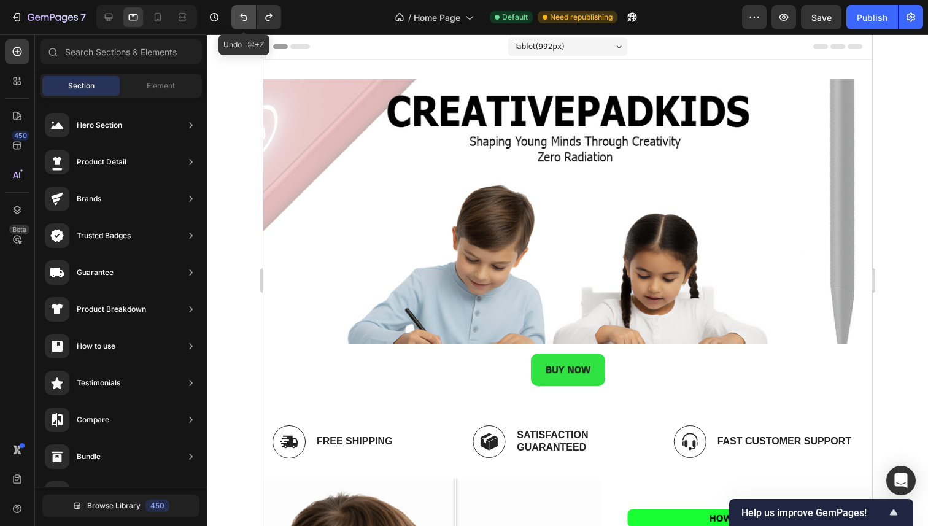
click at [244, 17] on icon "Undo/Redo" at bounding box center [243, 17] width 12 height 12
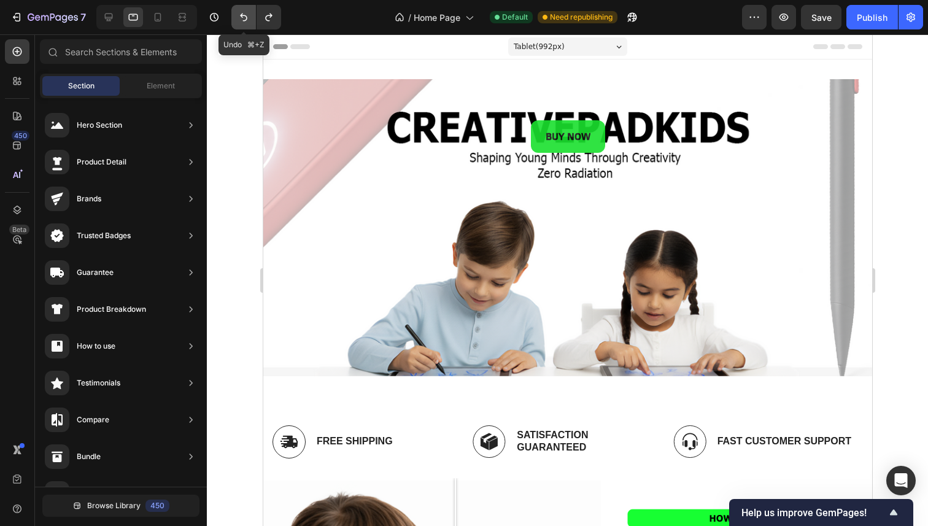
click at [244, 17] on icon "Undo/Redo" at bounding box center [243, 17] width 12 height 12
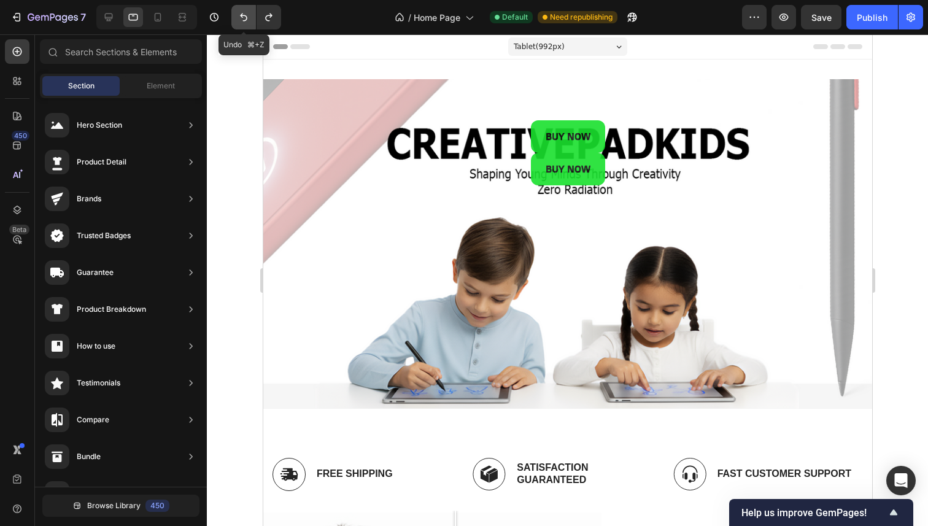
click at [244, 17] on icon "Undo/Redo" at bounding box center [243, 17] width 12 height 12
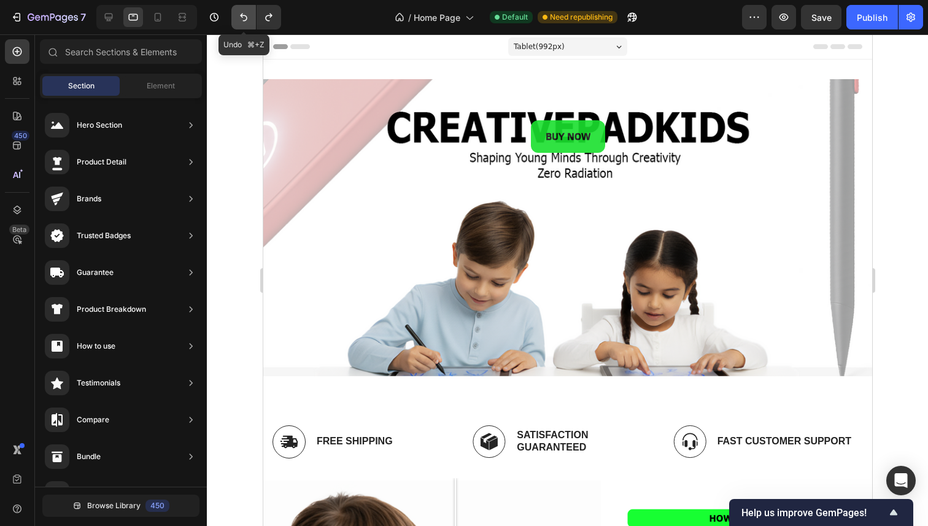
click at [244, 17] on icon "Undo/Redo" at bounding box center [243, 17] width 12 height 12
click at [246, 21] on icon "Undo/Redo" at bounding box center [243, 17] width 12 height 12
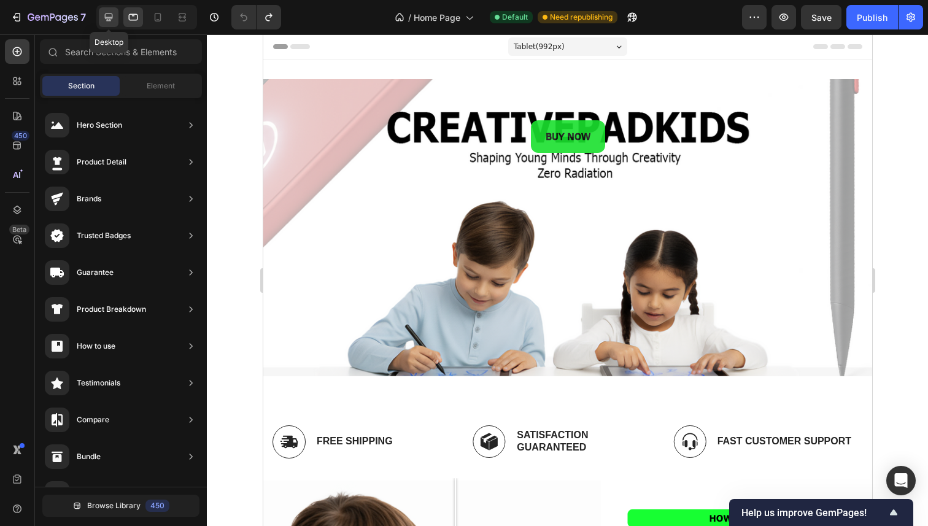
click at [111, 20] on icon at bounding box center [108, 17] width 12 height 12
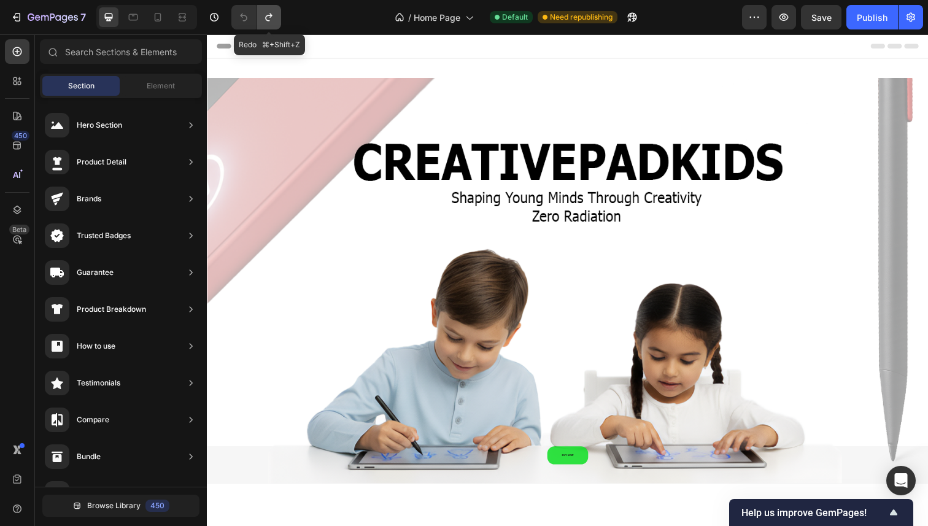
click at [263, 9] on button "Undo/Redo" at bounding box center [268, 17] width 25 height 25
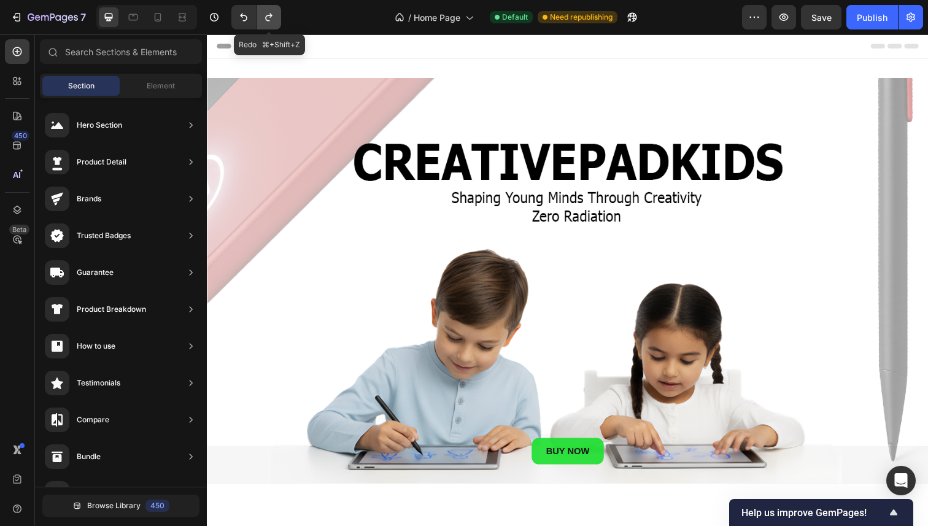
click at [263, 9] on button "Undo/Redo" at bounding box center [268, 17] width 25 height 25
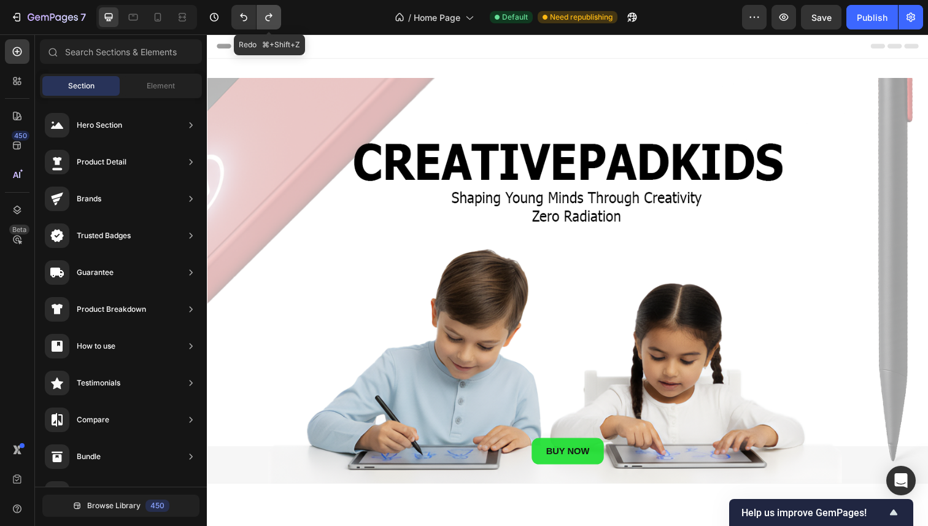
click at [263, 9] on button "Undo/Redo" at bounding box center [268, 17] width 25 height 25
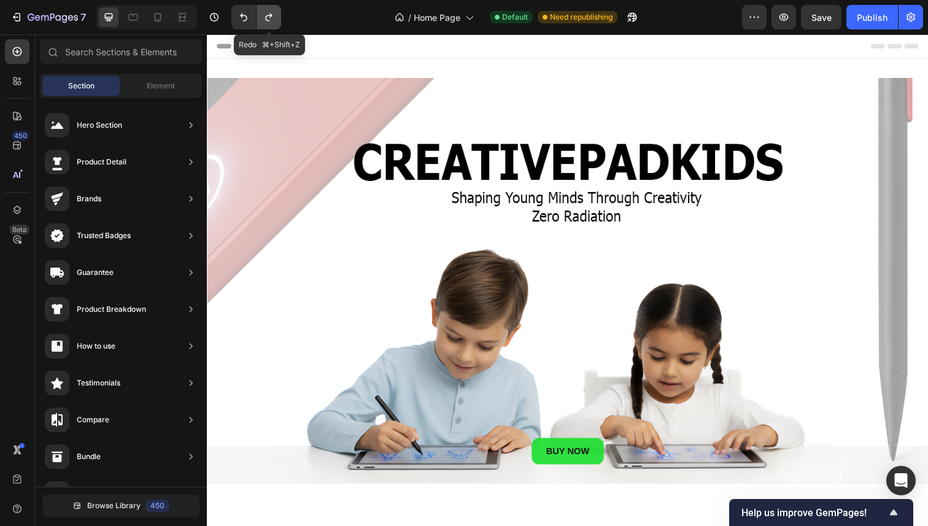
click at [263, 9] on button "Undo/Redo" at bounding box center [268, 17] width 25 height 25
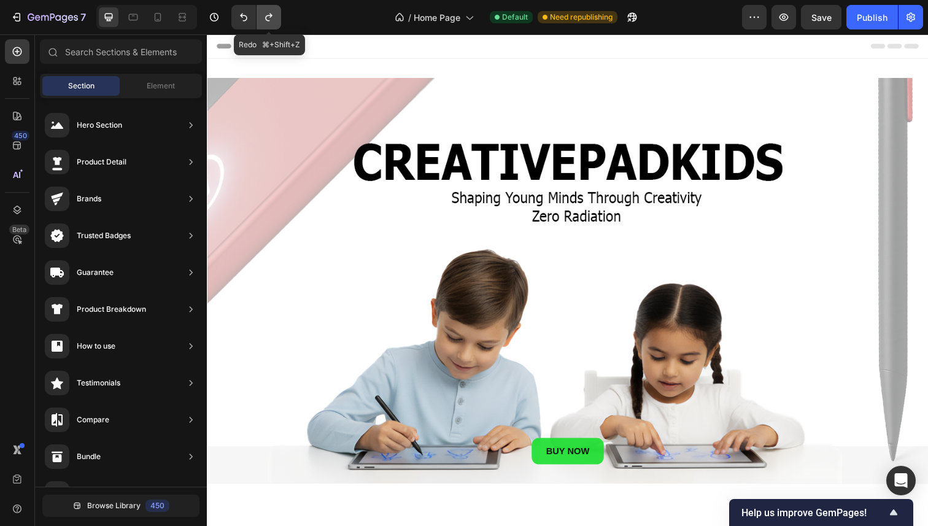
click at [263, 9] on button "Undo/Redo" at bounding box center [268, 17] width 25 height 25
click at [137, 18] on icon at bounding box center [133, 17] width 9 height 7
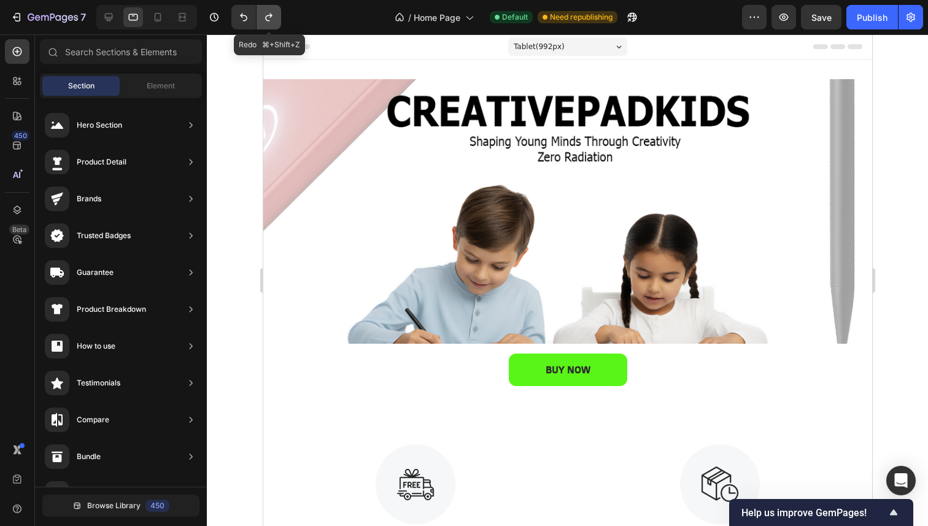
click at [266, 18] on icon "Undo/Redo" at bounding box center [269, 17] width 12 height 12
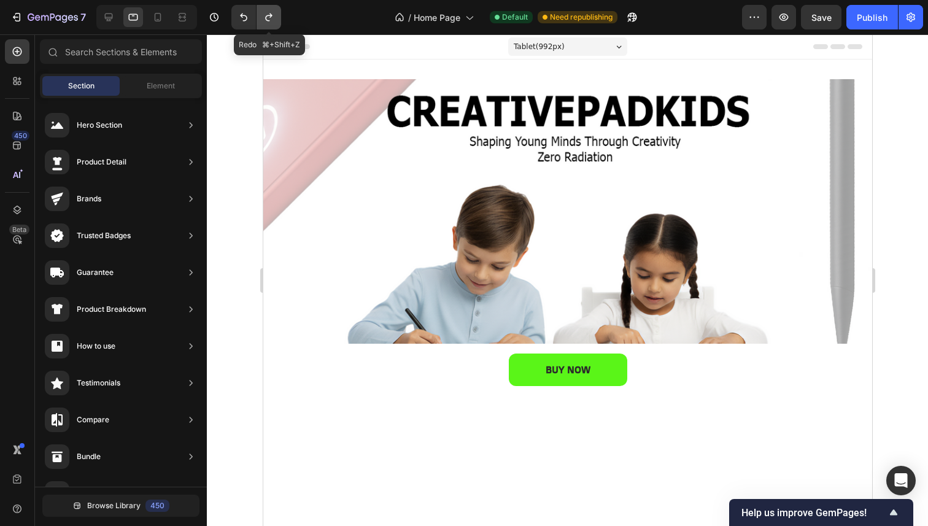
click at [266, 18] on icon "Undo/Redo" at bounding box center [269, 17] width 12 height 12
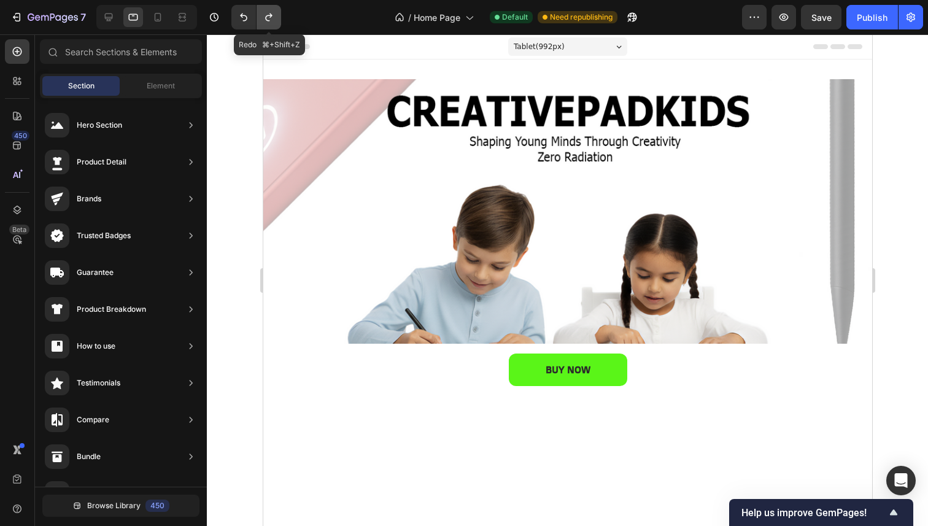
click at [266, 18] on icon "Undo/Redo" at bounding box center [269, 17] width 12 height 12
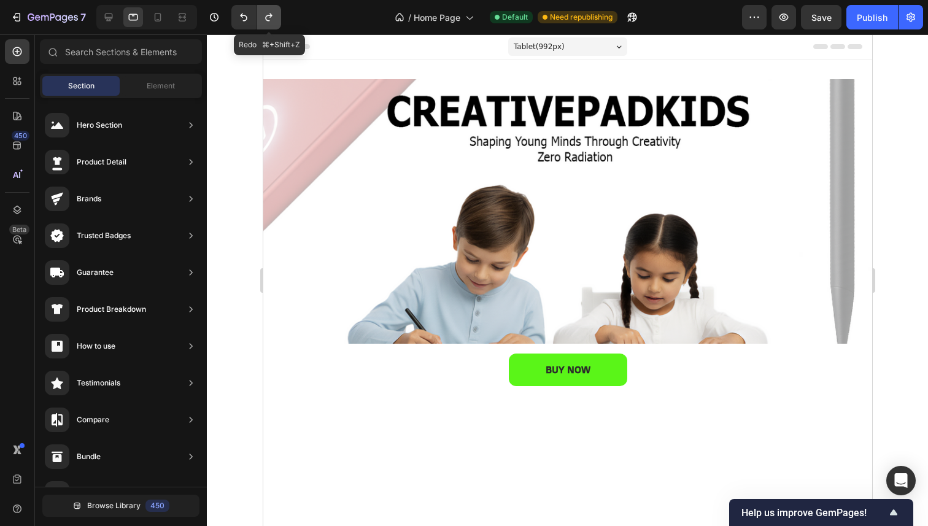
click at [266, 18] on icon "Undo/Redo" at bounding box center [269, 17] width 12 height 12
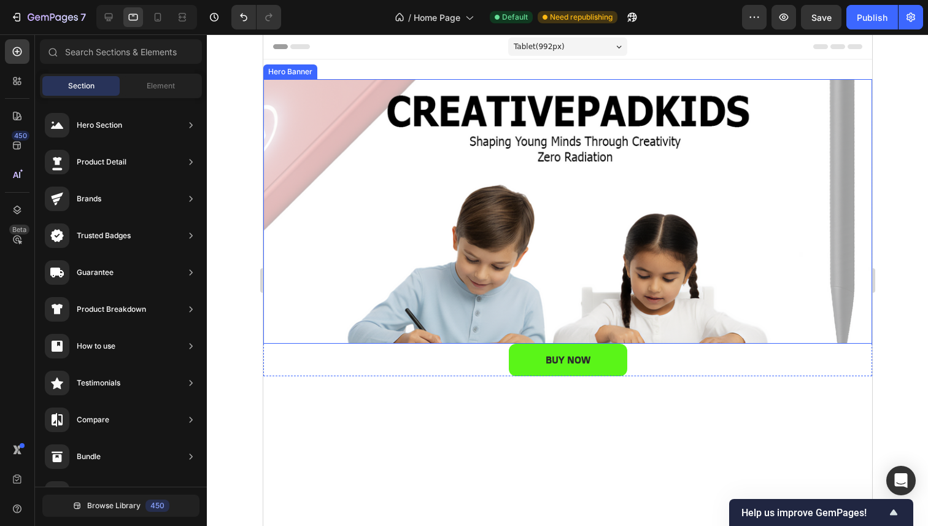
scroll to position [128, 0]
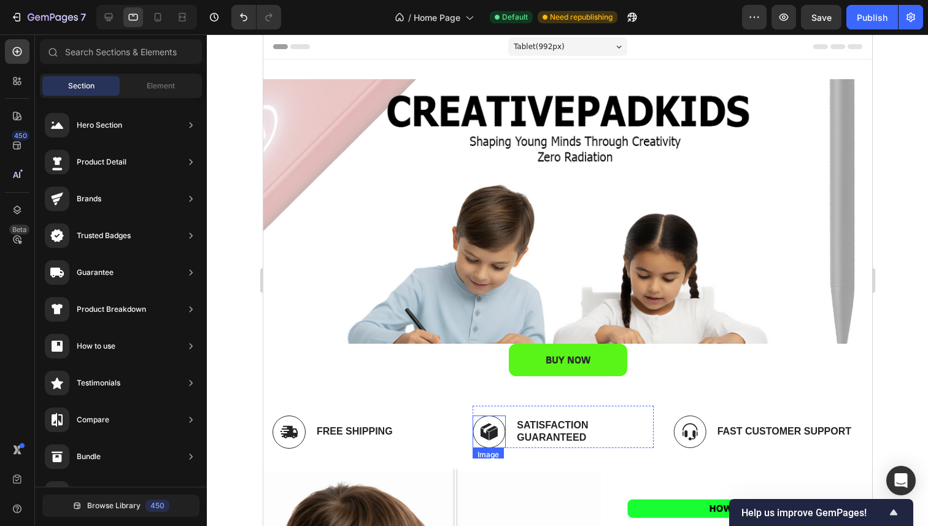
scroll to position [75, 0]
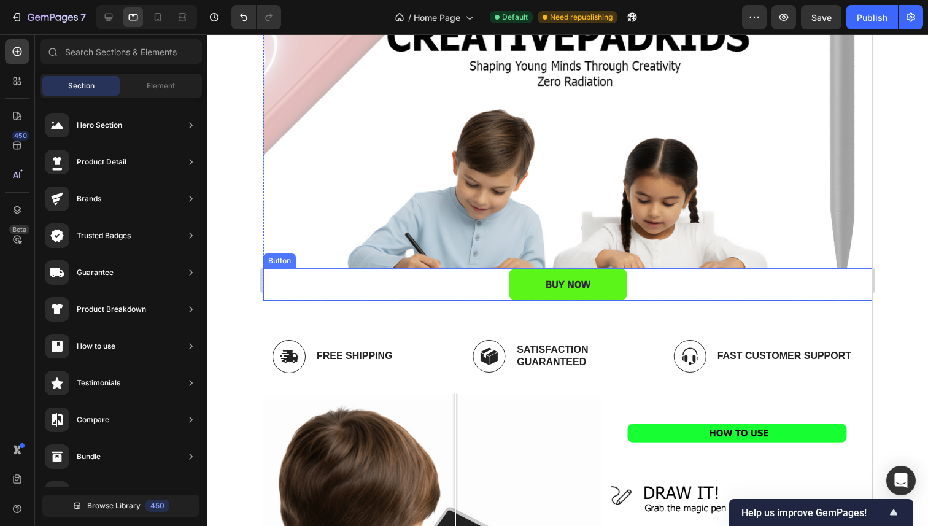
click at [497, 293] on div "BUY NOW Button" at bounding box center [567, 284] width 609 height 33
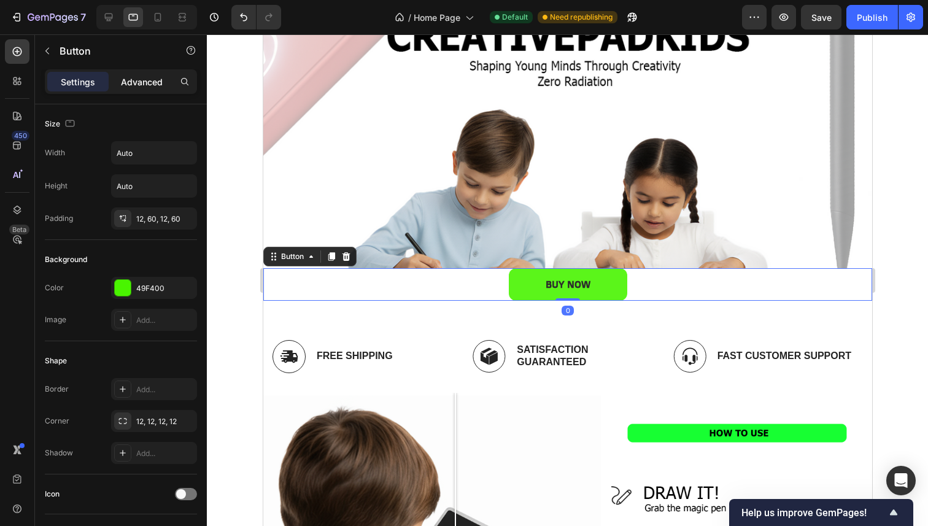
click at [127, 79] on p "Advanced" at bounding box center [142, 81] width 42 height 13
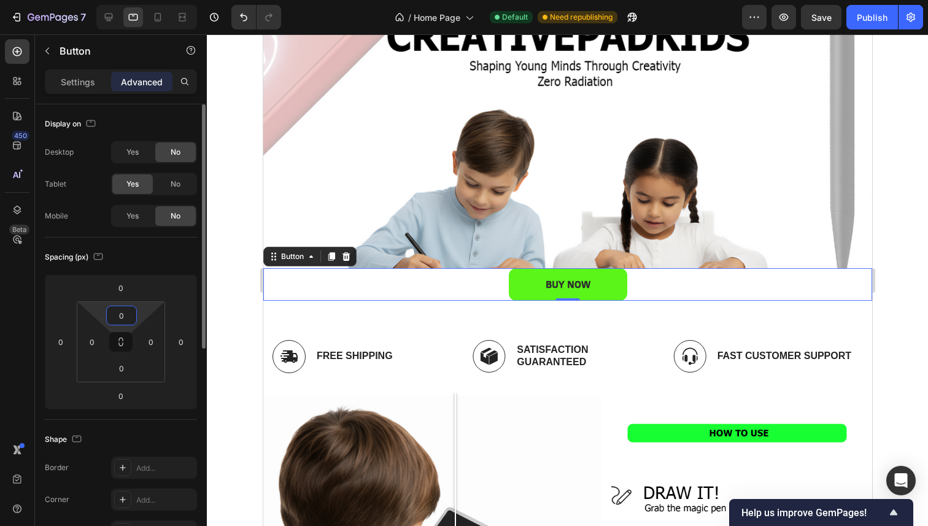
click at [128, 318] on input "0" at bounding box center [121, 315] width 25 height 18
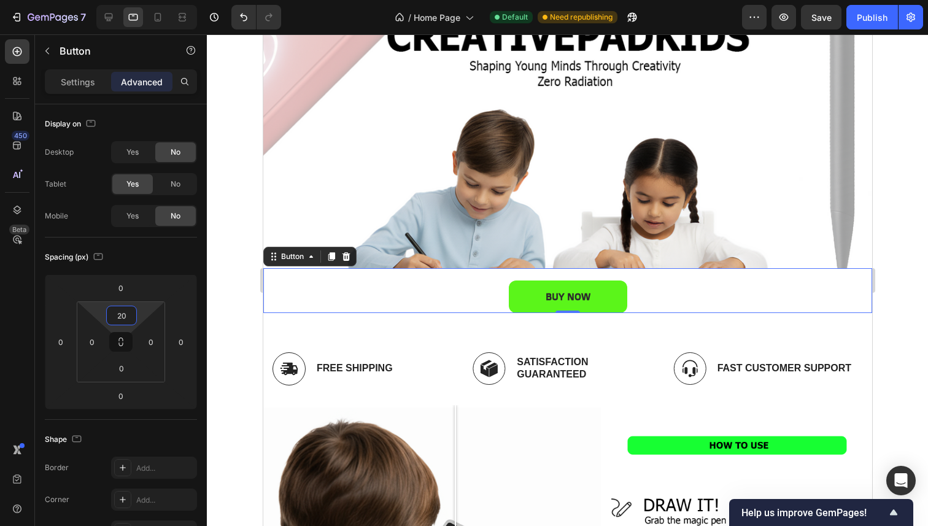
type input "2"
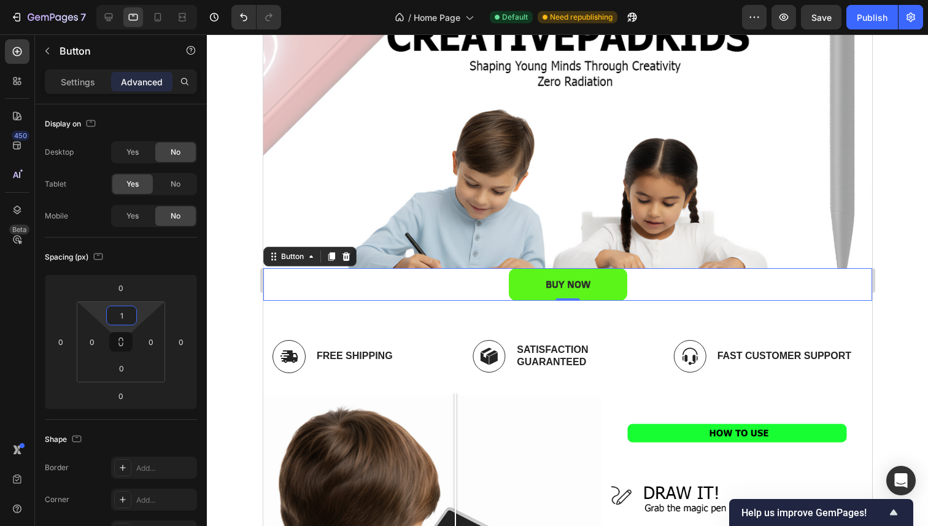
type input "15"
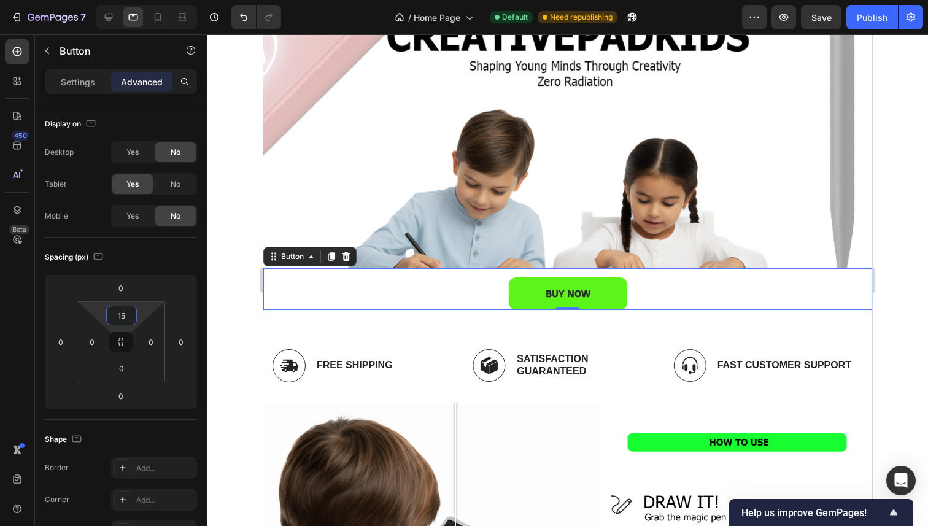
click at [239, 296] on div at bounding box center [567, 279] width 721 height 491
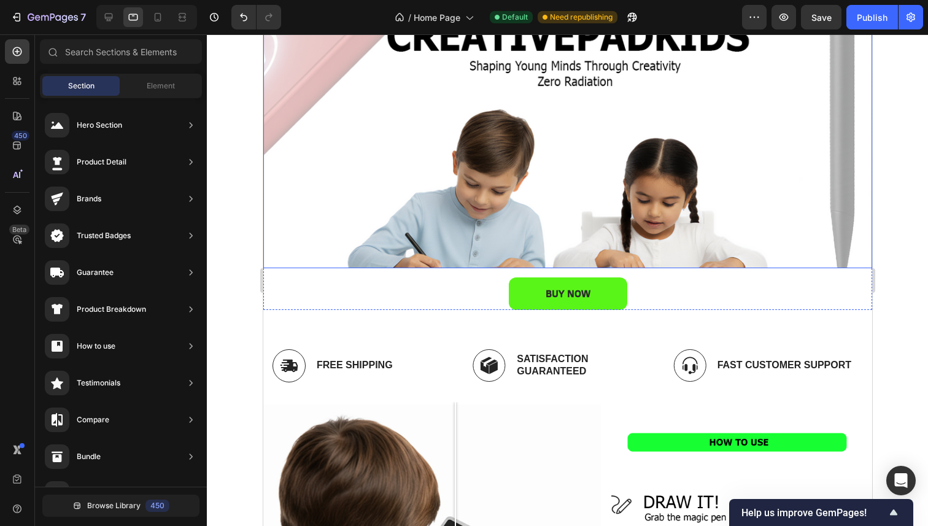
scroll to position [0, 0]
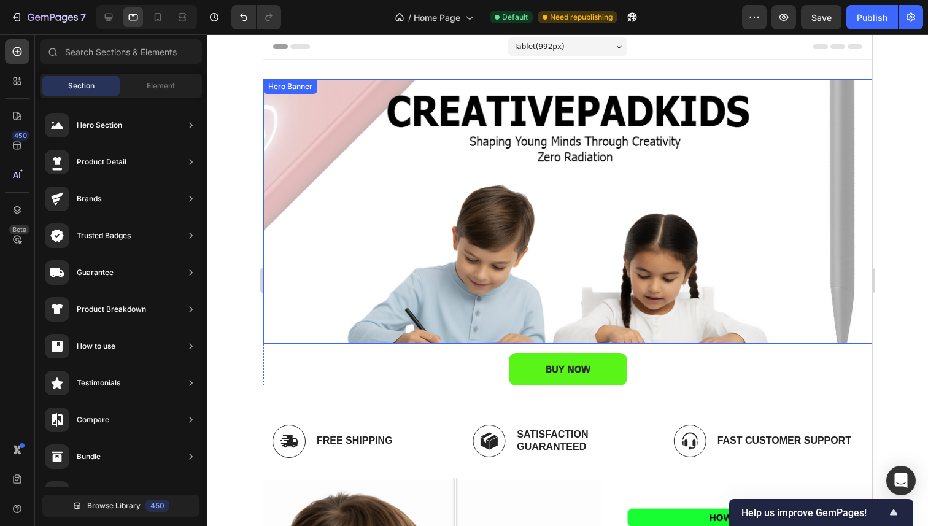
click at [230, 115] on div at bounding box center [567, 279] width 721 height 491
click at [155, 15] on icon at bounding box center [158, 17] width 7 height 9
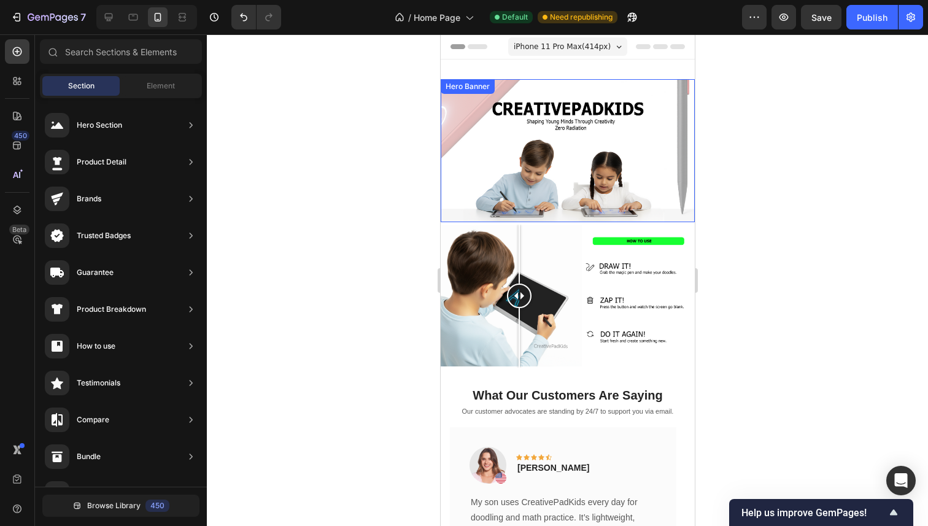
click at [409, 186] on div at bounding box center [567, 279] width 721 height 491
click at [749, 202] on div at bounding box center [567, 279] width 721 height 491
click at [110, 21] on icon at bounding box center [108, 17] width 12 height 12
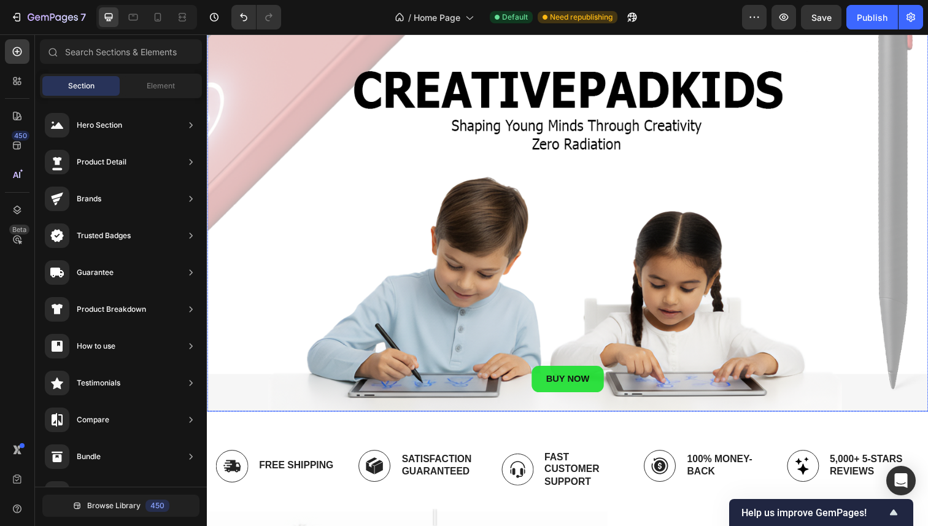
scroll to position [232, 0]
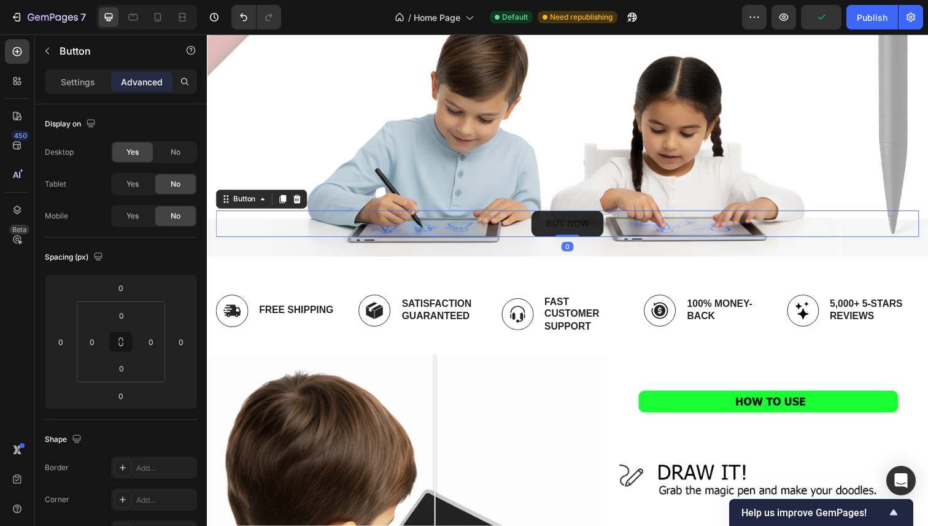
click at [606, 227] on button "BUY NOW" at bounding box center [575, 228] width 74 height 27
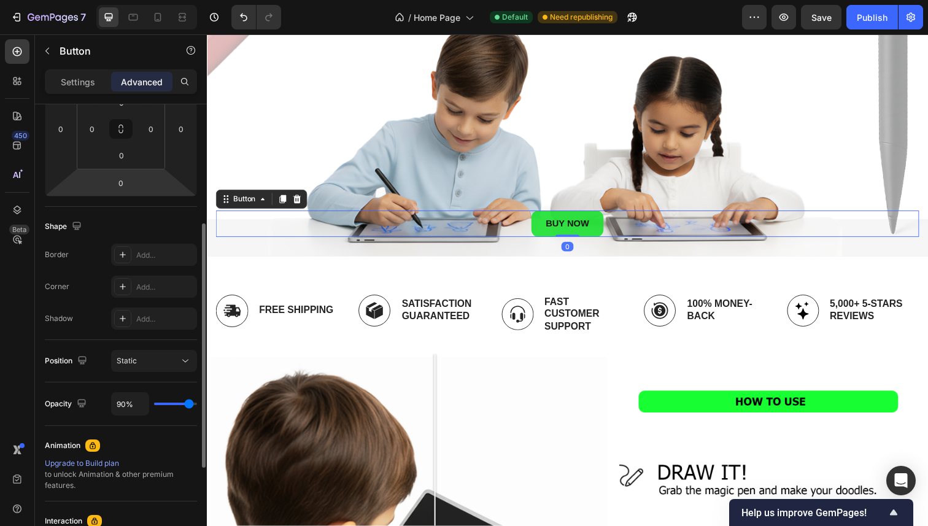
scroll to position [395, 0]
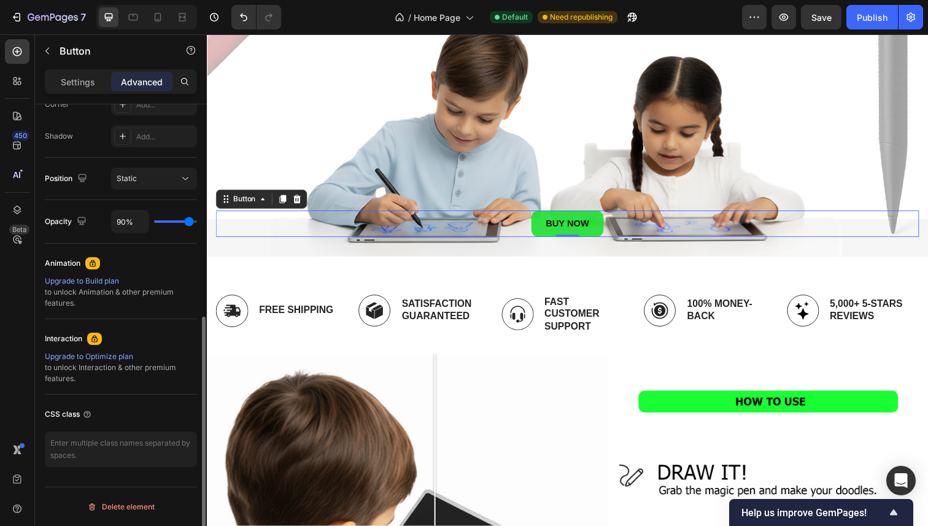
click at [72, 92] on div "Settings Advanced" at bounding box center [121, 81] width 152 height 25
click at [76, 90] on div "Settings" at bounding box center [77, 82] width 61 height 20
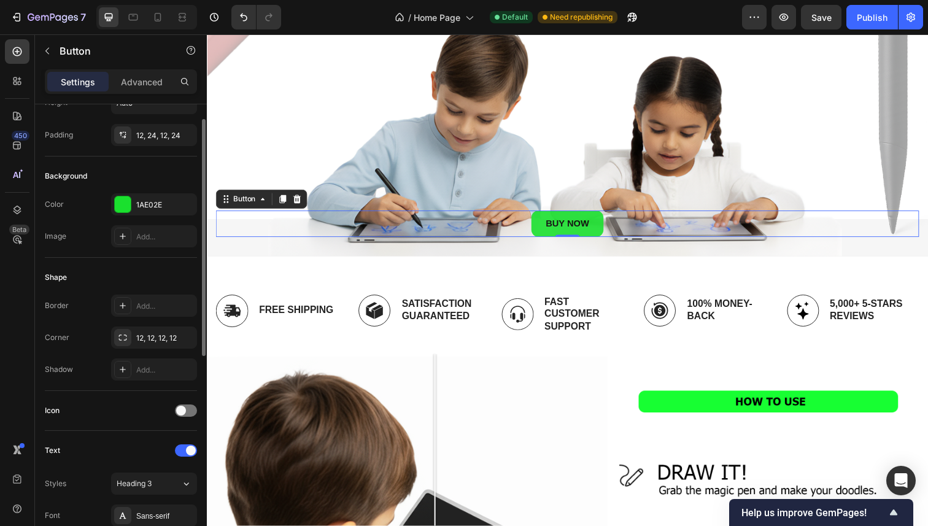
scroll to position [0, 0]
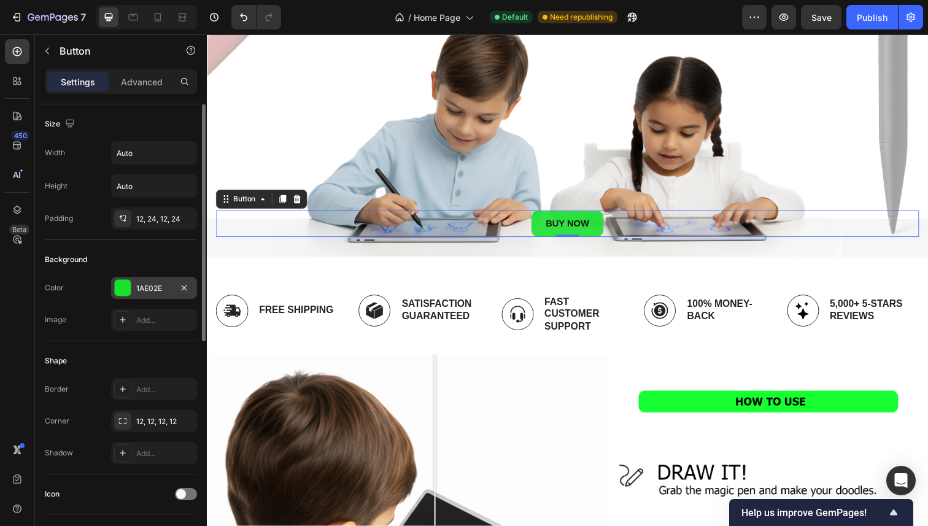
click at [123, 292] on div at bounding box center [123, 288] width 16 height 16
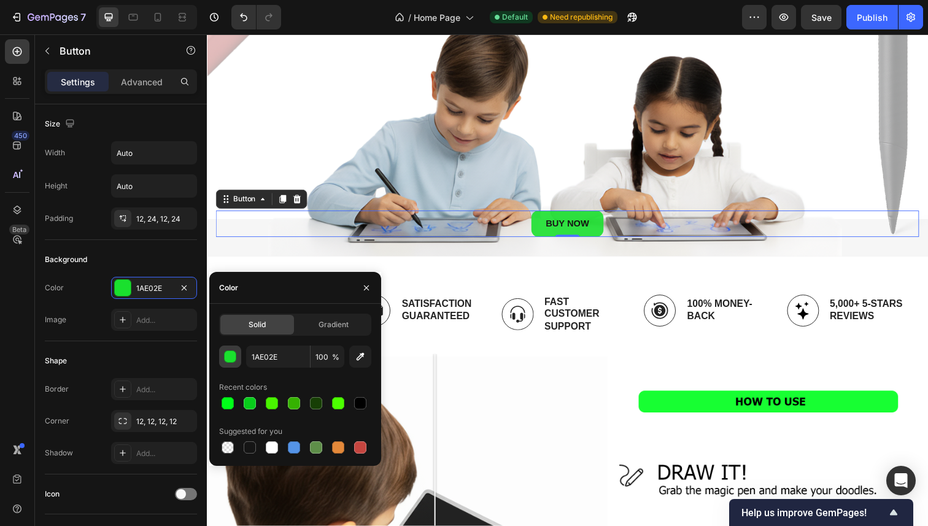
click at [229, 353] on div "button" at bounding box center [231, 357] width 12 height 12
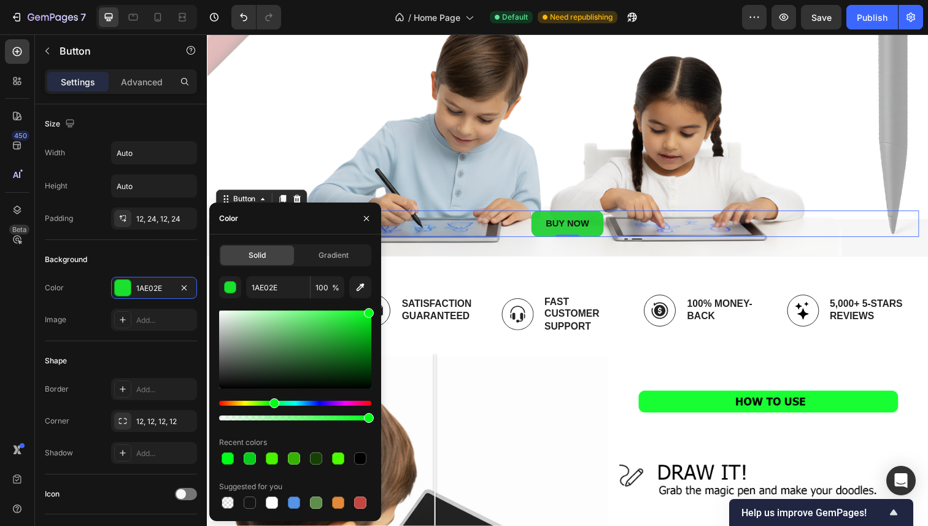
drag, startPoint x: 561, startPoint y: 359, endPoint x: 387, endPoint y: 288, distance: 188.0
type input "00FF19"
click at [366, 220] on icon "button" at bounding box center [366, 219] width 10 height 10
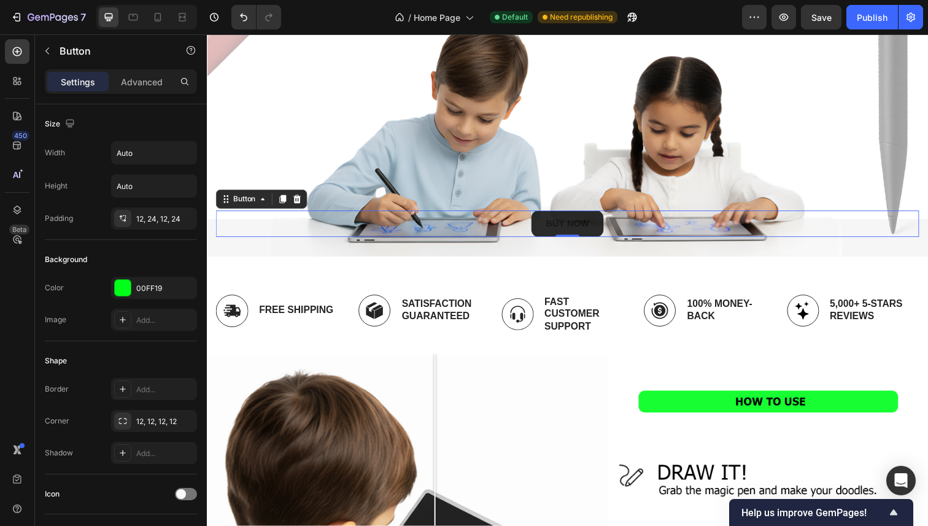
click at [560, 216] on button "BUY NOW" at bounding box center [575, 228] width 74 height 27
click at [566, 223] on strong "BUY NOW" at bounding box center [575, 228] width 44 height 10
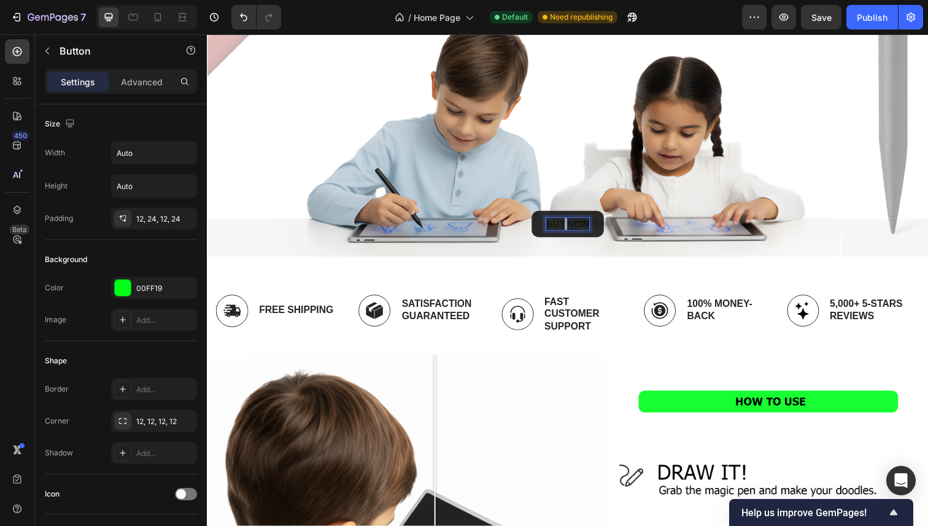
click at [566, 223] on strong "BUY NOW" at bounding box center [575, 228] width 44 height 10
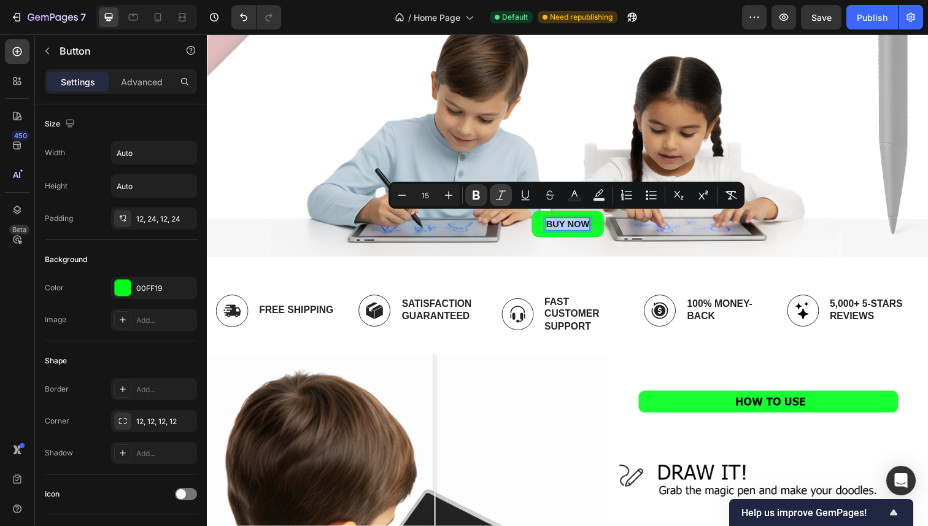
click at [490, 193] on button "Italic" at bounding box center [501, 195] width 22 height 22
click at [482, 195] on button "Bold" at bounding box center [476, 195] width 22 height 22
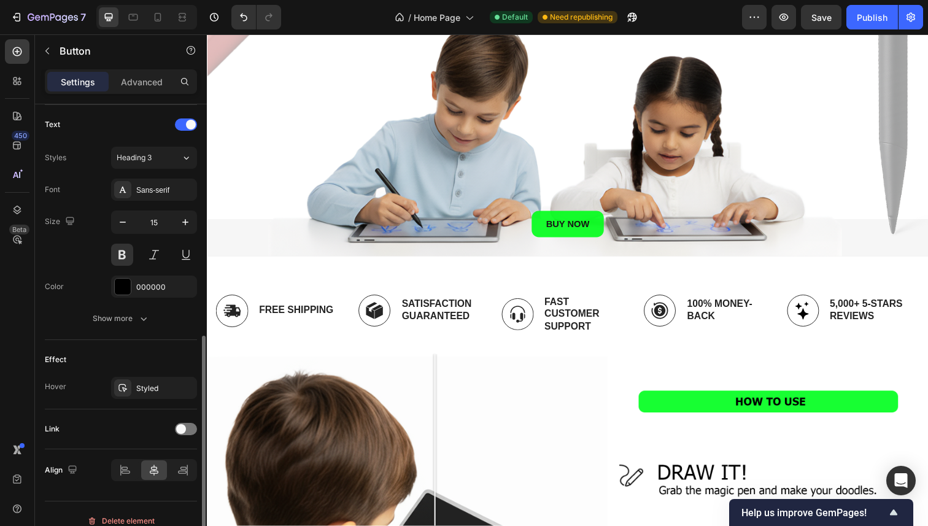
scroll to position [423, 0]
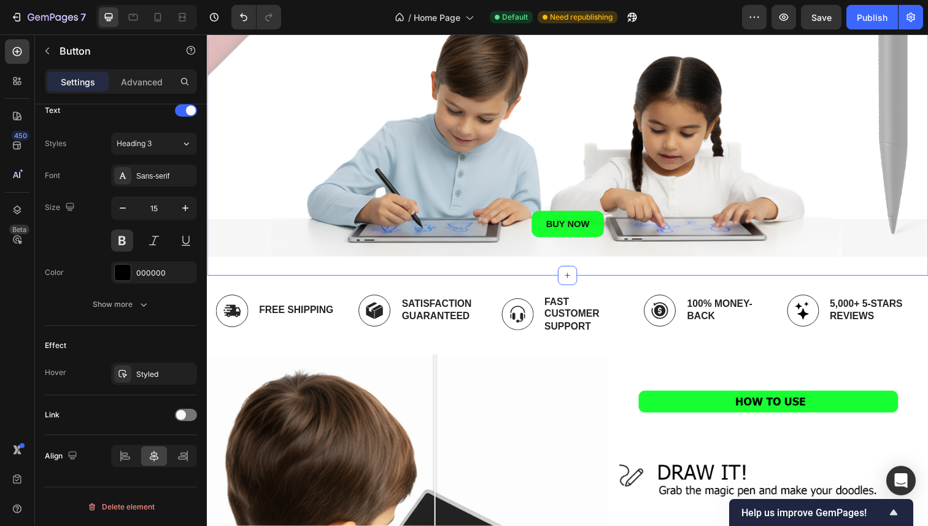
click at [415, 271] on div "BUY NOW Button 0 Hero Banner BUY NOW Button Row Section 1" at bounding box center [575, 54] width 736 height 453
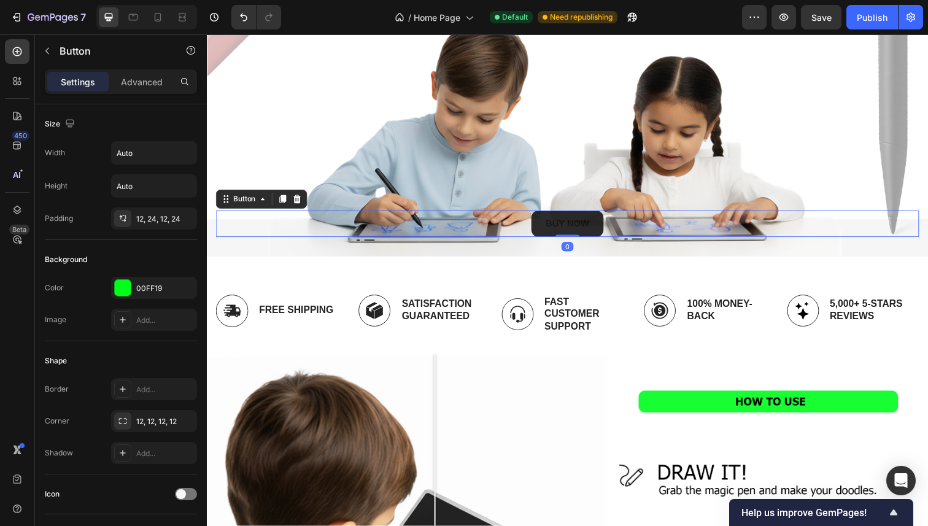
click at [547, 225] on button "BUY NOW" at bounding box center [575, 228] width 74 height 27
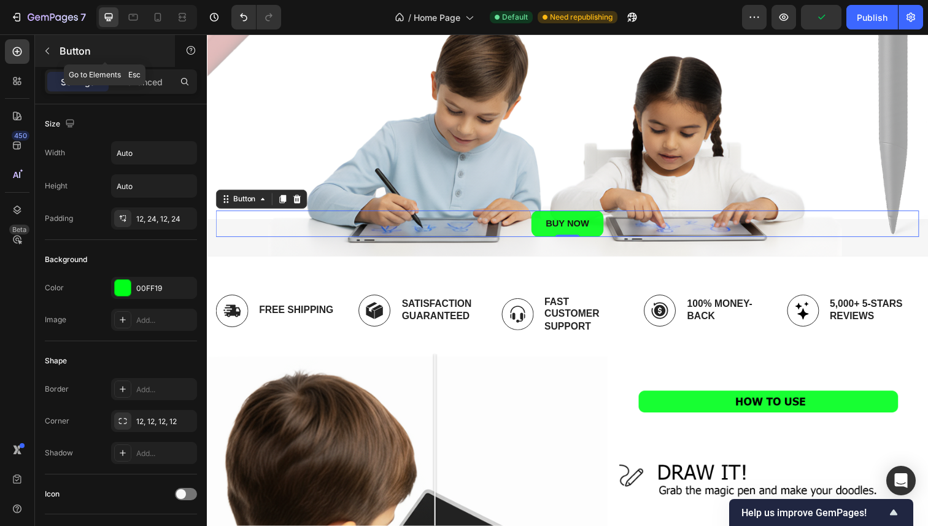
click at [58, 50] on div "Button" at bounding box center [105, 51] width 140 height 32
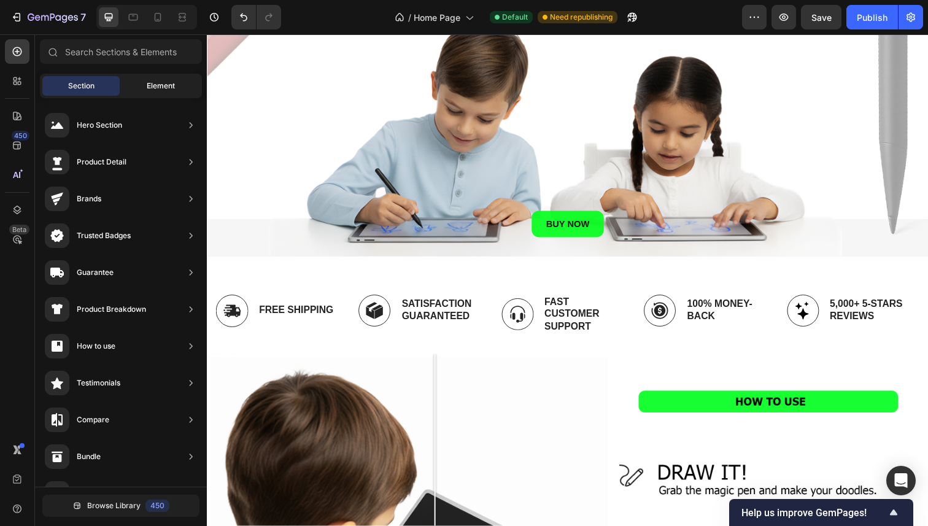
click at [140, 77] on div "Element" at bounding box center [160, 86] width 77 height 20
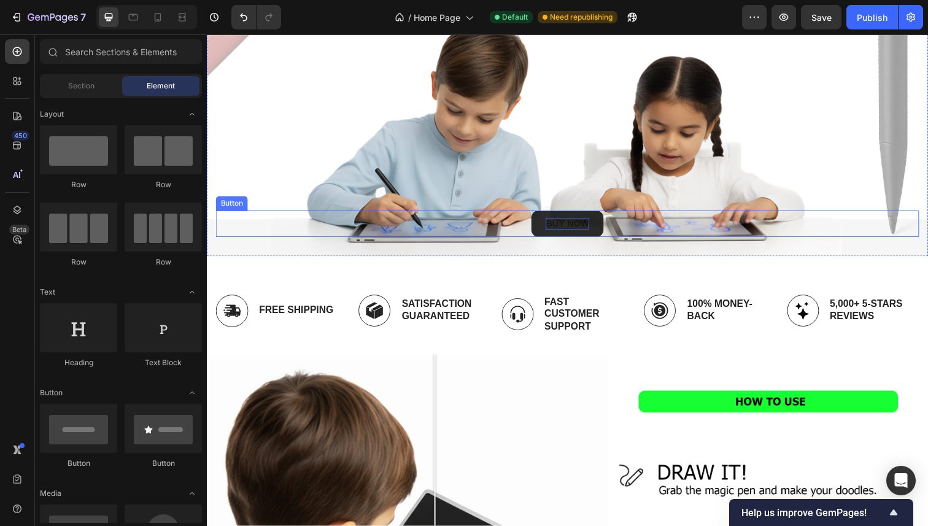
click at [555, 225] on p "BUY NOW" at bounding box center [575, 228] width 44 height 12
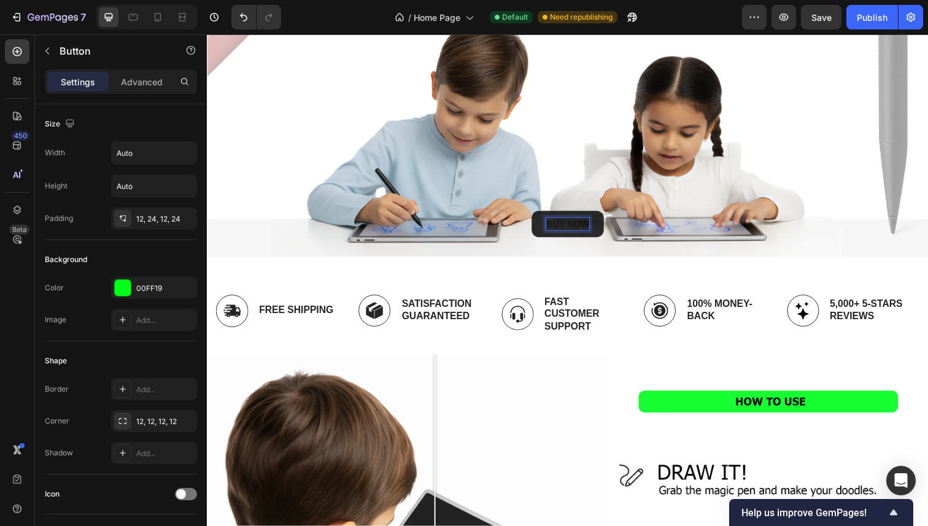
click at [555, 223] on p "BUY NOW" at bounding box center [575, 228] width 44 height 12
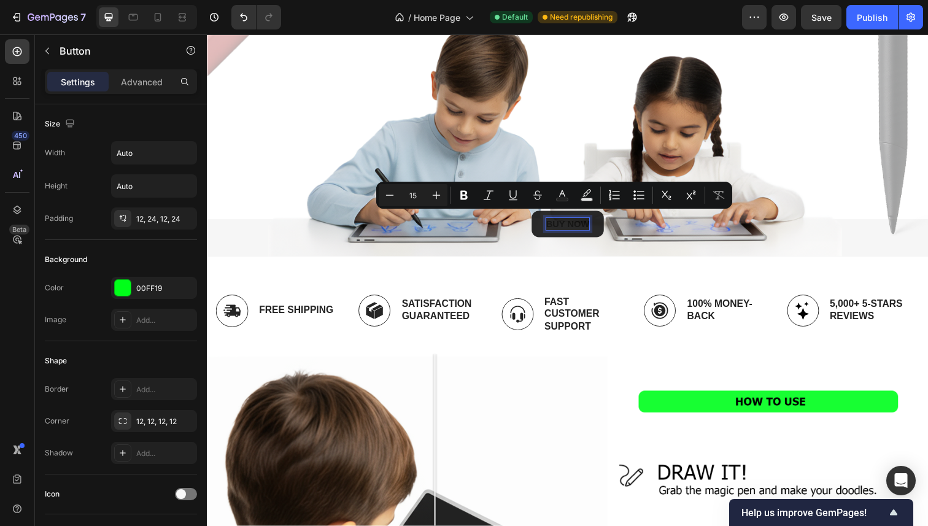
click at [562, 222] on p "BUY NOW" at bounding box center [575, 228] width 44 height 12
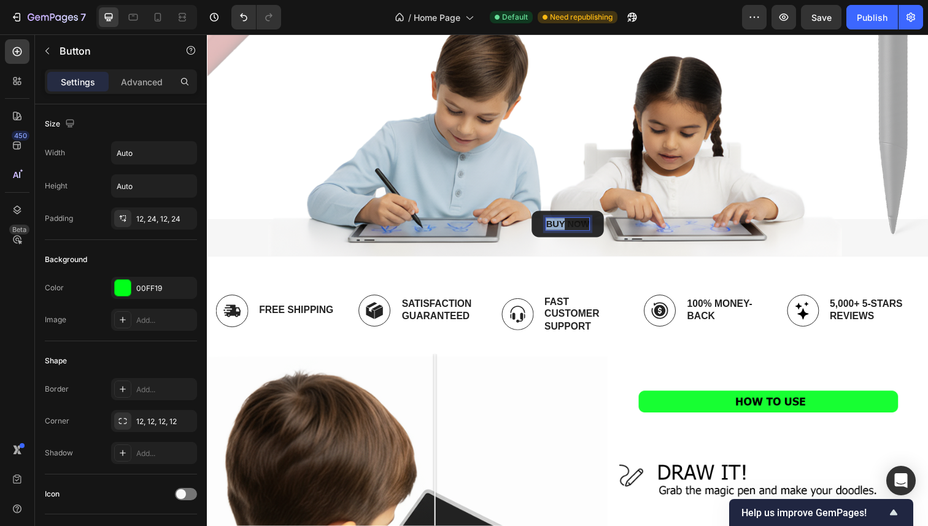
click at [562, 222] on p "BUY NOW" at bounding box center [575, 228] width 44 height 12
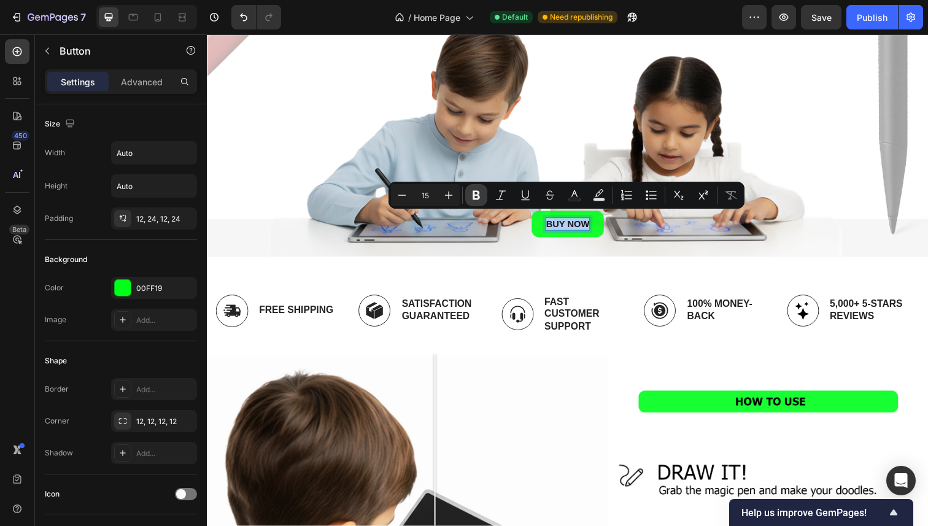
click at [479, 194] on icon "Editor contextual toolbar" at bounding box center [476, 195] width 12 height 12
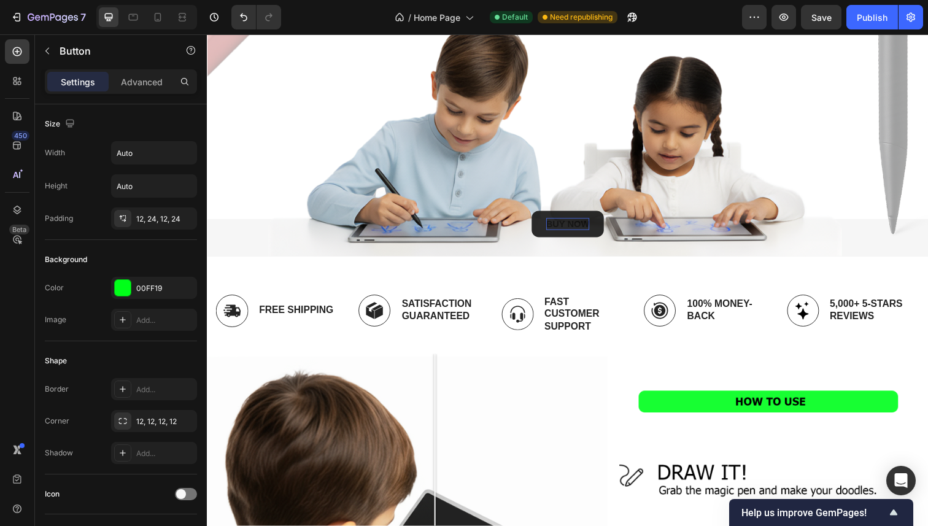
click at [571, 224] on strong "BUY NOW" at bounding box center [575, 228] width 44 height 10
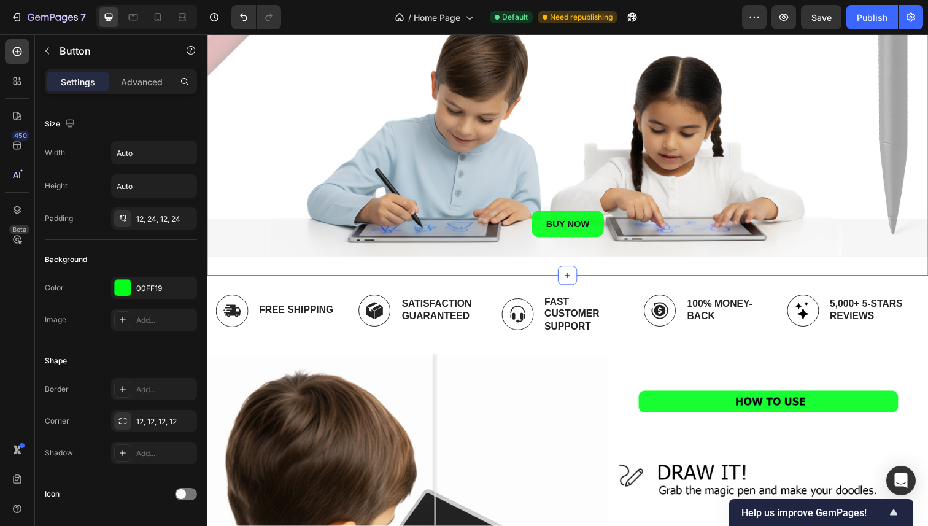
click at [509, 265] on div "BUY NOW Button 0 Hero Banner BUY NOW Button Row Section 1" at bounding box center [575, 54] width 736 height 453
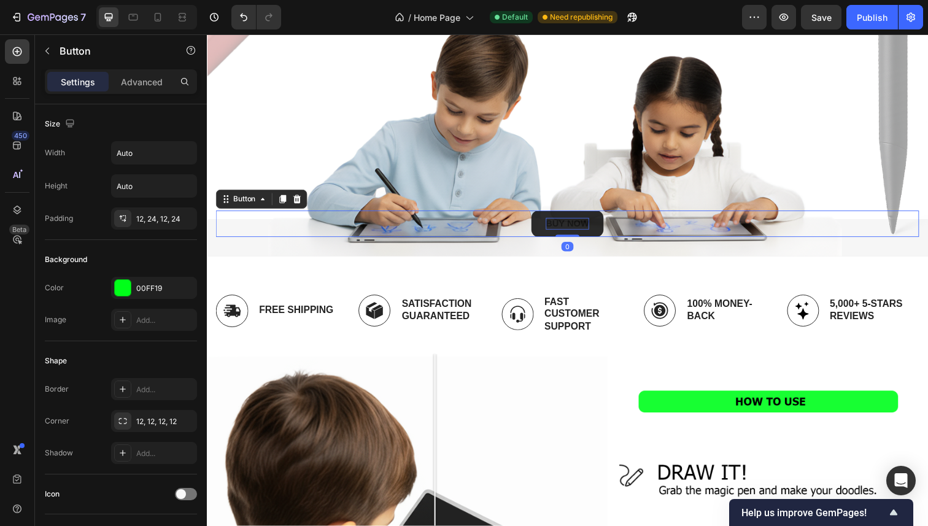
click at [553, 226] on strong "BUY NOW" at bounding box center [575, 228] width 44 height 10
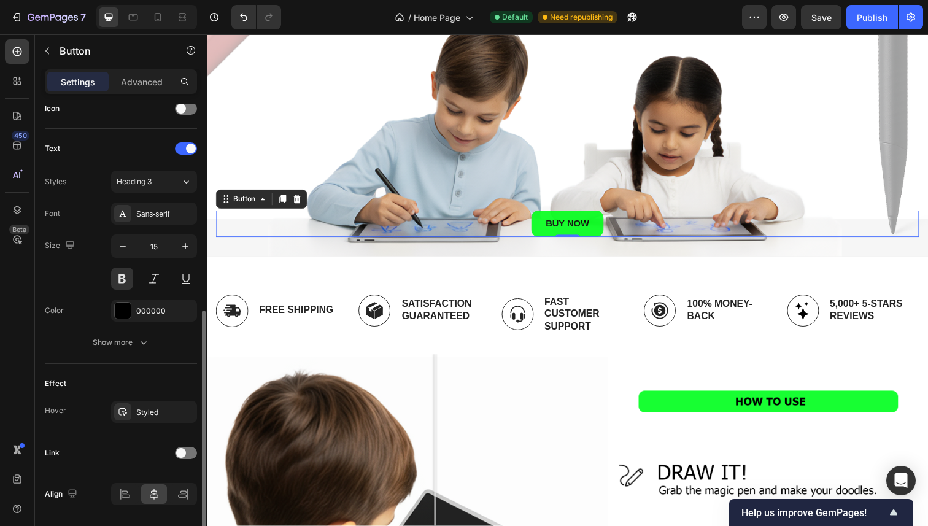
scroll to position [382, 0]
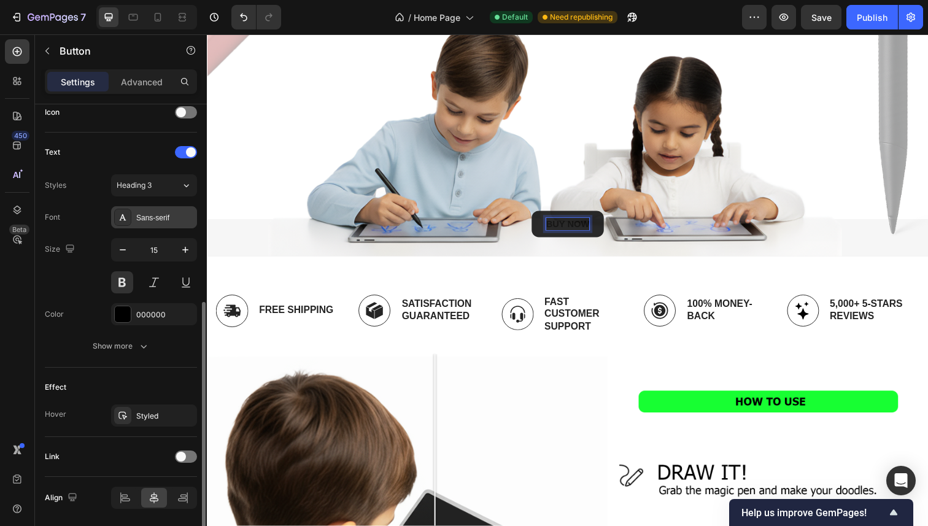
click at [167, 213] on div "Sans-serif" at bounding box center [165, 217] width 58 height 11
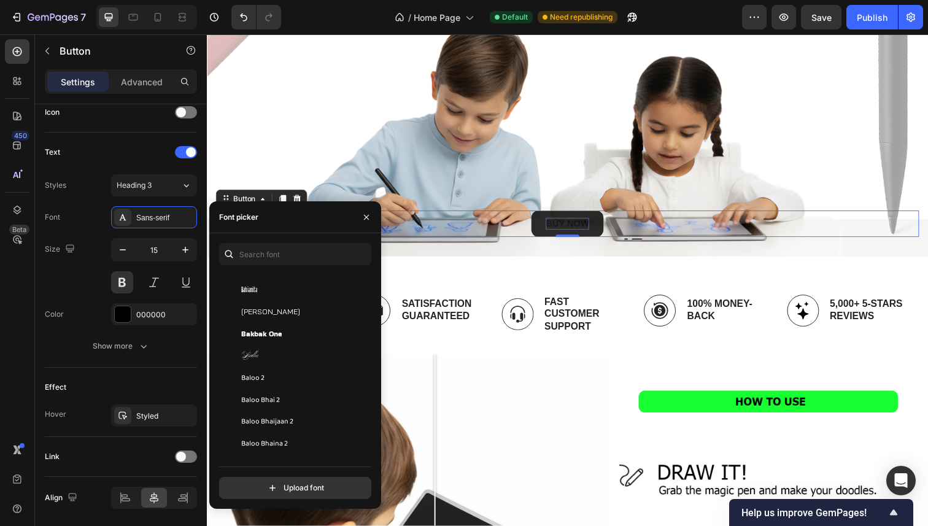
scroll to position [3468, 0]
click at [314, 331] on div "Bakbak One" at bounding box center [303, 333] width 124 height 11
click at [380, 211] on div at bounding box center [366, 216] width 29 height 31
click at [372, 218] on button "button" at bounding box center [366, 217] width 20 height 20
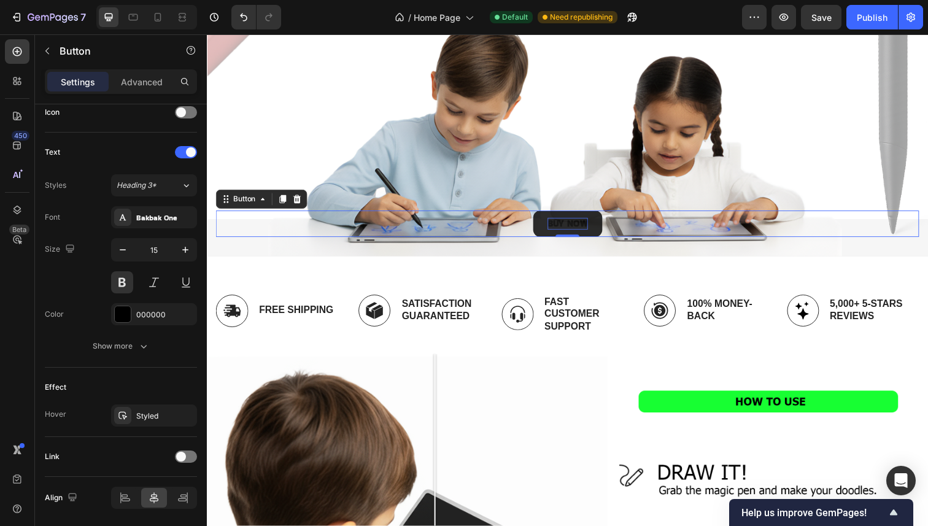
click at [548, 223] on button "BUY NOW" at bounding box center [575, 228] width 71 height 27
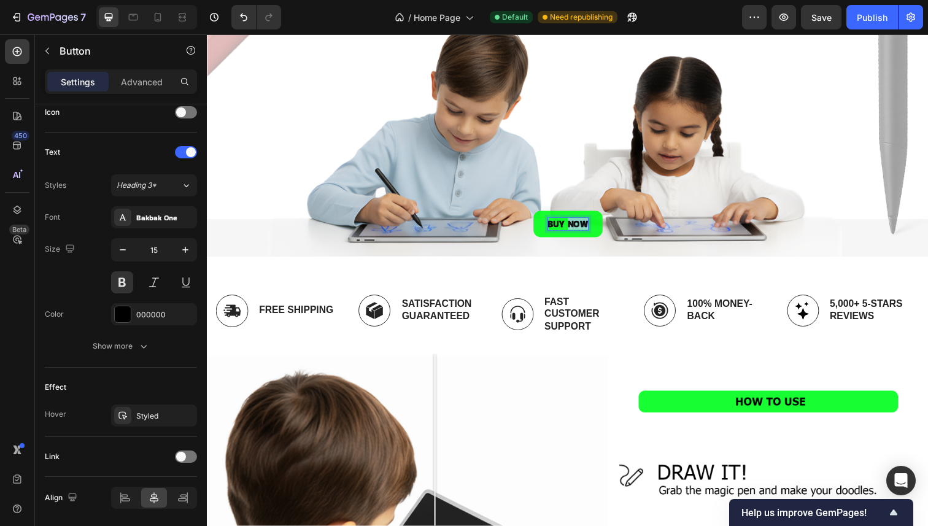
click at [581, 221] on strong "BUY NOW" at bounding box center [575, 227] width 41 height 13
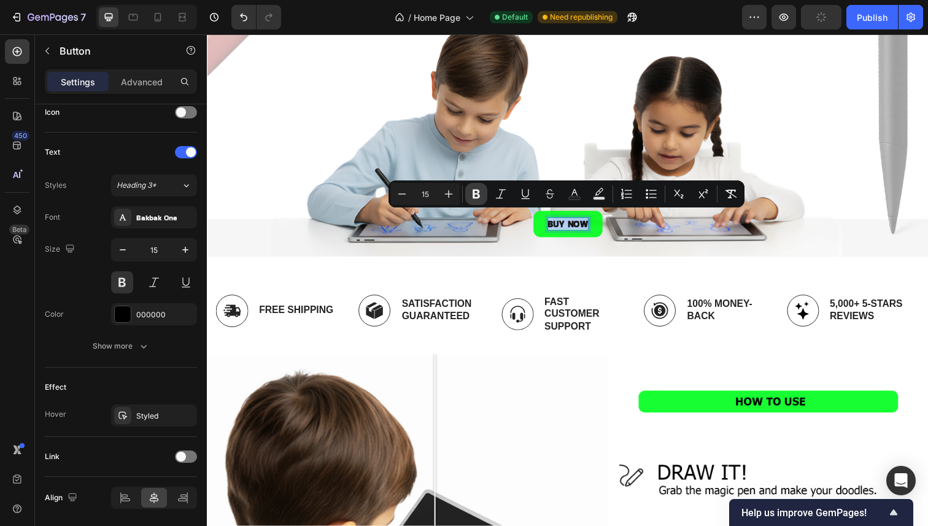
click at [471, 193] on icon "Editor contextual toolbar" at bounding box center [476, 194] width 12 height 12
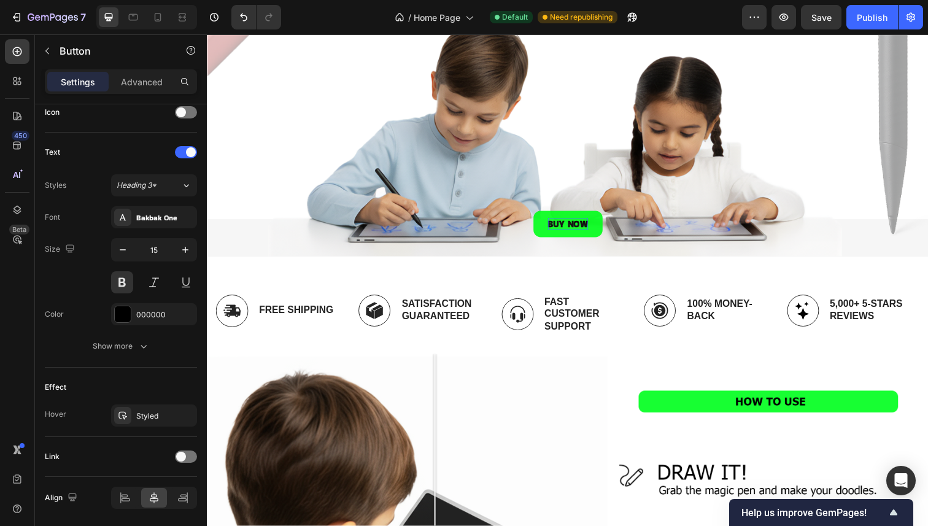
click at [586, 226] on p "BUY NOW" at bounding box center [575, 228] width 41 height 12
click at [565, 222] on p "BUY NOW" at bounding box center [575, 228] width 41 height 12
click at [565, 223] on p "BUY NOW" at bounding box center [575, 228] width 41 height 12
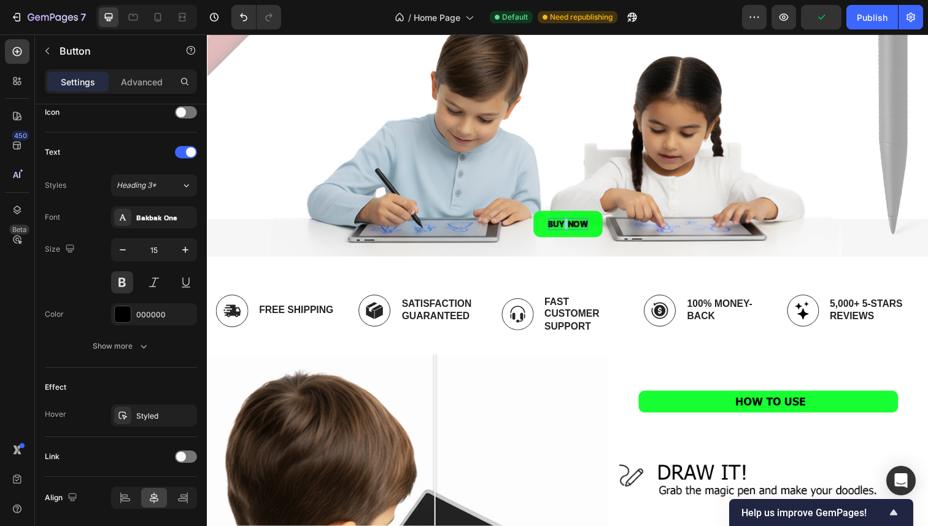
click at [565, 223] on p "BUY NOW" at bounding box center [575, 228] width 41 height 12
click at [540, 219] on button "BUY NOW" at bounding box center [575, 228] width 71 height 27
click at [547, 226] on button "BUY NOW" at bounding box center [575, 228] width 71 height 27
click at [540, 234] on button "BUY NOW" at bounding box center [575, 228] width 71 height 27
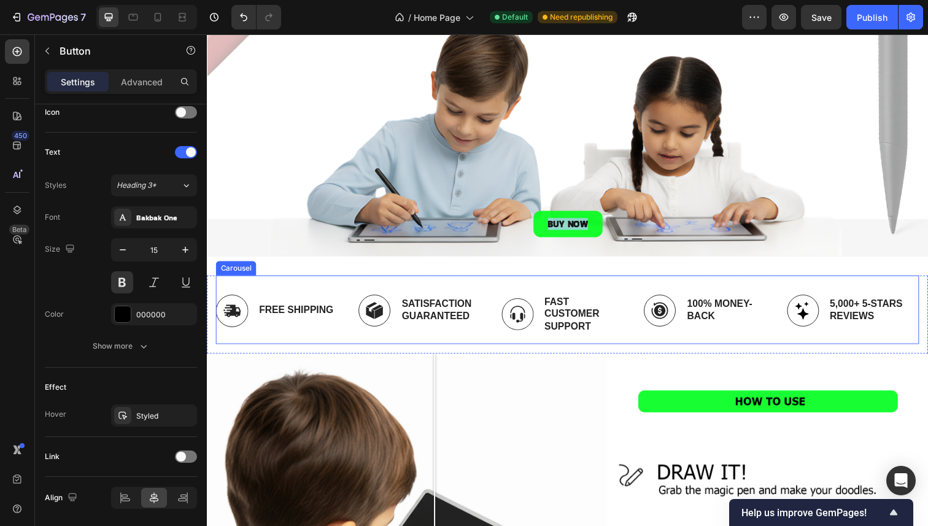
click at [531, 281] on div "Image Free Shipping Text Block Row Image Satisfaction Guaranteed Text Block Row…" at bounding box center [575, 316] width 718 height 70
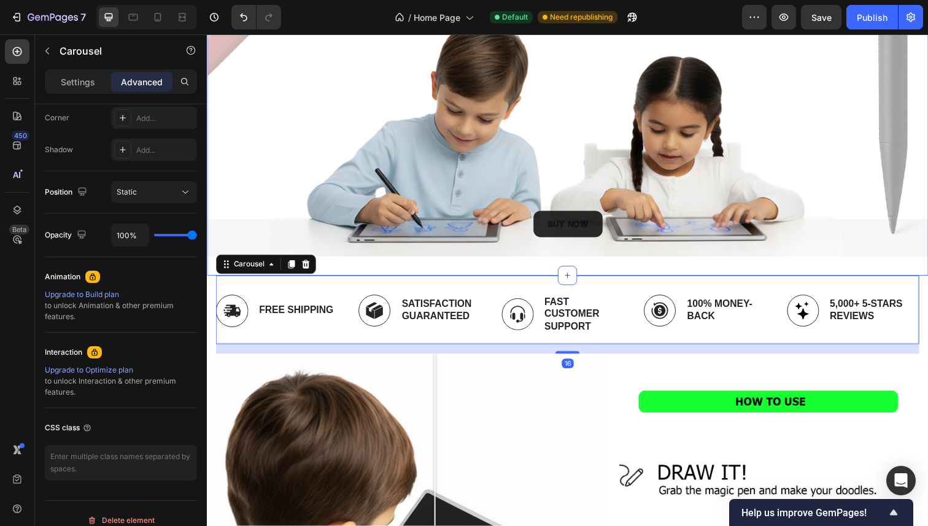
scroll to position [0, 0]
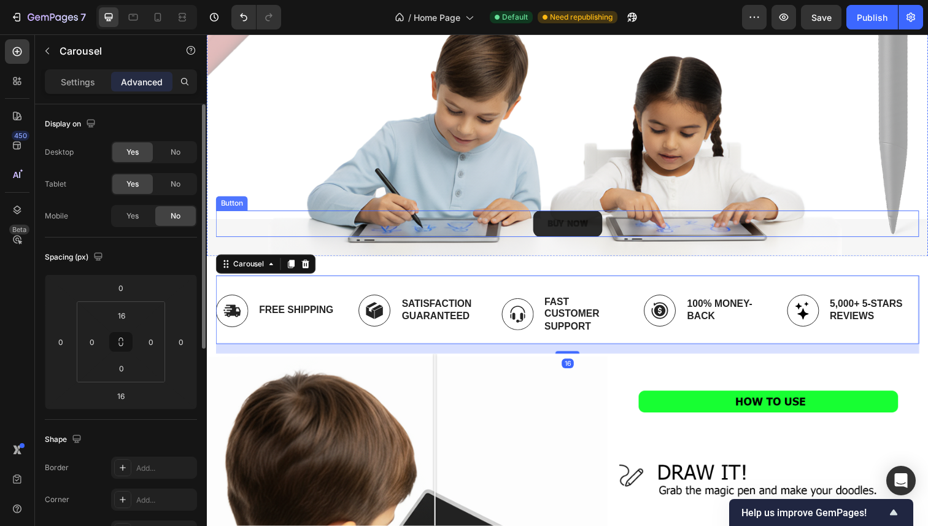
click at [540, 225] on button "BUY NOW" at bounding box center [575, 228] width 71 height 27
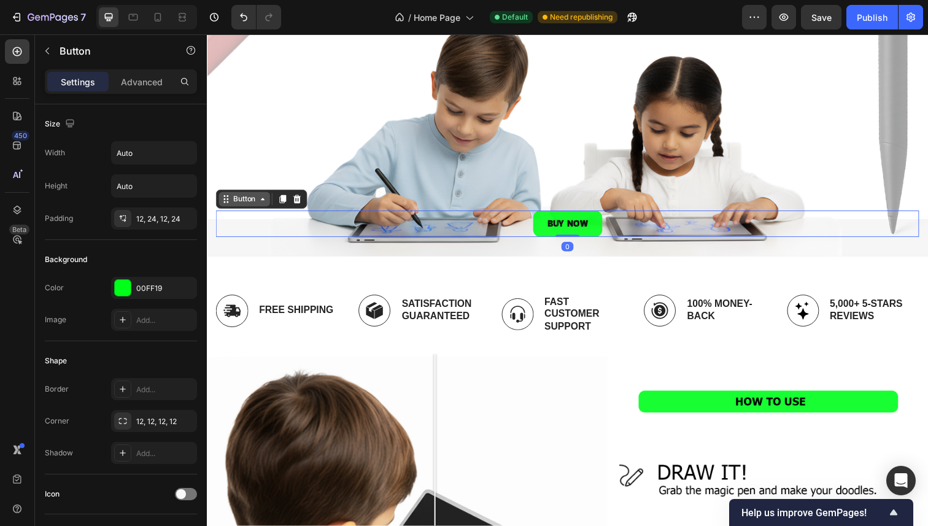
click at [263, 198] on icon at bounding box center [264, 203] width 10 height 10
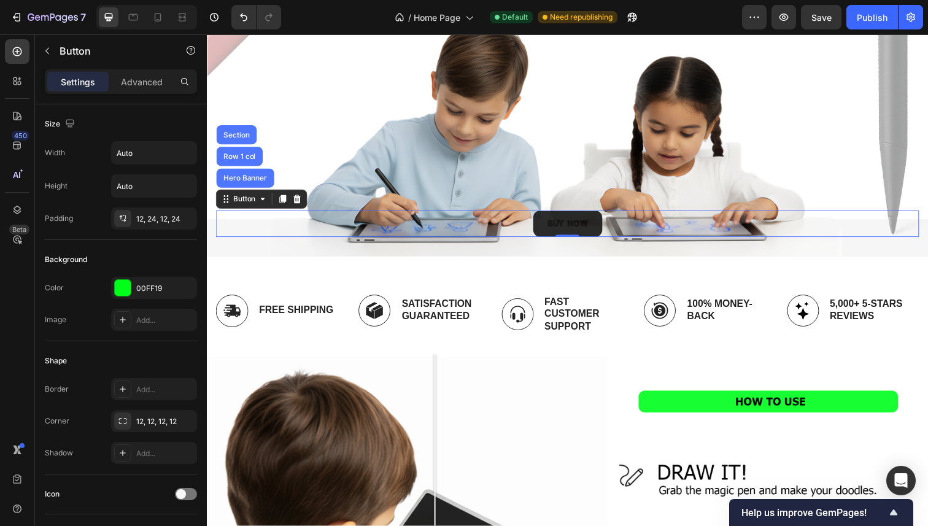
click at [548, 225] on button "BUY NOW" at bounding box center [575, 228] width 71 height 27
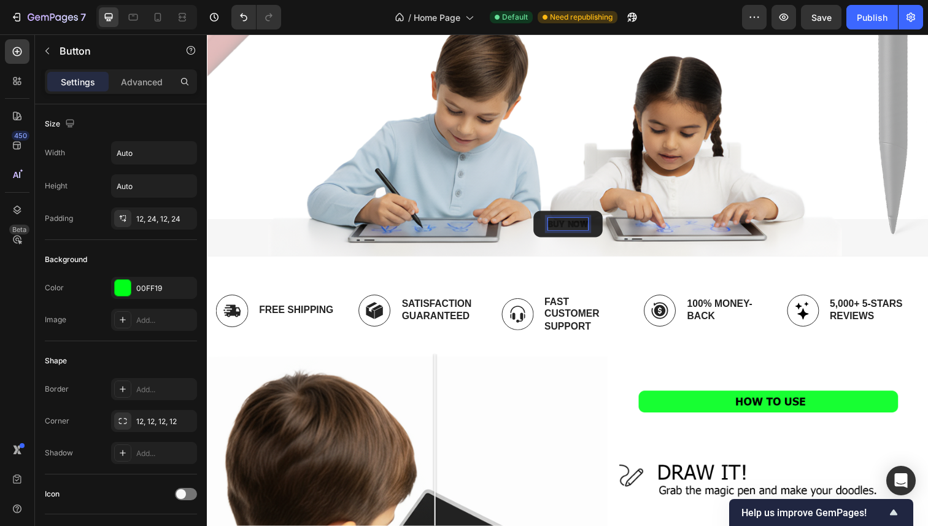
click at [556, 222] on p "BUY NOW" at bounding box center [575, 228] width 41 height 12
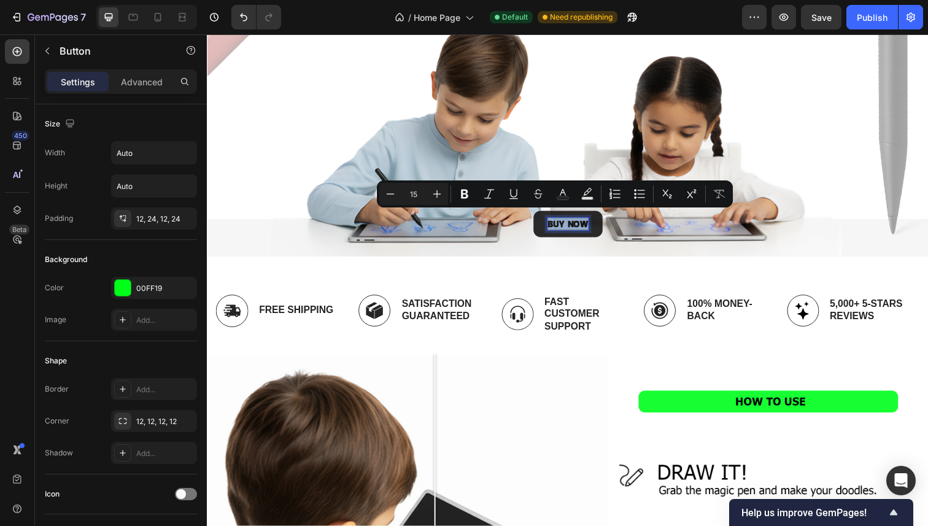
click at [556, 222] on p "BUY NOW" at bounding box center [575, 228] width 41 height 12
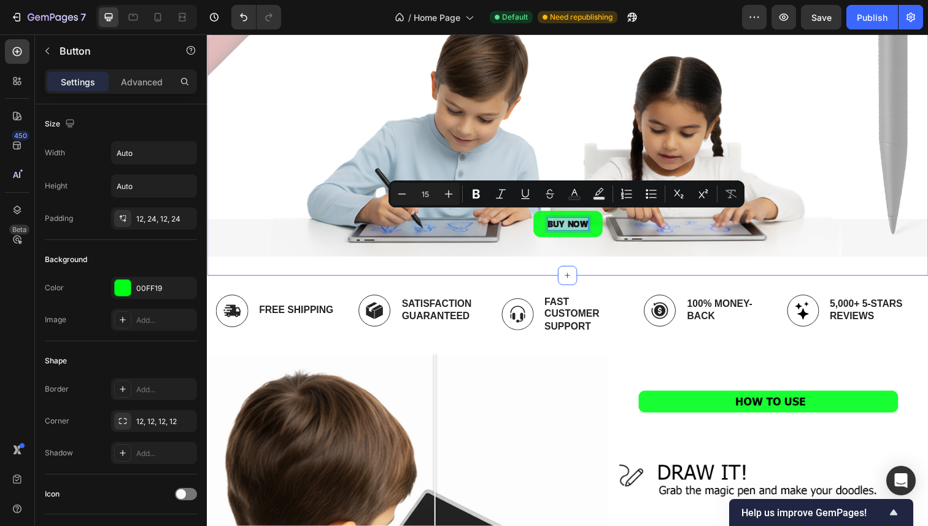
click at [433, 265] on div "BUY NOW Button Hero Banner Row 1 col Section 0 Hero Banner BUY NOW Button Row S…" at bounding box center [575, 54] width 736 height 453
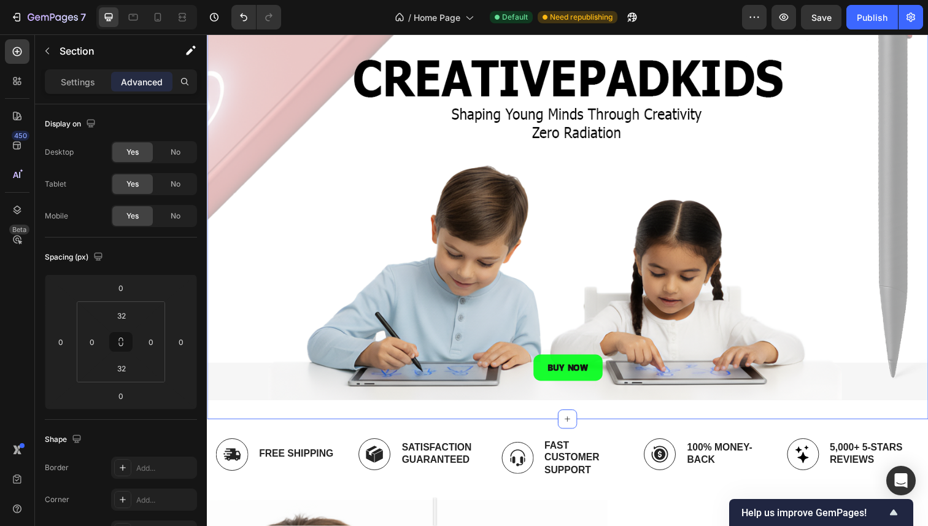
scroll to position [63, 0]
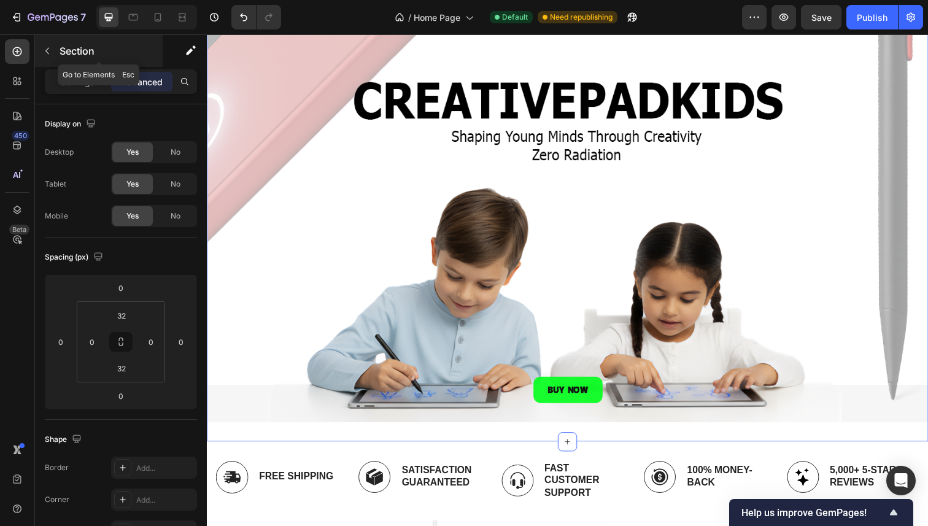
click at [71, 48] on p "Section" at bounding box center [110, 51] width 101 height 15
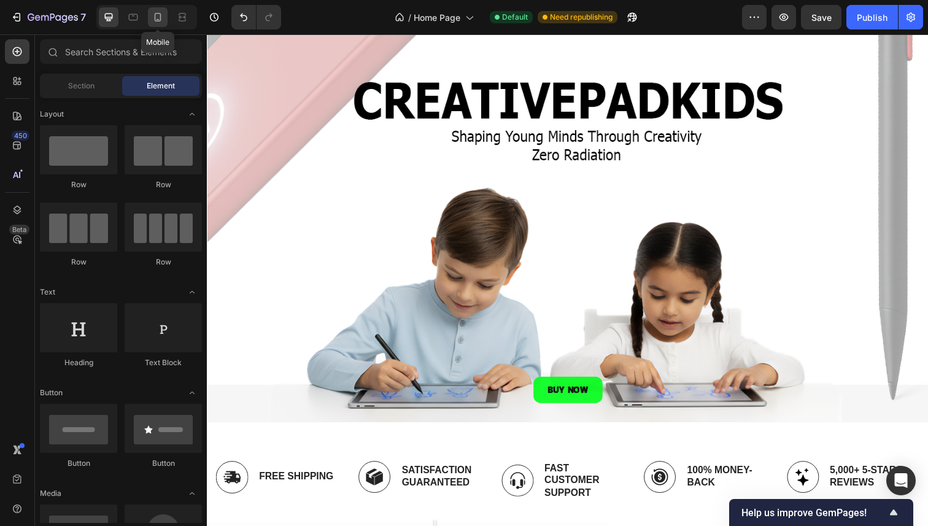
click at [156, 13] on icon at bounding box center [158, 17] width 7 height 9
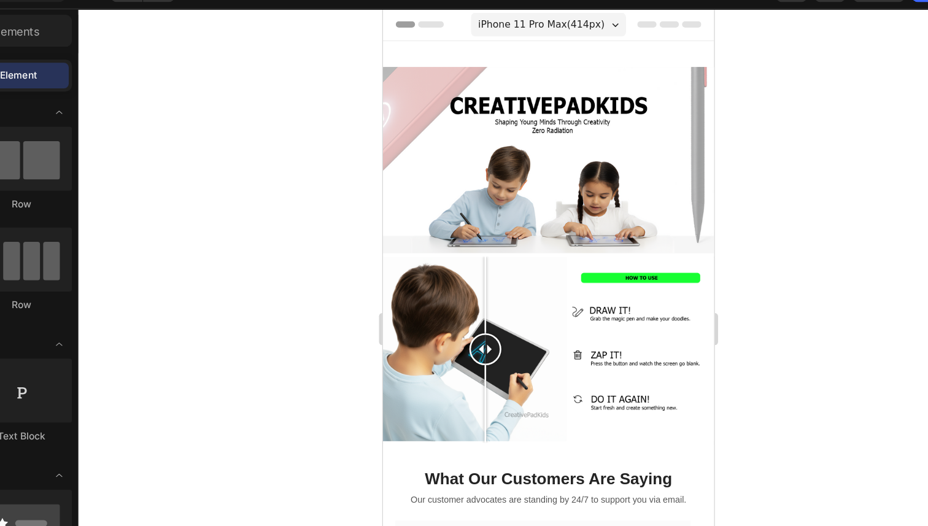
click at [715, 187] on div at bounding box center [567, 279] width 721 height 491
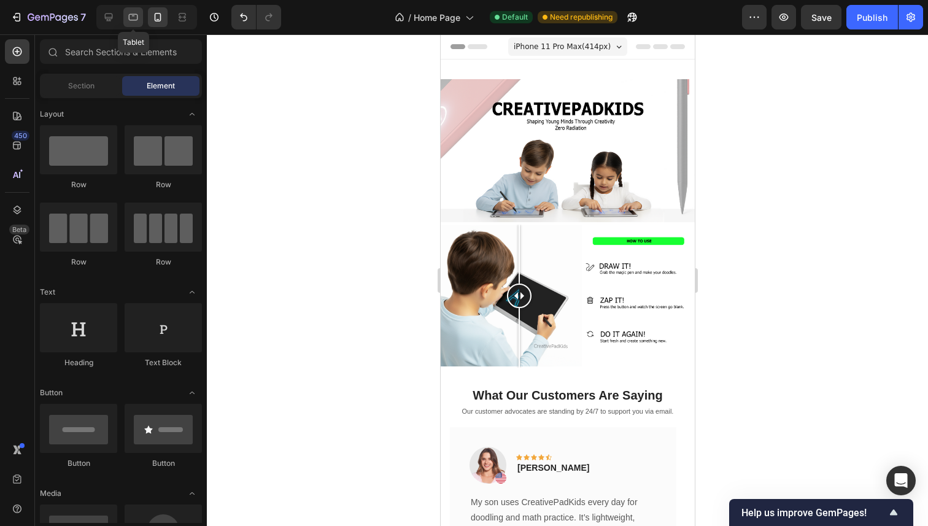
click at [132, 24] on div at bounding box center [133, 17] width 20 height 20
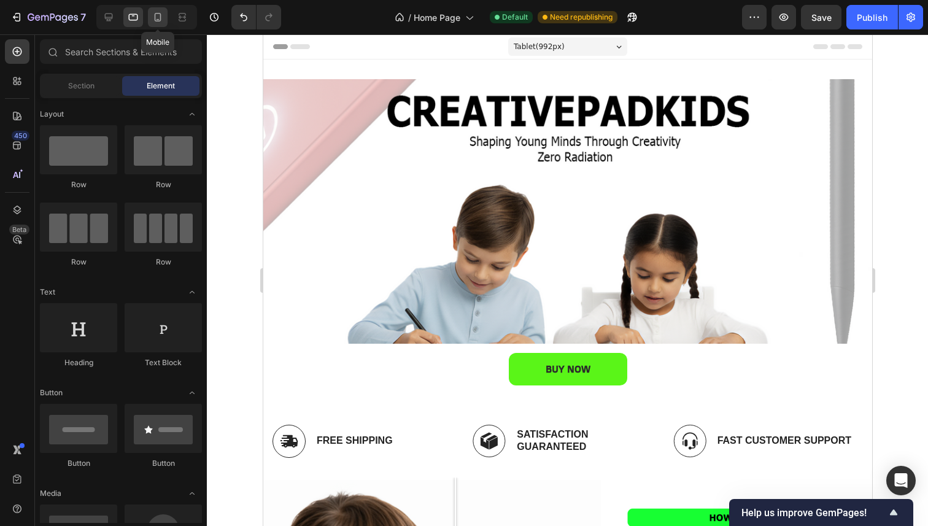
click at [157, 17] on icon at bounding box center [158, 17] width 12 height 12
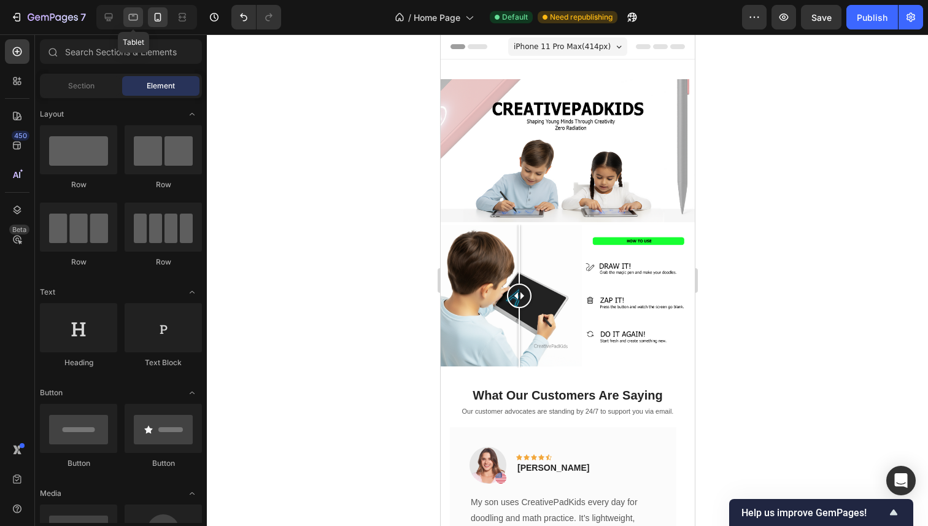
click at [142, 15] on div at bounding box center [133, 17] width 20 height 20
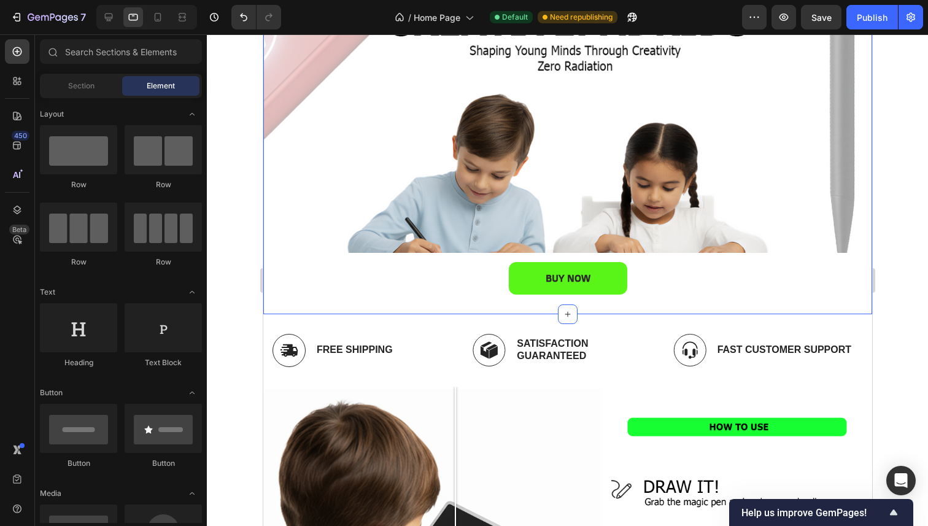
scroll to position [96, 0]
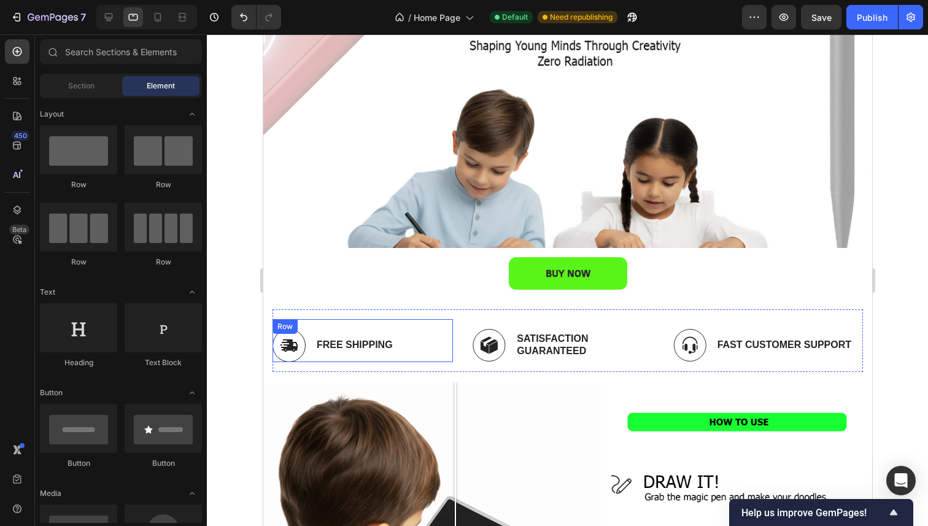
click at [444, 326] on div "Image Free Shipping Text Block Row" at bounding box center [362, 340] width 180 height 43
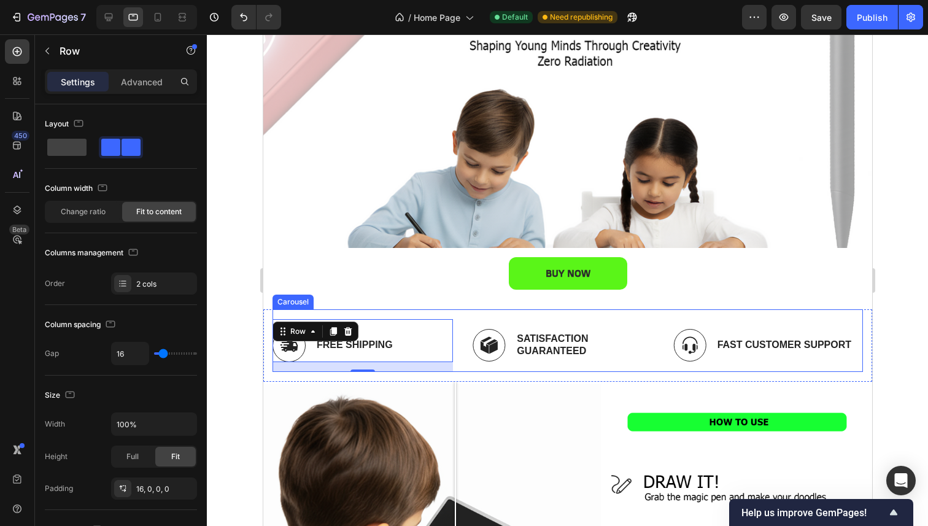
click at [491, 317] on div "Image Free Shipping Text Block Row 16 Image Satisfaction Guaranteed Text Block …" at bounding box center [567, 340] width 590 height 63
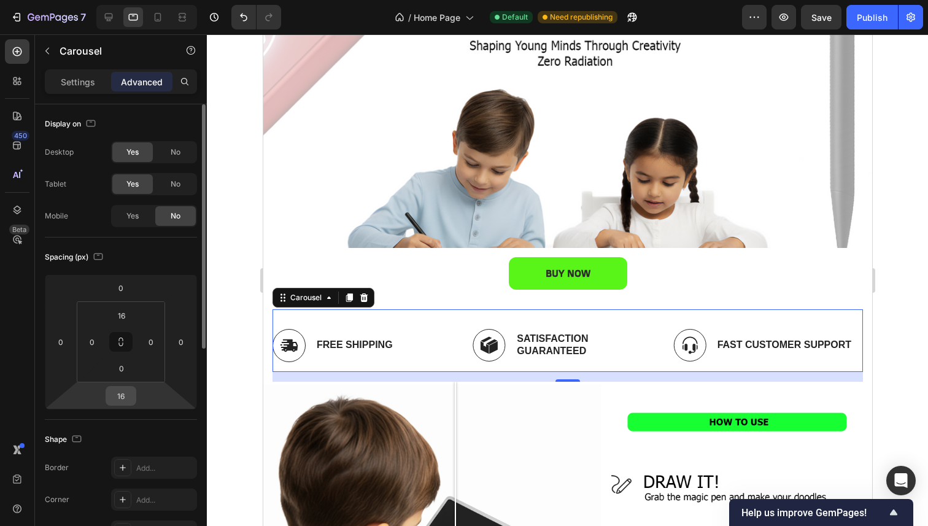
click at [130, 398] on input "16" at bounding box center [121, 396] width 25 height 18
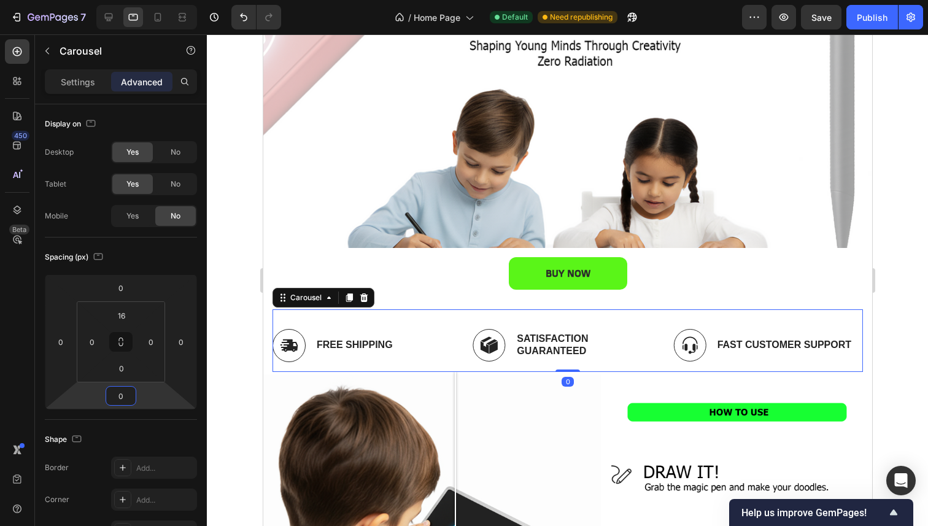
type input "0"
click at [243, 342] on div at bounding box center [567, 279] width 721 height 491
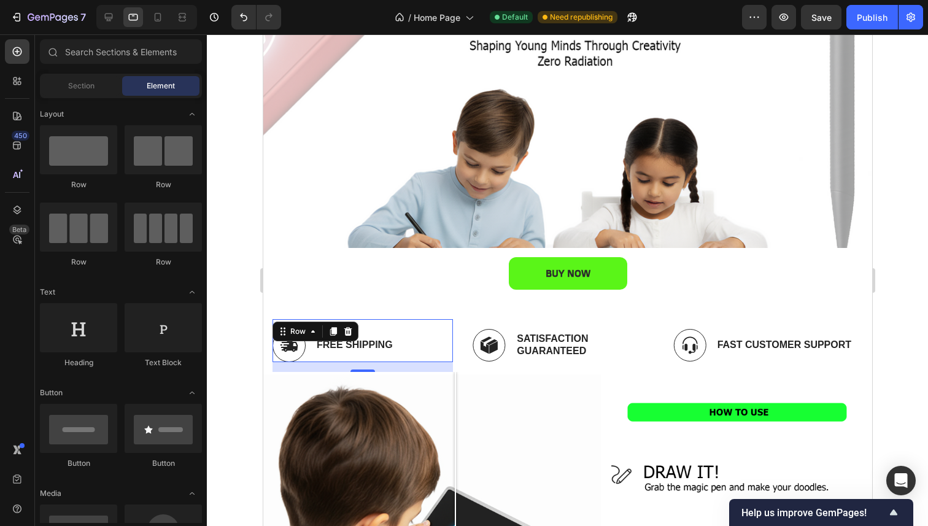
click at [439, 321] on div "Image Free Shipping Text Block Row 16" at bounding box center [362, 340] width 180 height 43
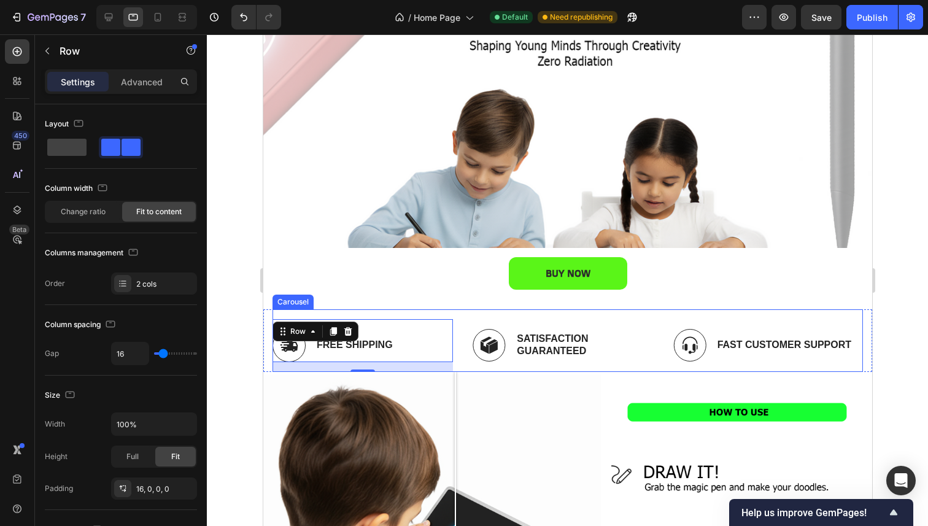
click at [464, 327] on div "Image Free Shipping Text Block Row 16 Image Satisfaction Guaranteed Text Block …" at bounding box center [567, 345] width 590 height 53
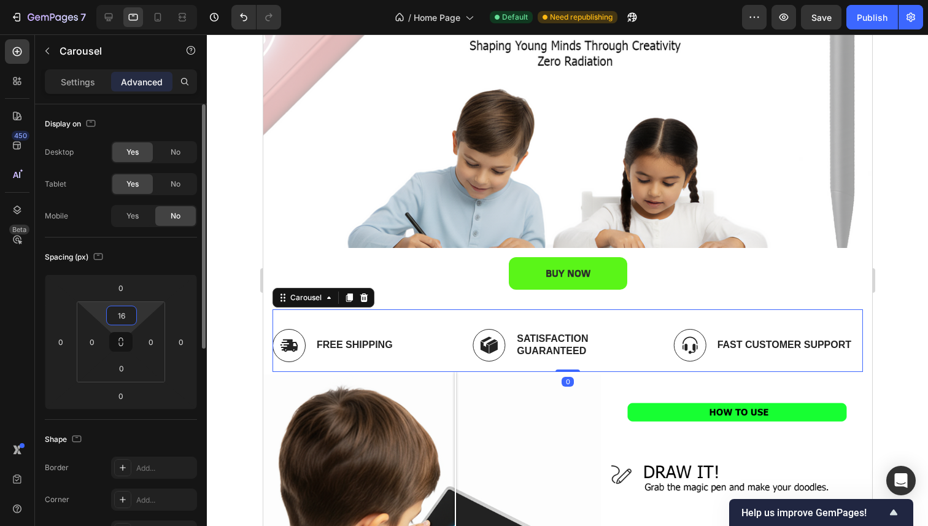
click at [128, 315] on input "16" at bounding box center [121, 315] width 25 height 18
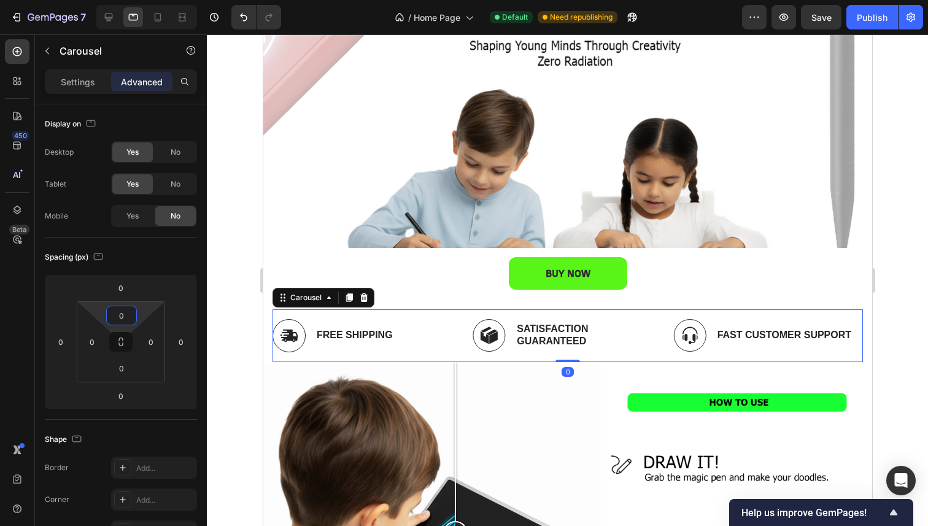
type input "0"
click at [237, 271] on div at bounding box center [567, 279] width 721 height 491
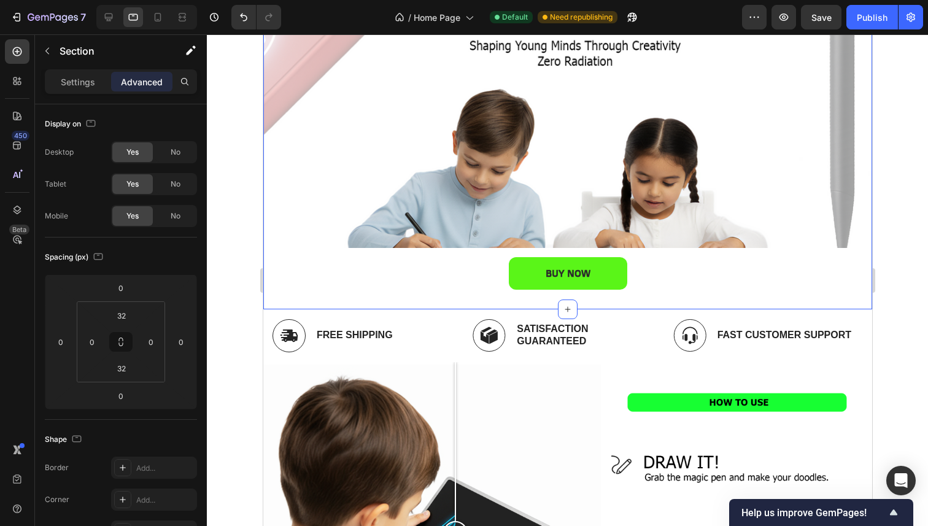
click at [512, 294] on div "BUY NOW Button Hero Banner BUY NOW Button Row Section 1 You can create reusable…" at bounding box center [567, 136] width 609 height 345
click at [126, 370] on input "32" at bounding box center [121, 368] width 25 height 18
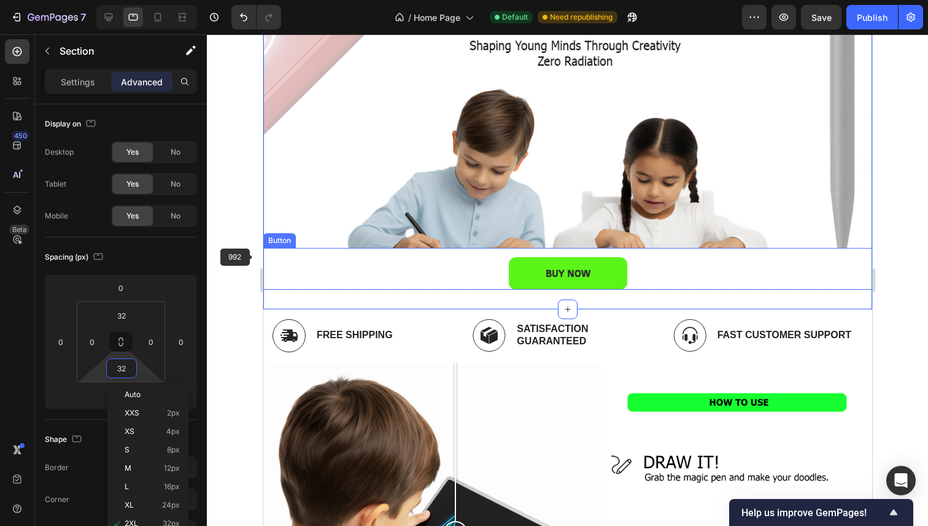
click at [220, 250] on div at bounding box center [567, 279] width 721 height 491
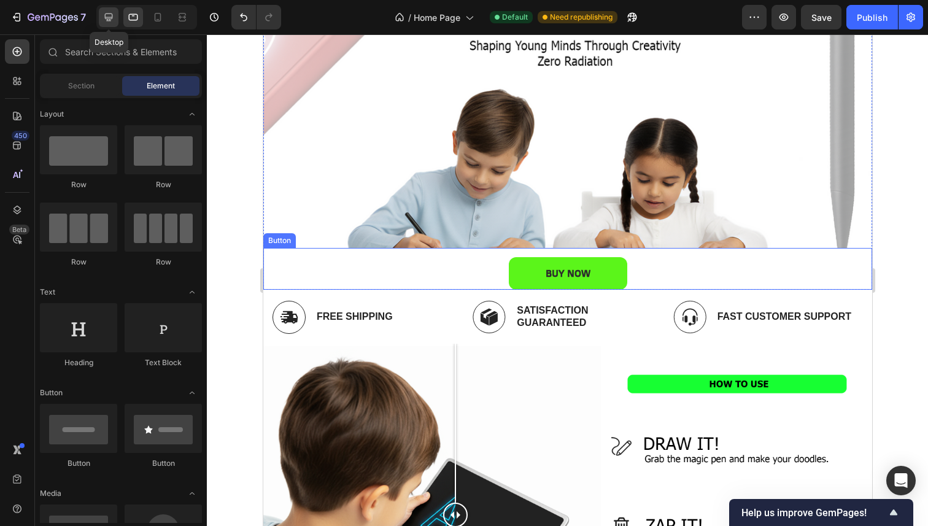
click at [102, 19] on icon at bounding box center [108, 17] width 12 height 12
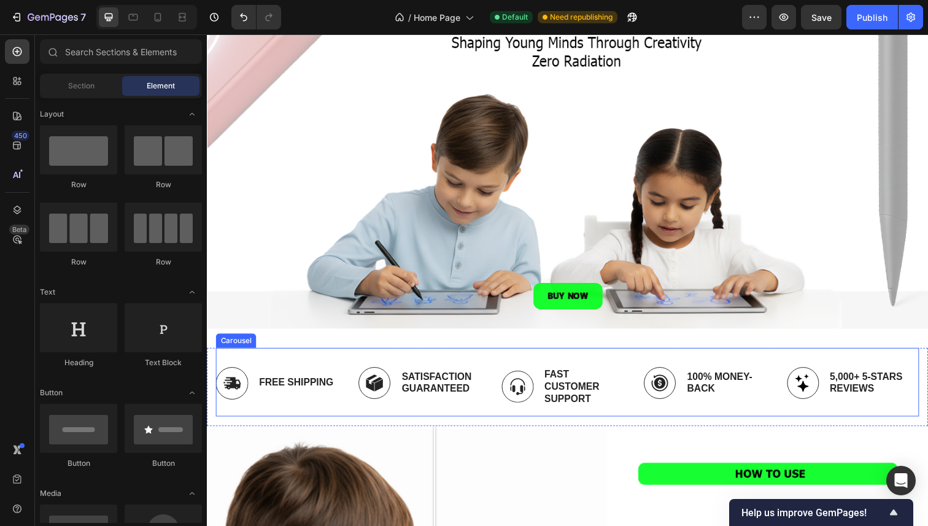
scroll to position [172, 0]
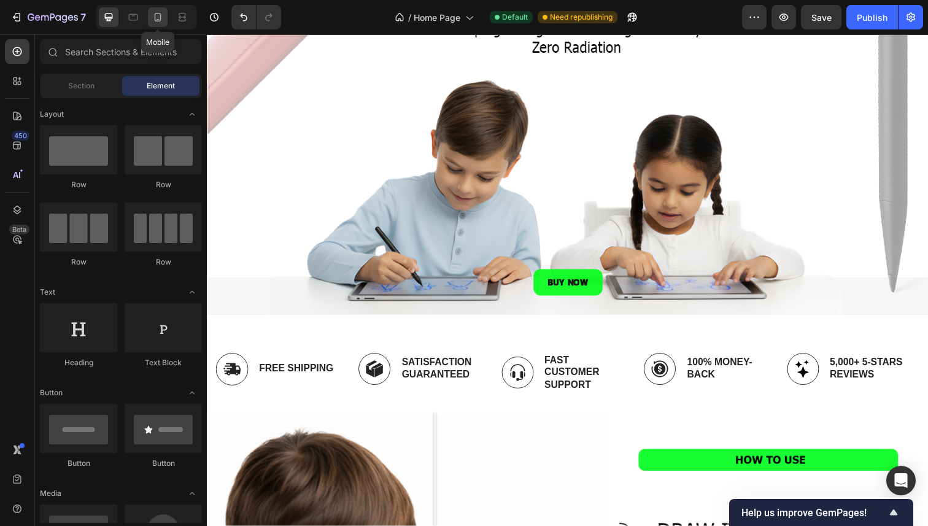
click at [163, 20] on div at bounding box center [158, 17] width 20 height 20
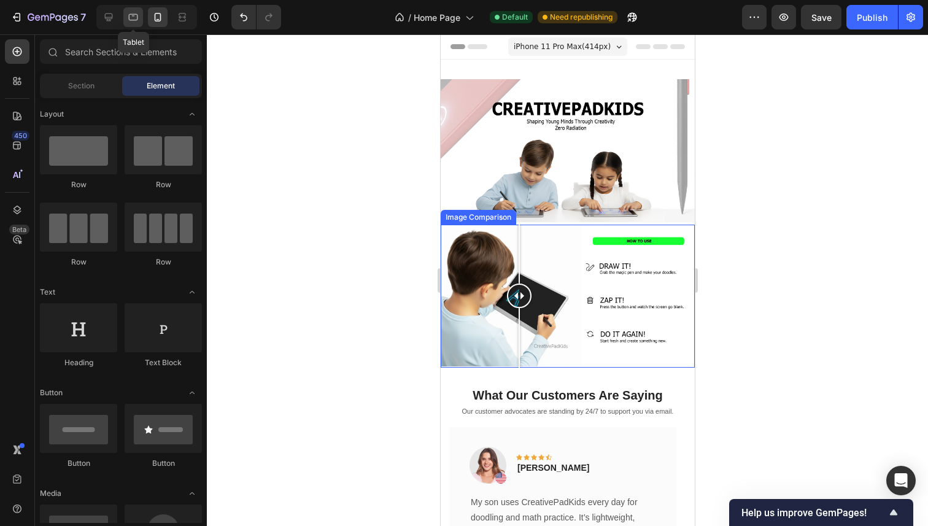
click at [134, 15] on icon at bounding box center [133, 17] width 12 height 12
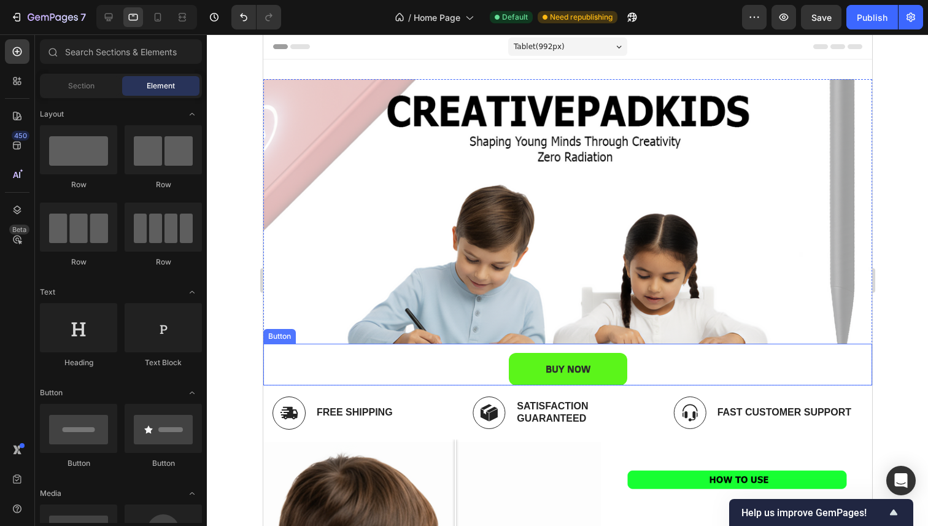
click at [340, 378] on div "BUY NOW Button" at bounding box center [567, 365] width 609 height 42
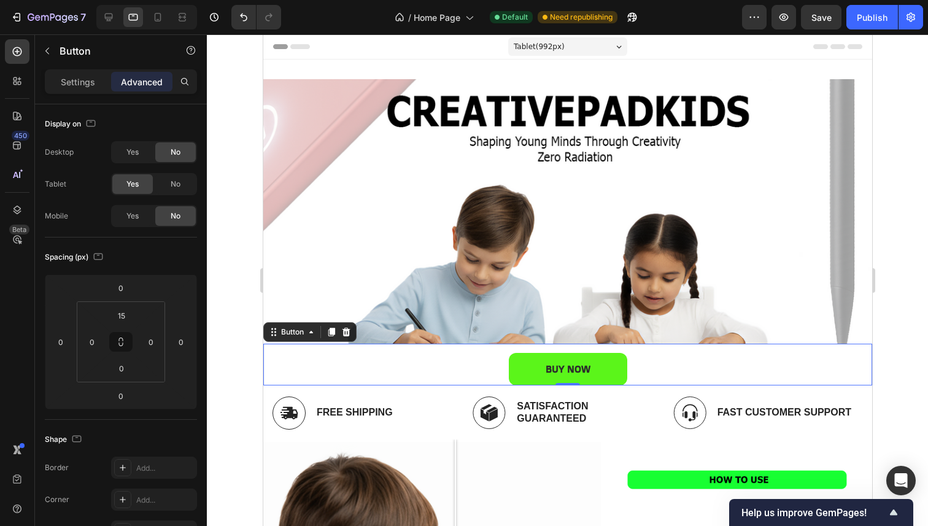
click at [253, 407] on div at bounding box center [567, 279] width 721 height 491
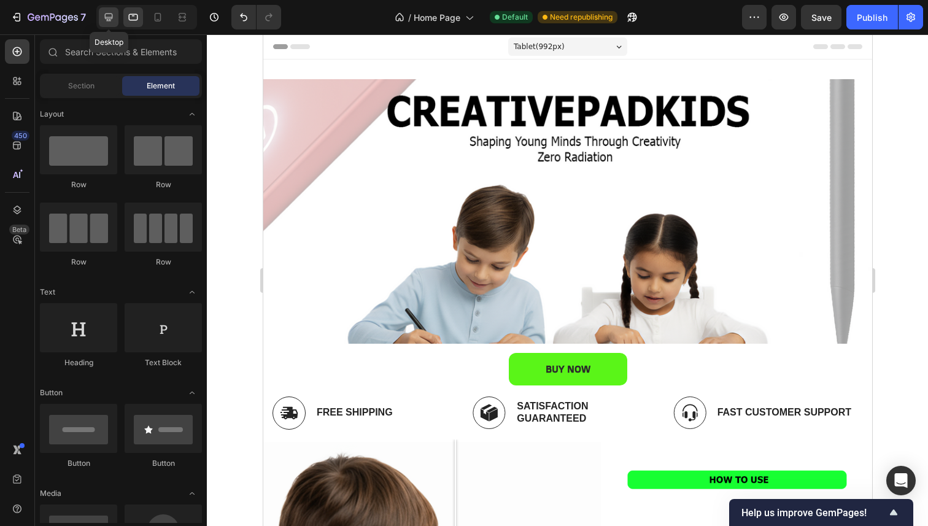
click at [114, 19] on icon at bounding box center [108, 17] width 12 height 12
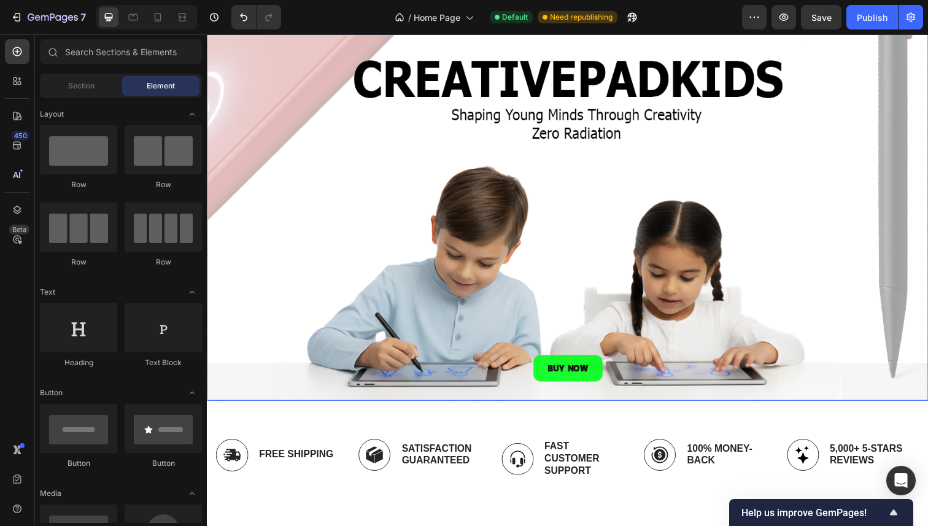
scroll to position [92, 0]
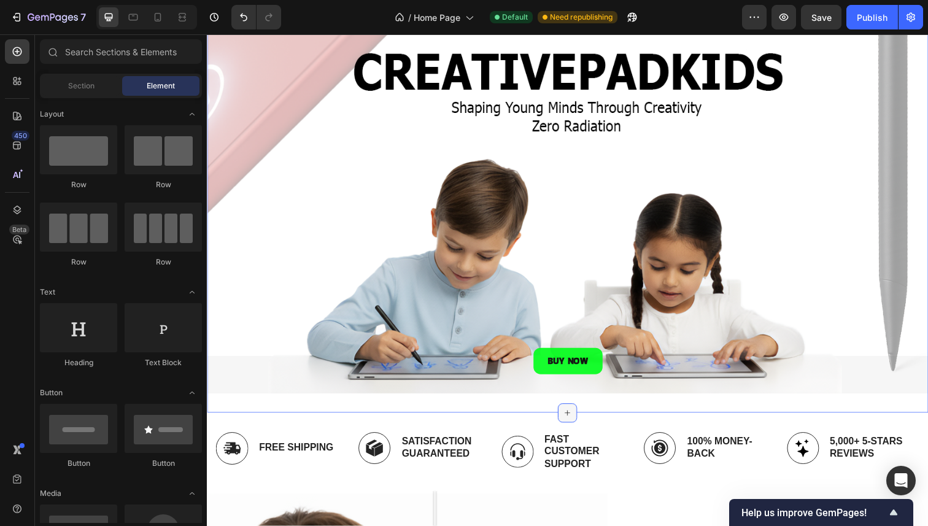
click at [569, 411] on div at bounding box center [575, 421] width 20 height 20
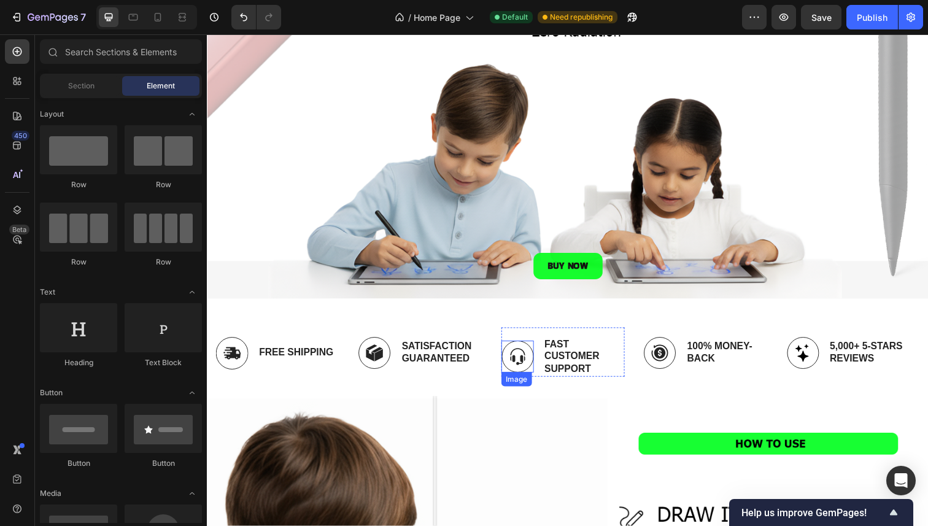
scroll to position [182, 0]
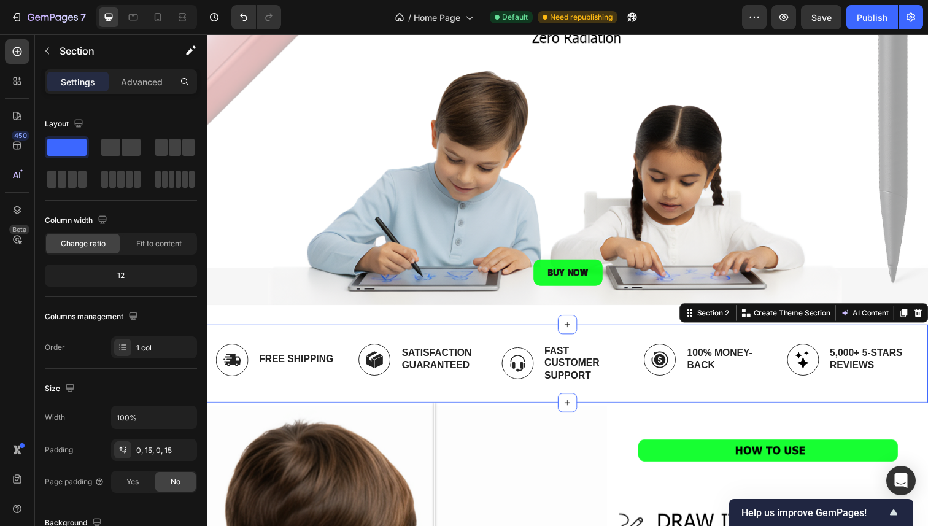
click at [497, 404] on div "Image Free Shipping Text Block Row Image Satisfaction Guaranteed Text Block Row…" at bounding box center [575, 371] width 718 height 80
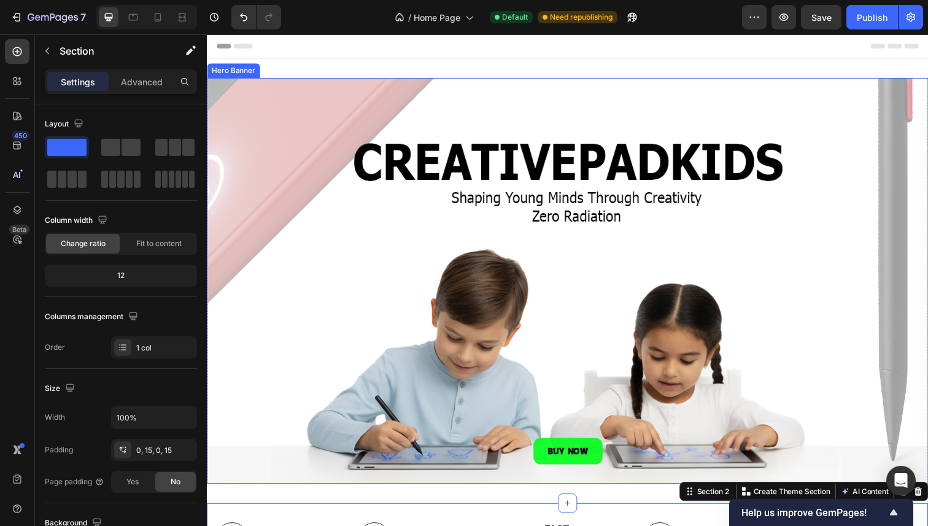
scroll to position [204, 0]
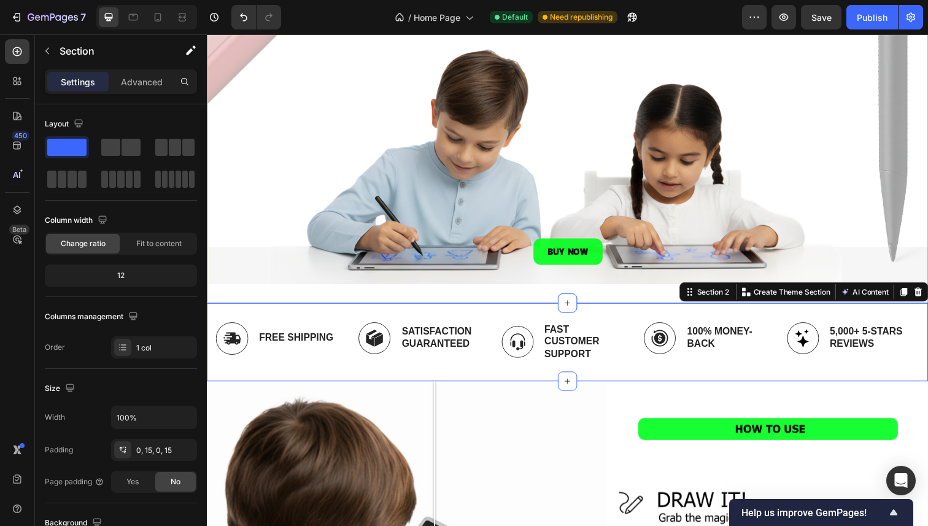
click at [445, 289] on div "BUY NOW Button Hero Banner BUY NOW Button Row Section 1" at bounding box center [575, 82] width 736 height 453
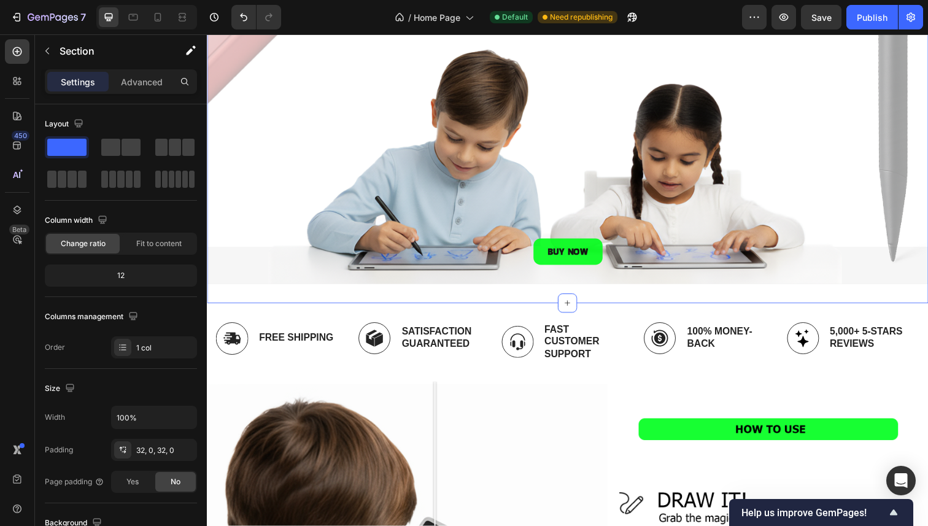
click at [454, 290] on div "BUY NOW Button Hero Banner BUY NOW Button Row Section 1 You can create reusable…" at bounding box center [575, 82] width 736 height 453
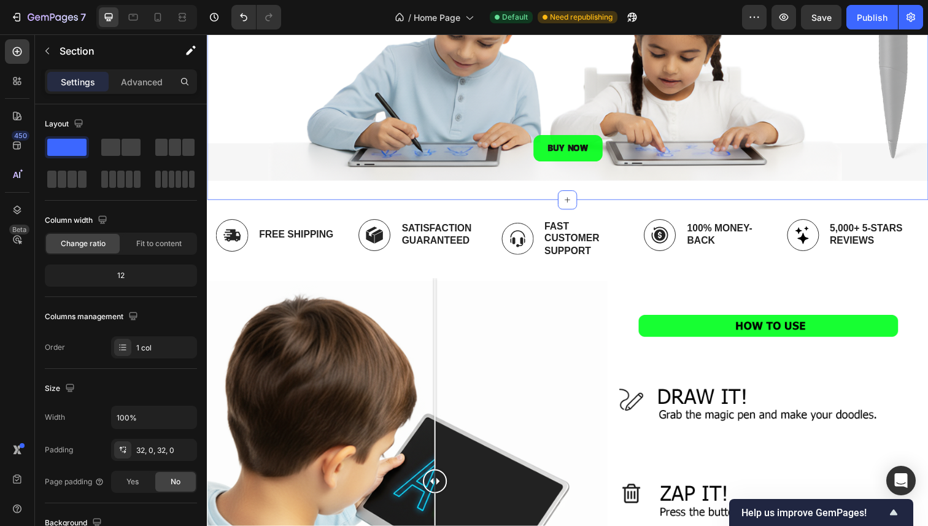
scroll to position [307, 0]
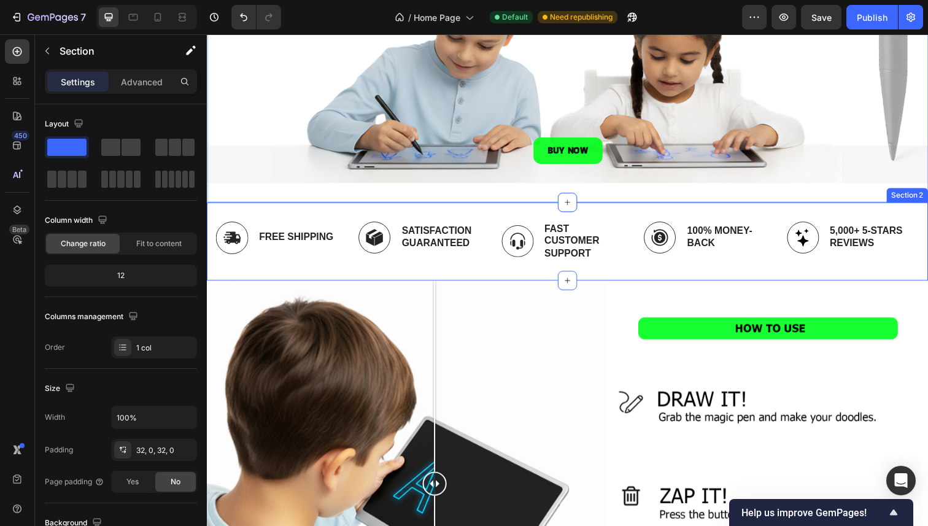
click at [439, 274] on div "Image Free Shipping Text Block Row Image Satisfaction Guaranteed Text Block Row…" at bounding box center [575, 246] width 718 height 80
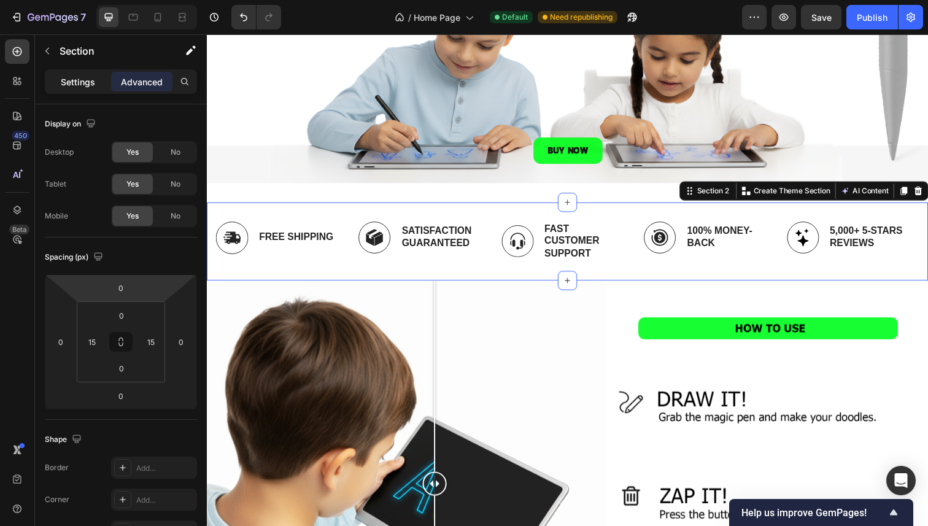
click at [87, 79] on p "Settings" at bounding box center [78, 81] width 34 height 13
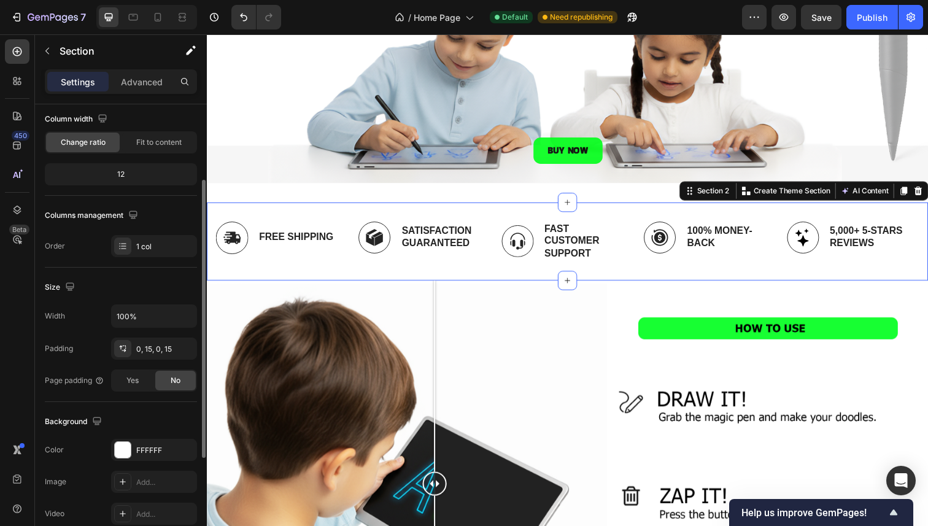
scroll to position [113, 0]
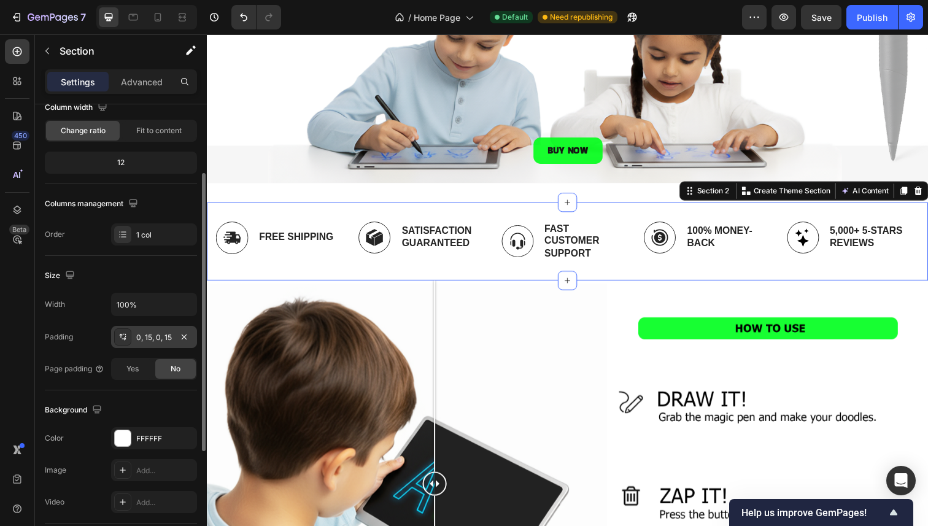
click at [144, 339] on div "0, 15, 0, 15" at bounding box center [154, 337] width 36 height 11
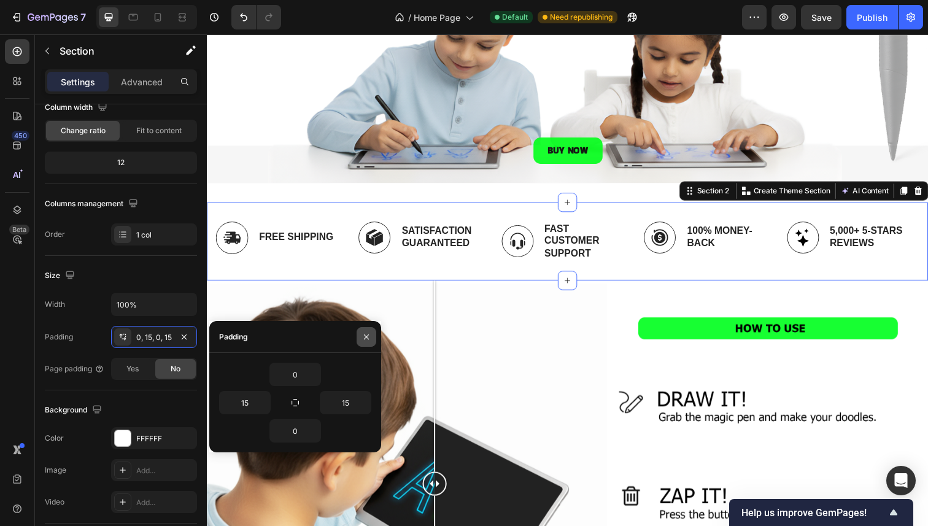
click at [368, 333] on icon "button" at bounding box center [366, 337] width 10 height 10
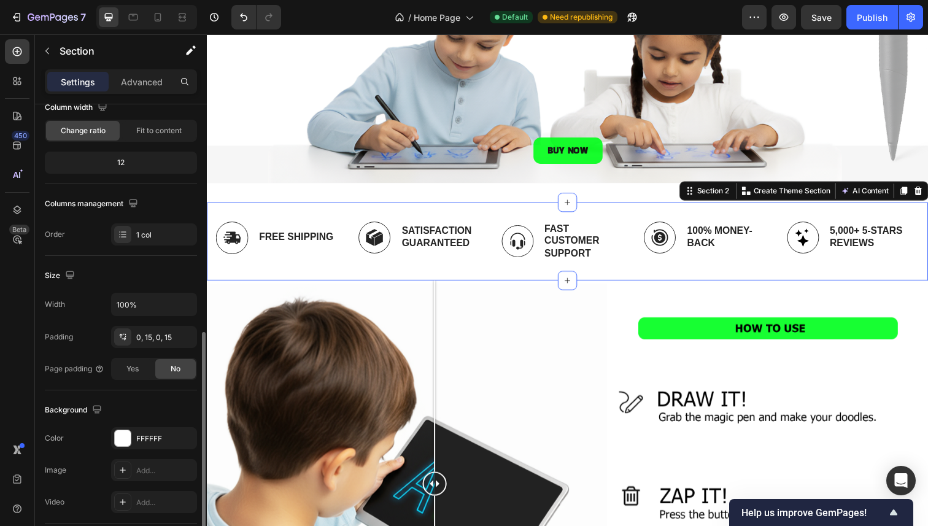
scroll to position [292, 0]
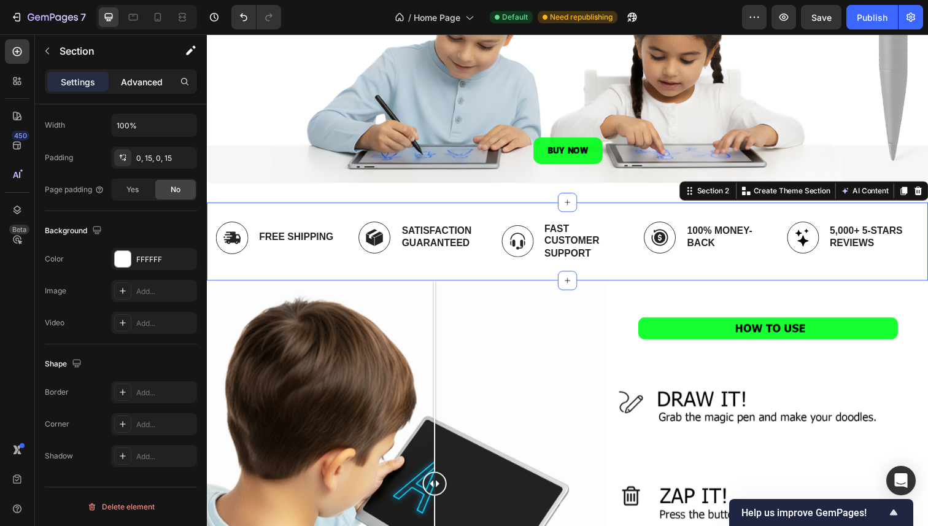
click at [117, 75] on div "Advanced" at bounding box center [141, 82] width 61 height 20
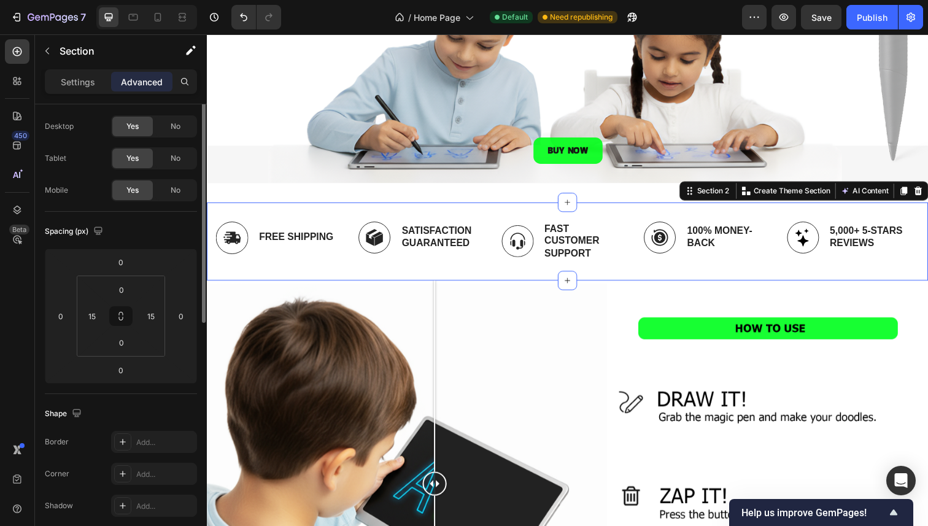
scroll to position [0, 0]
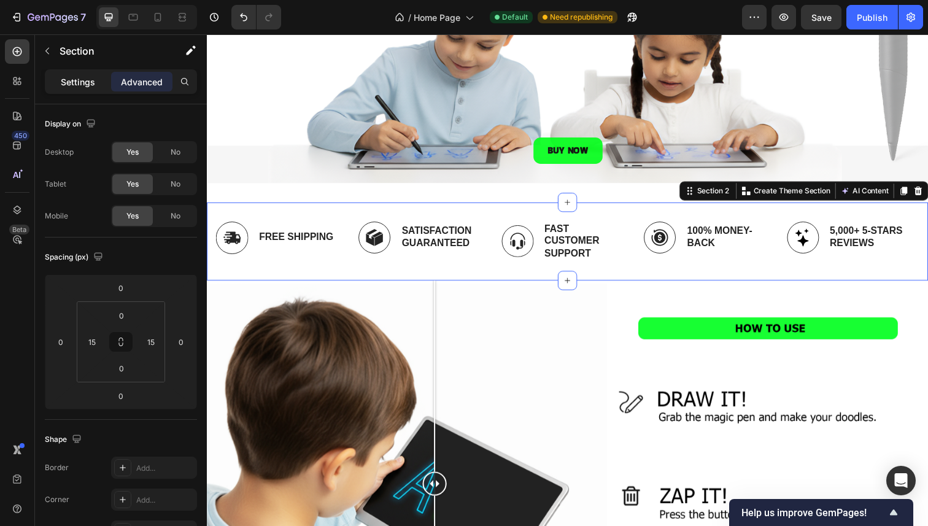
click at [70, 81] on p "Settings" at bounding box center [78, 81] width 34 height 13
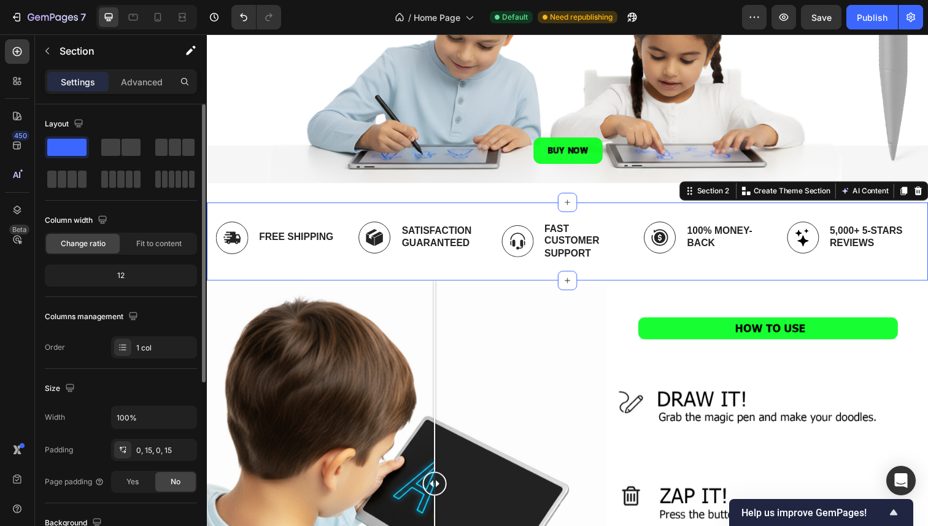
click at [120, 275] on div "12" at bounding box center [120, 275] width 147 height 17
click at [133, 275] on div "12" at bounding box center [120, 275] width 147 height 17
click at [147, 242] on span "Fit to content" at bounding box center [158, 243] width 45 height 11
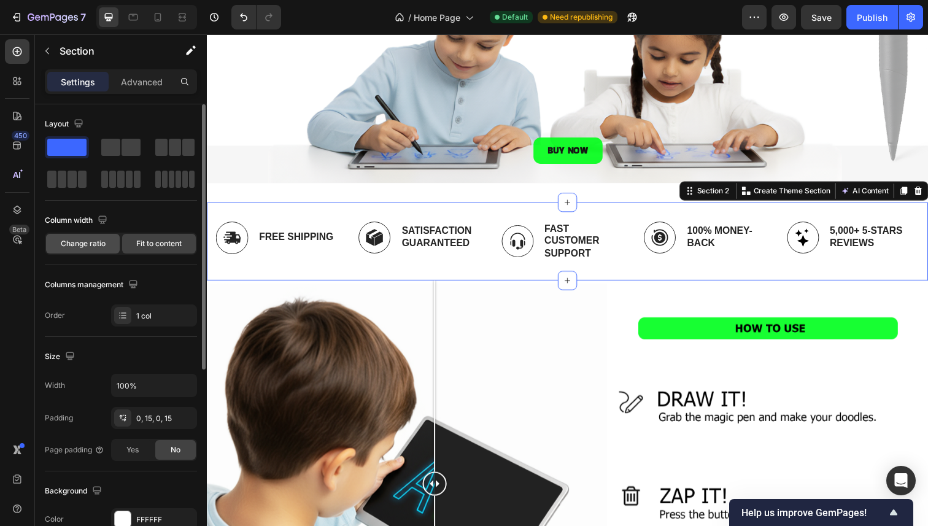
click at [96, 239] on span "Change ratio" at bounding box center [83, 243] width 45 height 11
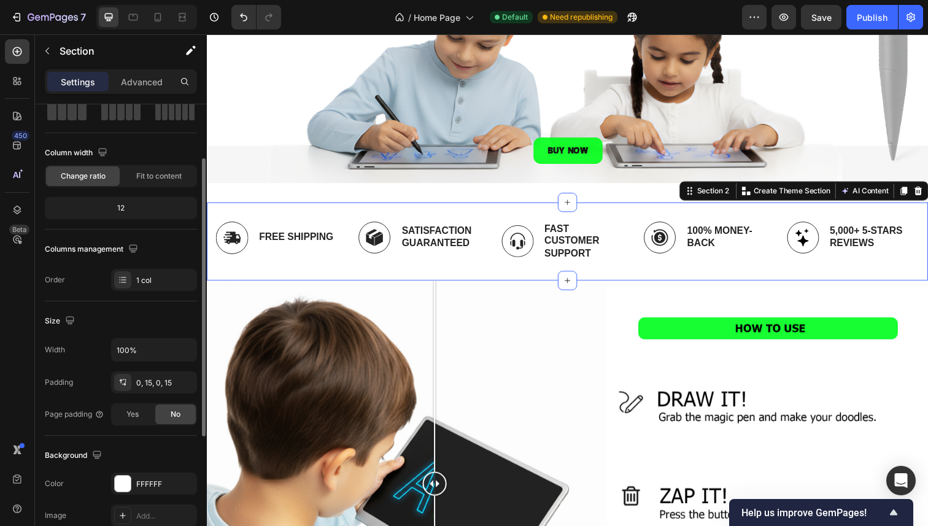
scroll to position [75, 0]
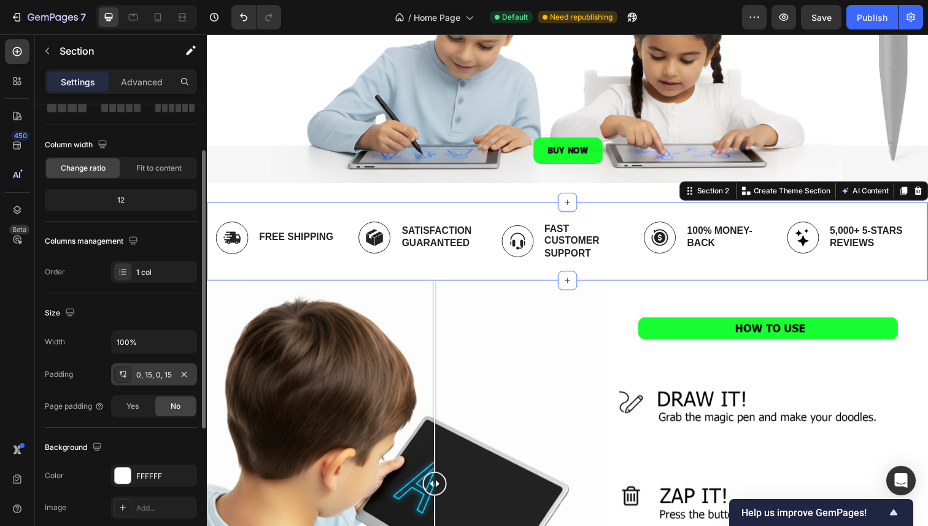
click at [153, 380] on div "0, 15, 0, 15" at bounding box center [154, 374] width 86 height 22
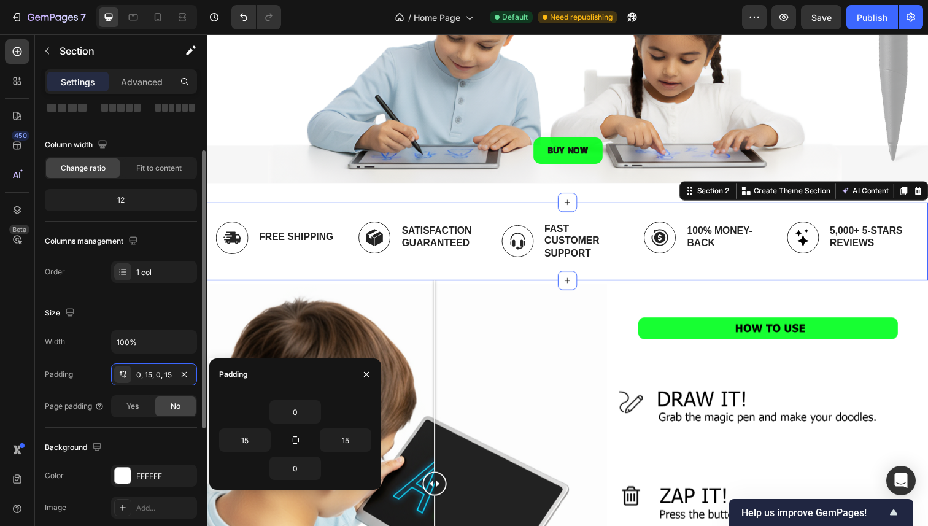
click at [72, 380] on div "Padding" at bounding box center [59, 374] width 28 height 20
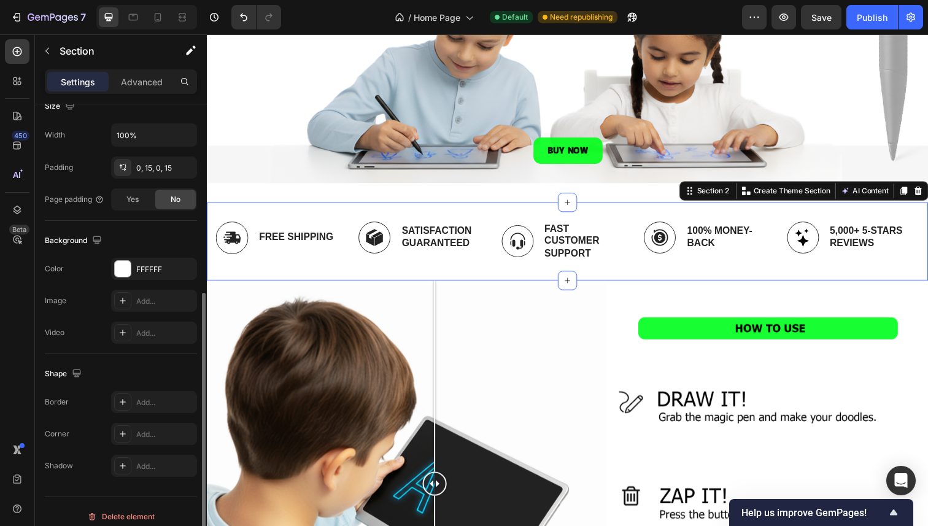
scroll to position [292, 0]
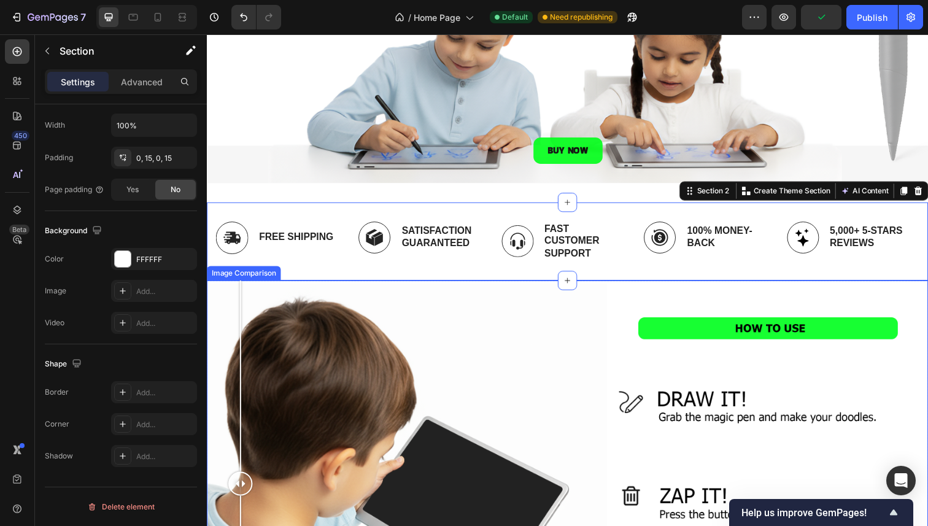
click at [241, 314] on div at bounding box center [575, 493] width 736 height 414
click at [323, 277] on div "Image Free Shipping Text Block Row Image Satisfaction Guaranteed Text Block Row…" at bounding box center [575, 246] width 718 height 80
click at [344, 324] on div at bounding box center [575, 493] width 736 height 414
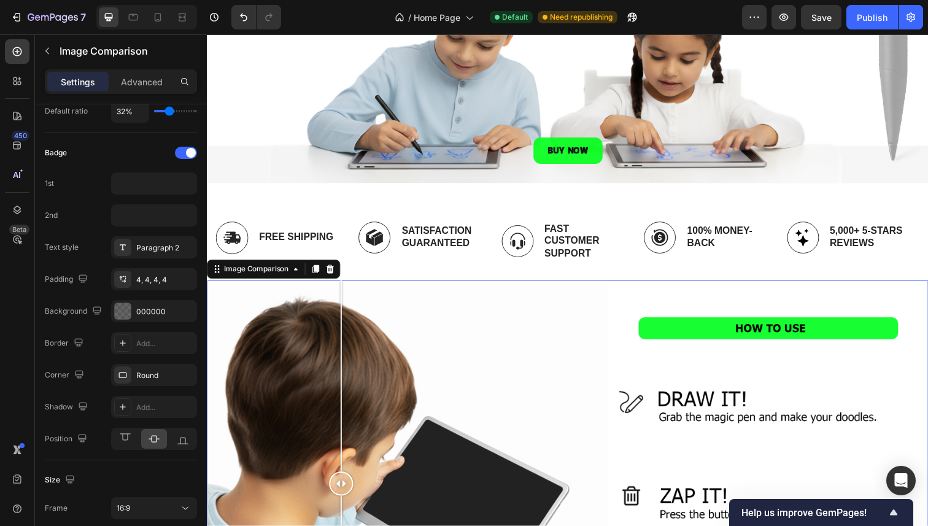
scroll to position [0, 0]
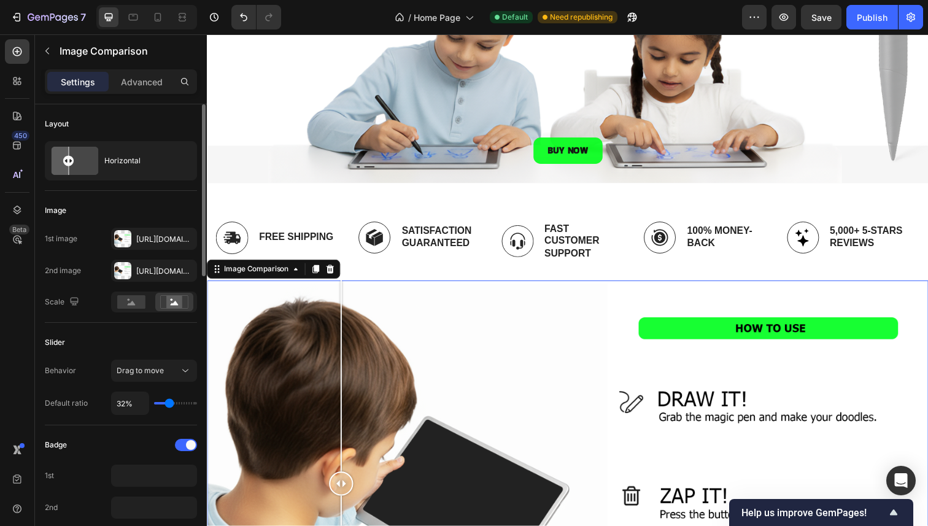
click at [426, 326] on div at bounding box center [575, 493] width 736 height 414
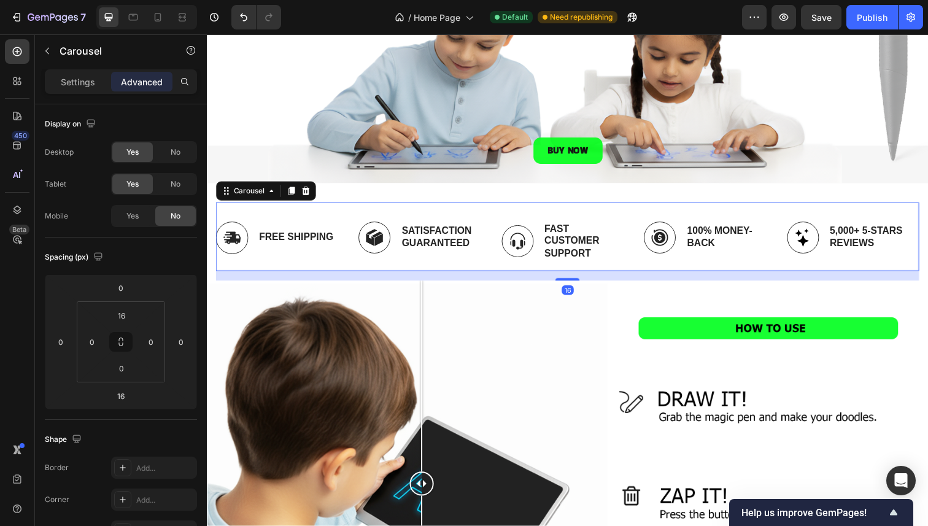
click at [390, 268] on div "Image Satisfaction Guaranteed Text Block Row" at bounding box center [424, 246] width 126 height 60
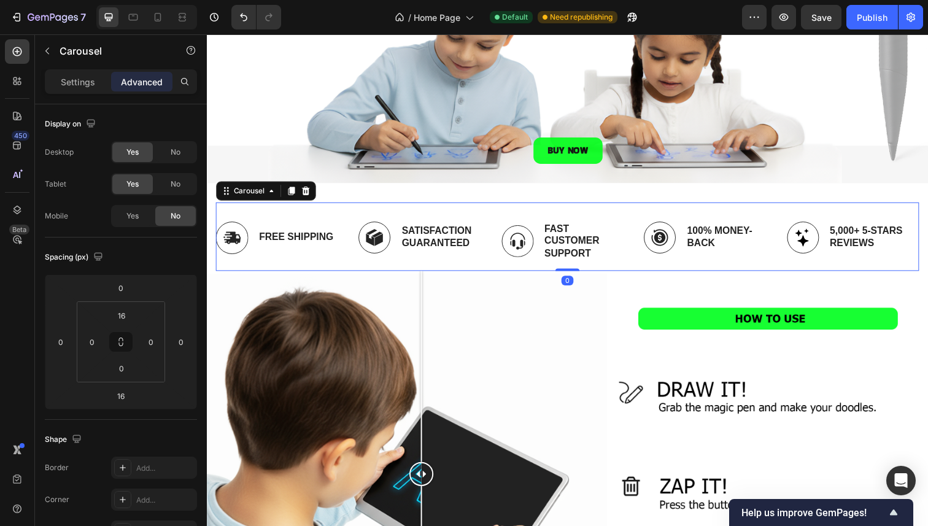
drag, startPoint x: 561, startPoint y: 280, endPoint x: 549, endPoint y: 240, distance: 41.7
click at [560, 255] on div "Image Free Shipping Text Block Row Image Satisfaction Guaranteed Text Block Row…" at bounding box center [575, 241] width 718 height 70
type input "0"
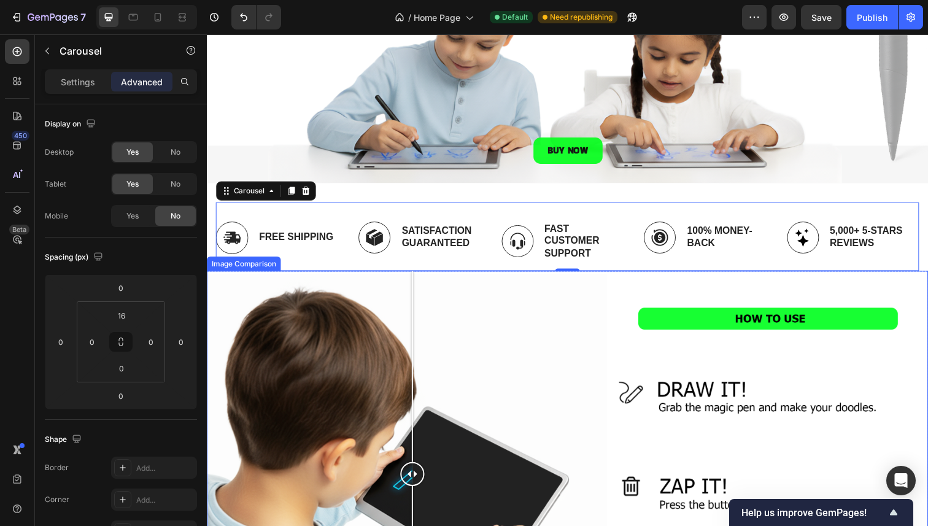
click at [417, 331] on div at bounding box center [416, 483] width 25 height 414
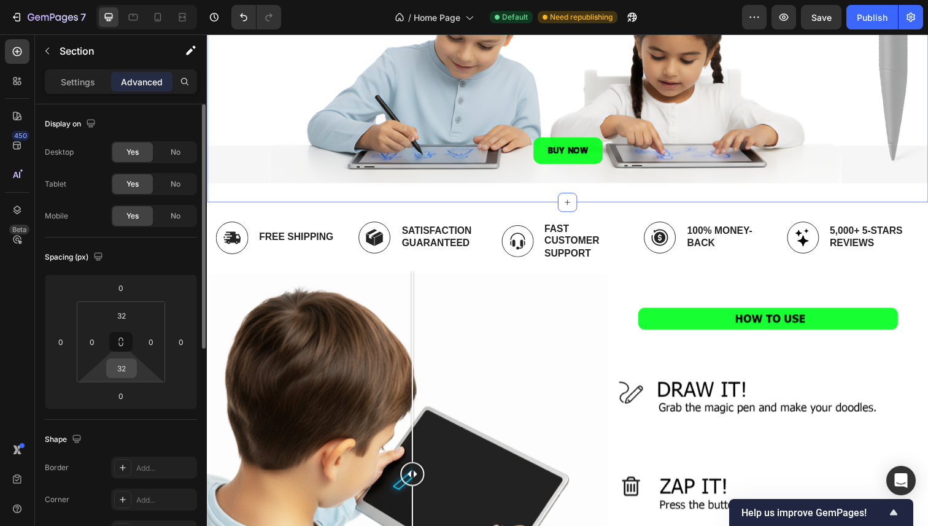
click at [126, 362] on input "32" at bounding box center [121, 368] width 25 height 18
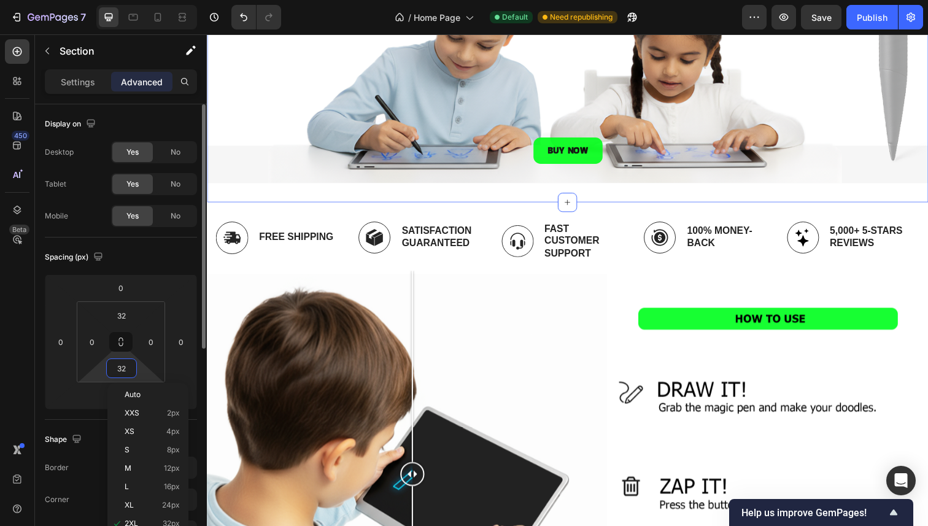
type input "1"
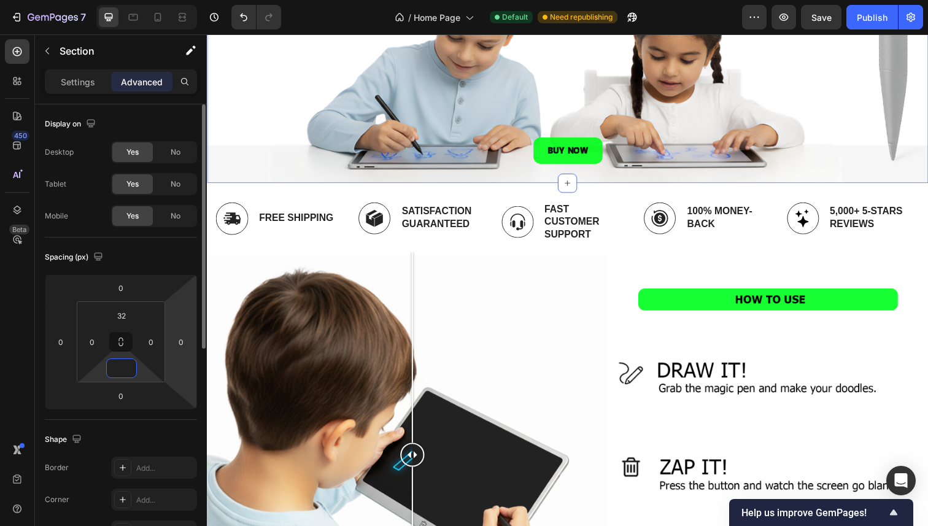
type input "0"
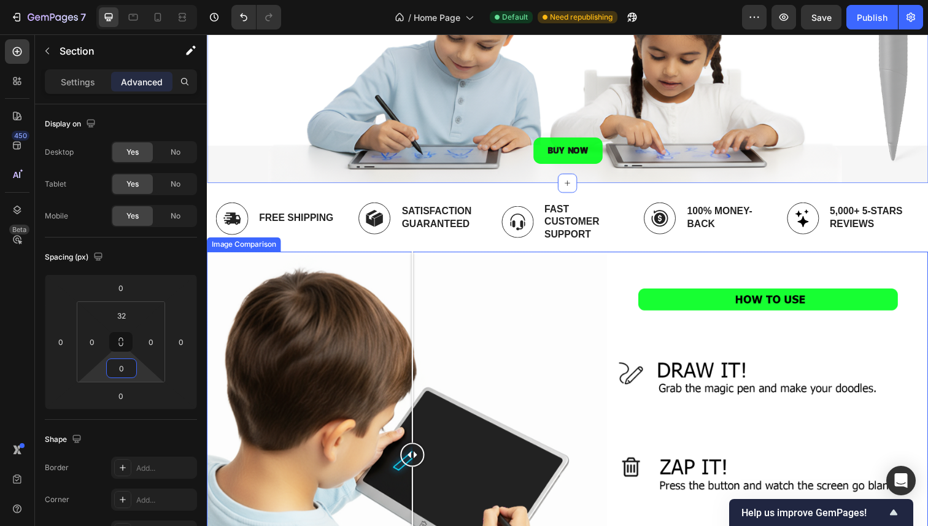
click at [498, 326] on div at bounding box center [575, 463] width 736 height 414
click at [466, 258] on div at bounding box center [575, 463] width 736 height 414
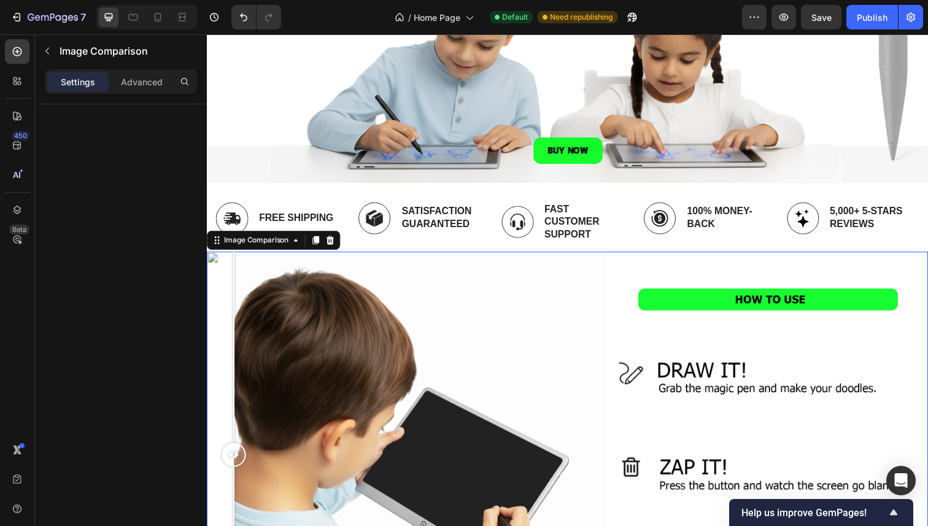
drag, startPoint x: 463, startPoint y: 450, endPoint x: 137, endPoint y: 417, distance: 328.0
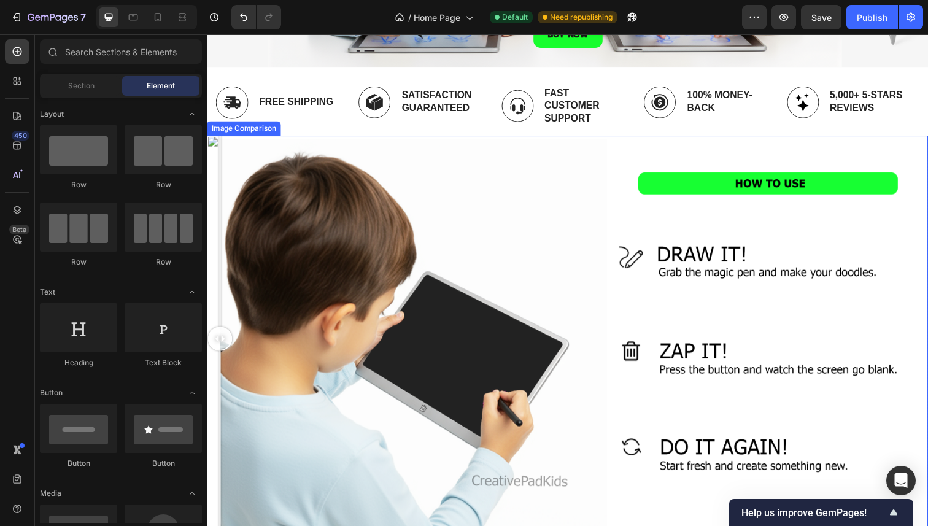
scroll to position [433, 0]
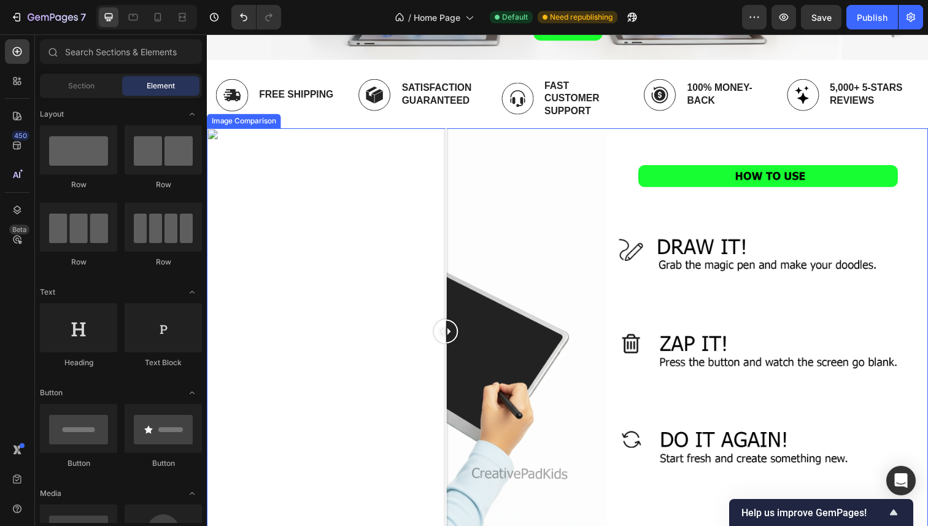
drag, startPoint x: 219, startPoint y: 328, endPoint x: 426, endPoint y: 304, distance: 208.1
click at [439, 306] on div at bounding box center [451, 338] width 25 height 414
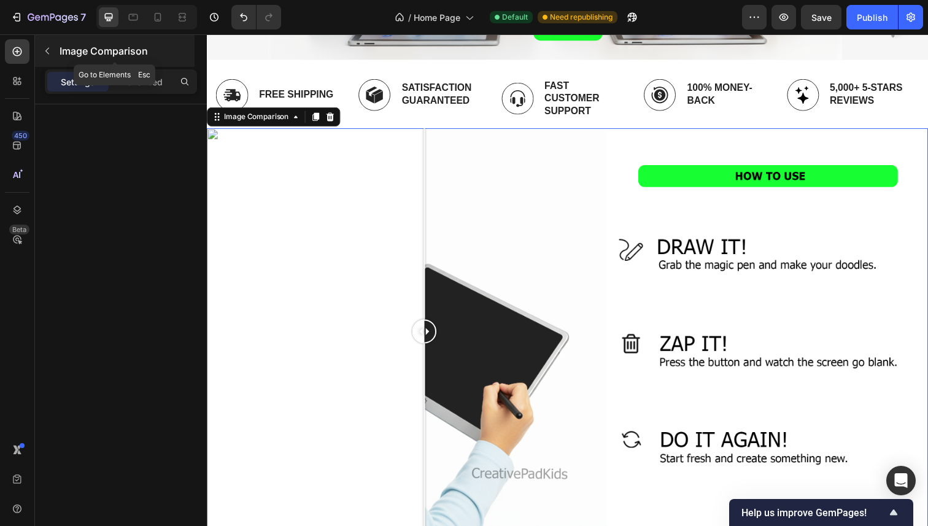
click at [62, 49] on p "Image Comparison" at bounding box center [126, 51] width 133 height 15
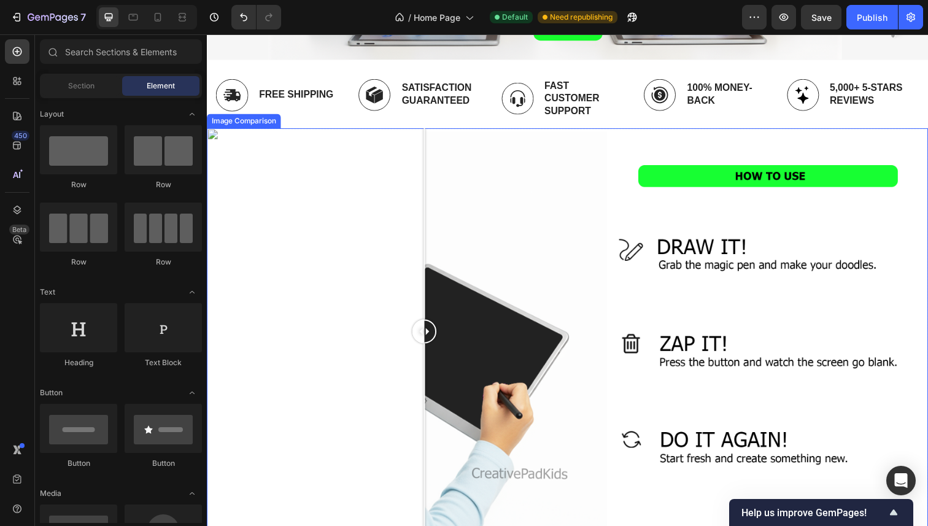
scroll to position [489, 0]
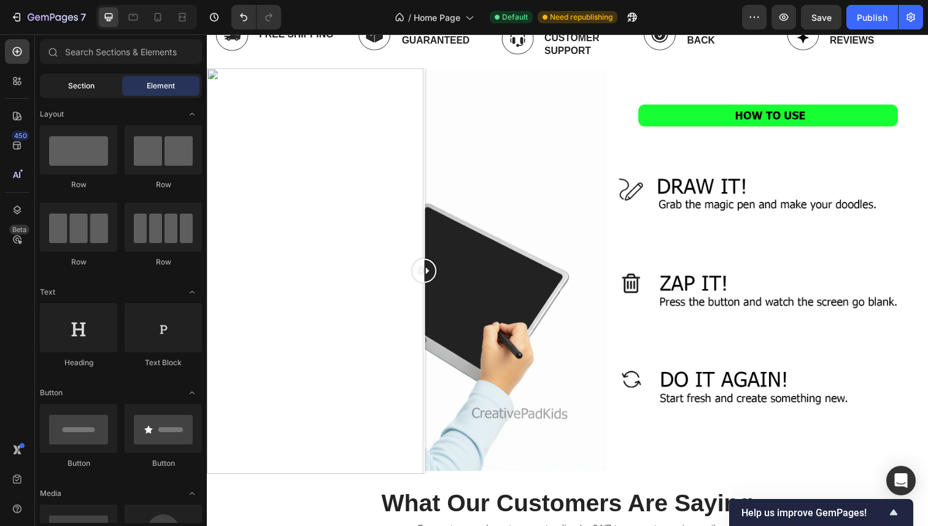
click at [71, 82] on span "Section" at bounding box center [81, 85] width 26 height 11
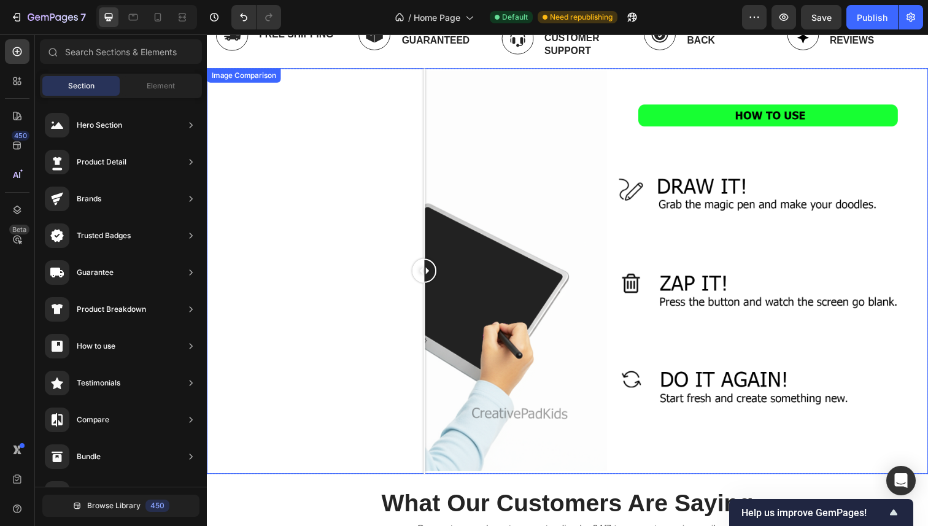
click at [499, 282] on div at bounding box center [575, 276] width 736 height 414
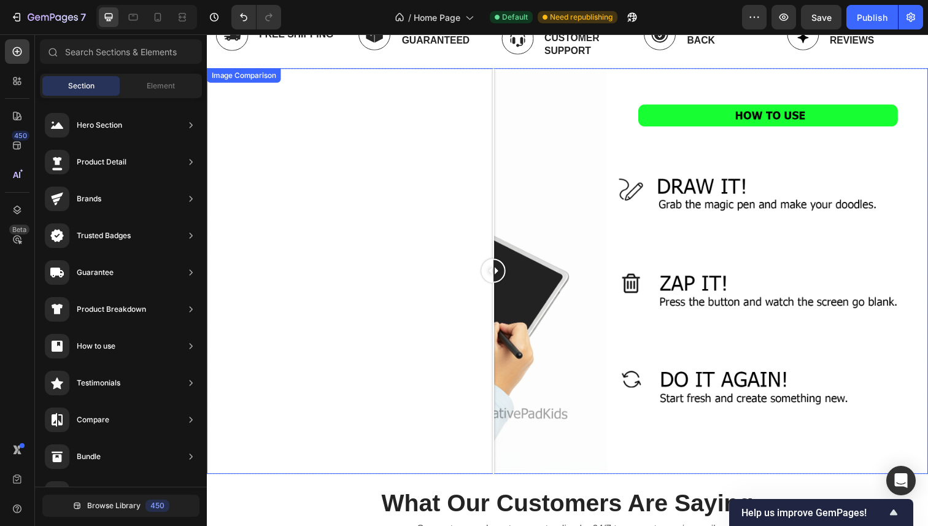
click at [253, 79] on div "Image Comparison" at bounding box center [244, 76] width 71 height 11
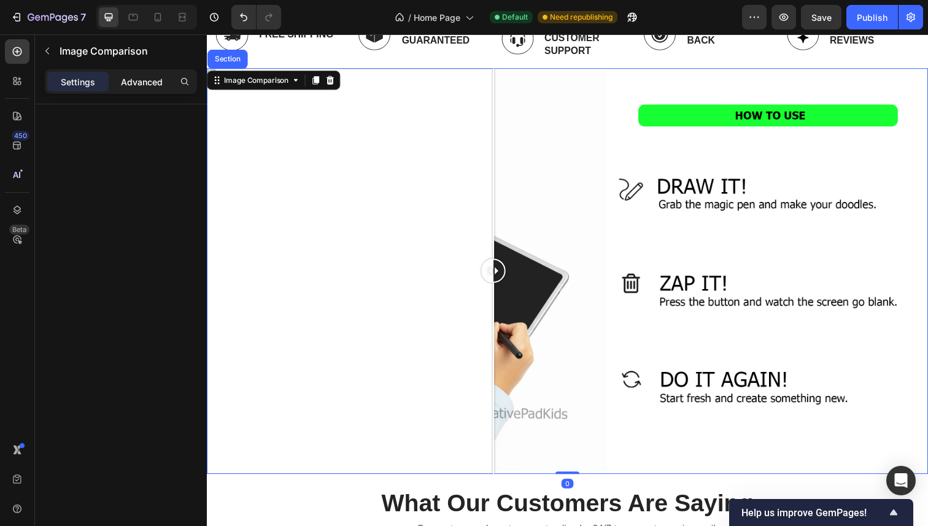
click at [136, 81] on p "Advanced" at bounding box center [142, 81] width 42 height 13
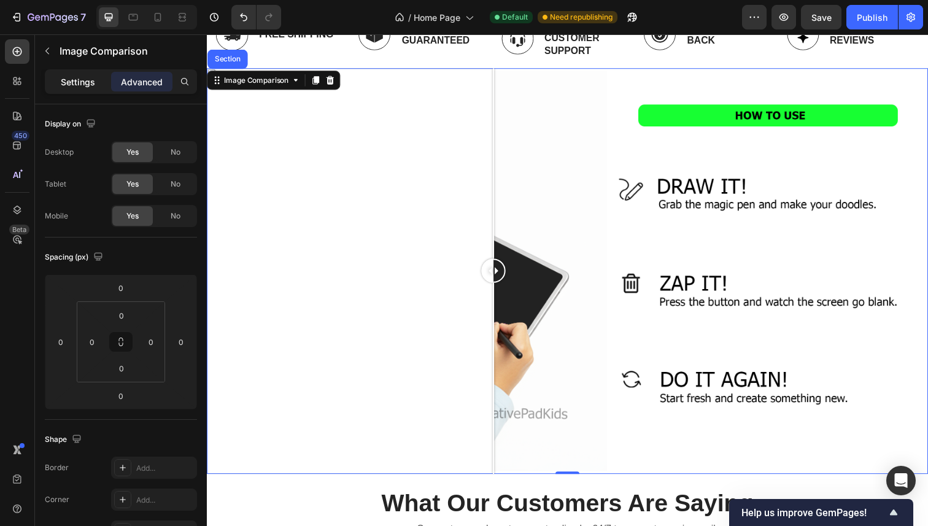
click at [82, 77] on p "Settings" at bounding box center [78, 81] width 34 height 13
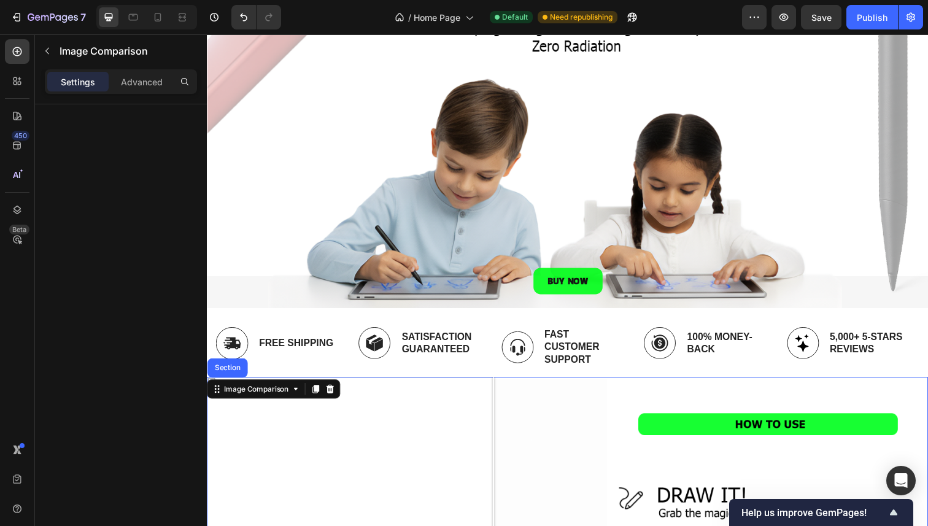
scroll to position [192, 0]
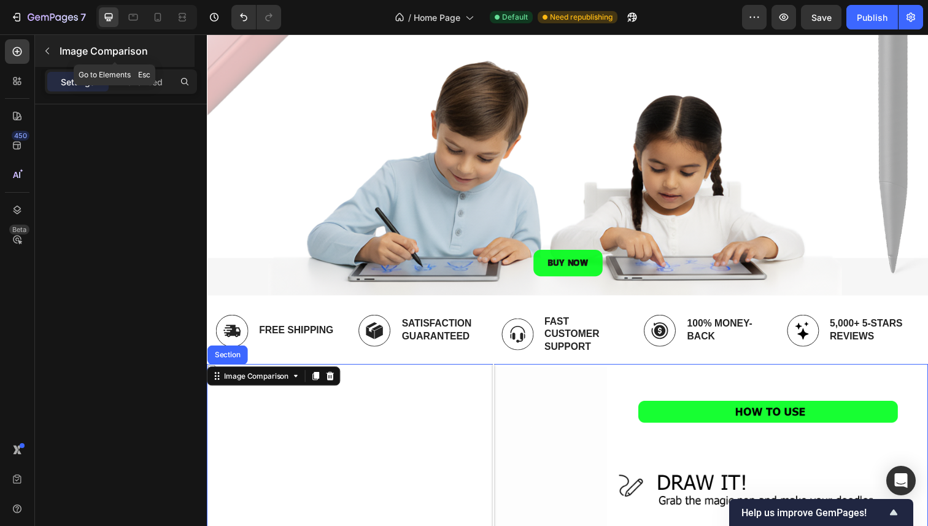
click at [103, 39] on div "Image Comparison" at bounding box center [115, 51] width 160 height 32
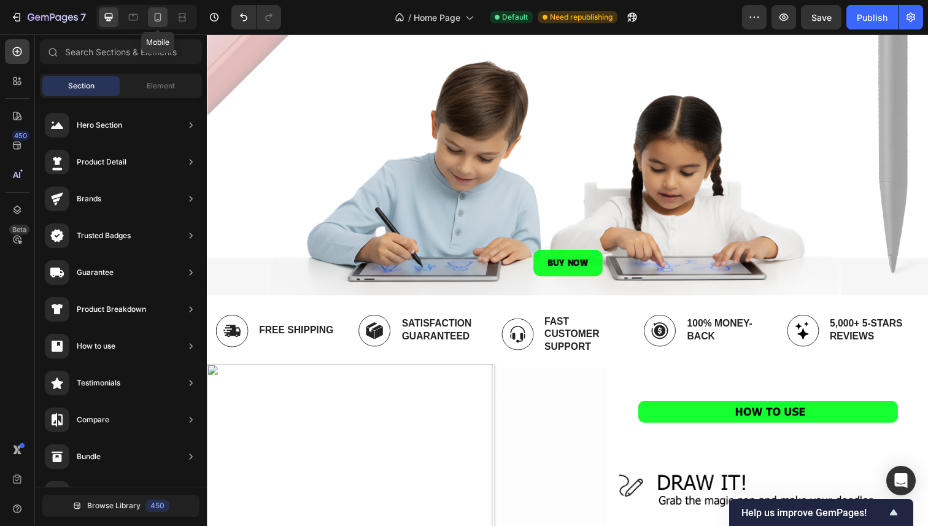
click at [163, 12] on icon at bounding box center [158, 17] width 12 height 12
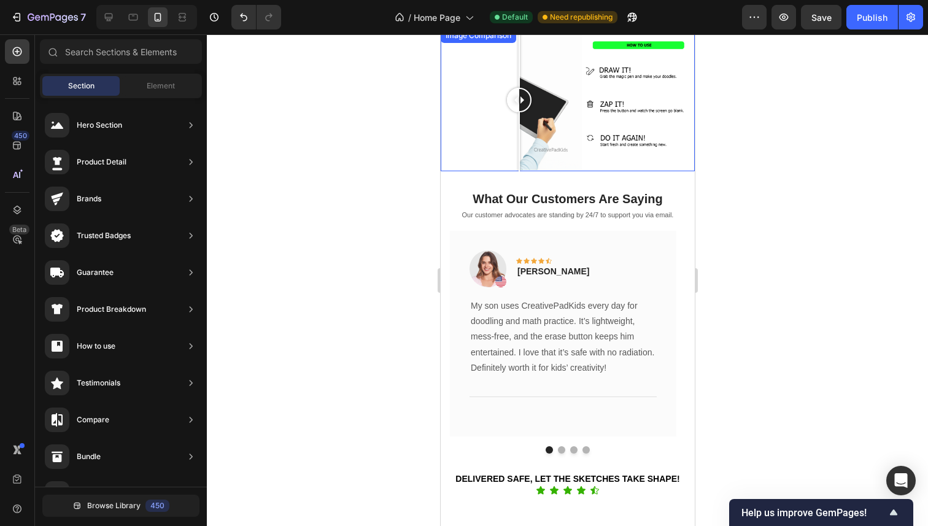
scroll to position [98, 0]
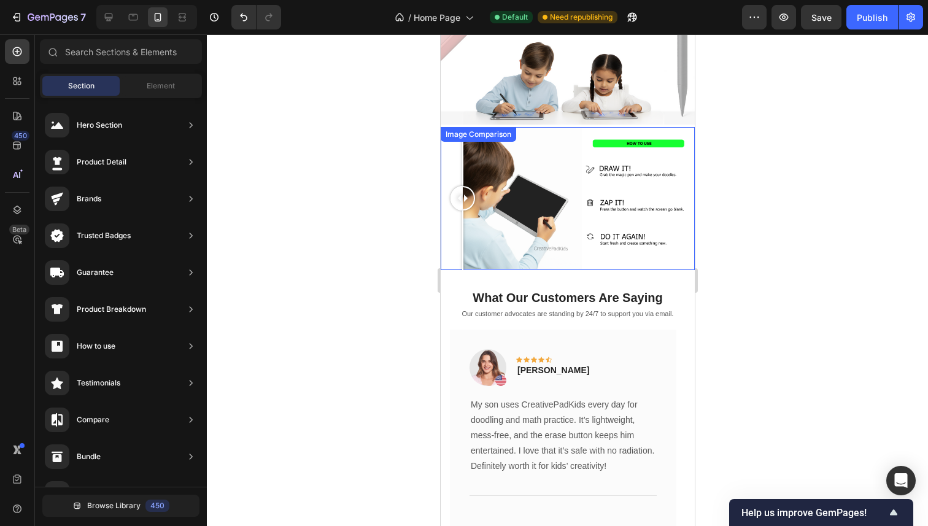
drag, startPoint x: 521, startPoint y: 198, endPoint x: 459, endPoint y: 192, distance: 62.8
click at [460, 192] on div at bounding box center [462, 198] width 25 height 25
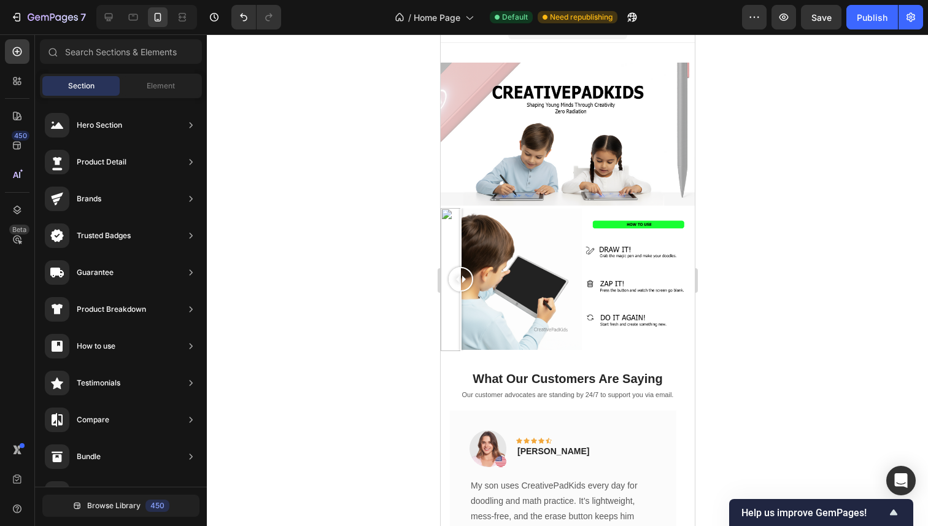
scroll to position [0, 0]
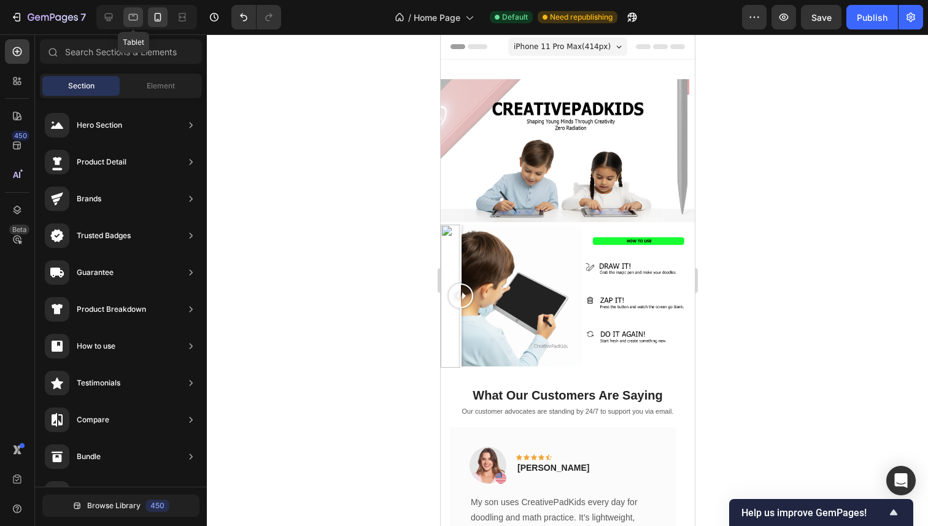
click at [136, 20] on icon at bounding box center [133, 17] width 12 height 12
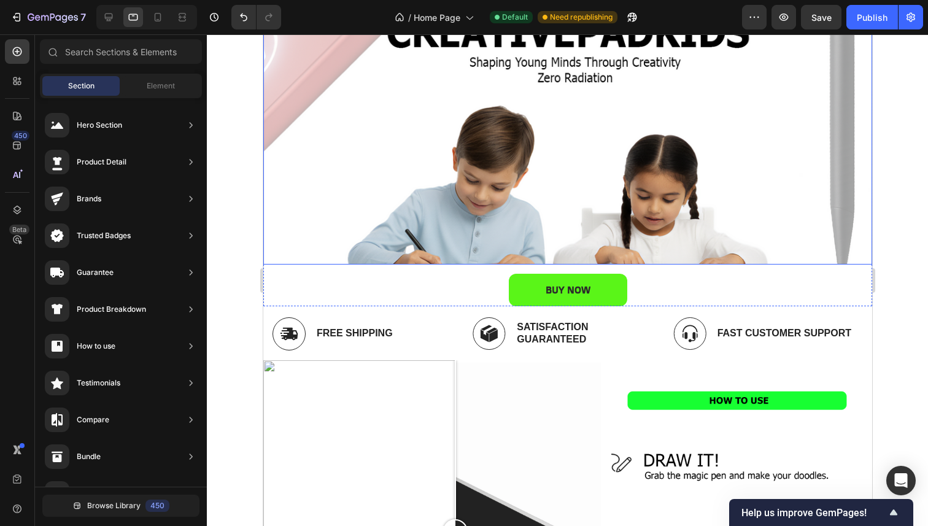
scroll to position [99, 0]
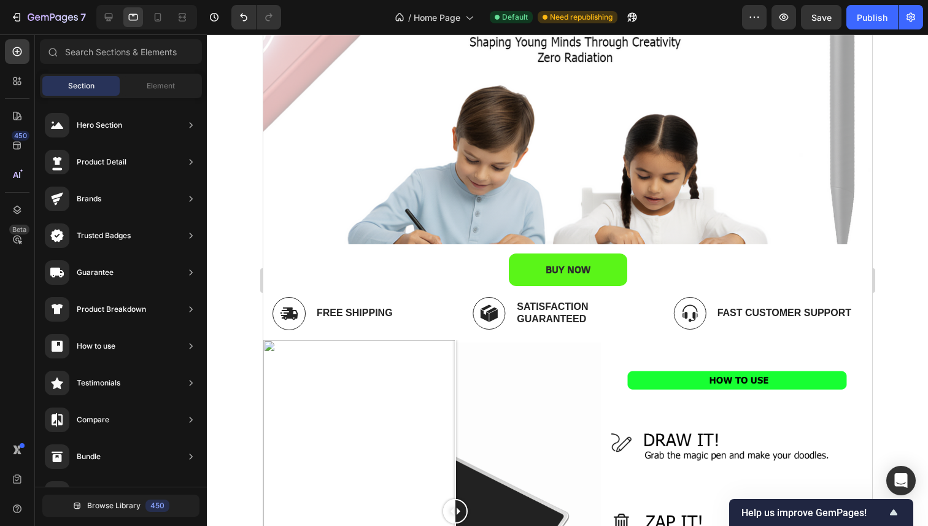
click at [229, 243] on div at bounding box center [567, 279] width 721 height 491
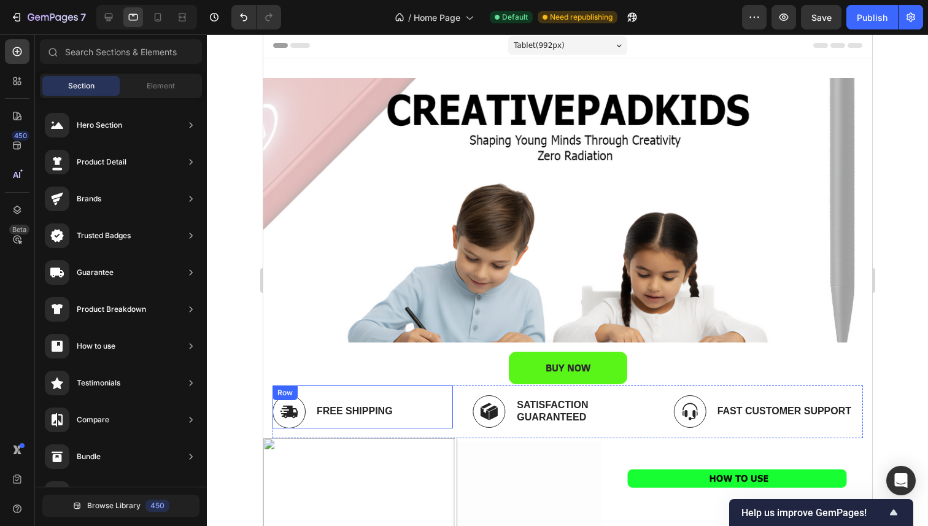
scroll to position [0, 0]
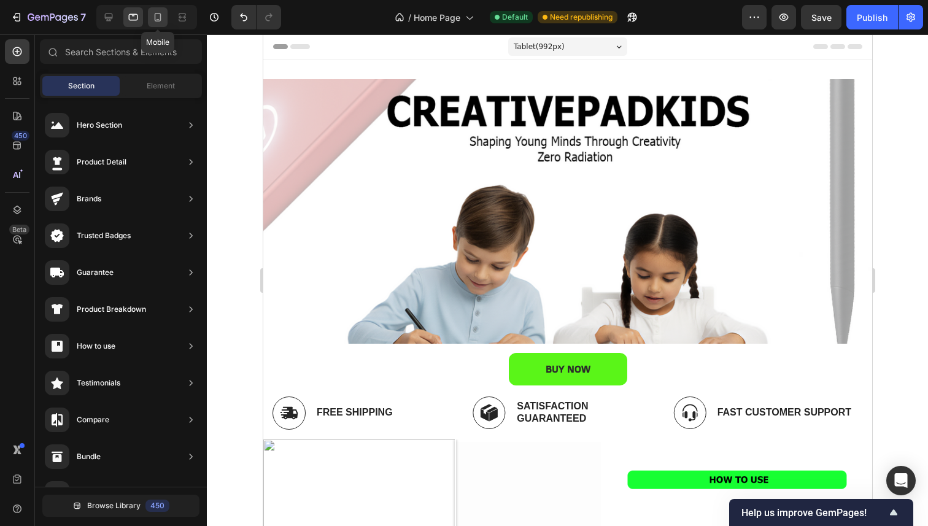
click at [163, 17] on icon at bounding box center [158, 17] width 12 height 12
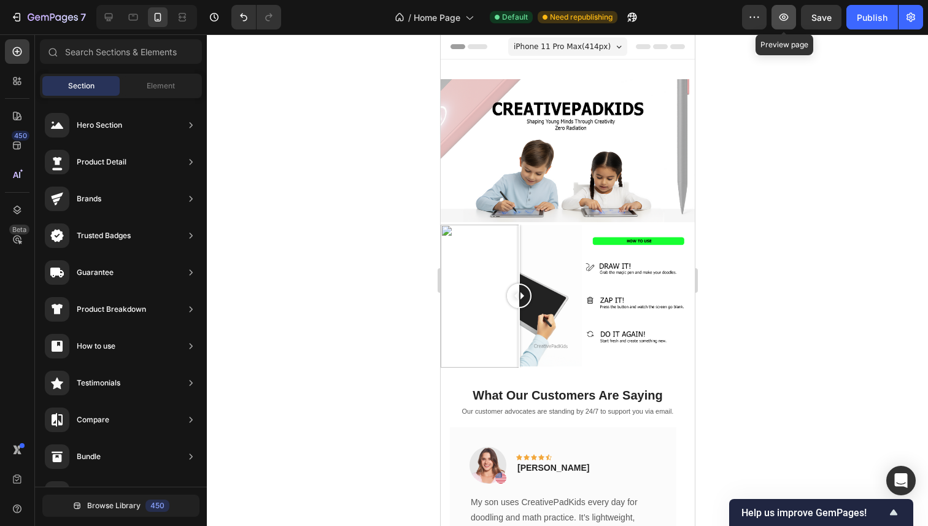
click at [782, 28] on button "button" at bounding box center [783, 17] width 25 height 25
click at [113, 6] on div at bounding box center [146, 17] width 101 height 25
click at [111, 15] on icon at bounding box center [108, 17] width 12 height 12
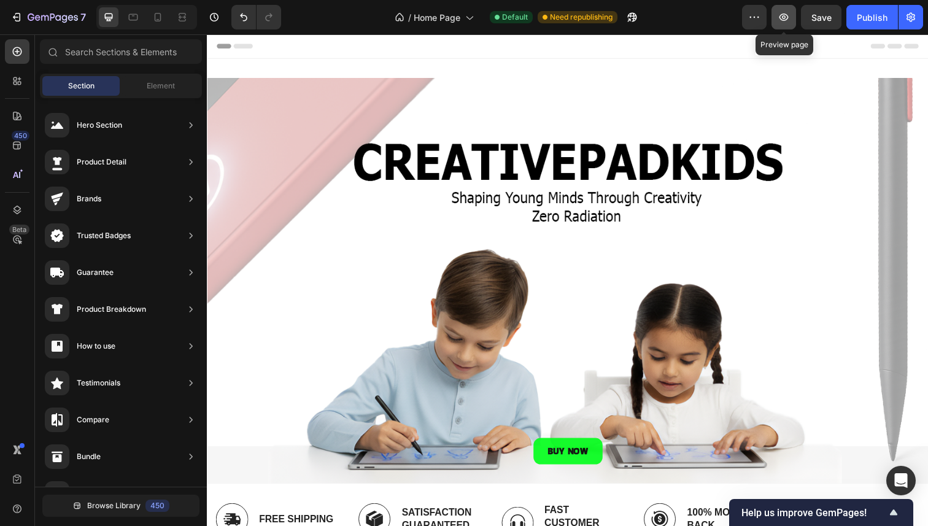
click at [790, 16] on button "button" at bounding box center [783, 17] width 25 height 25
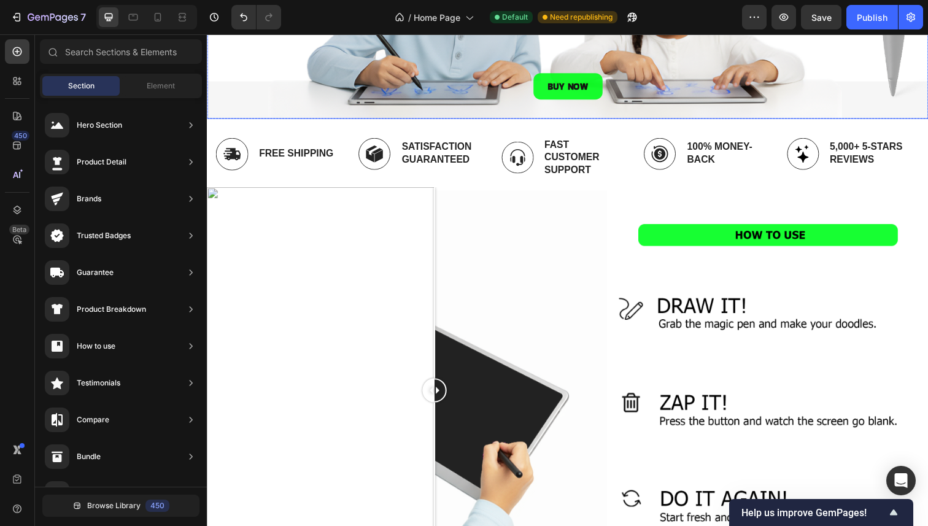
scroll to position [372, 0]
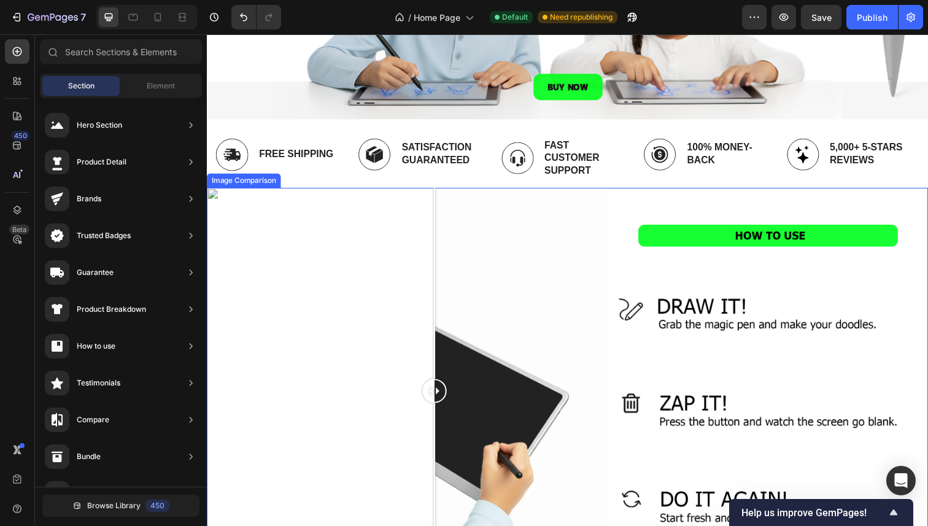
click at [500, 225] on div at bounding box center [575, 398] width 736 height 414
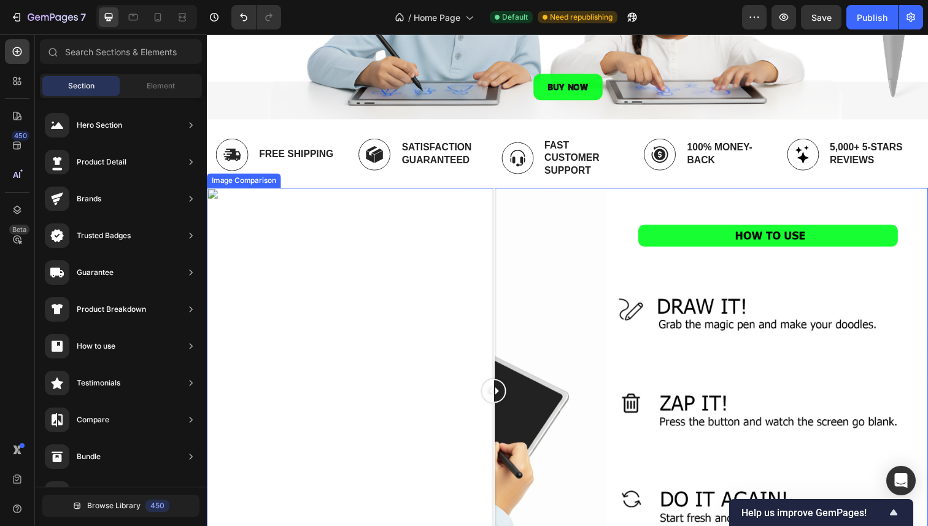
click at [428, 213] on div at bounding box center [575, 398] width 736 height 414
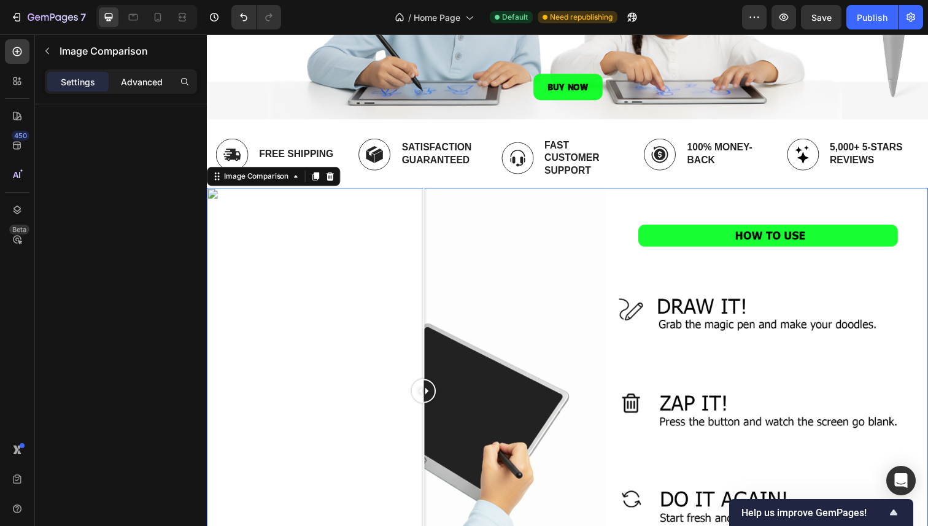
click at [132, 80] on p "Advanced" at bounding box center [142, 81] width 42 height 13
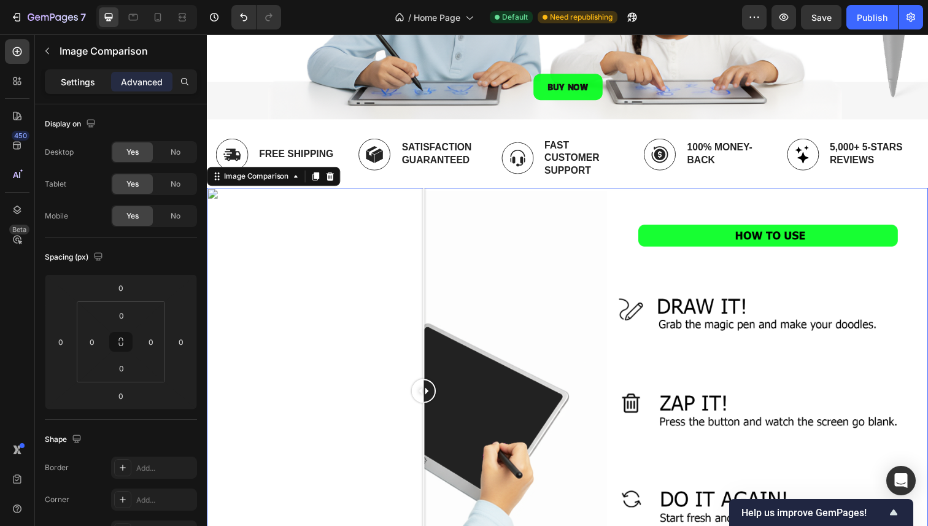
click at [82, 82] on p "Settings" at bounding box center [78, 81] width 34 height 13
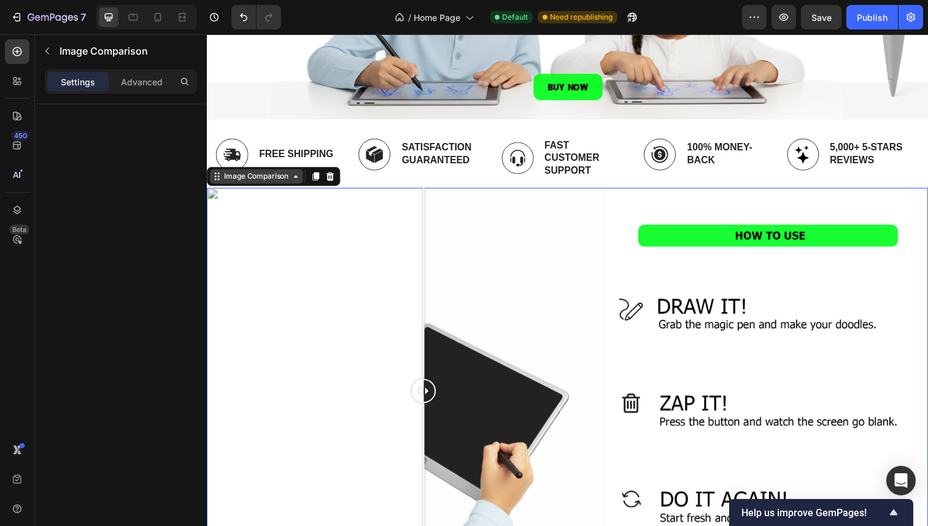
click at [239, 179] on div "Image Comparison" at bounding box center [257, 179] width 71 height 11
click at [281, 179] on div "Image Comparison" at bounding box center [257, 179] width 71 height 11
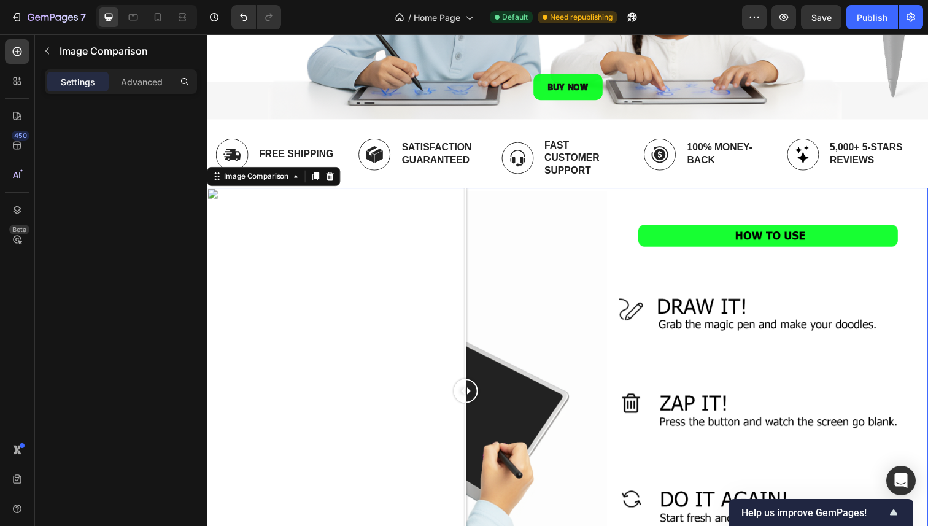
click at [471, 256] on div at bounding box center [575, 398] width 736 height 414
click at [478, 275] on div at bounding box center [478, 398] width 25 height 414
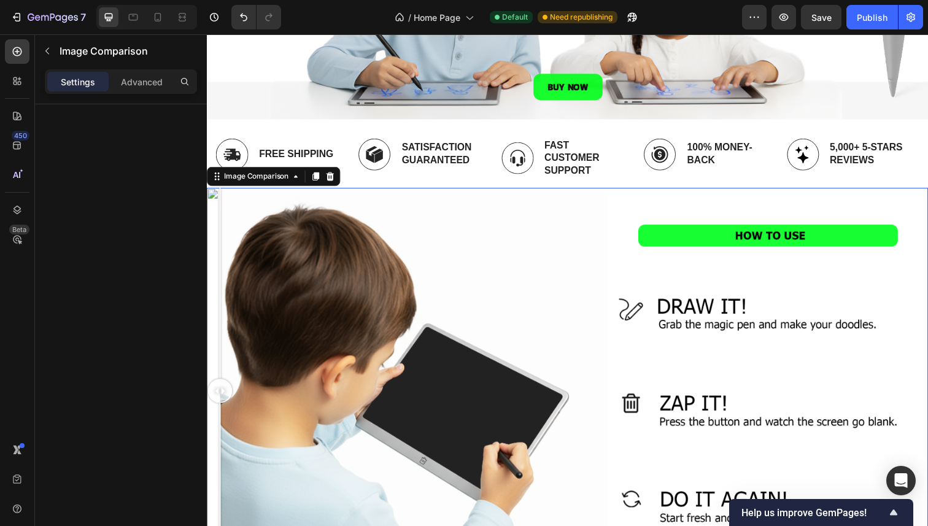
click at [213, 192] on div at bounding box center [575, 398] width 736 height 414
click at [514, 311] on div at bounding box center [575, 398] width 736 height 414
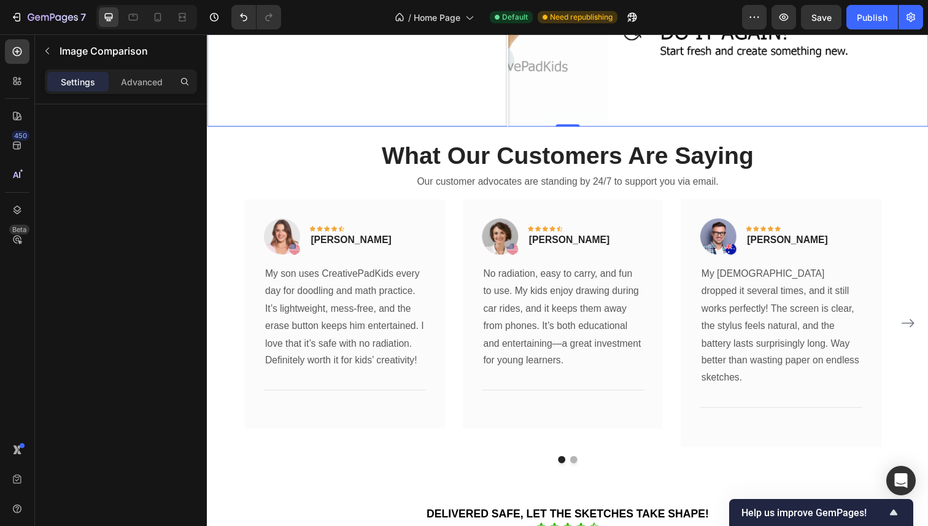
scroll to position [852, 0]
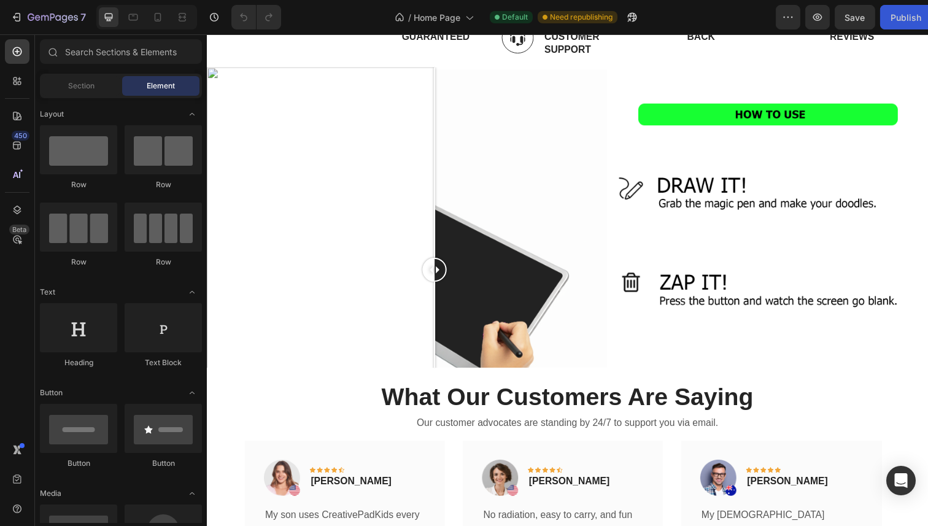
scroll to position [358, 0]
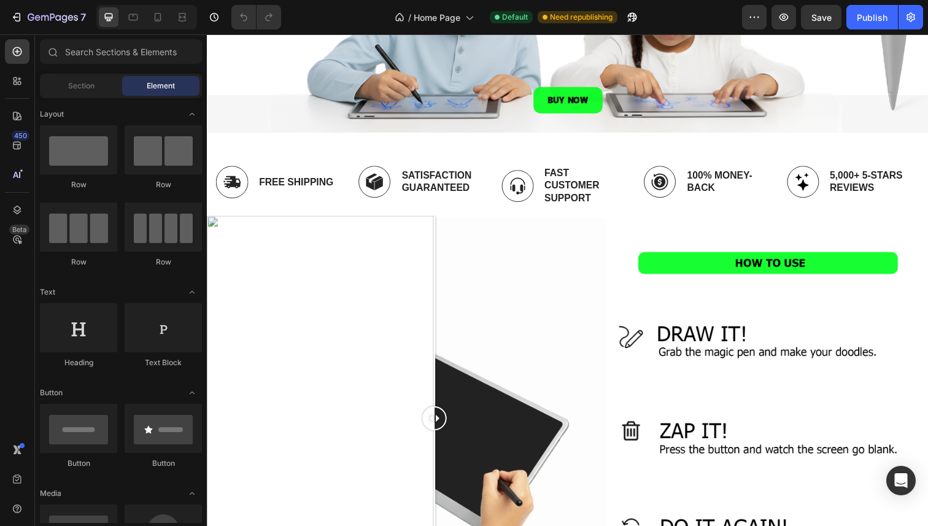
click at [88, 96] on div "Section Element" at bounding box center [121, 86] width 162 height 25
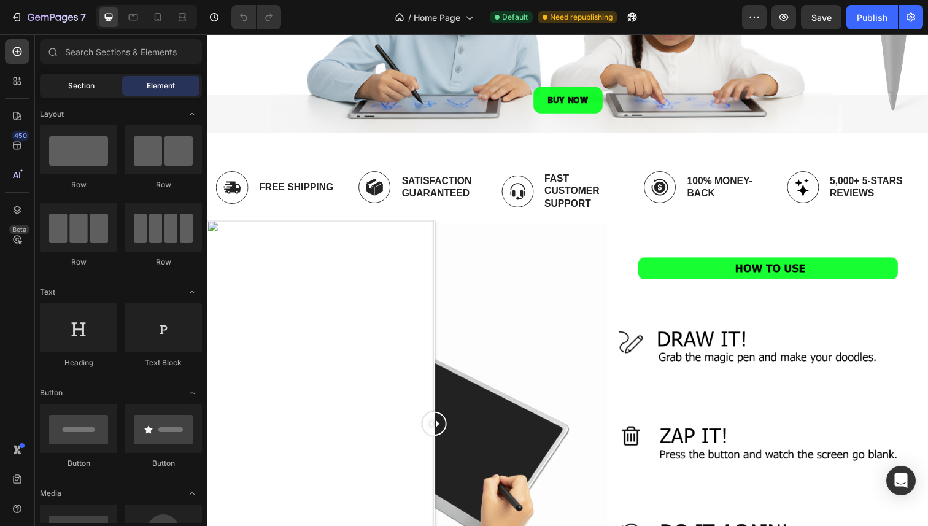
click at [85, 92] on div "Section" at bounding box center [80, 86] width 77 height 20
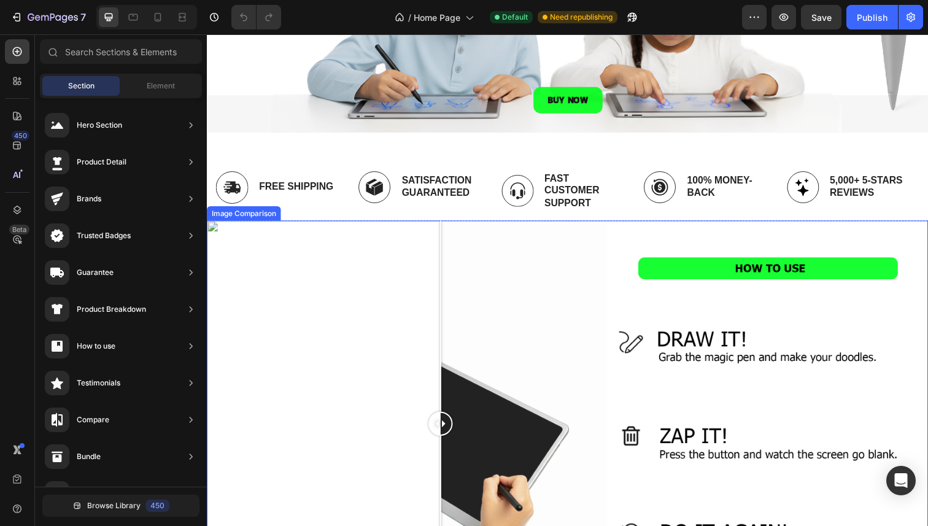
click at [445, 314] on div at bounding box center [445, 432] width 25 height 414
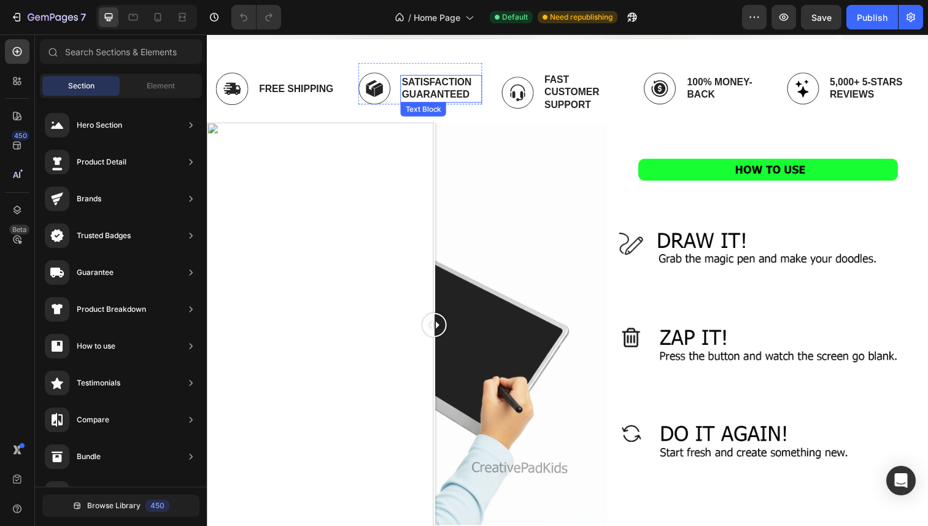
scroll to position [455, 0]
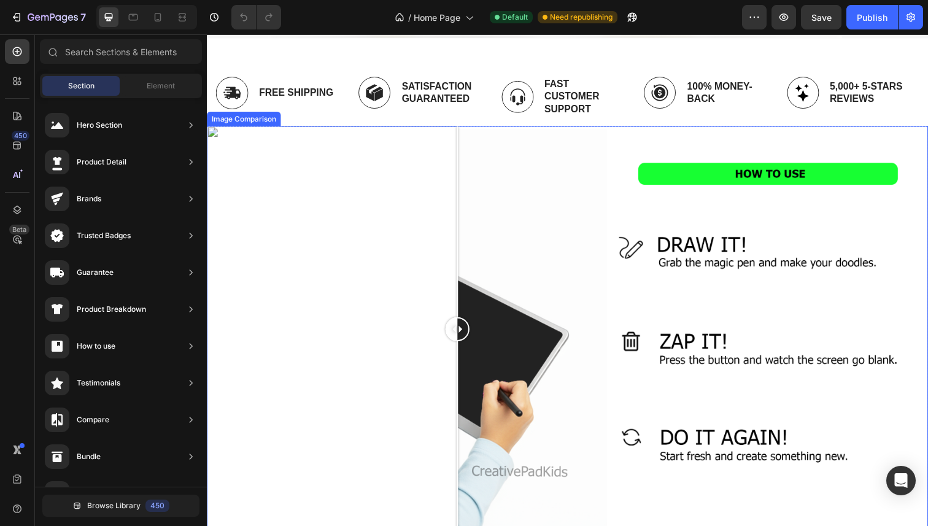
click at [463, 286] on div at bounding box center [575, 335] width 736 height 414
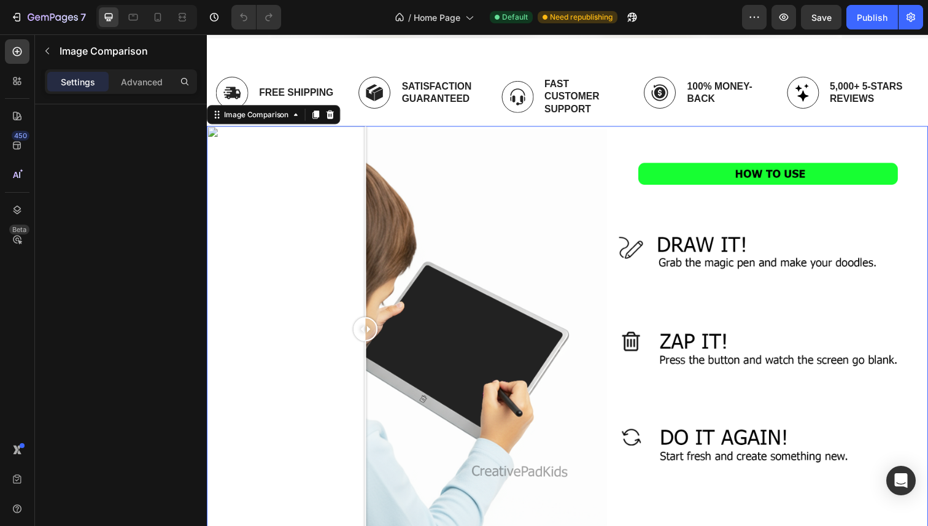
click at [369, 302] on div at bounding box center [575, 335] width 736 height 414
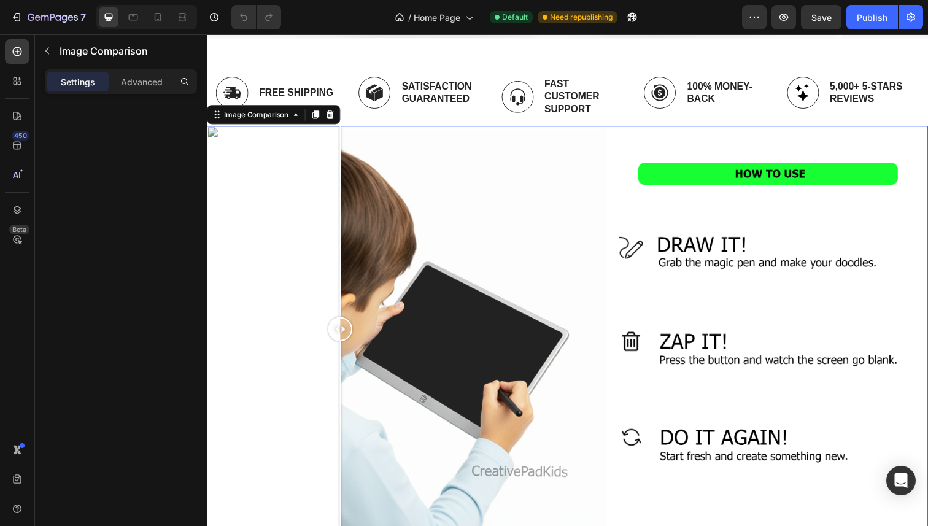
click at [343, 306] on div at bounding box center [575, 335] width 736 height 414
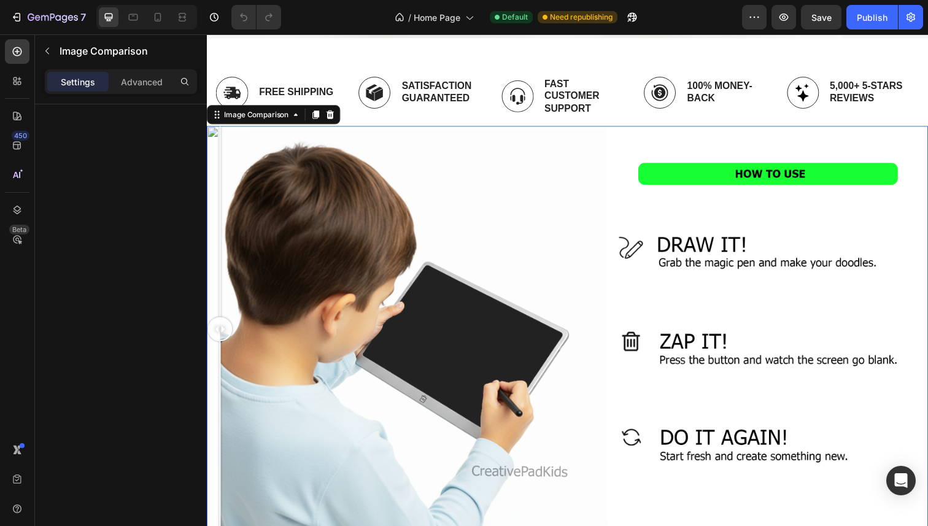
drag, startPoint x: 412, startPoint y: 295, endPoint x: -5, endPoint y: 324, distance: 418.2
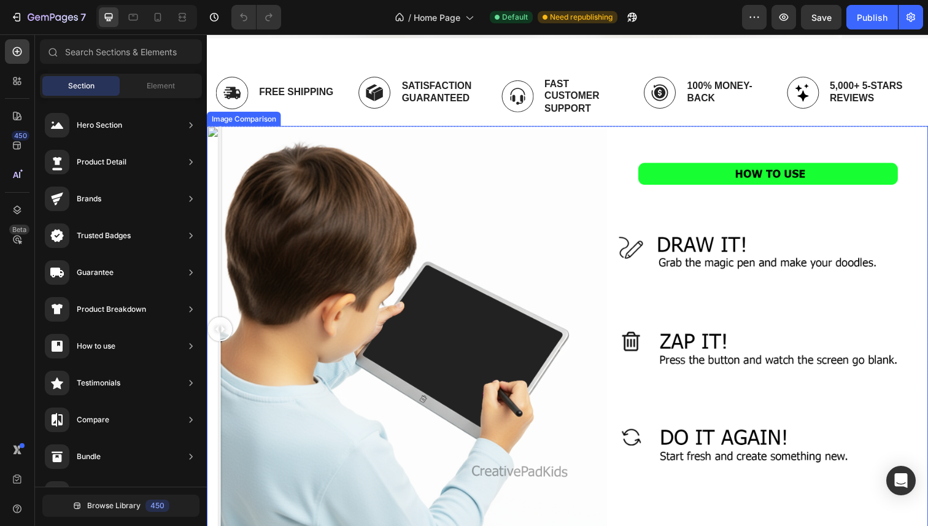
click at [371, 284] on div at bounding box center [575, 335] width 736 height 414
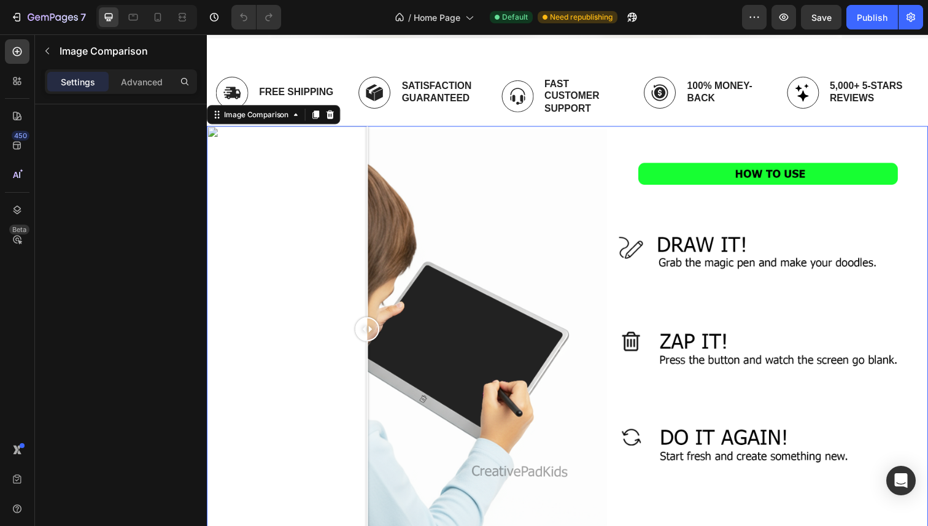
click at [387, 307] on div at bounding box center [575, 335] width 736 height 414
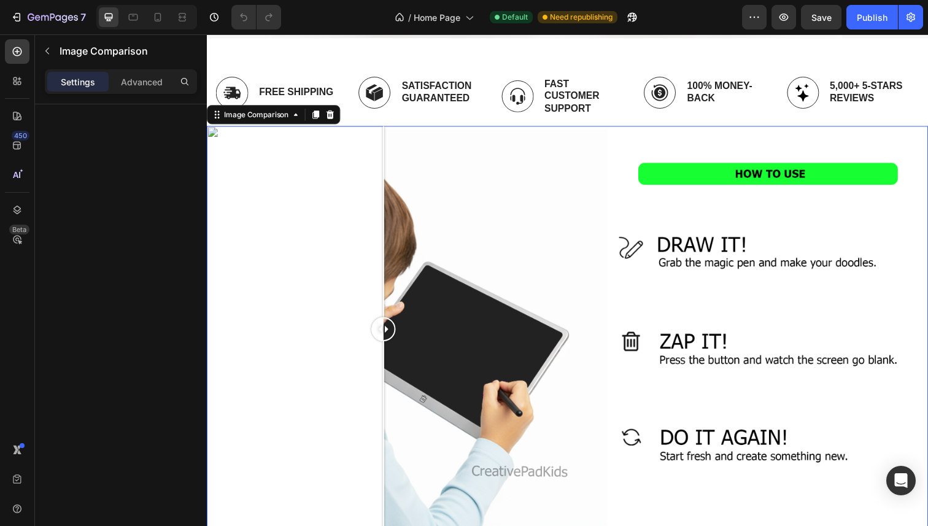
click at [461, 307] on div at bounding box center [575, 335] width 736 height 414
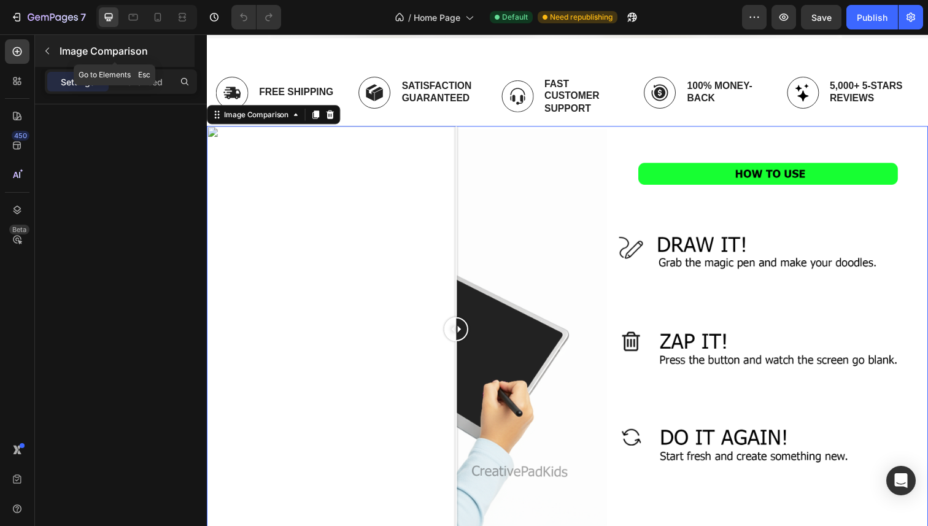
click at [110, 51] on p "Image Comparison" at bounding box center [126, 51] width 133 height 15
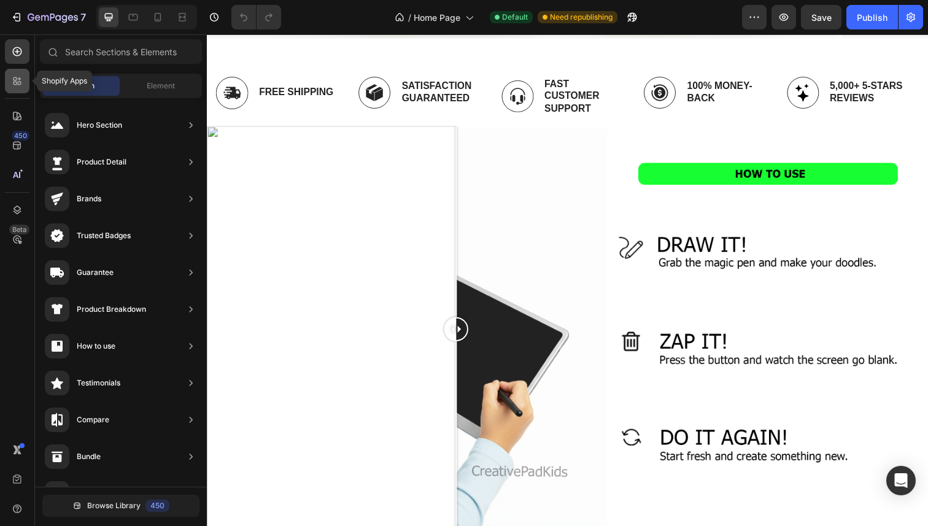
click at [13, 85] on icon at bounding box center [17, 81] width 12 height 12
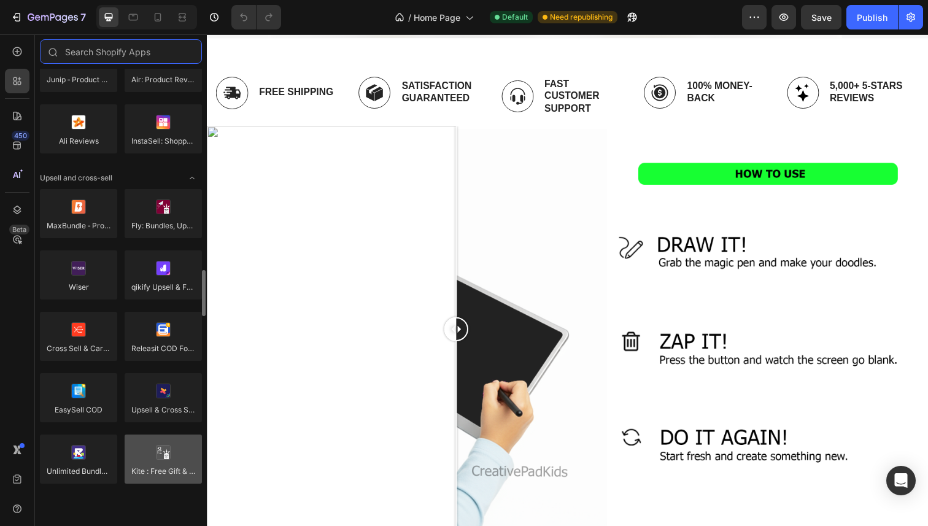
scroll to position [805, 0]
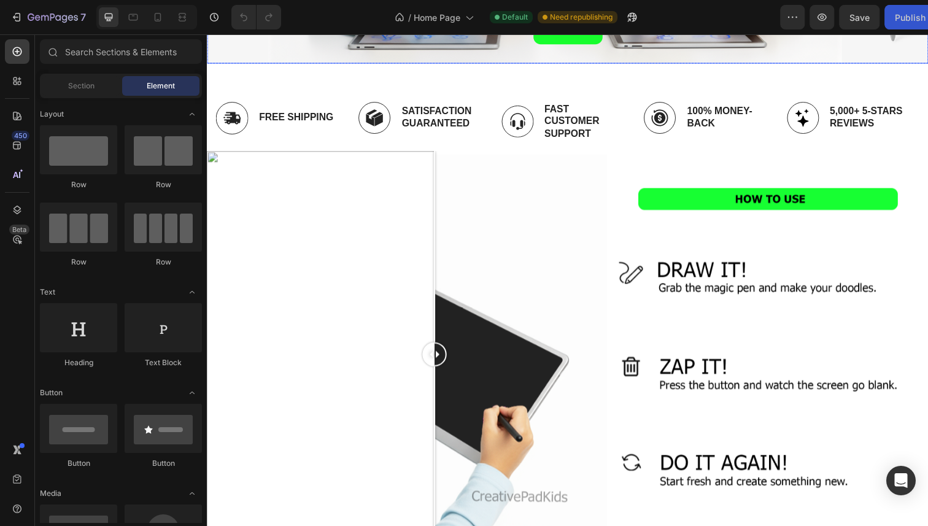
scroll to position [458, 0]
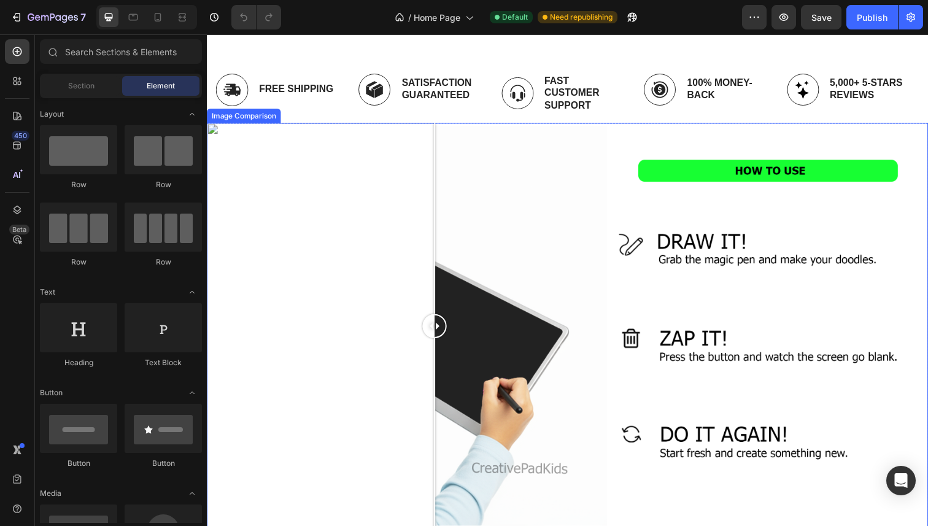
click at [214, 128] on div at bounding box center [575, 332] width 736 height 414
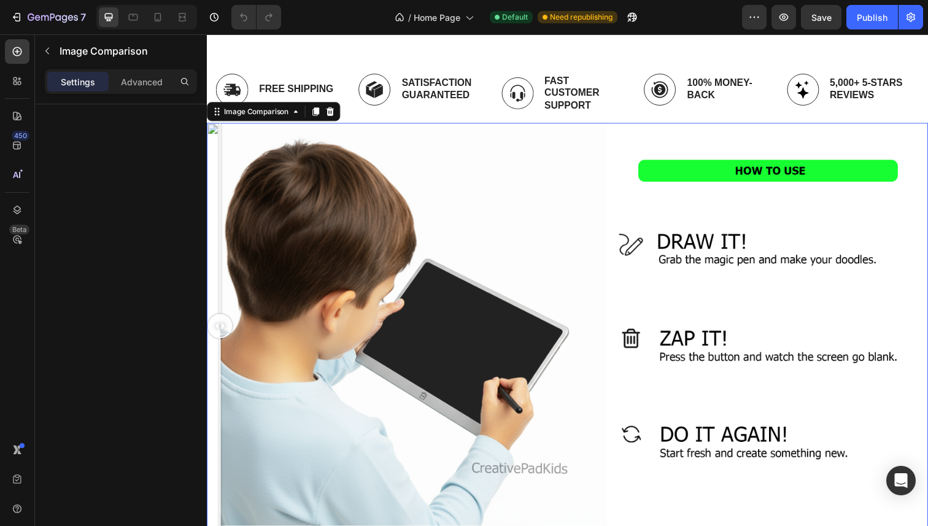
click at [213, 126] on div at bounding box center [220, 332] width 25 height 414
click at [156, 82] on p "Advanced" at bounding box center [142, 81] width 42 height 13
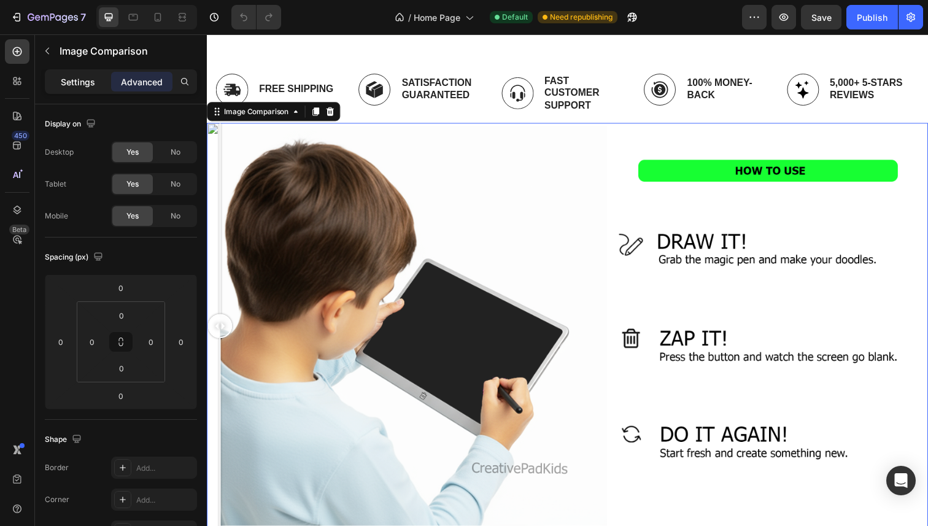
click at [68, 83] on p "Settings" at bounding box center [78, 81] width 34 height 13
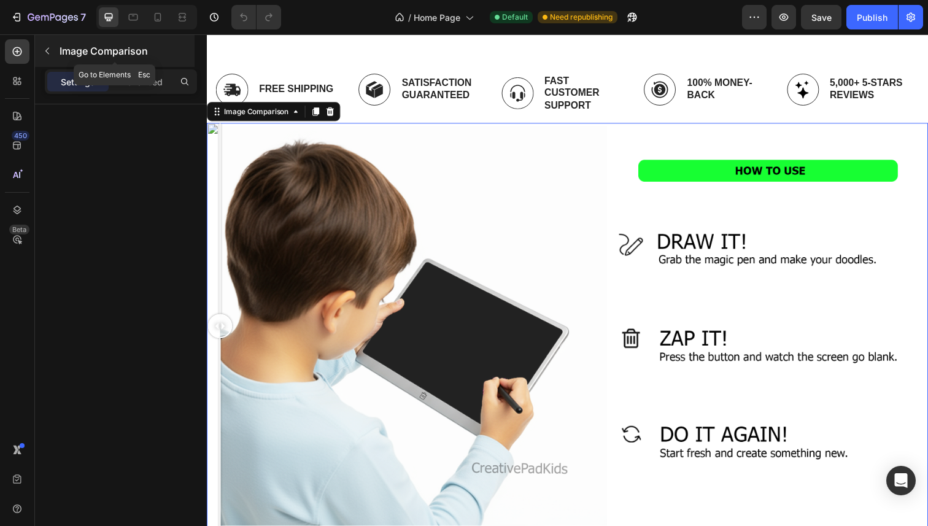
click at [52, 45] on button "button" at bounding box center [47, 51] width 20 height 20
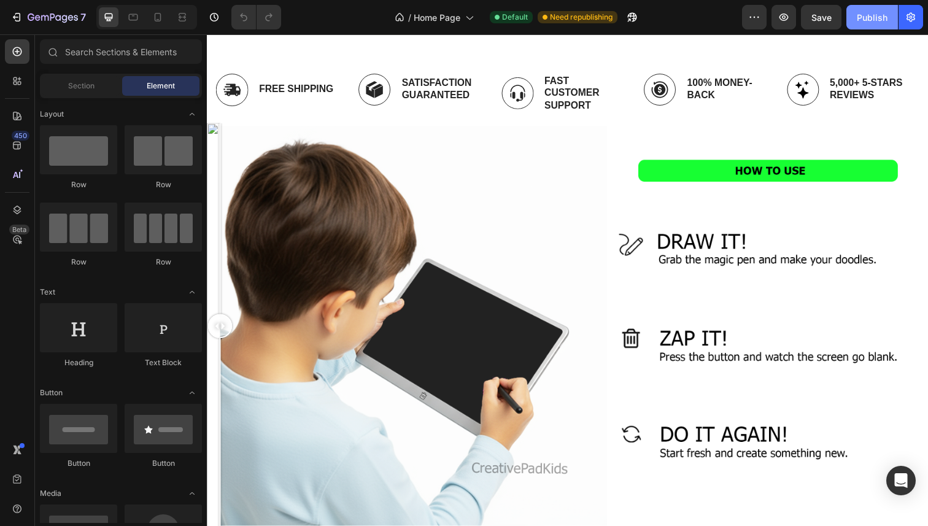
click at [881, 16] on div "Publish" at bounding box center [871, 17] width 31 height 13
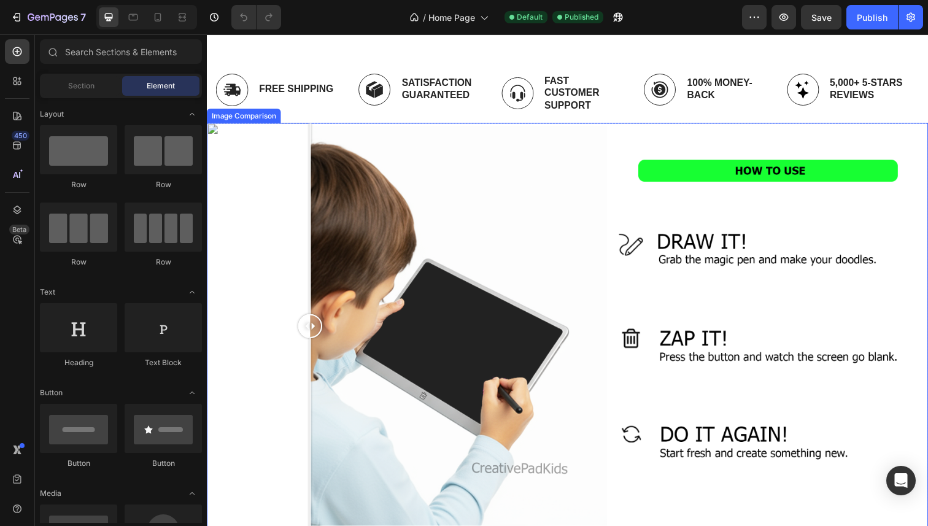
click at [312, 301] on div at bounding box center [575, 332] width 736 height 414
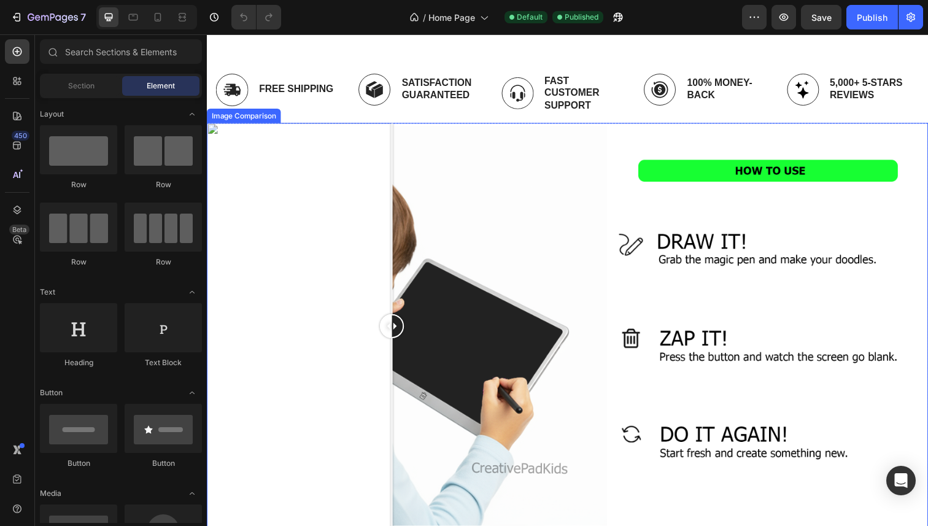
drag, startPoint x: 408, startPoint y: 300, endPoint x: 402, endPoint y: 304, distance: 7.0
click at [404, 304] on div at bounding box center [575, 332] width 736 height 414
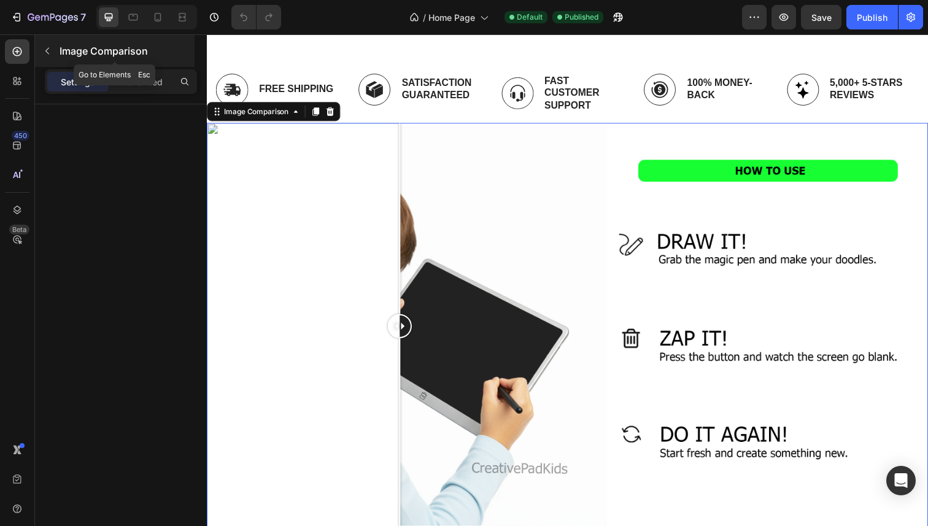
click at [65, 44] on p "Image Comparison" at bounding box center [126, 51] width 133 height 15
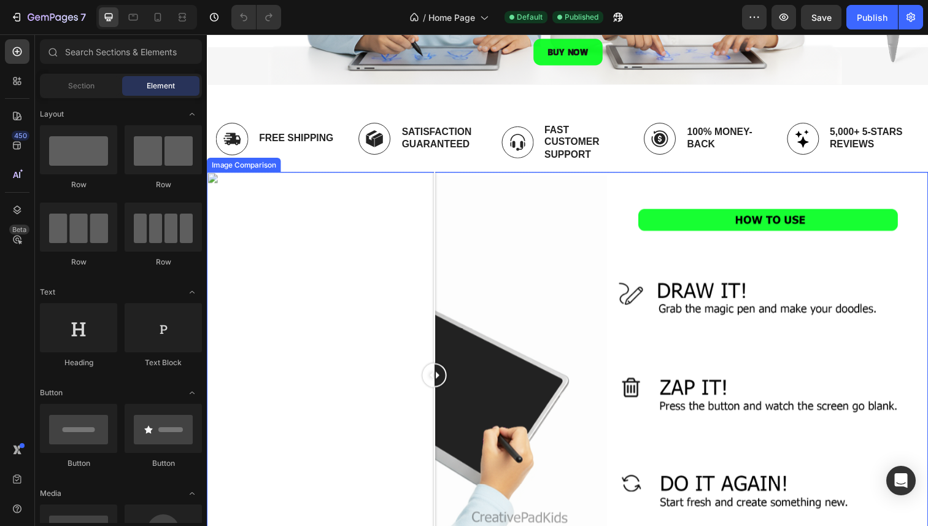
scroll to position [439, 0]
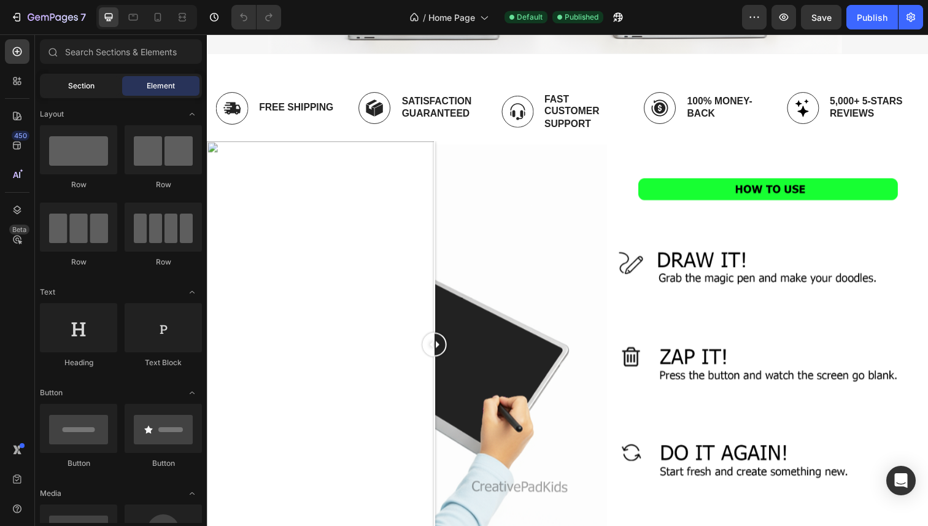
click at [77, 94] on div "Section" at bounding box center [80, 86] width 77 height 20
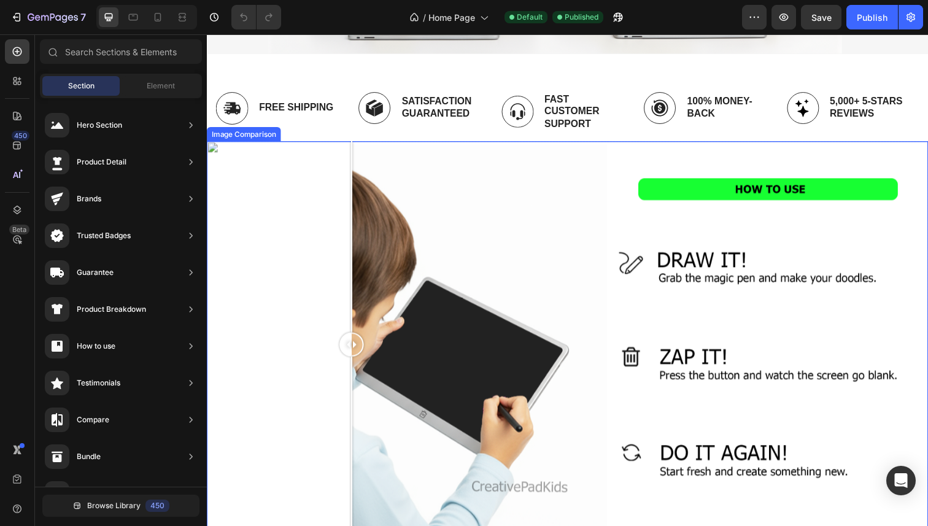
click at [355, 192] on div at bounding box center [575, 351] width 736 height 414
click at [302, 168] on div at bounding box center [575, 351] width 736 height 414
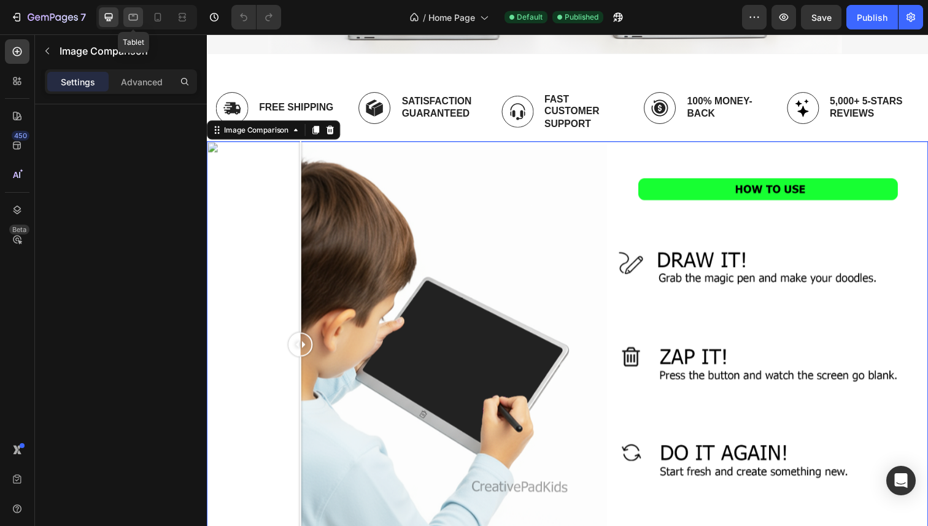
click at [127, 13] on icon at bounding box center [133, 17] width 12 height 12
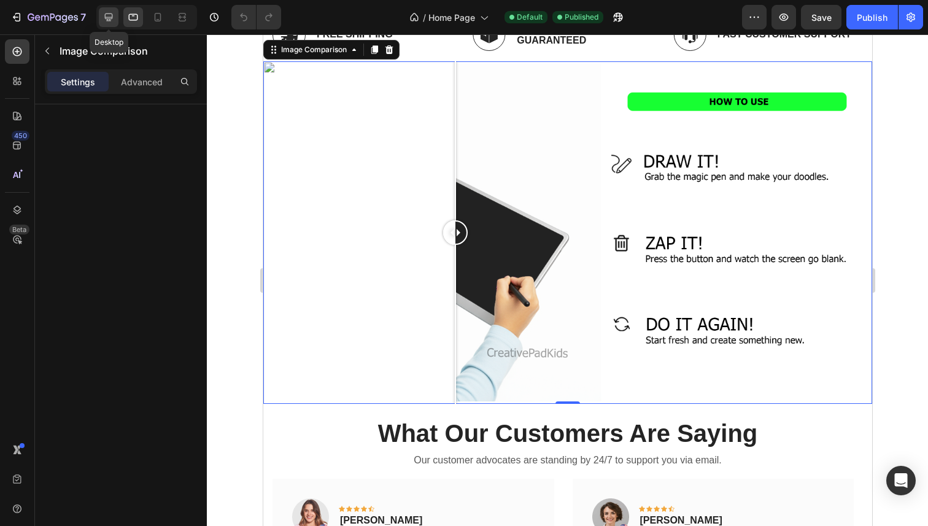
scroll to position [423, 0]
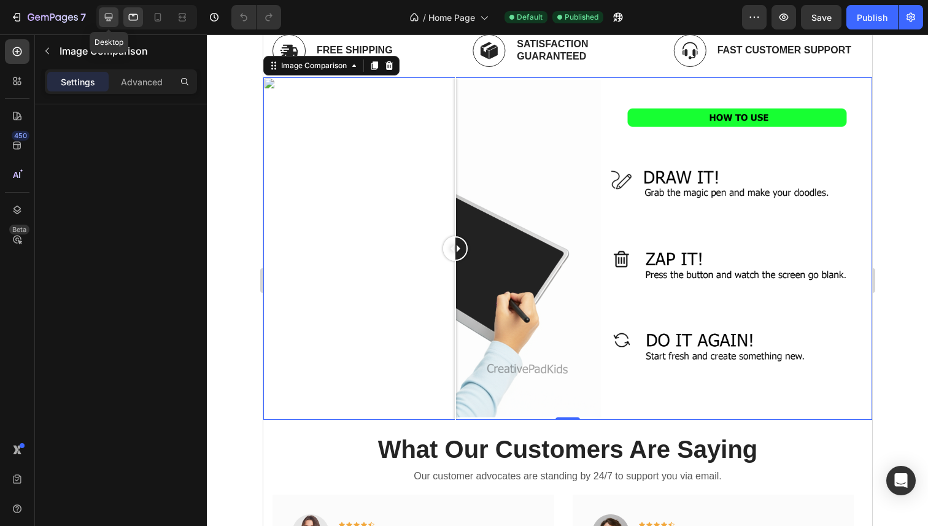
click at [113, 13] on icon at bounding box center [108, 17] width 12 height 12
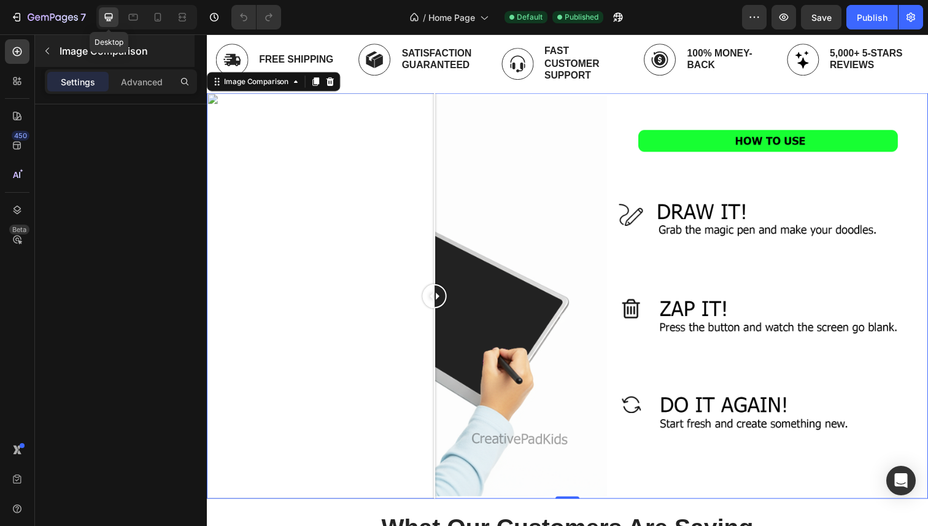
scroll to position [440, 0]
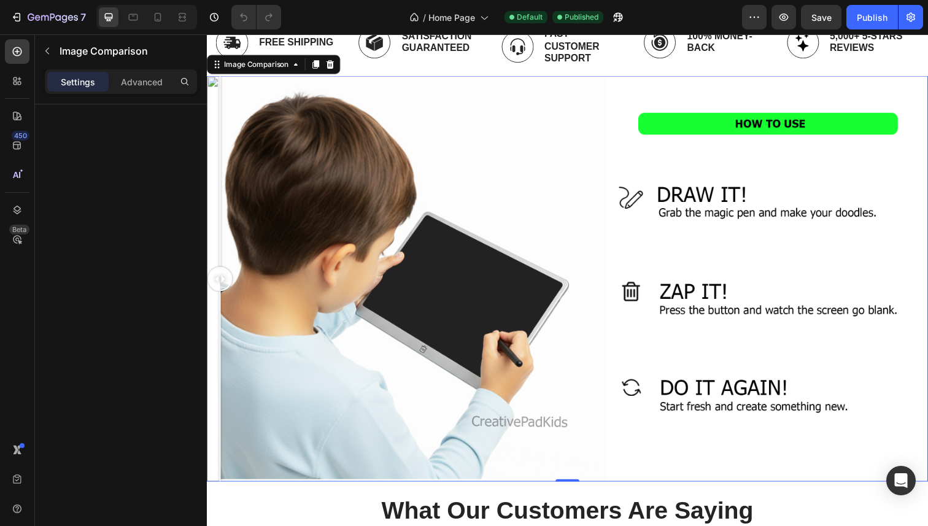
click at [212, 84] on div at bounding box center [575, 284] width 736 height 414
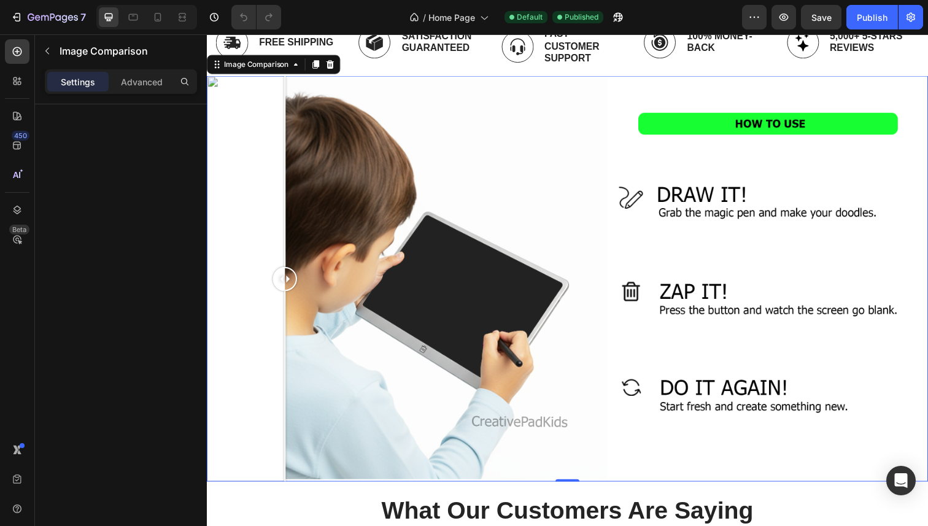
drag, startPoint x: 213, startPoint y: 83, endPoint x: 391, endPoint y: 123, distance: 182.8
click at [299, 123] on div at bounding box center [286, 284] width 25 height 414
